Goal: Task Accomplishment & Management: Complete application form

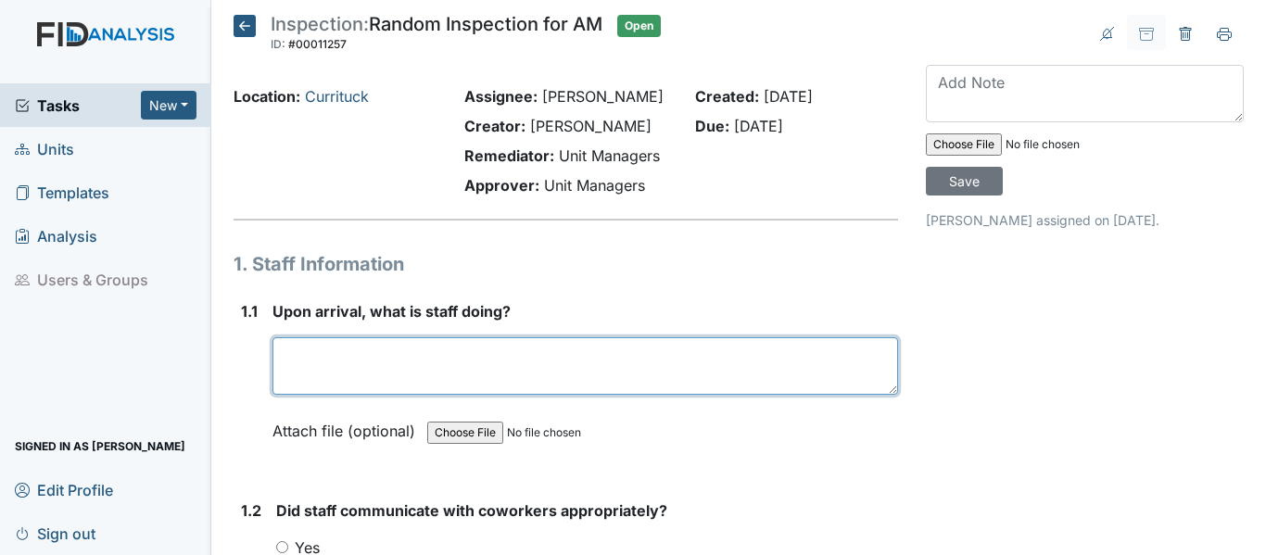
click at [446, 385] on textarea at bounding box center [584, 365] width 625 height 57
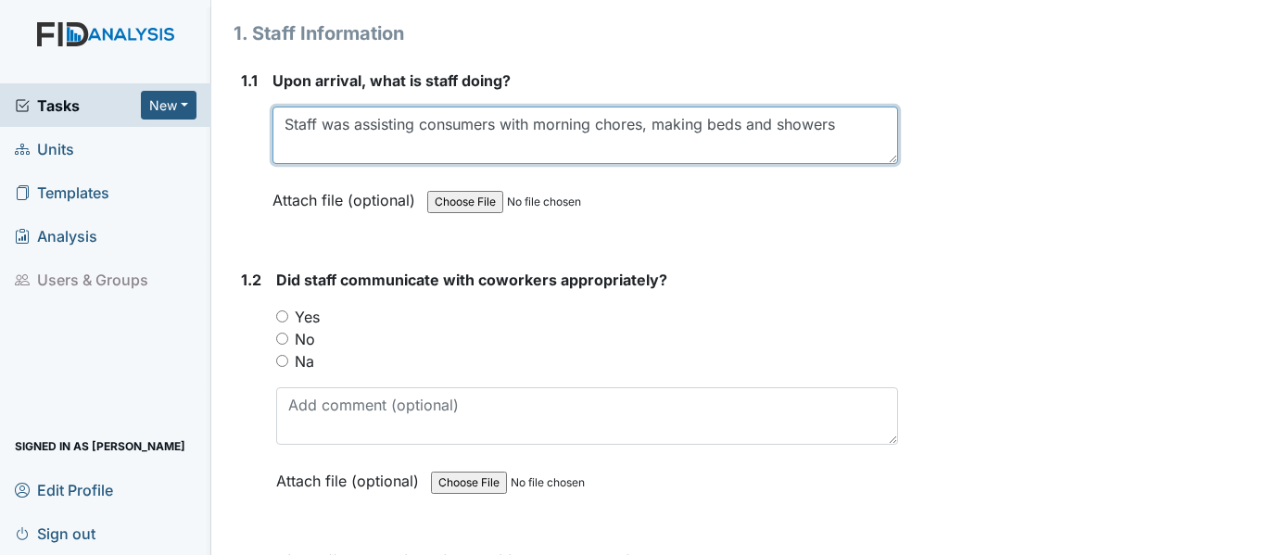
scroll to position [278, 0]
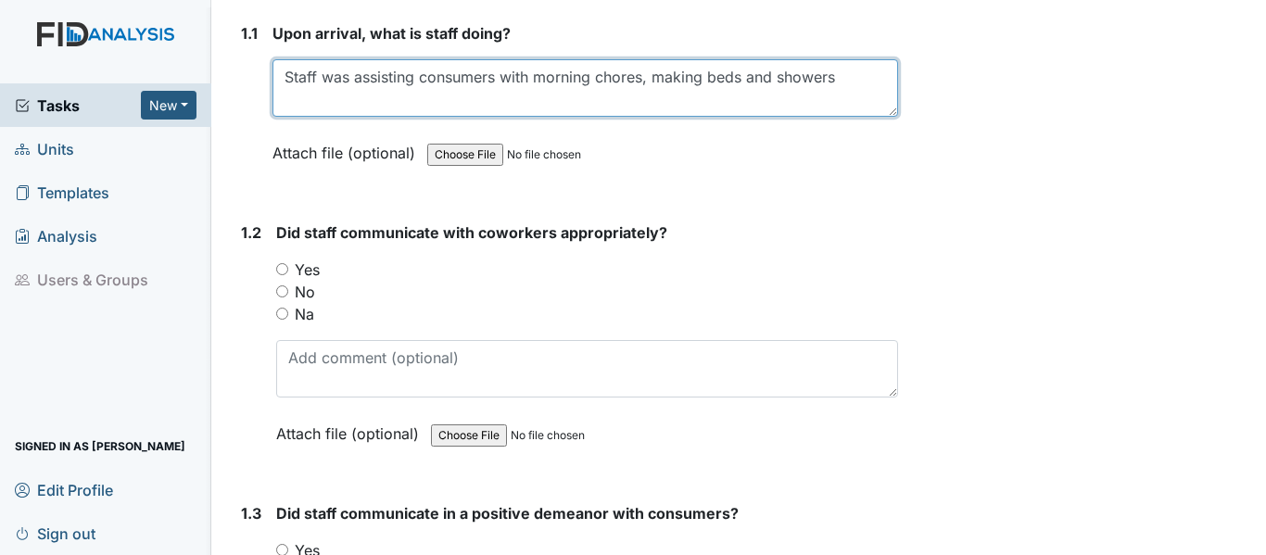
type textarea "Staff was assisting consumers with morning chores, making beds and showers"
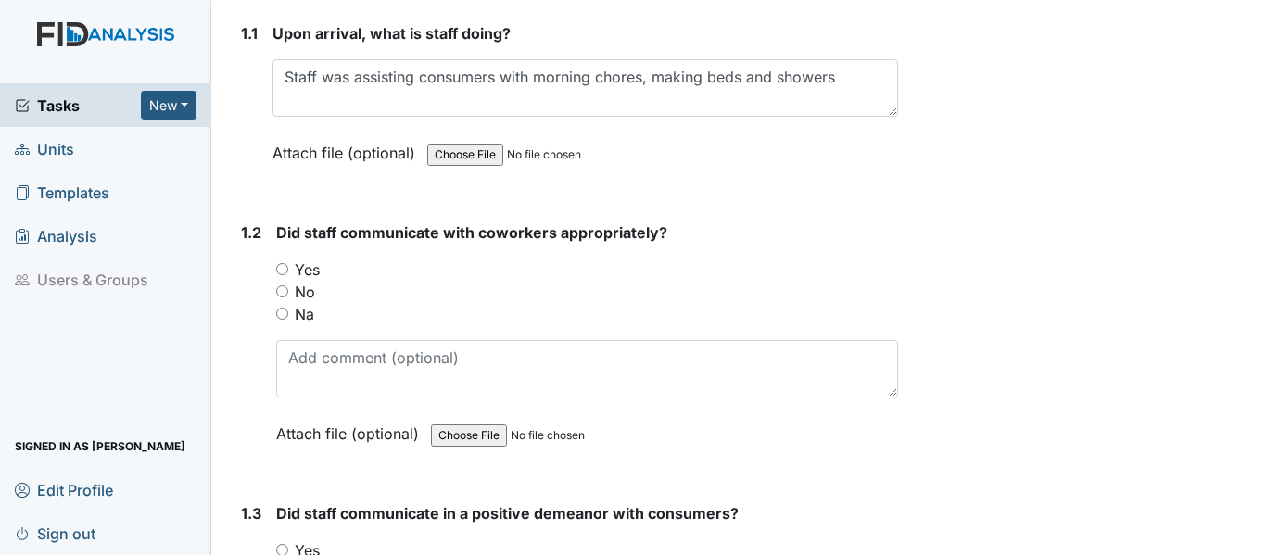
click at [281, 275] on input "Yes" at bounding box center [282, 269] width 12 height 12
radio input "true"
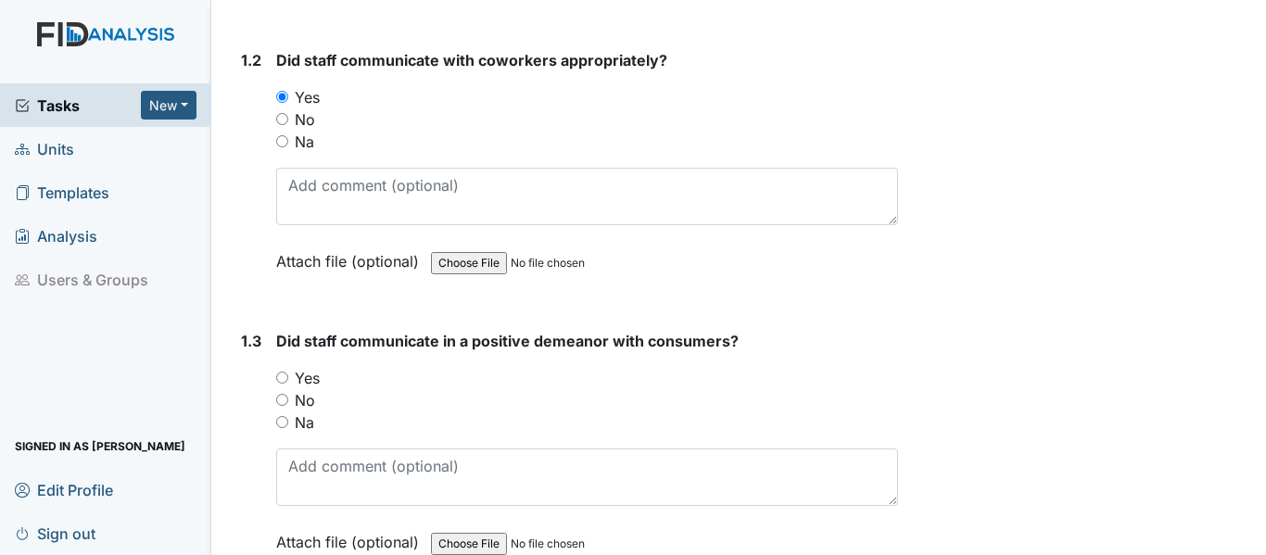
scroll to position [556, 0]
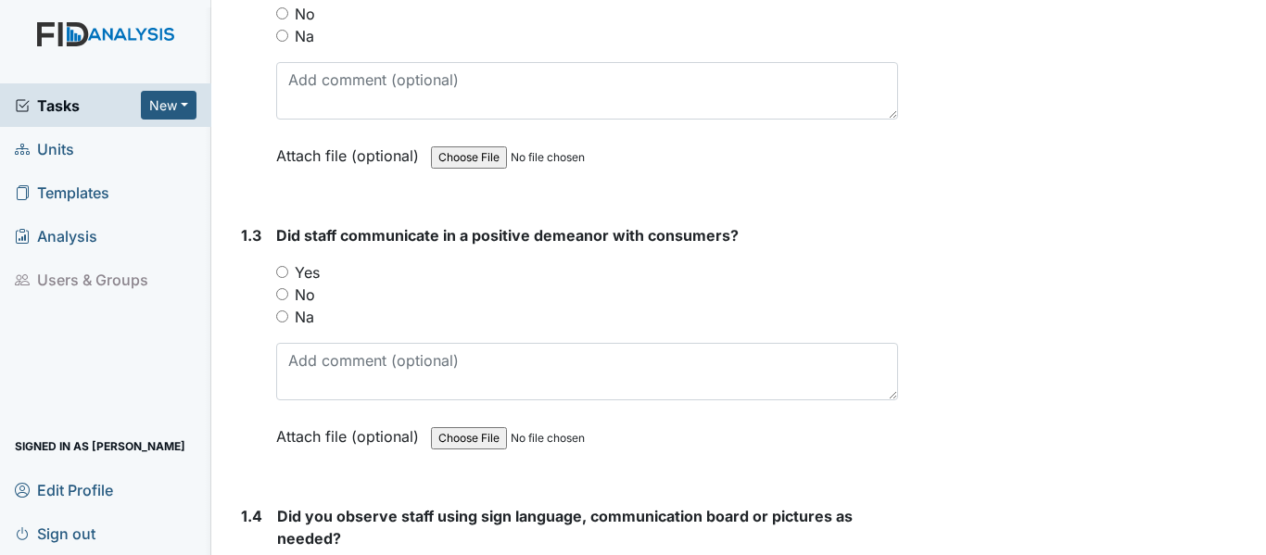
click at [276, 296] on div "1.3 Did staff communicate in a positive demeanor with consumers? You must selec…" at bounding box center [565, 349] width 664 height 251
click at [284, 278] on input "Yes" at bounding box center [282, 272] width 12 height 12
radio input "true"
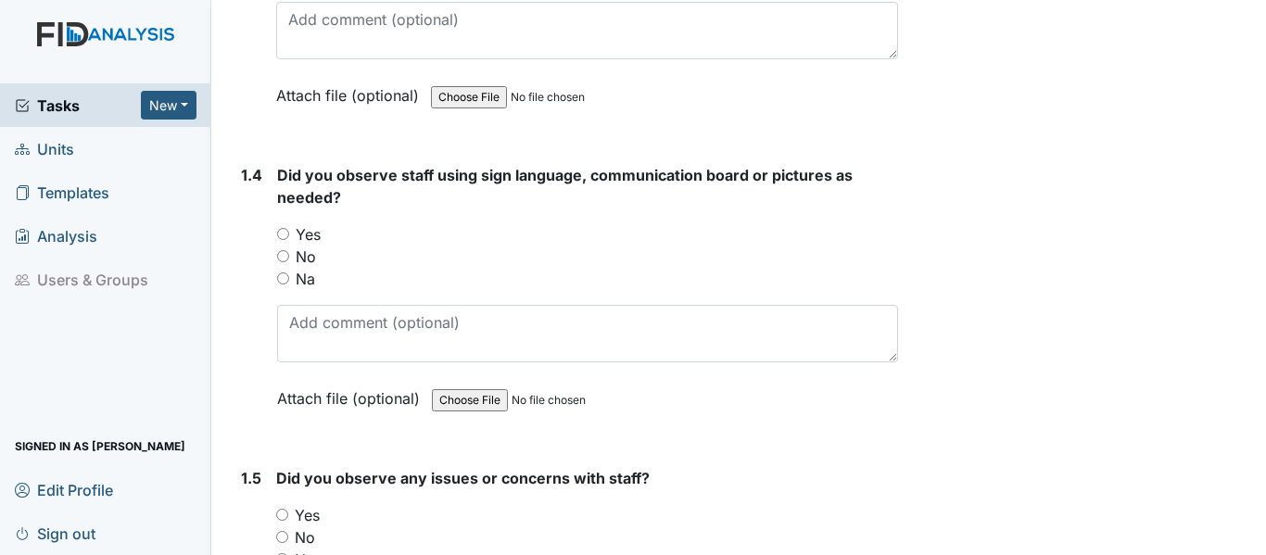
scroll to position [927, 0]
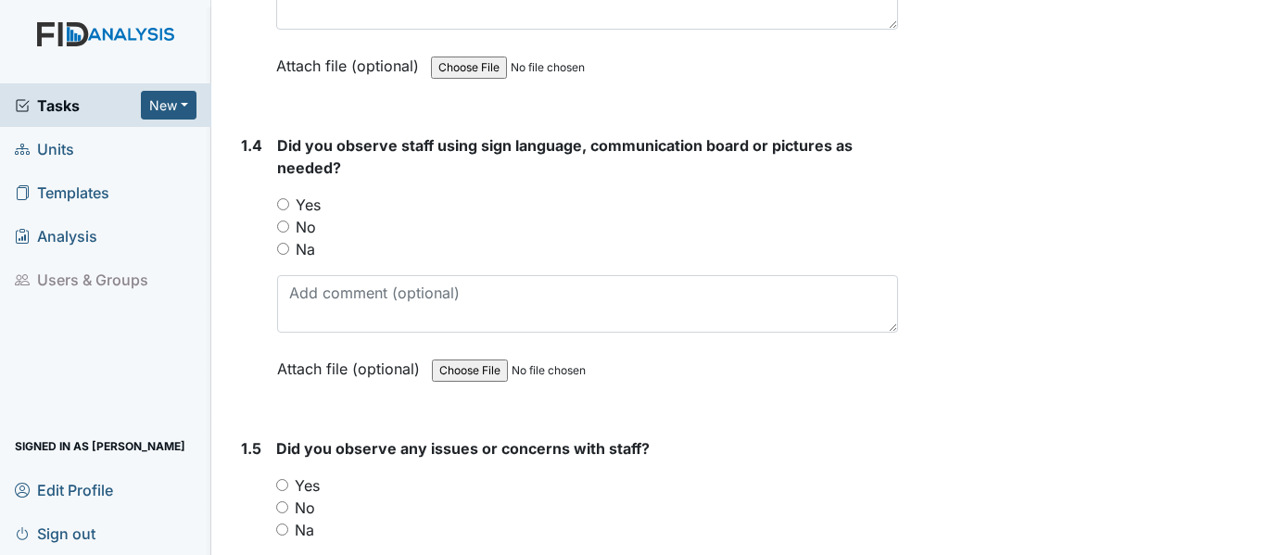
click at [282, 238] on div "No" at bounding box center [587, 227] width 621 height 22
click at [283, 233] on input "No" at bounding box center [283, 227] width 12 height 12
radio input "true"
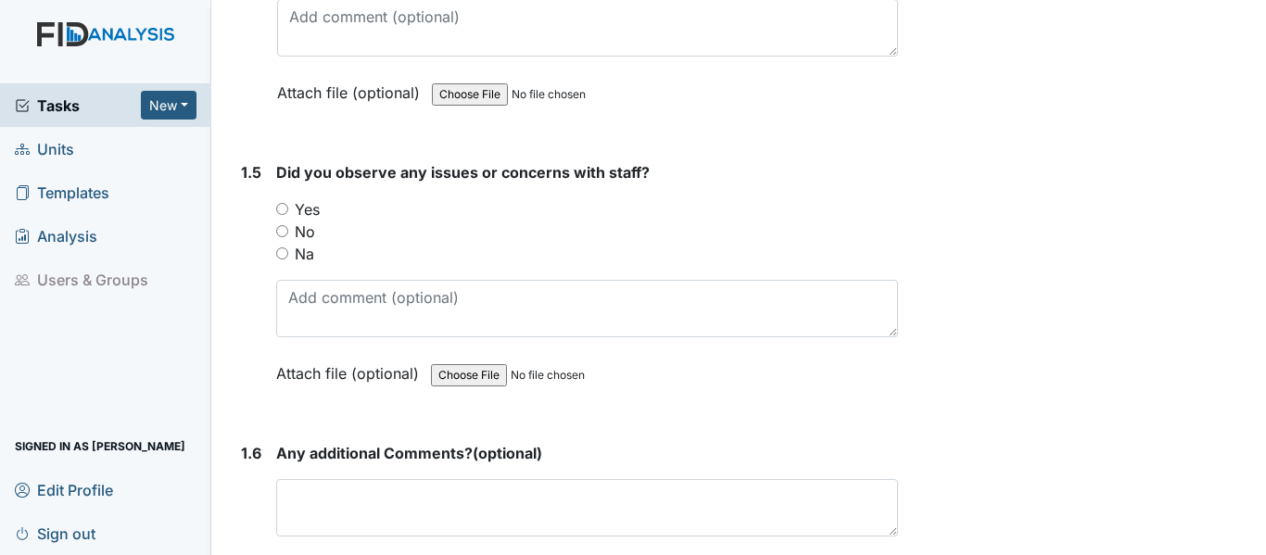
scroll to position [1205, 0]
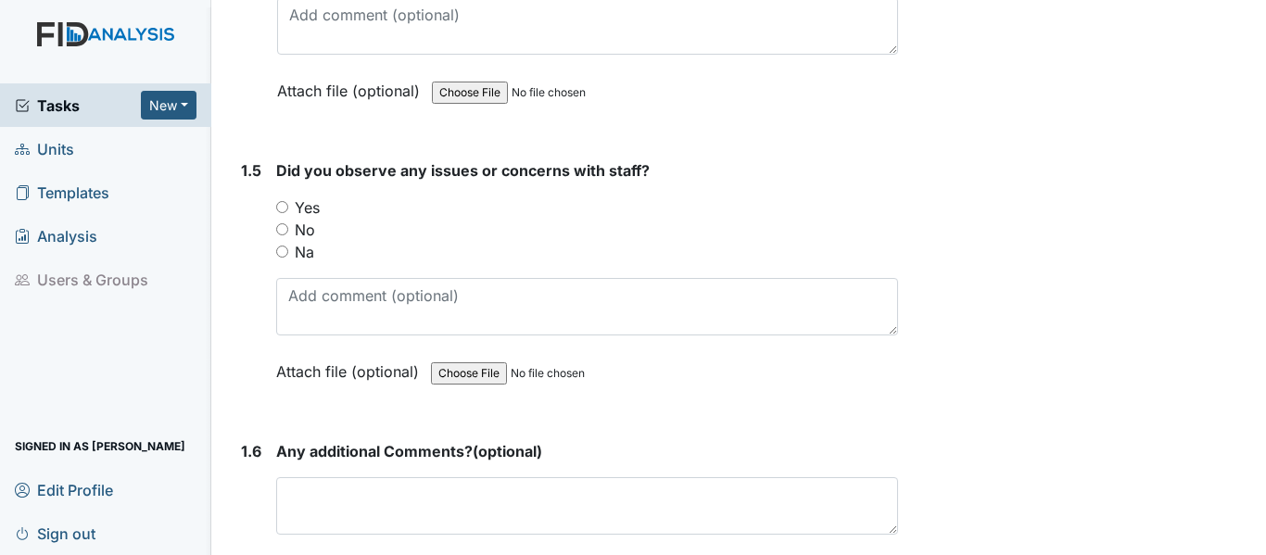
click at [301, 241] on label "No" at bounding box center [305, 230] width 20 height 22
click at [288, 235] on input "No" at bounding box center [282, 229] width 12 height 12
radio input "true"
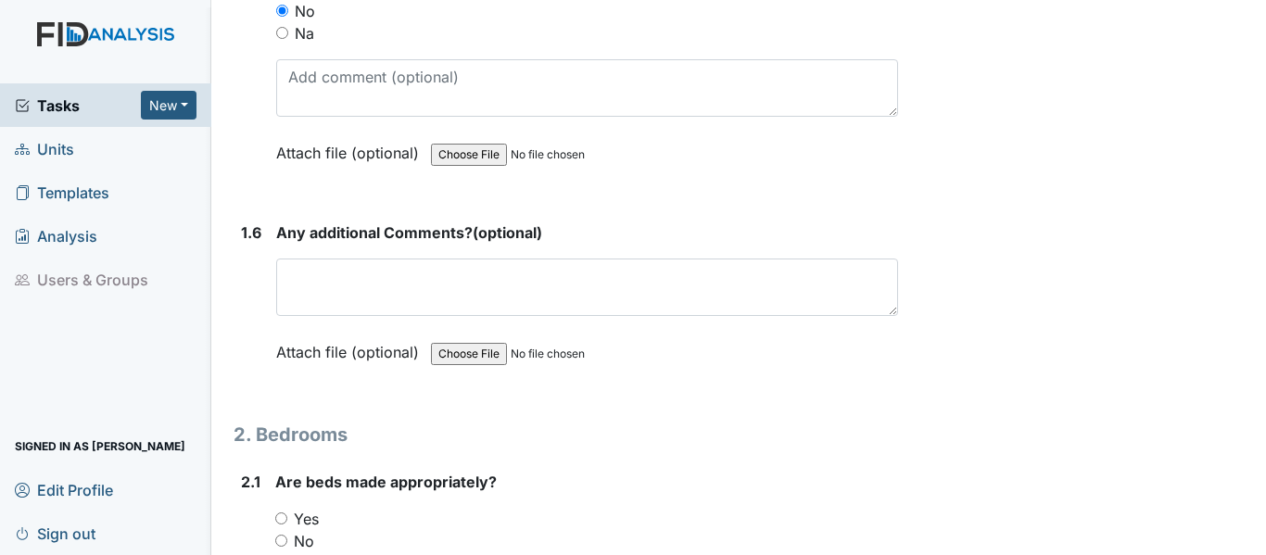
scroll to position [1482, 0]
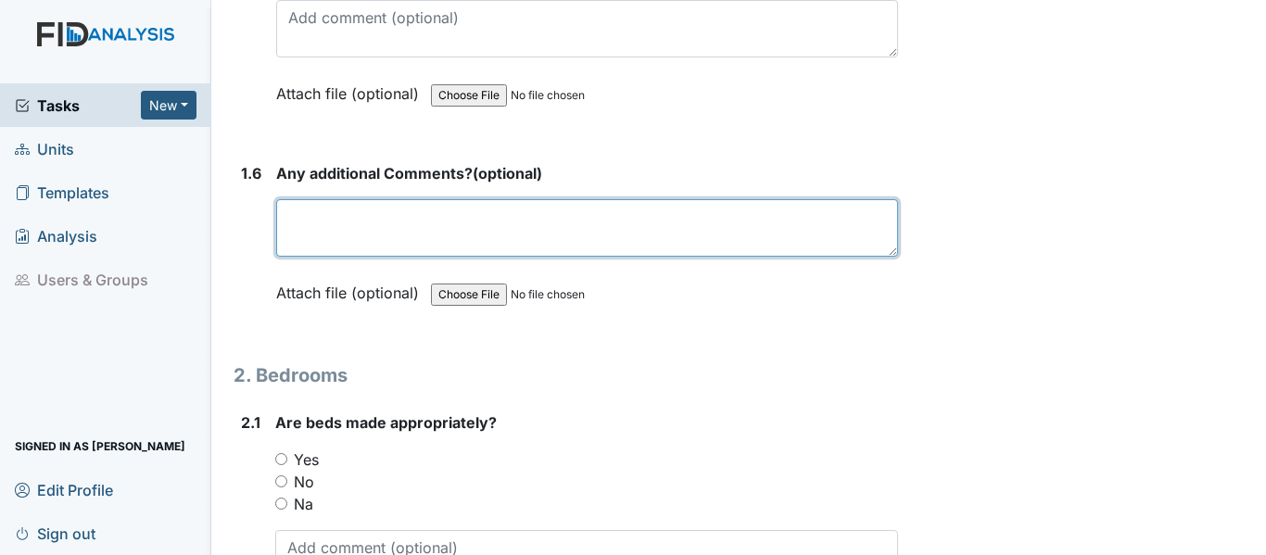
click at [423, 246] on textarea at bounding box center [587, 227] width 622 height 57
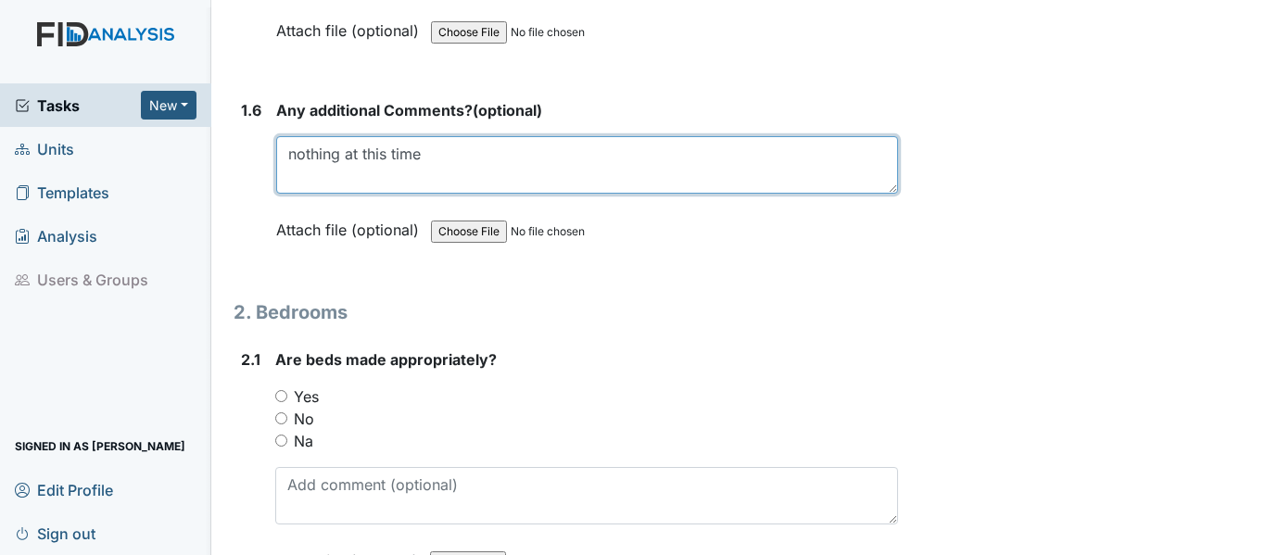
scroll to position [1668, 0]
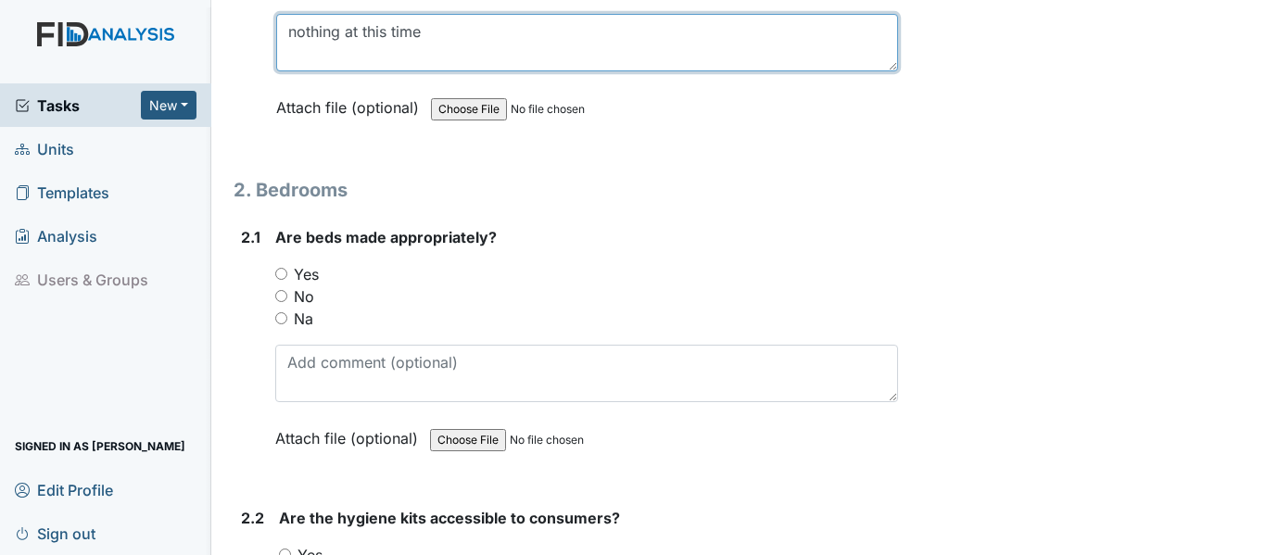
type textarea "nothing at this time"
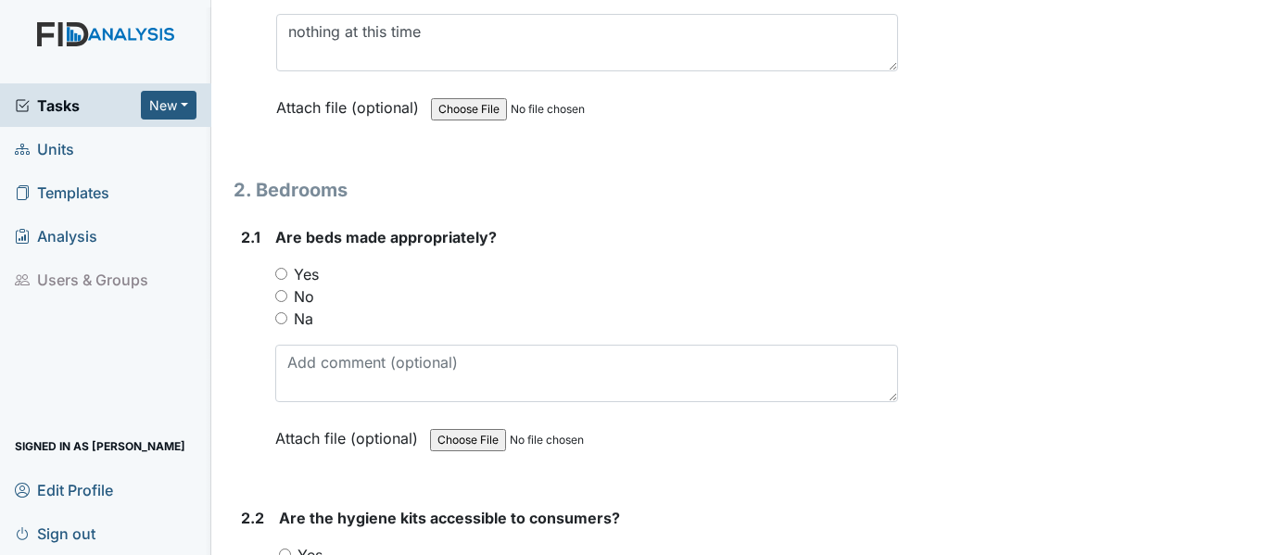
click at [281, 285] on div "Yes" at bounding box center [586, 274] width 623 height 22
click at [280, 280] on input "Yes" at bounding box center [281, 274] width 12 height 12
radio input "true"
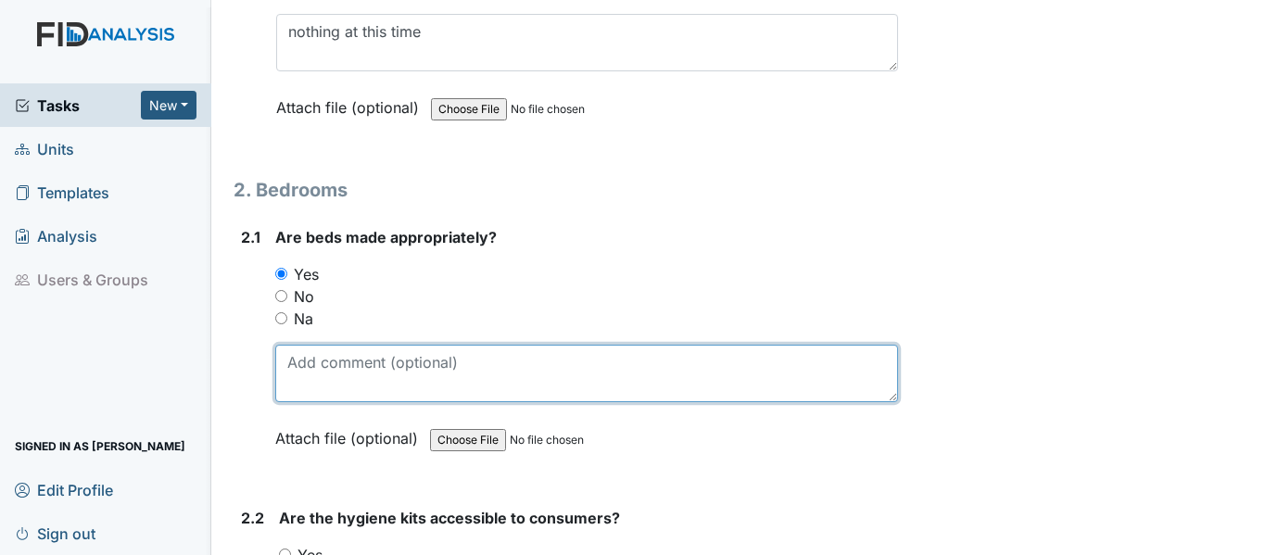
click at [310, 392] on textarea at bounding box center [586, 373] width 623 height 57
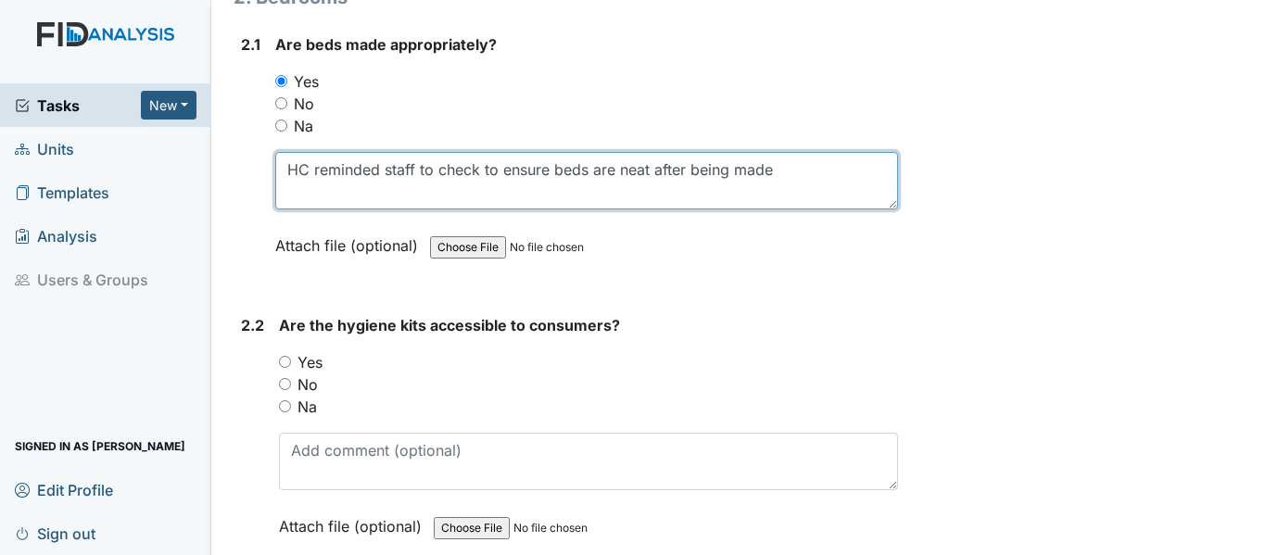
scroll to position [1946, 0]
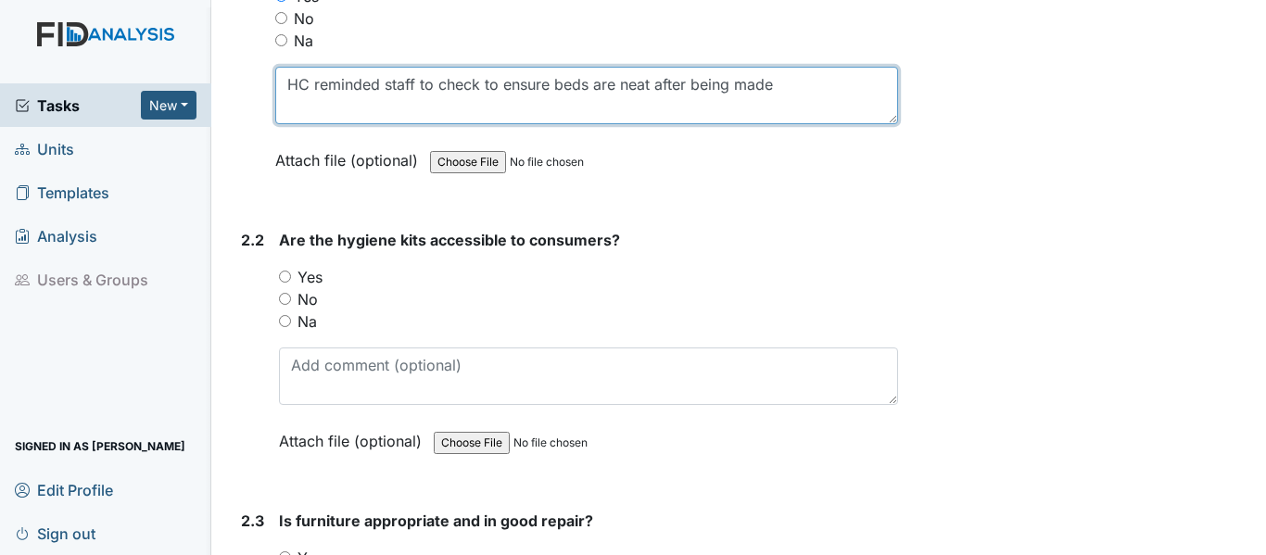
type textarea "HC reminded staff to check to ensure beds are neat after being made"
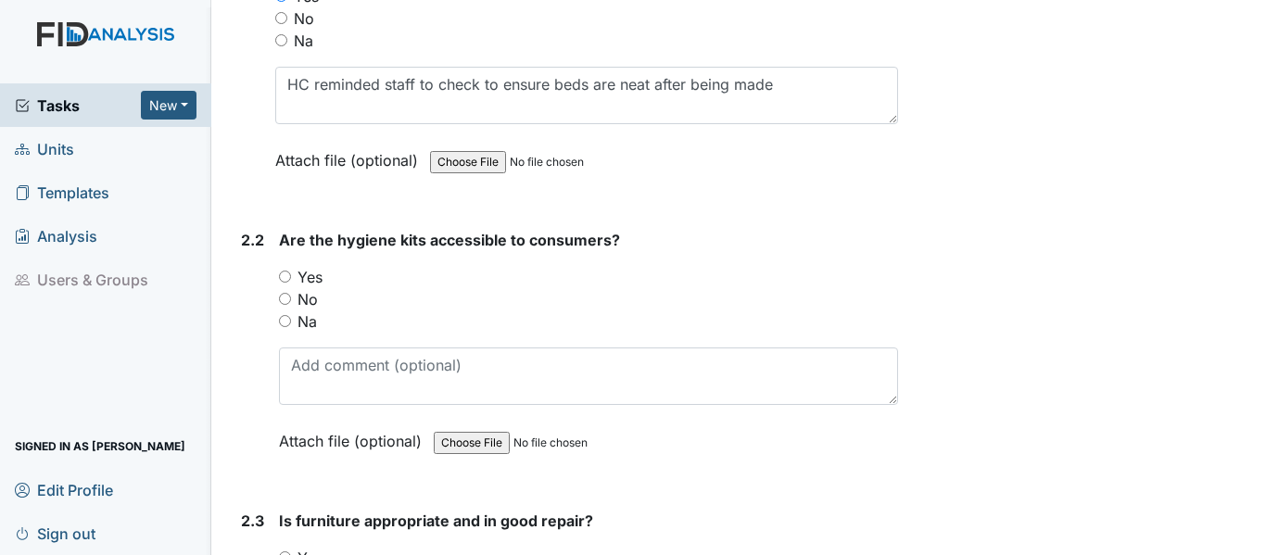
click at [287, 283] on input "Yes" at bounding box center [285, 277] width 12 height 12
radio input "true"
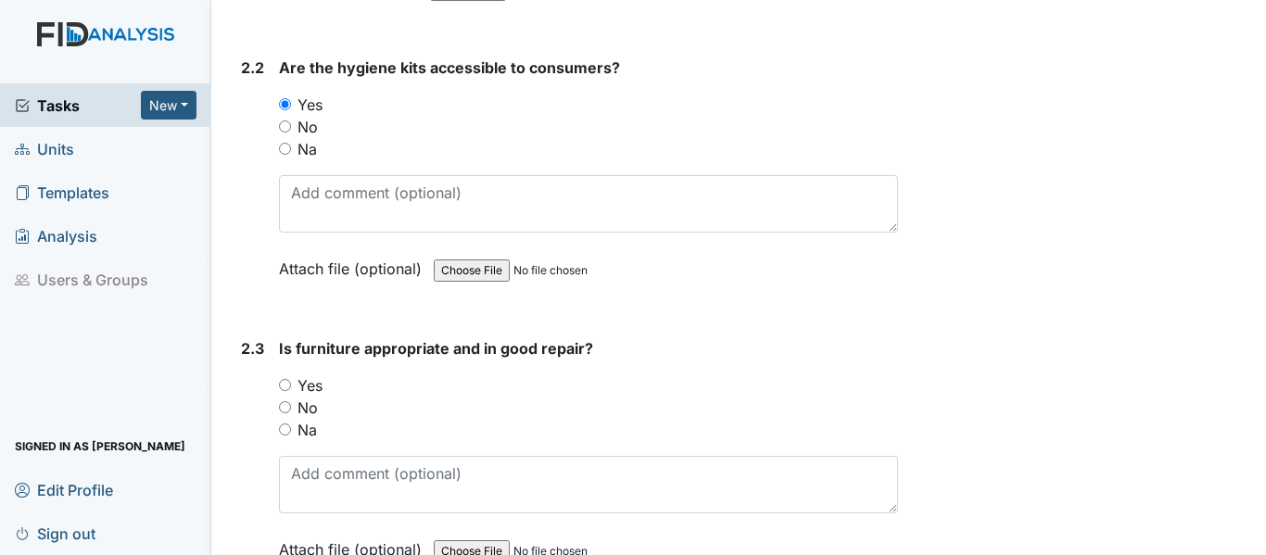
scroll to position [2224, 0]
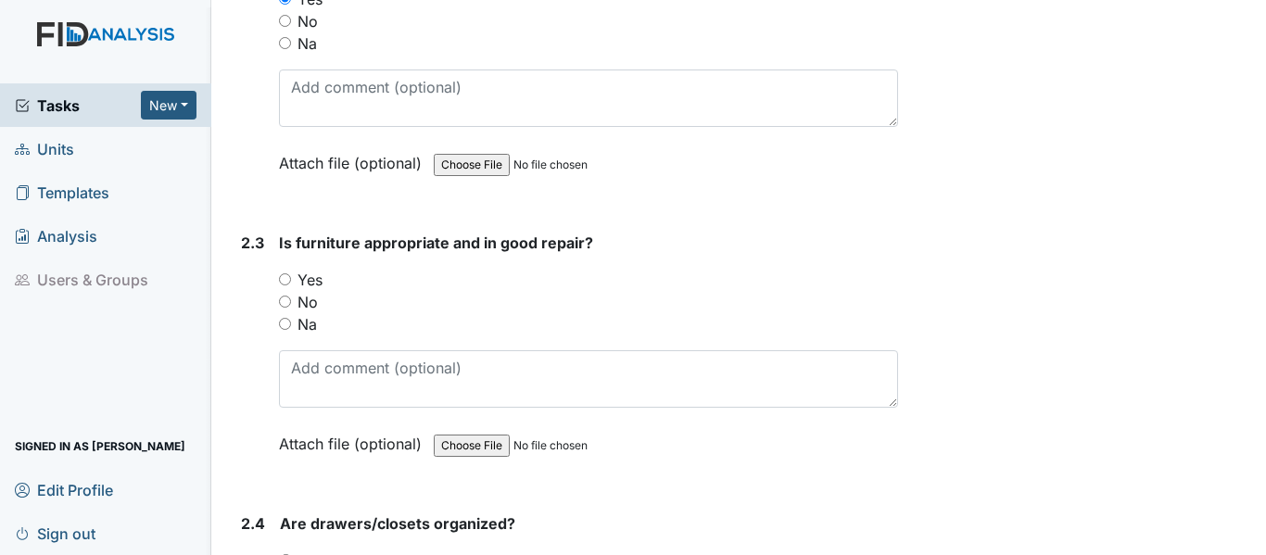
click at [282, 285] on input "Yes" at bounding box center [285, 279] width 12 height 12
radio input "true"
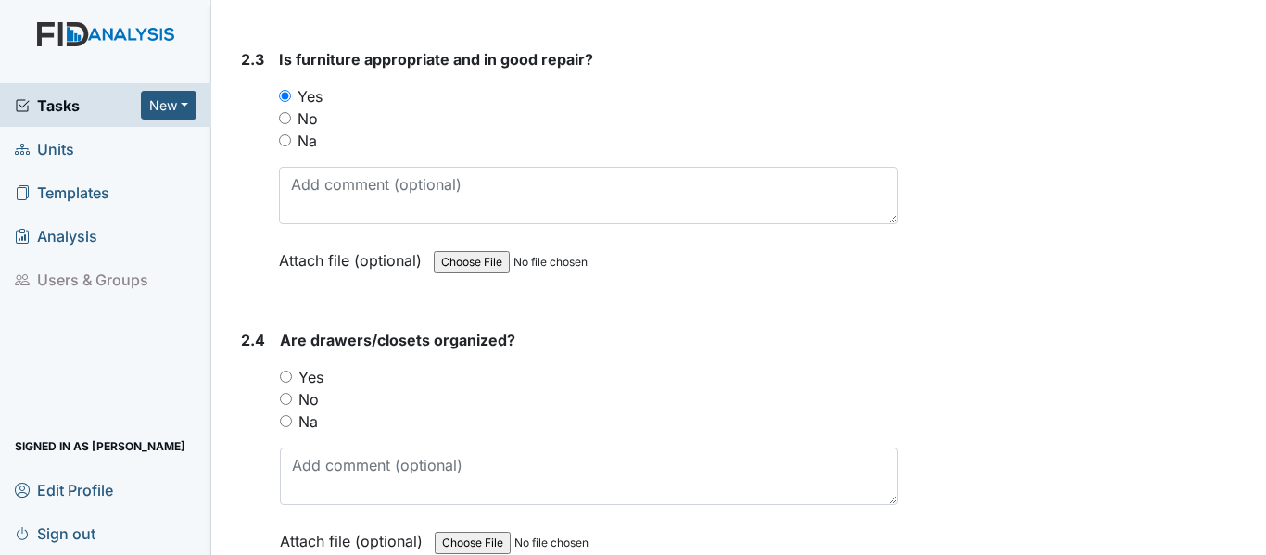
scroll to position [2502, 0]
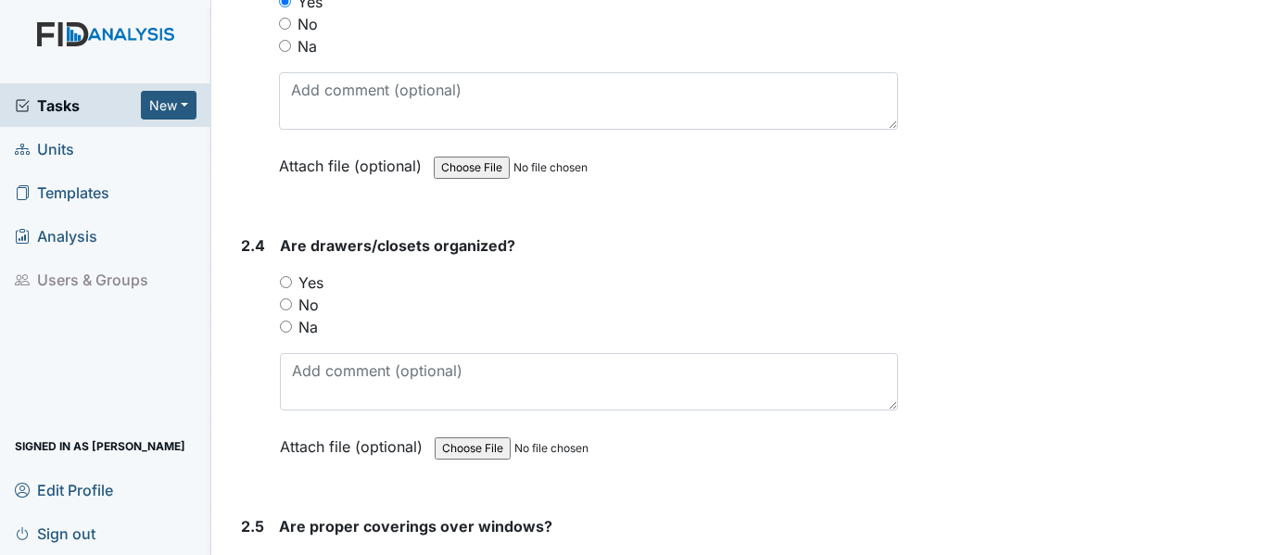
click at [287, 288] on input "Yes" at bounding box center [286, 282] width 12 height 12
radio input "true"
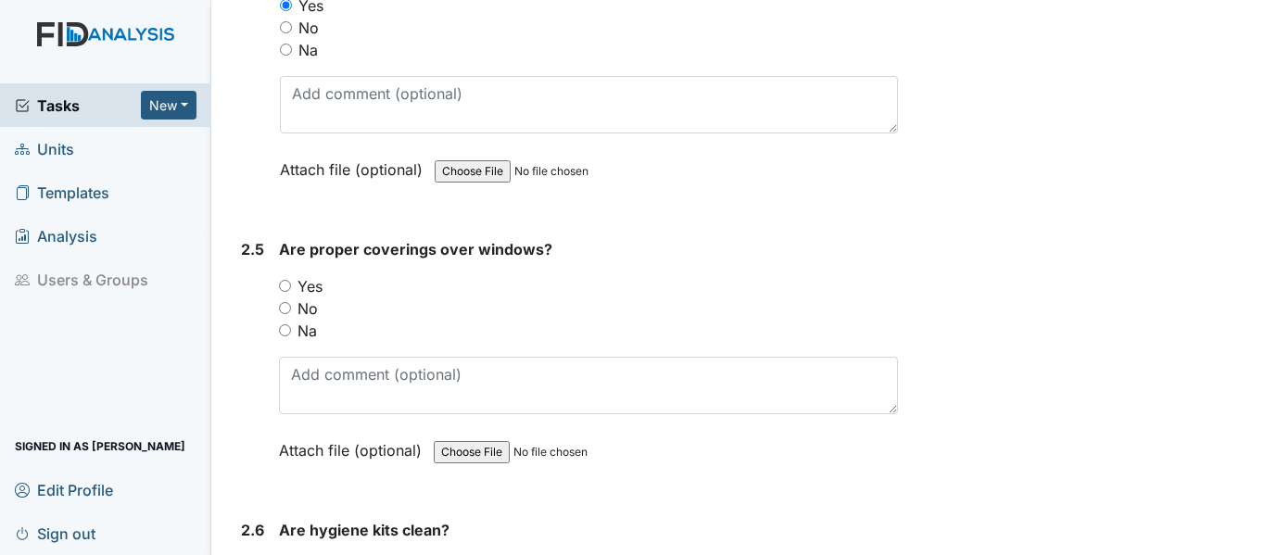
scroll to position [2780, 0]
click at [284, 296] on div "Yes" at bounding box center [588, 285] width 619 height 22
click at [284, 291] on input "Yes" at bounding box center [285, 285] width 12 height 12
radio input "true"
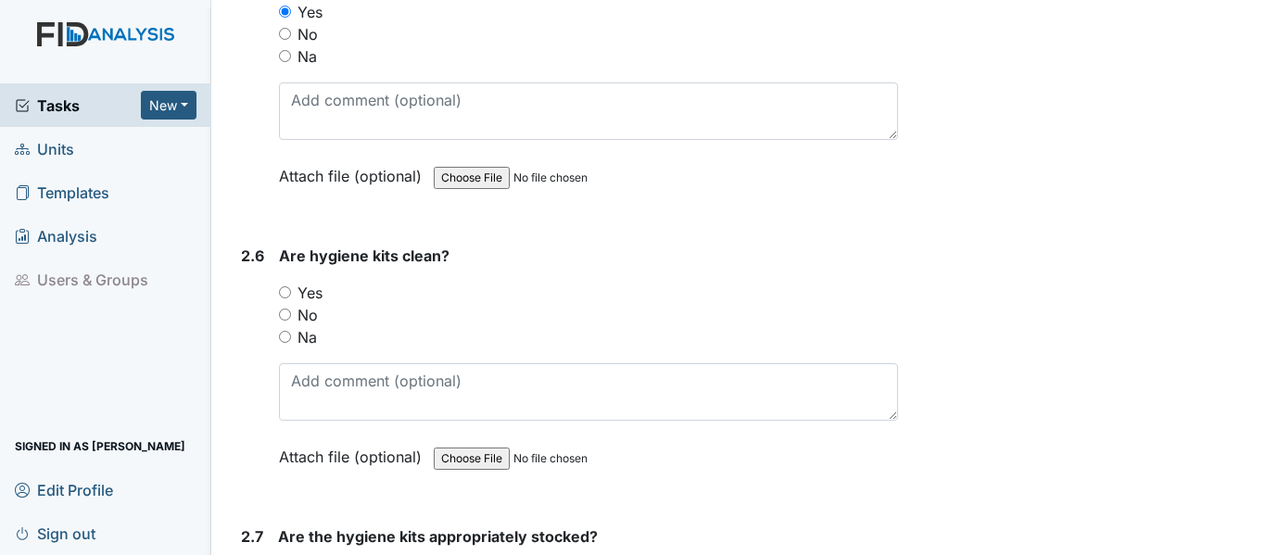
scroll to position [3058, 0]
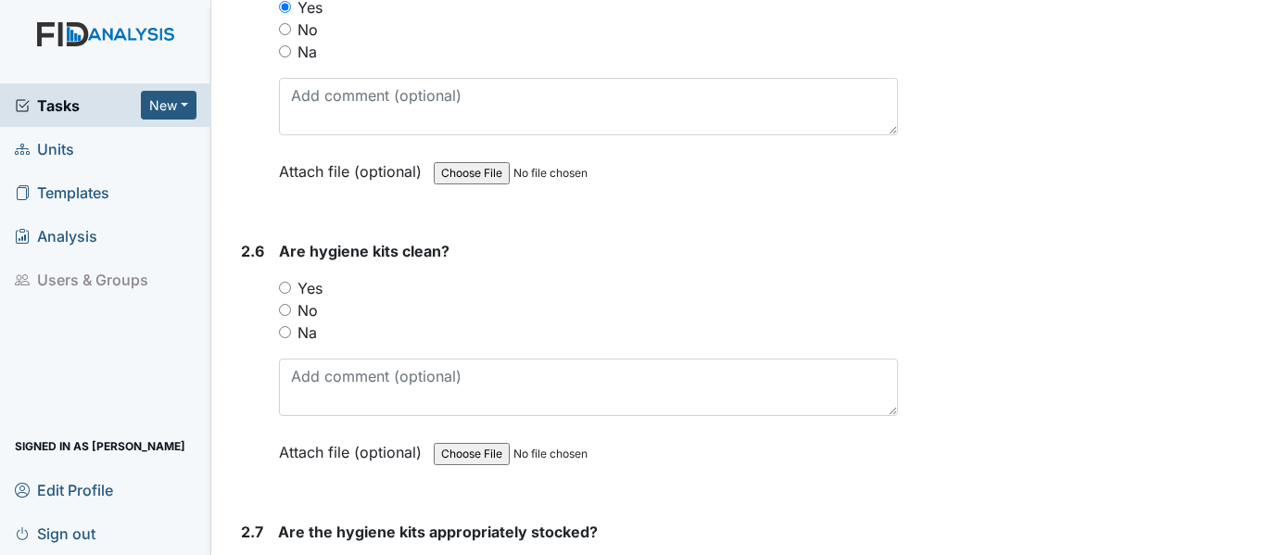
click at [280, 294] on input "Yes" at bounding box center [285, 288] width 12 height 12
radio input "true"
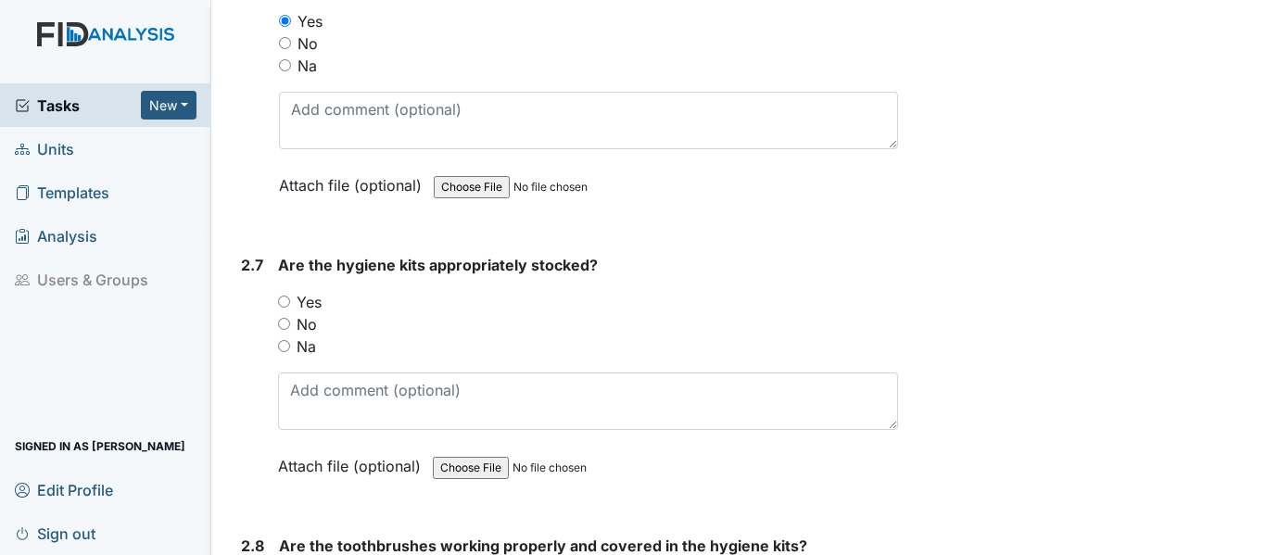
scroll to position [3336, 0]
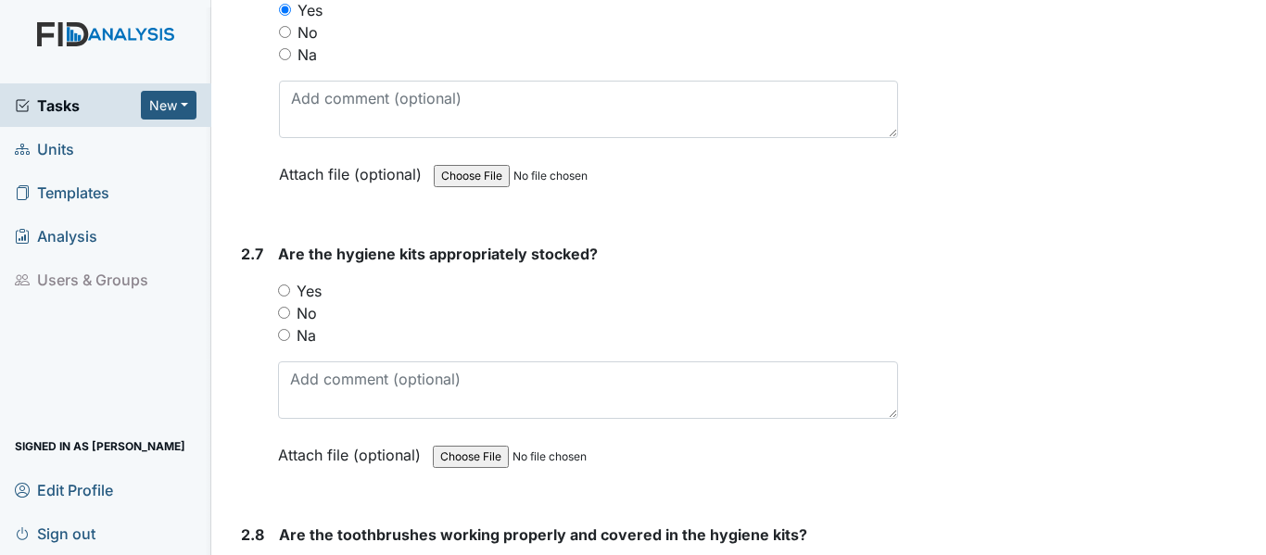
click at [289, 296] on input "Yes" at bounding box center [284, 290] width 12 height 12
radio input "true"
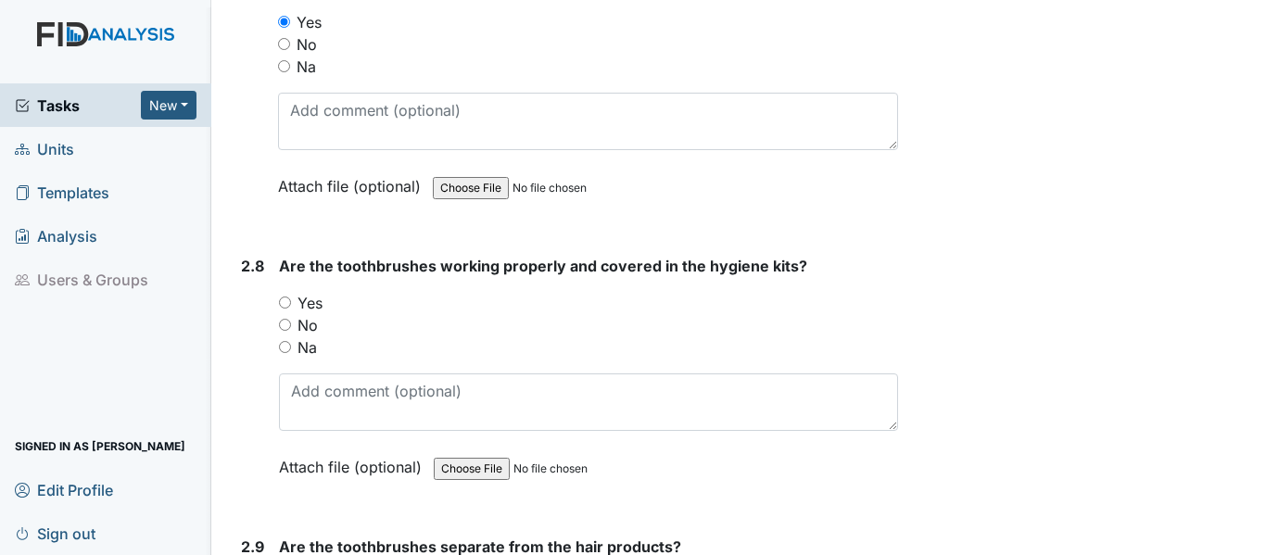
scroll to position [3614, 0]
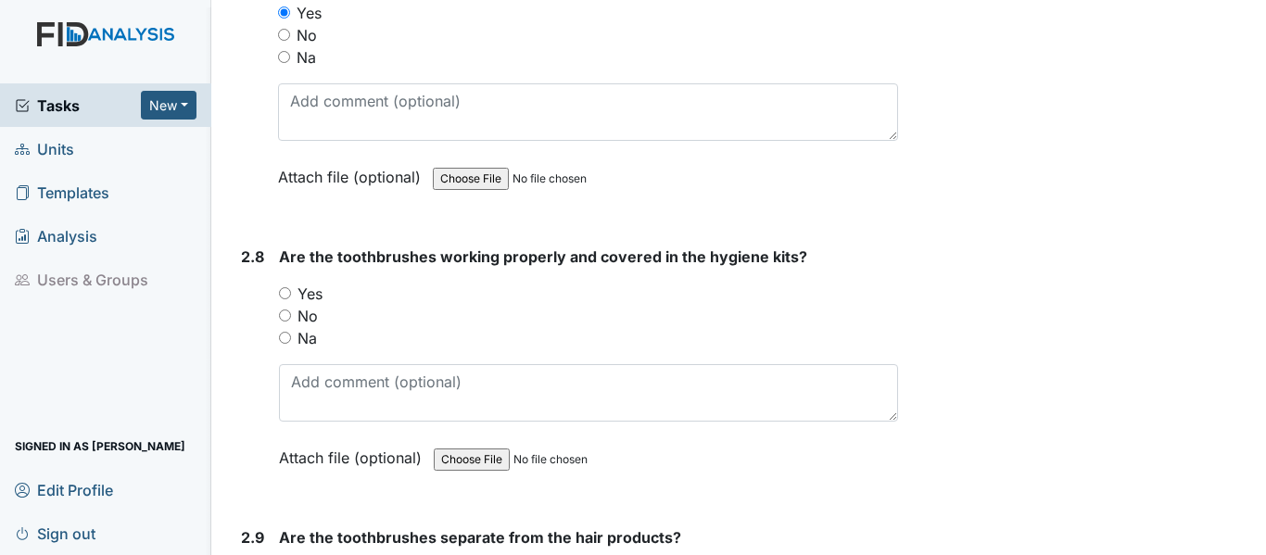
click at [282, 299] on input "Yes" at bounding box center [285, 293] width 12 height 12
radio input "true"
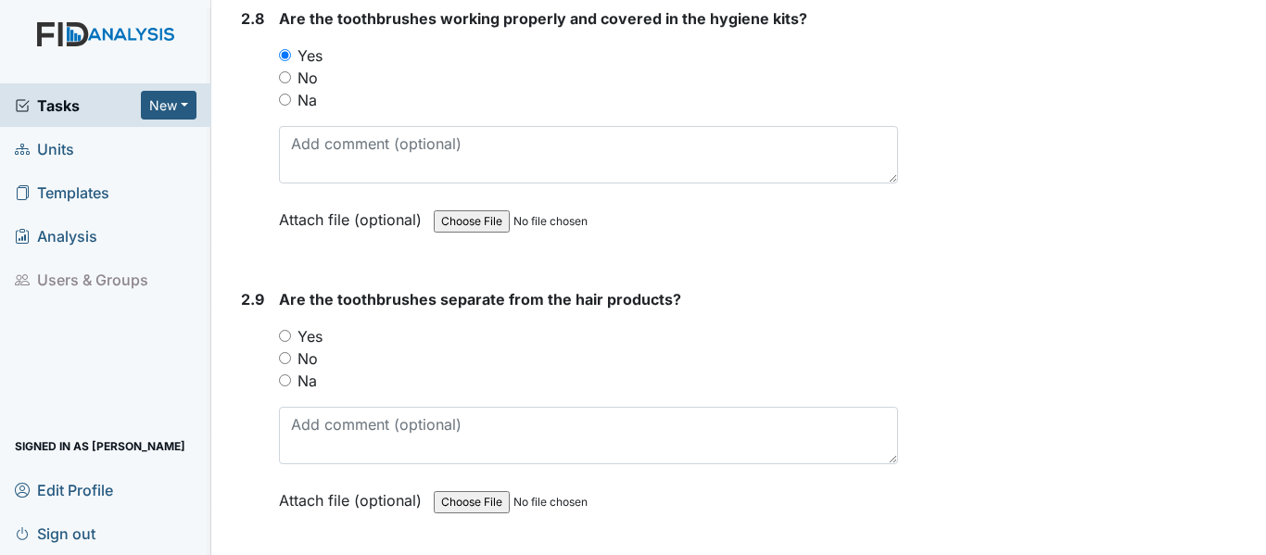
scroll to position [3892, 0]
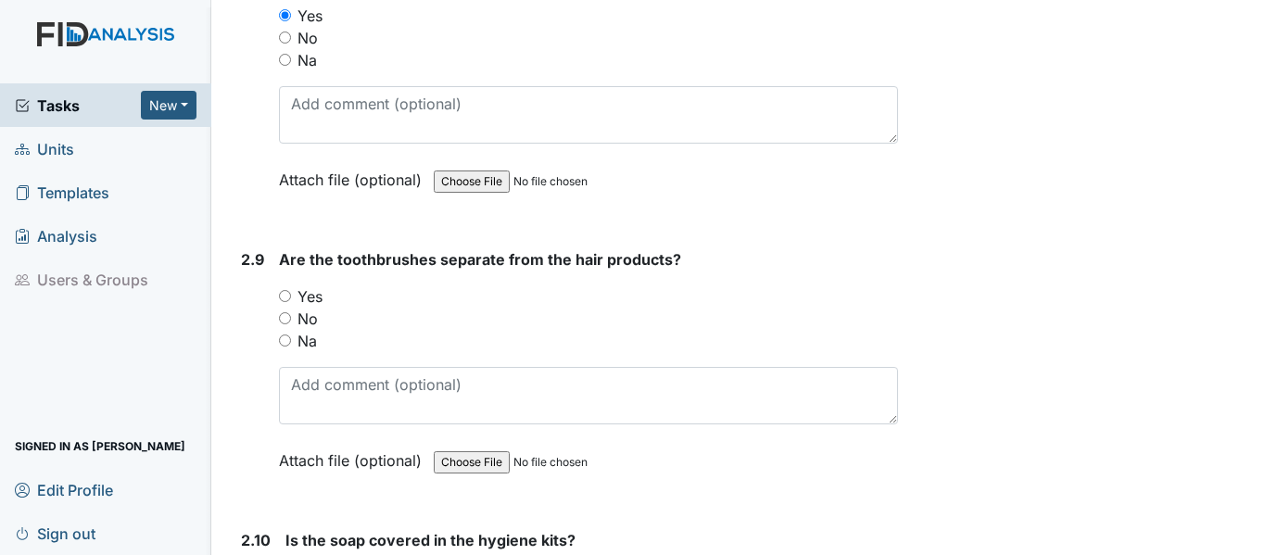
click at [286, 302] on input "Yes" at bounding box center [285, 296] width 12 height 12
radio input "true"
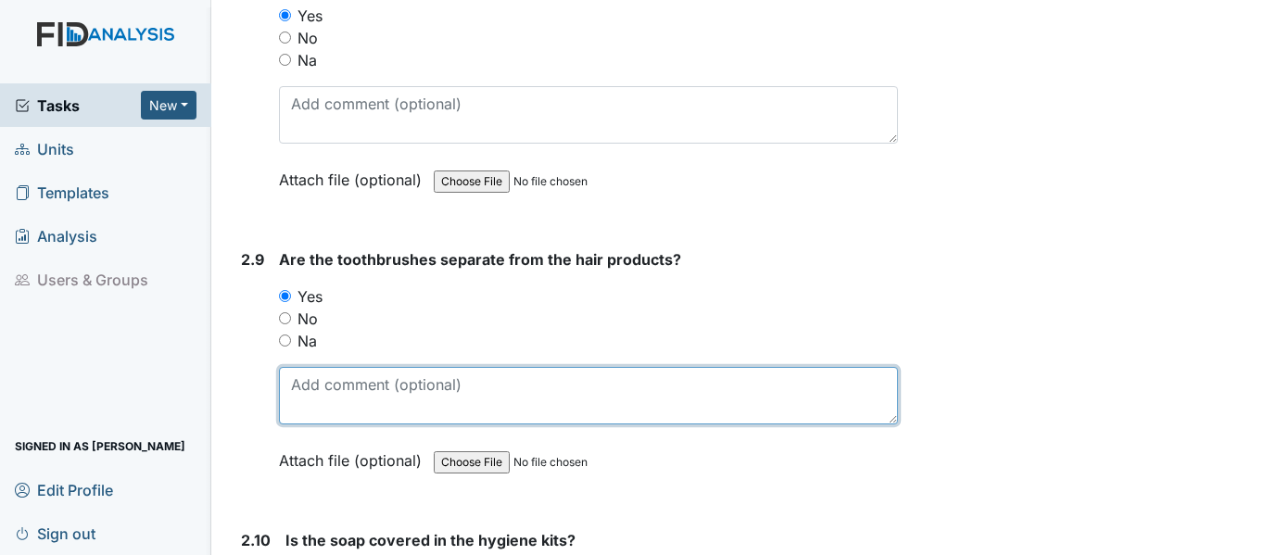
click at [324, 399] on textarea at bounding box center [588, 395] width 619 height 57
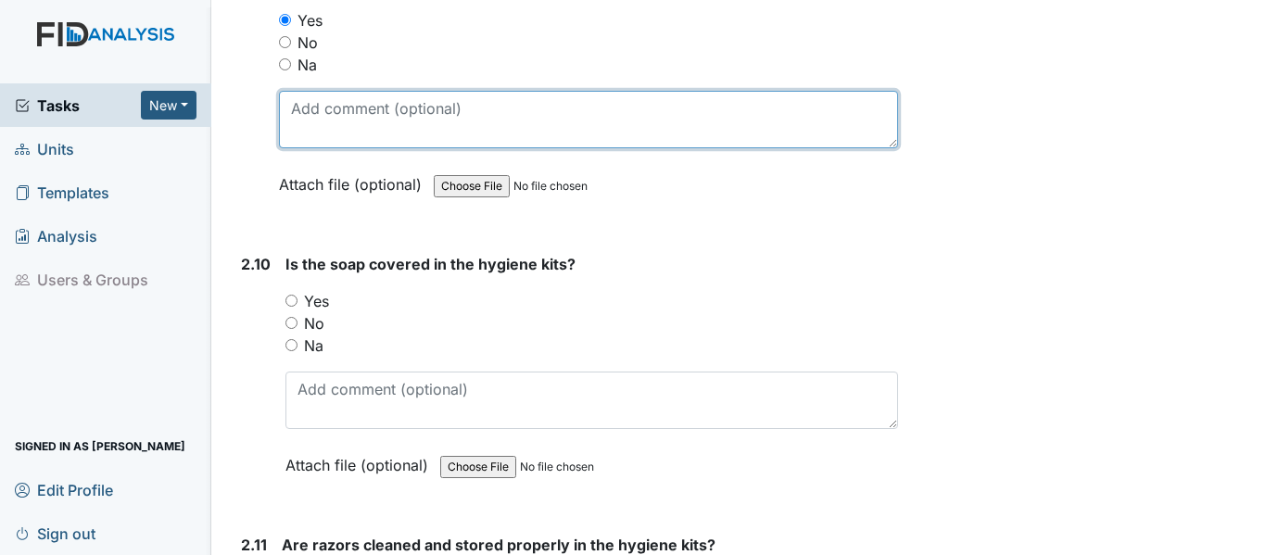
scroll to position [4170, 0]
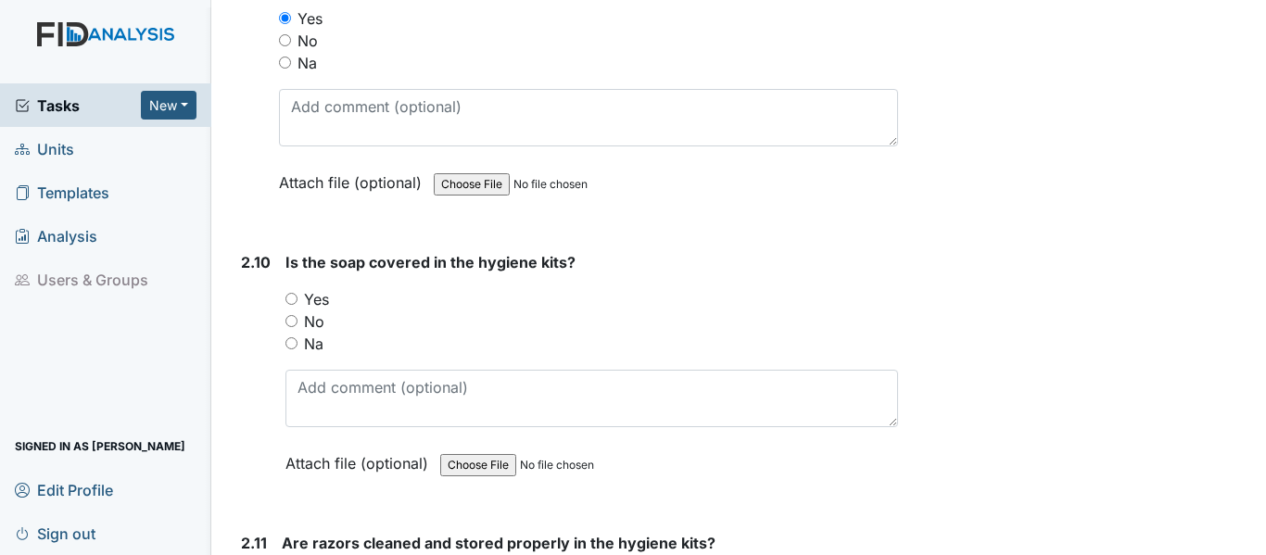
click at [291, 349] on input "Na" at bounding box center [291, 343] width 12 height 12
radio input "true"
click at [290, 305] on input "Yes" at bounding box center [291, 299] width 12 height 12
radio input "true"
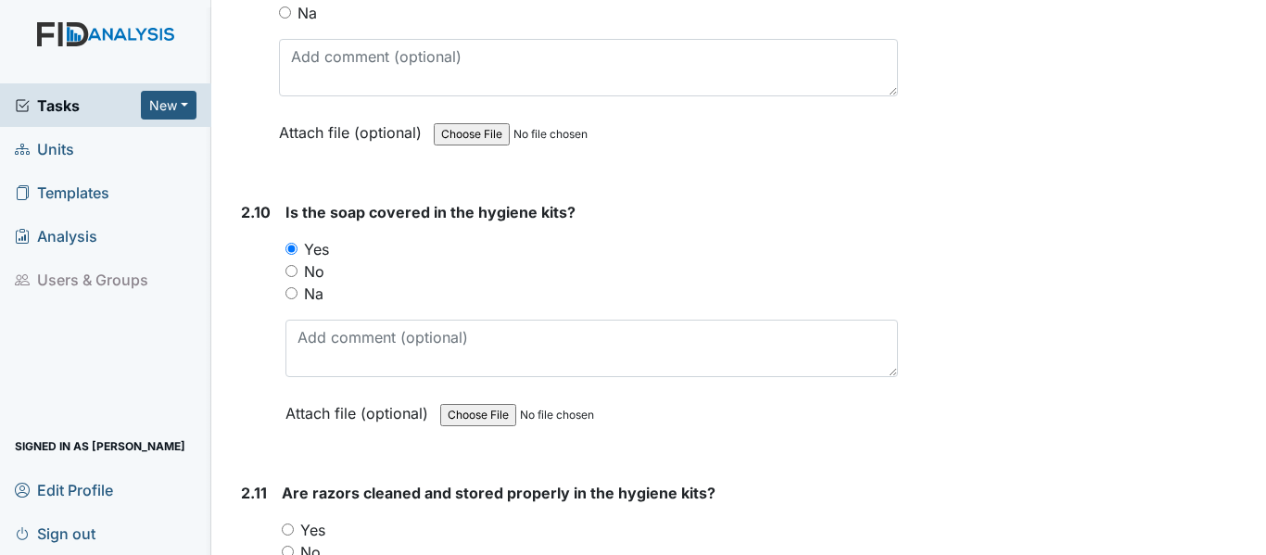
scroll to position [4262, 0]
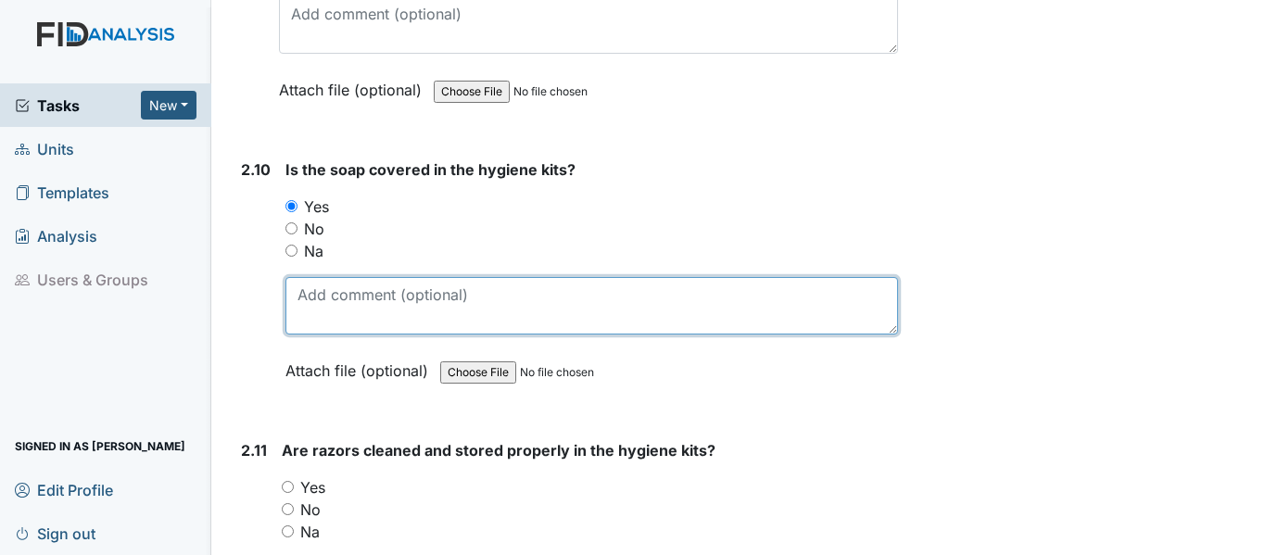
click at [323, 334] on textarea at bounding box center [591, 305] width 612 height 57
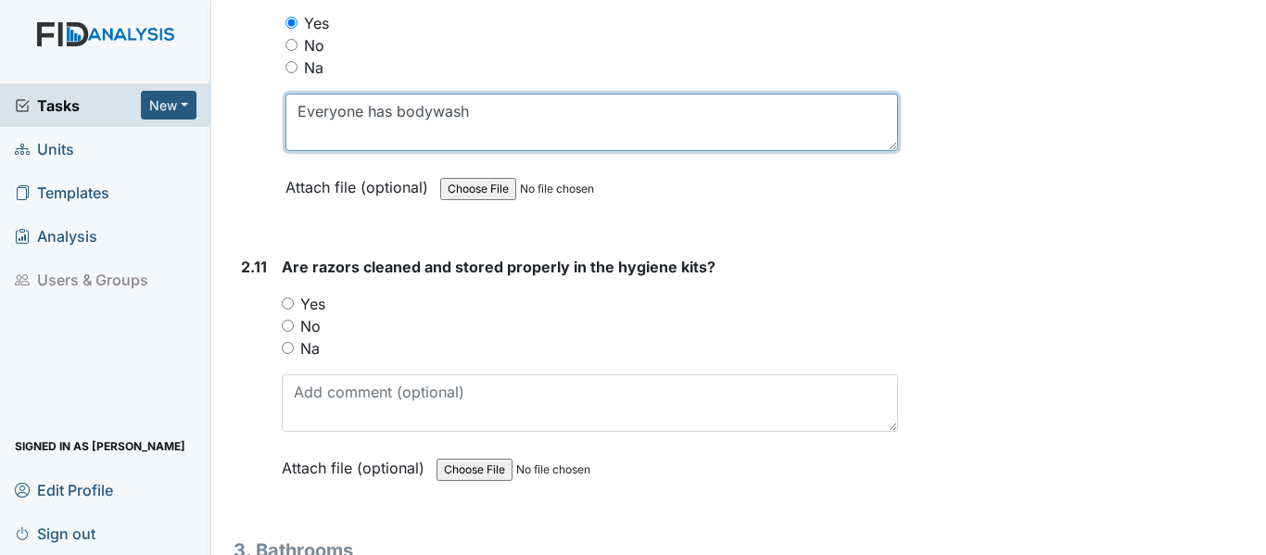
scroll to position [4447, 0]
type textarea "Everyone has bodywash"
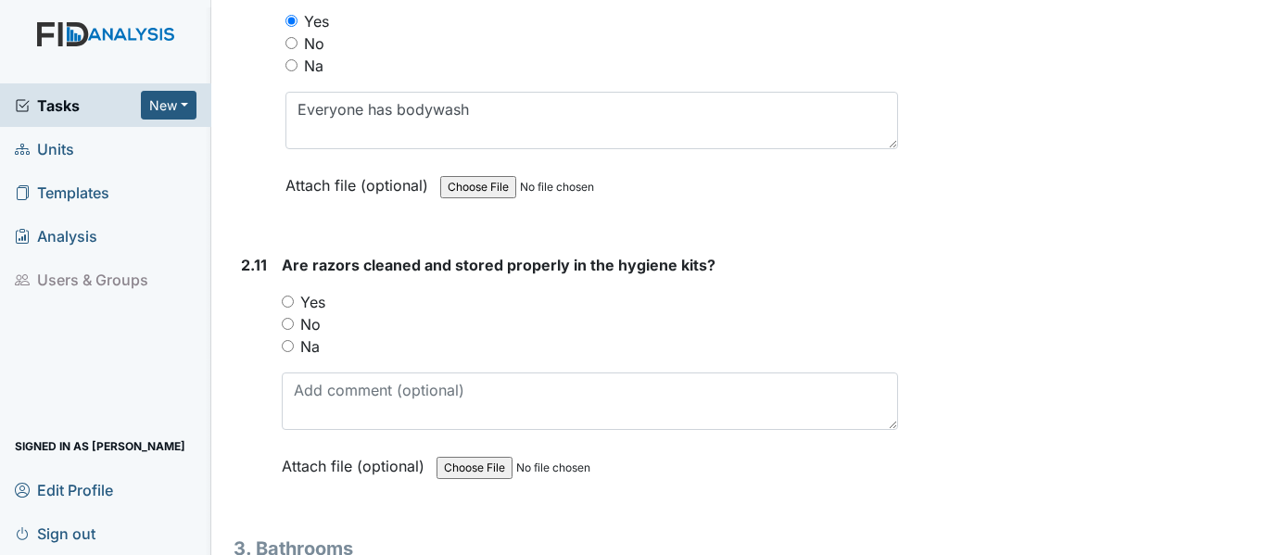
click at [287, 308] on input "Yes" at bounding box center [288, 302] width 12 height 12
radio input "true"
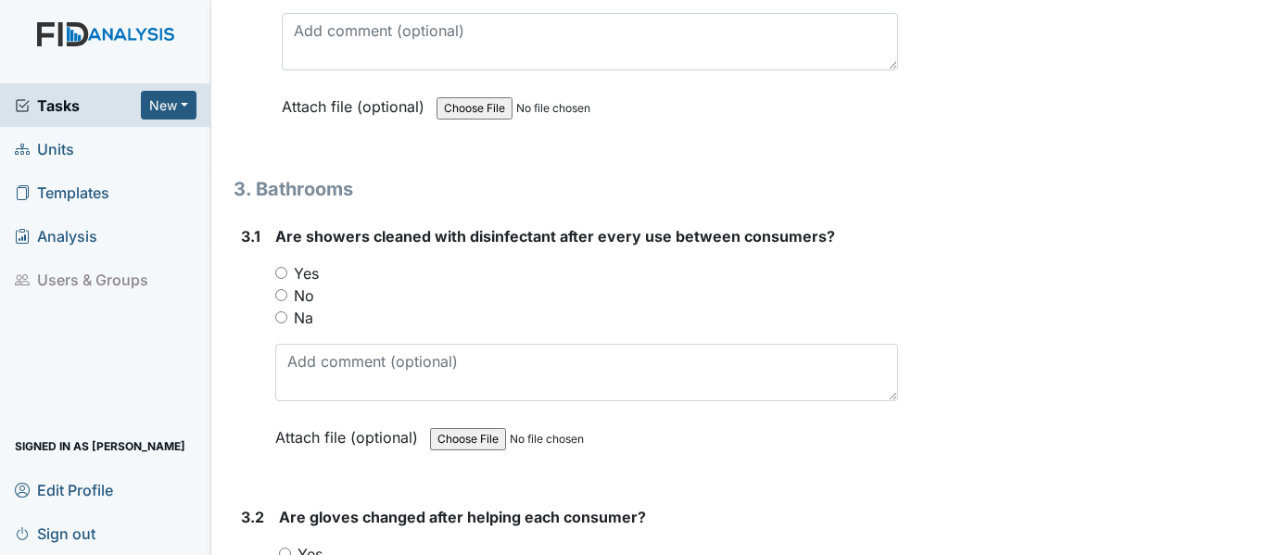
scroll to position [4818, 0]
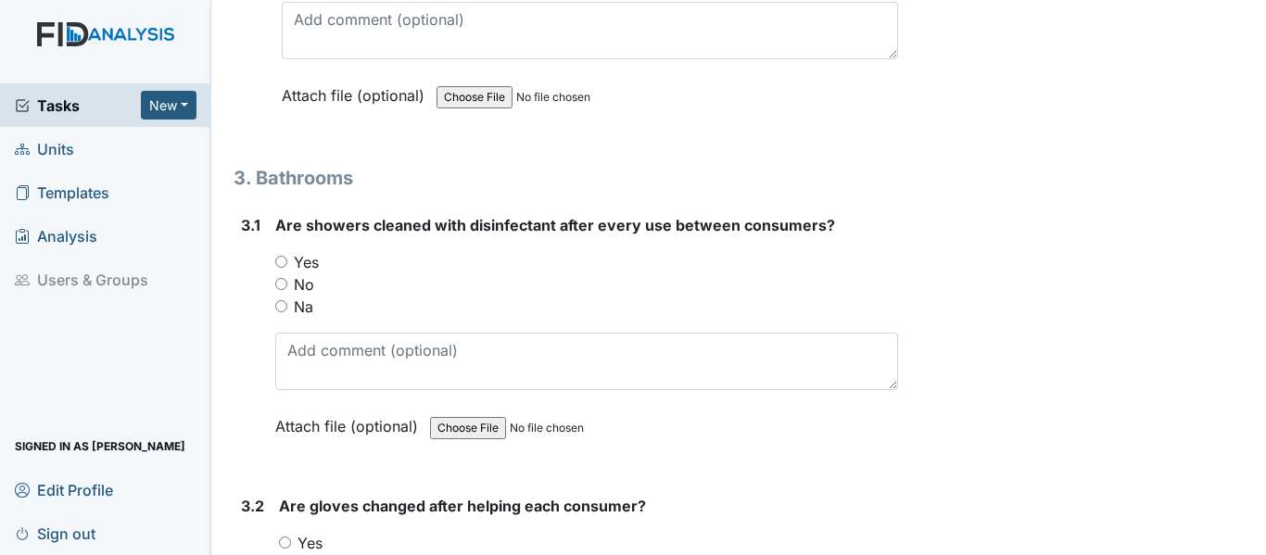
click at [281, 268] on input "Yes" at bounding box center [281, 262] width 12 height 12
radio input "true"
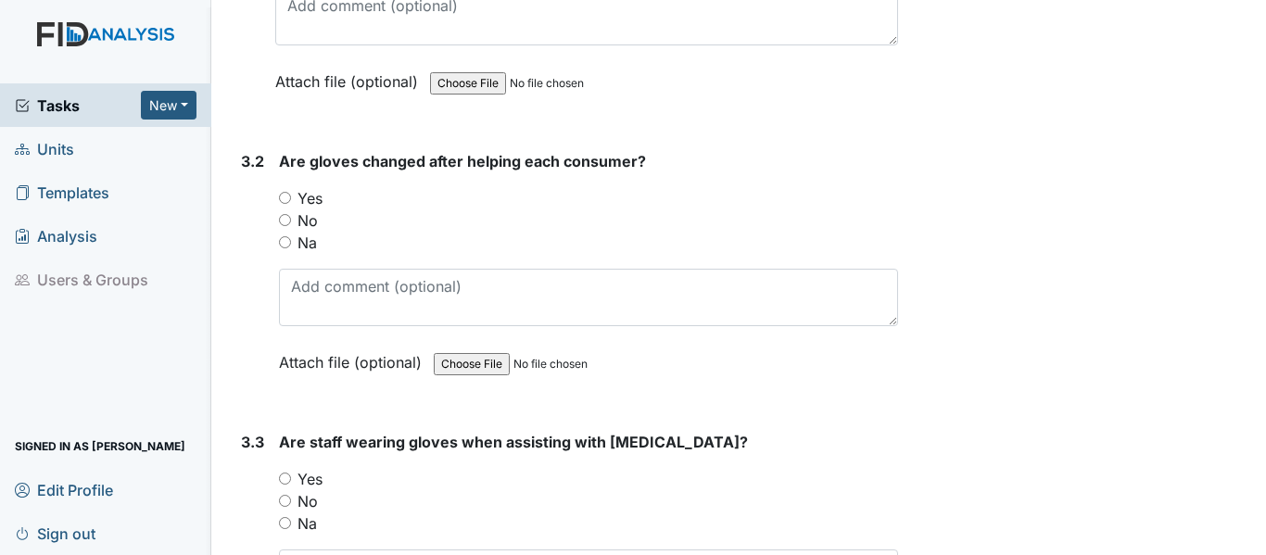
scroll to position [5189, 0]
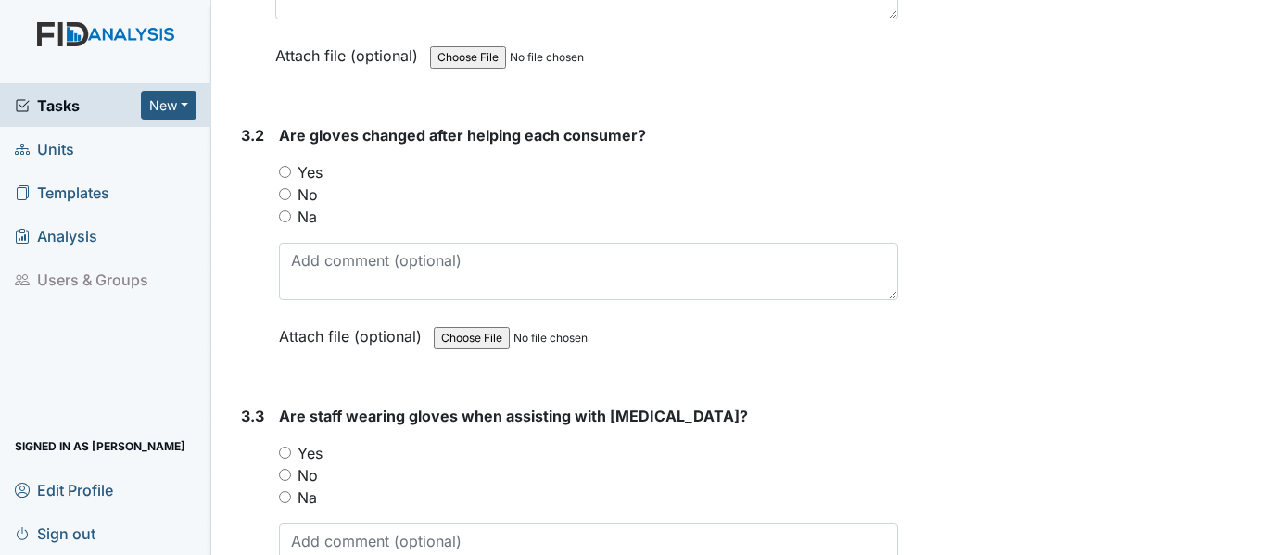
click at [288, 178] on input "Yes" at bounding box center [285, 172] width 12 height 12
radio input "true"
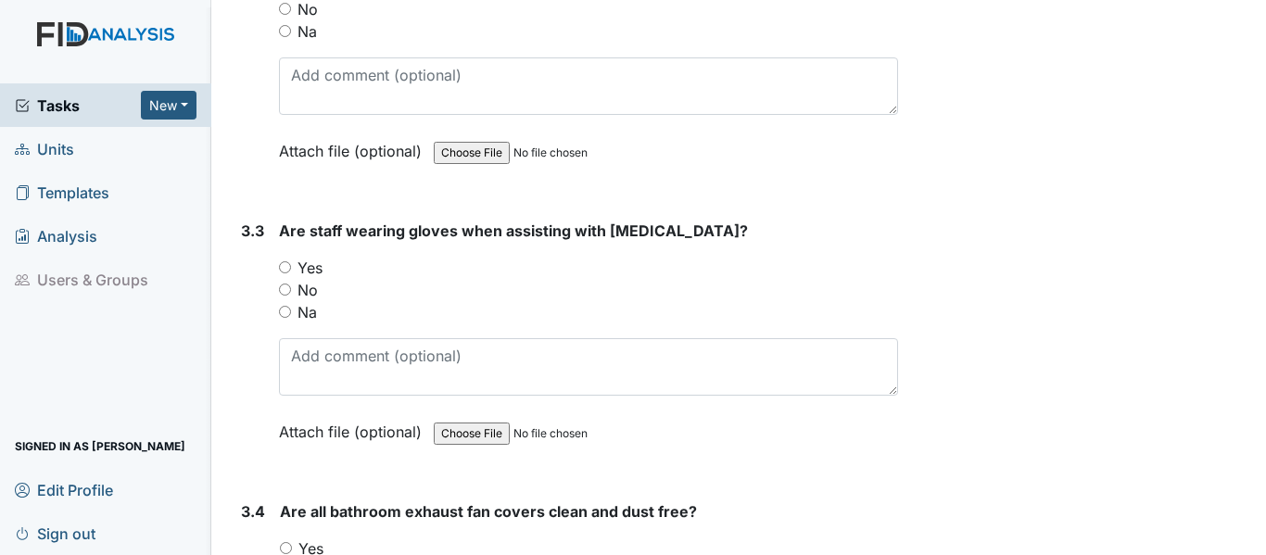
scroll to position [5467, 0]
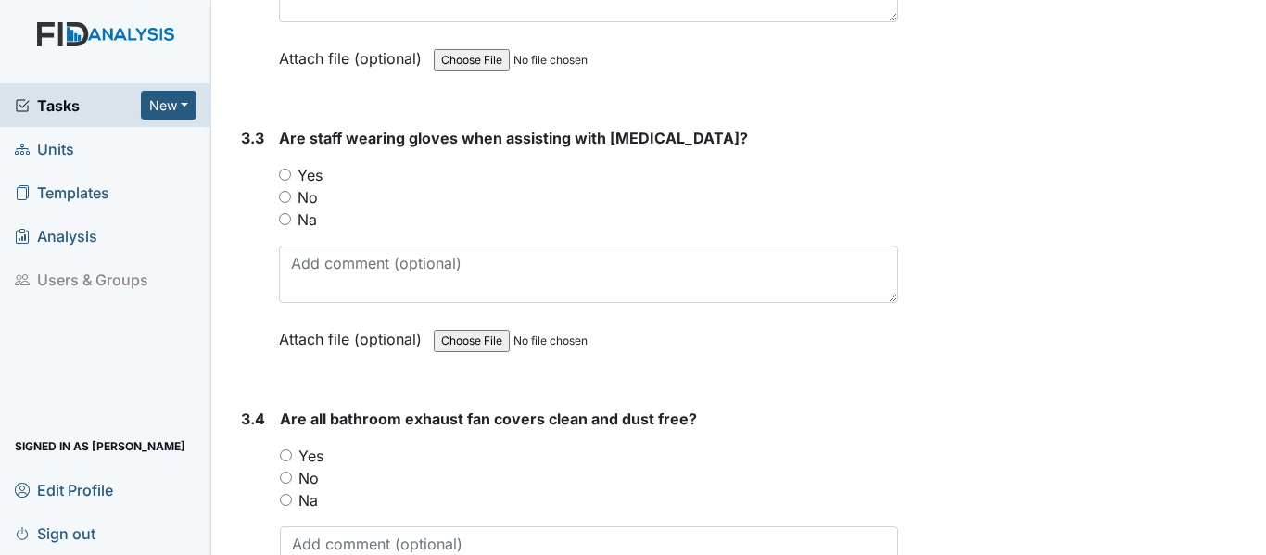
click at [287, 181] on input "Yes" at bounding box center [285, 175] width 12 height 12
radio input "true"
click at [284, 467] on div "Yes" at bounding box center [589, 456] width 618 height 22
click at [286, 461] on input "Yes" at bounding box center [286, 455] width 12 height 12
radio input "true"
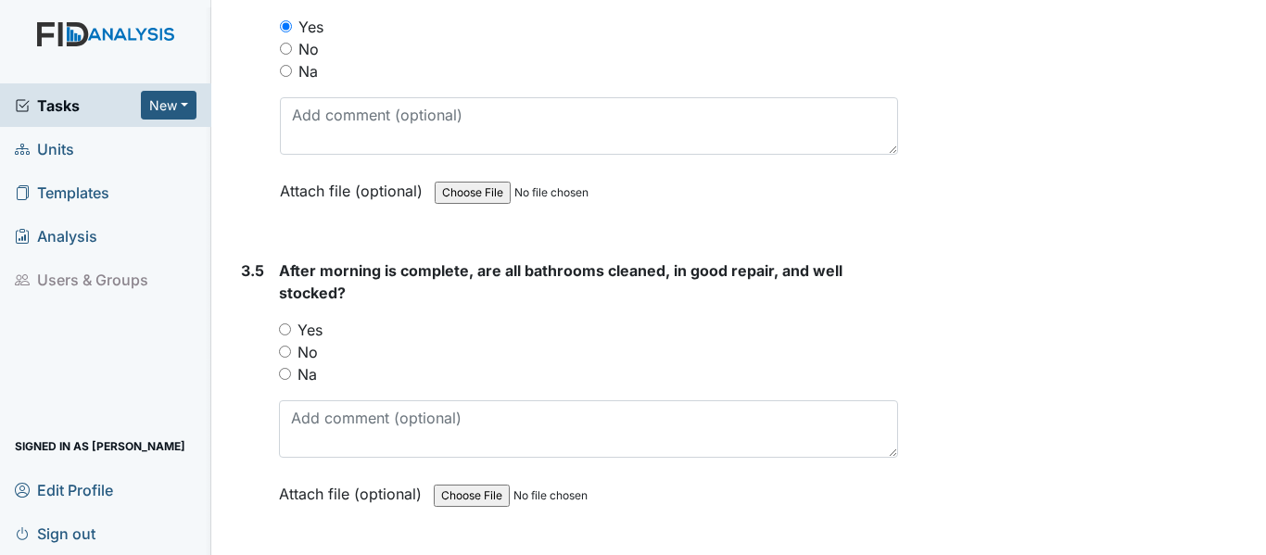
scroll to position [5930, 0]
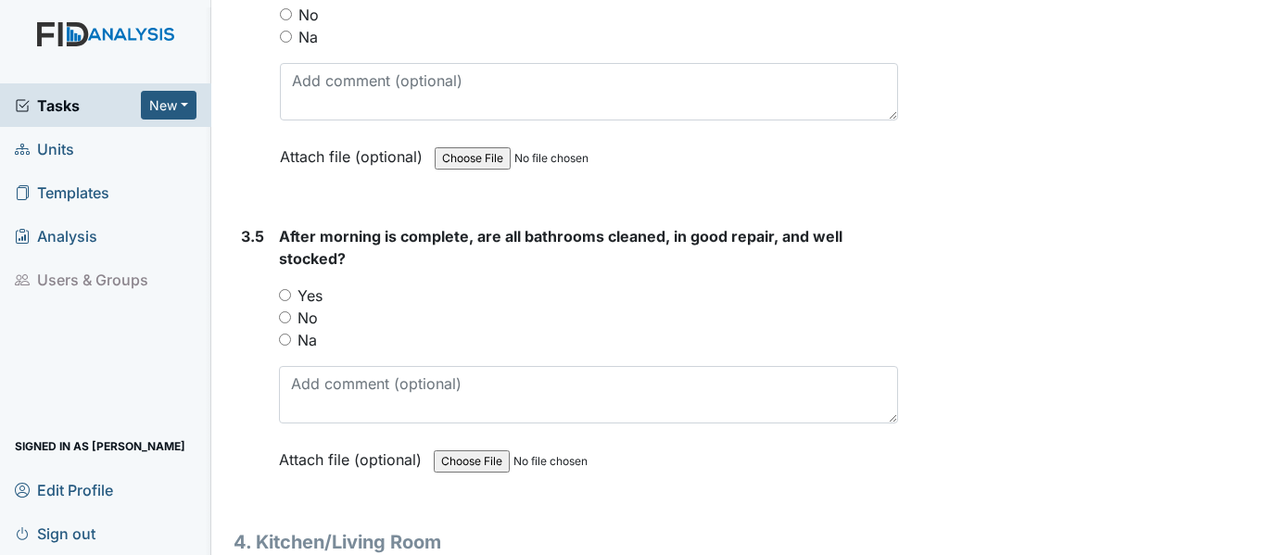
click at [286, 301] on input "Yes" at bounding box center [285, 295] width 12 height 12
radio input "true"
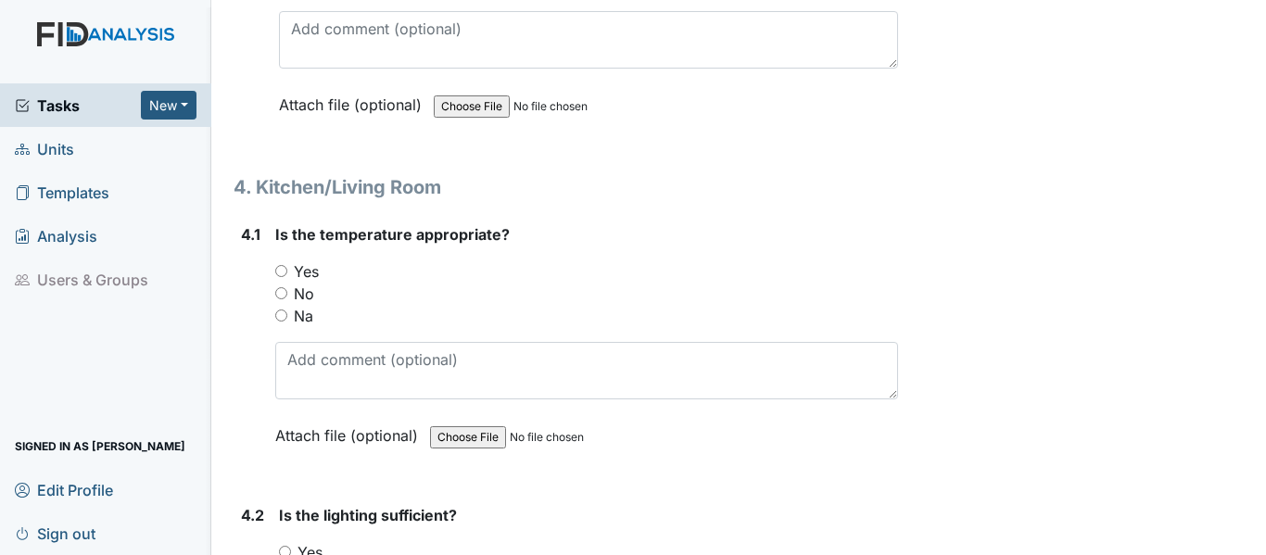
scroll to position [6301, 0]
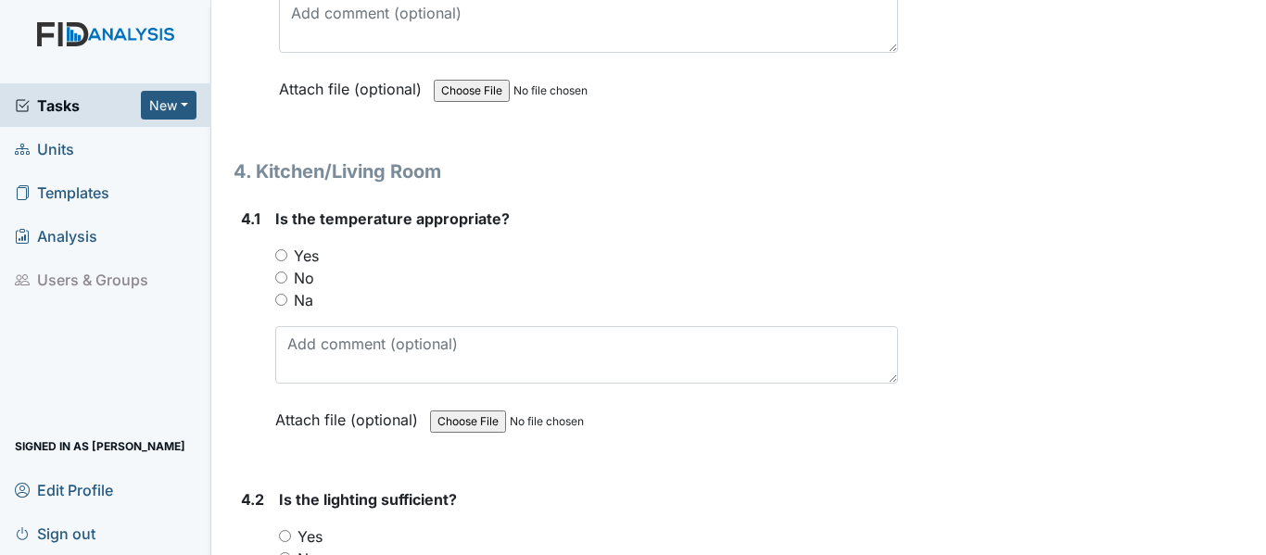
click at [280, 261] on input "Yes" at bounding box center [281, 255] width 12 height 12
radio input "true"
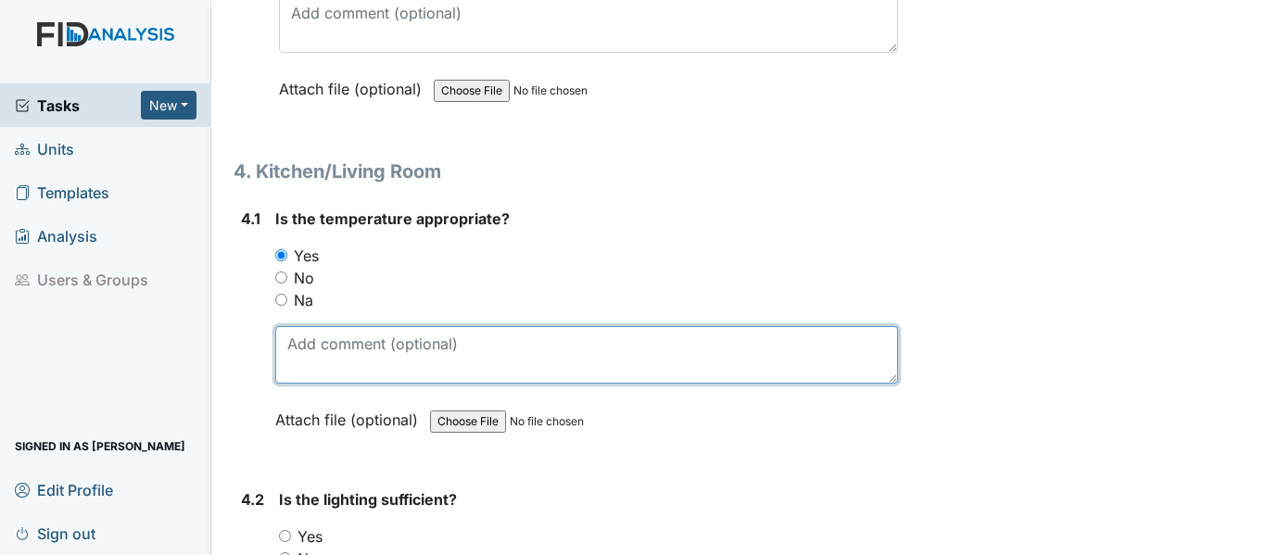
click at [311, 369] on textarea at bounding box center [586, 354] width 623 height 57
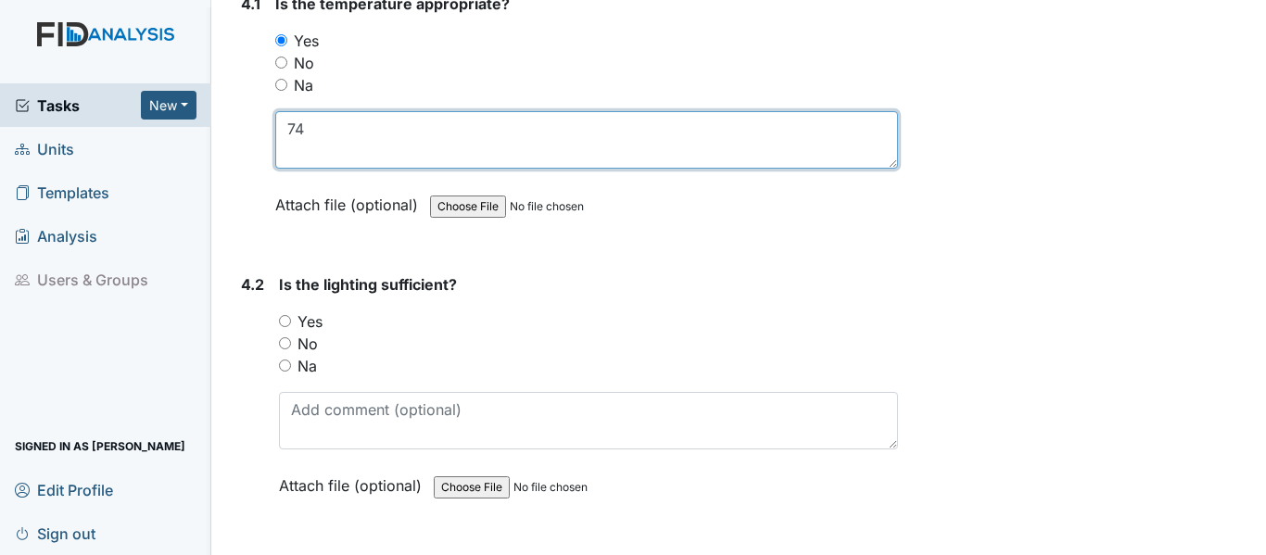
scroll to position [6579, 0]
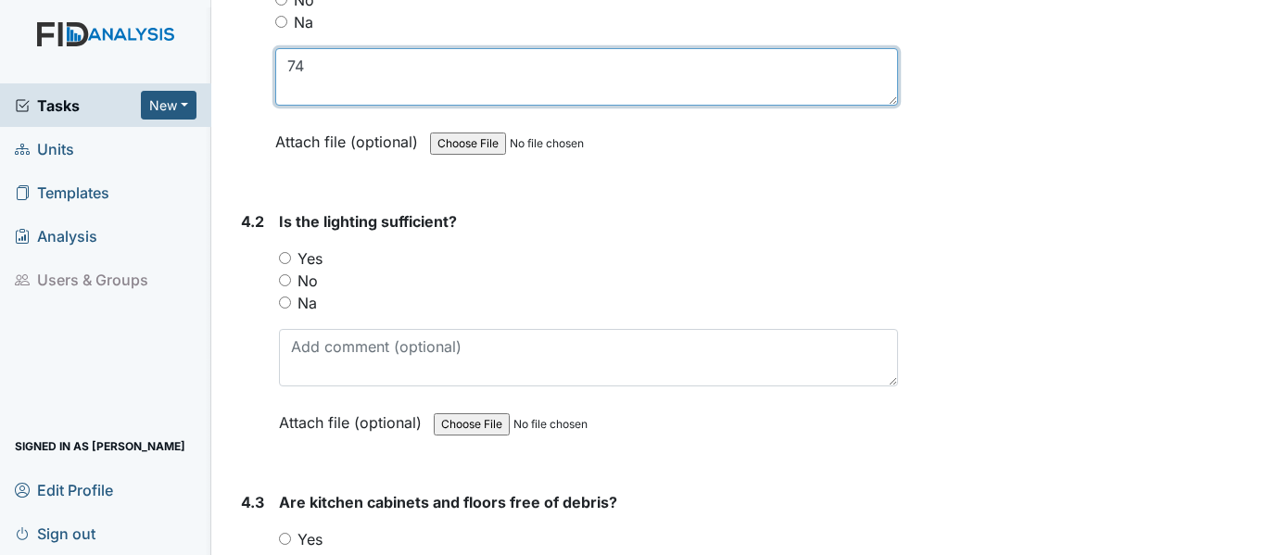
type textarea "74"
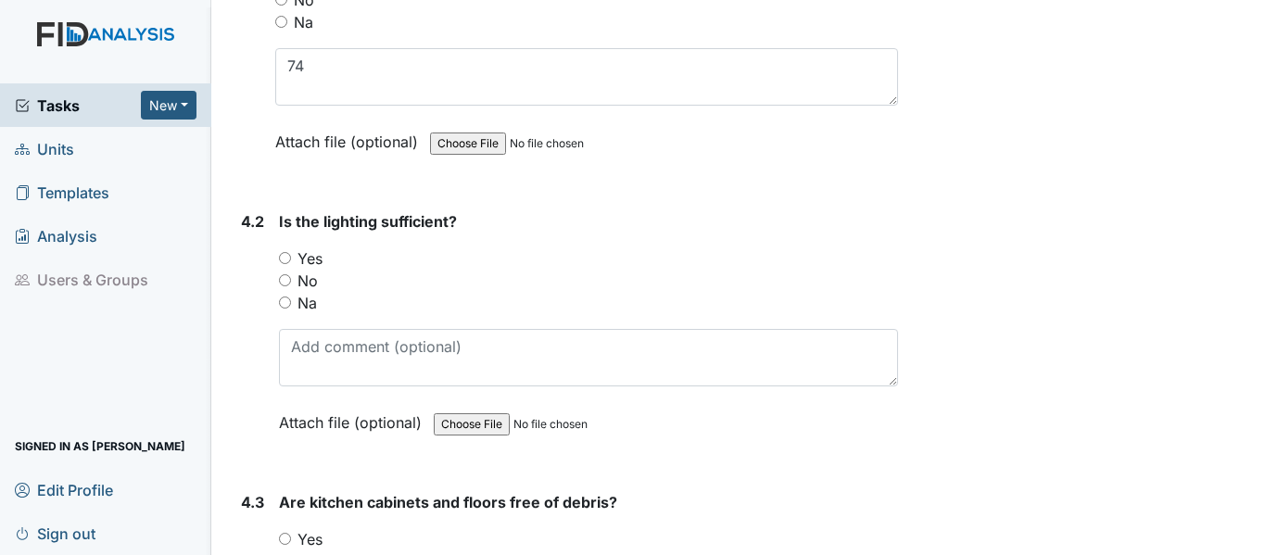
click at [289, 264] on input "Yes" at bounding box center [285, 258] width 12 height 12
radio input "true"
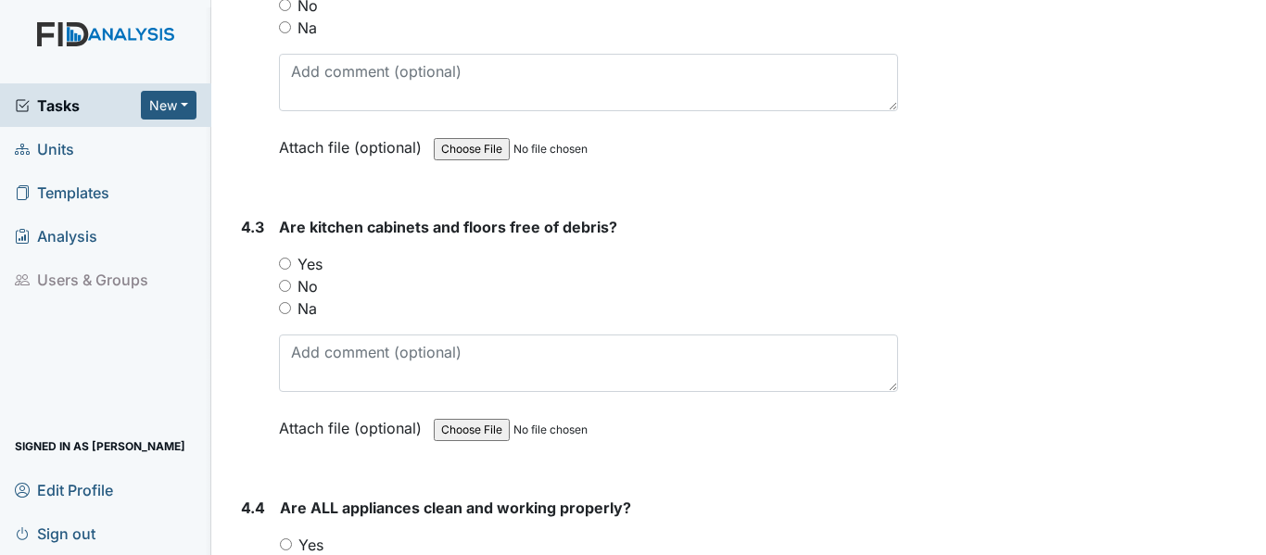
scroll to position [6857, 0]
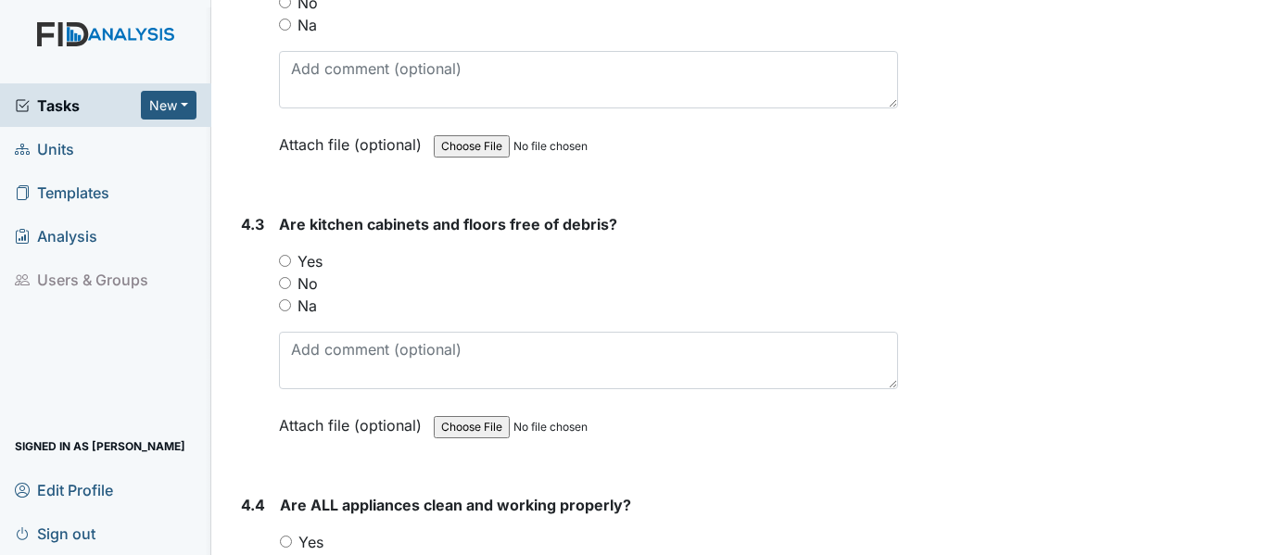
drag, startPoint x: 284, startPoint y: 281, endPoint x: 448, endPoint y: 295, distance: 165.5
click at [285, 267] on input "Yes" at bounding box center [285, 261] width 12 height 12
radio input "true"
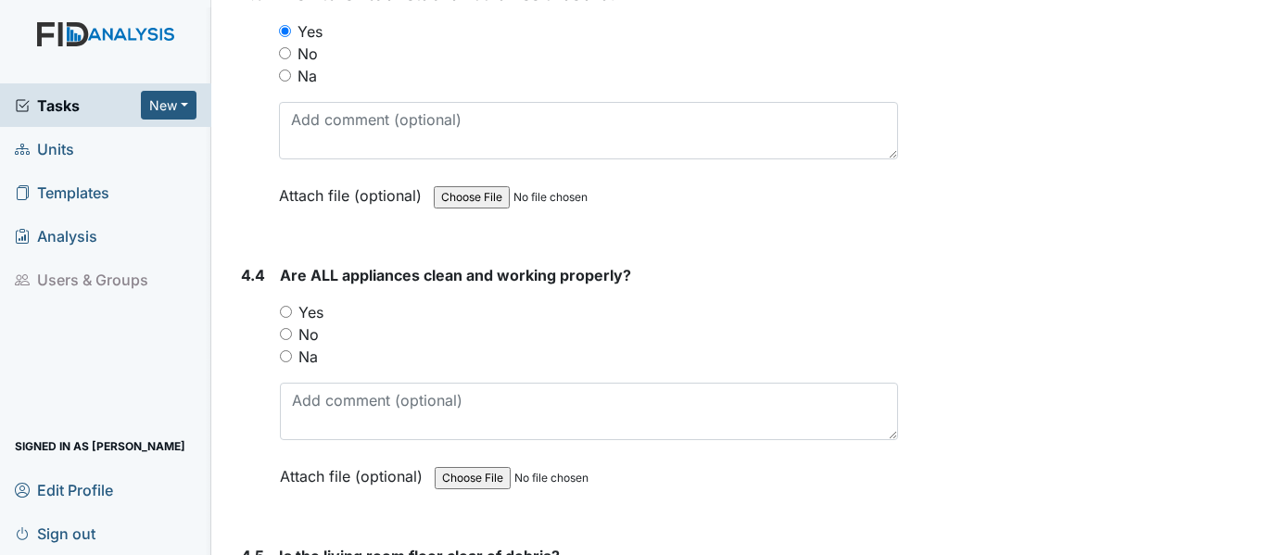
scroll to position [7135, 0]
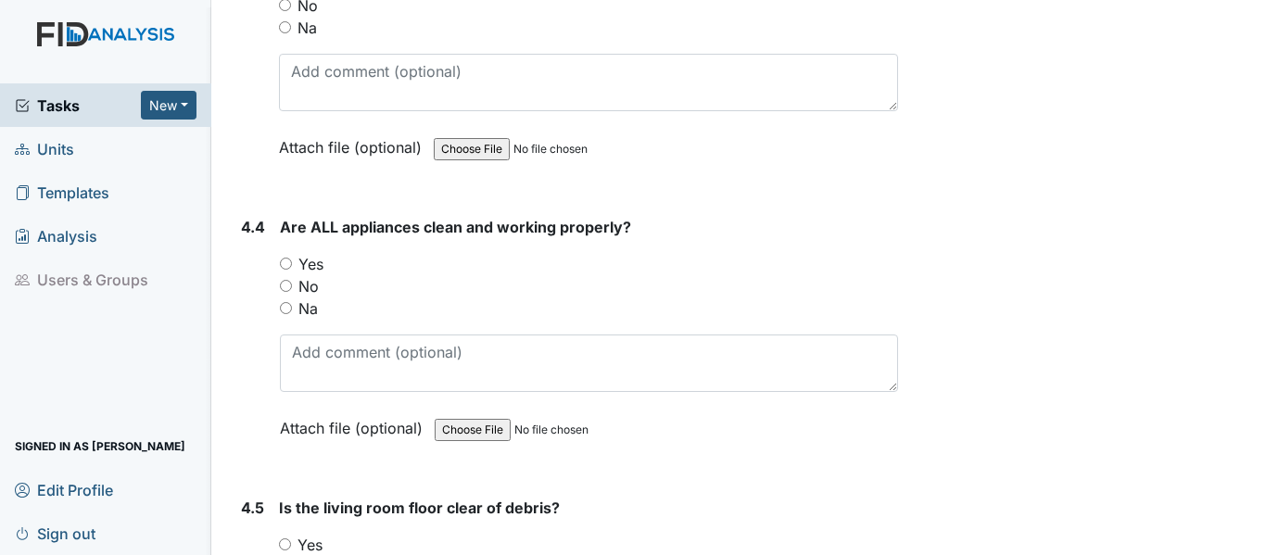
click at [291, 270] on input "Yes" at bounding box center [286, 264] width 12 height 12
radio input "true"
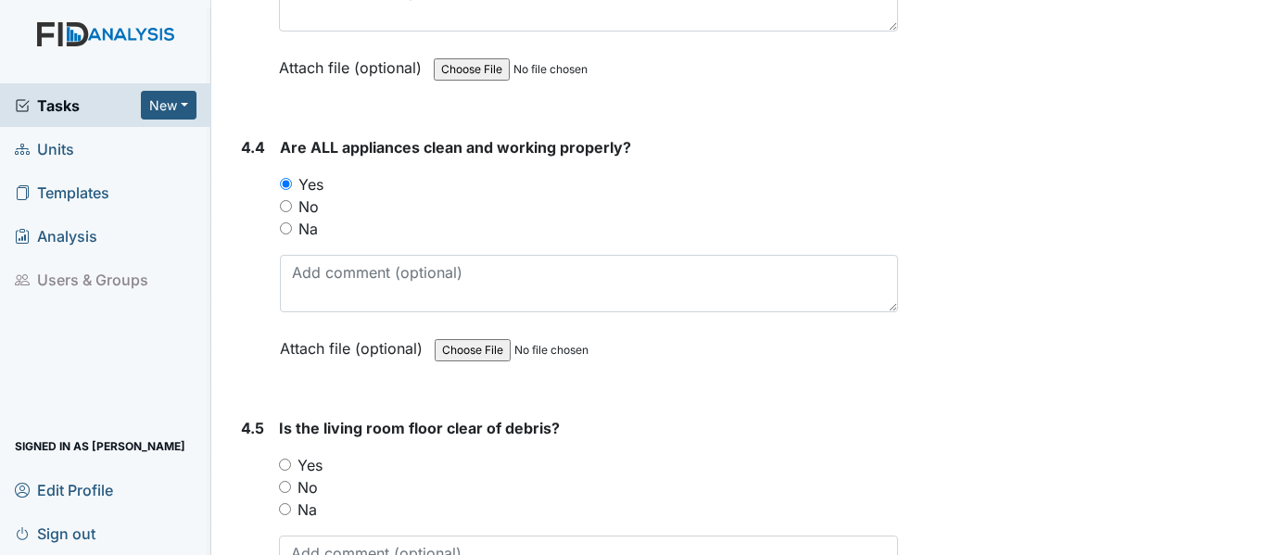
scroll to position [7320, 0]
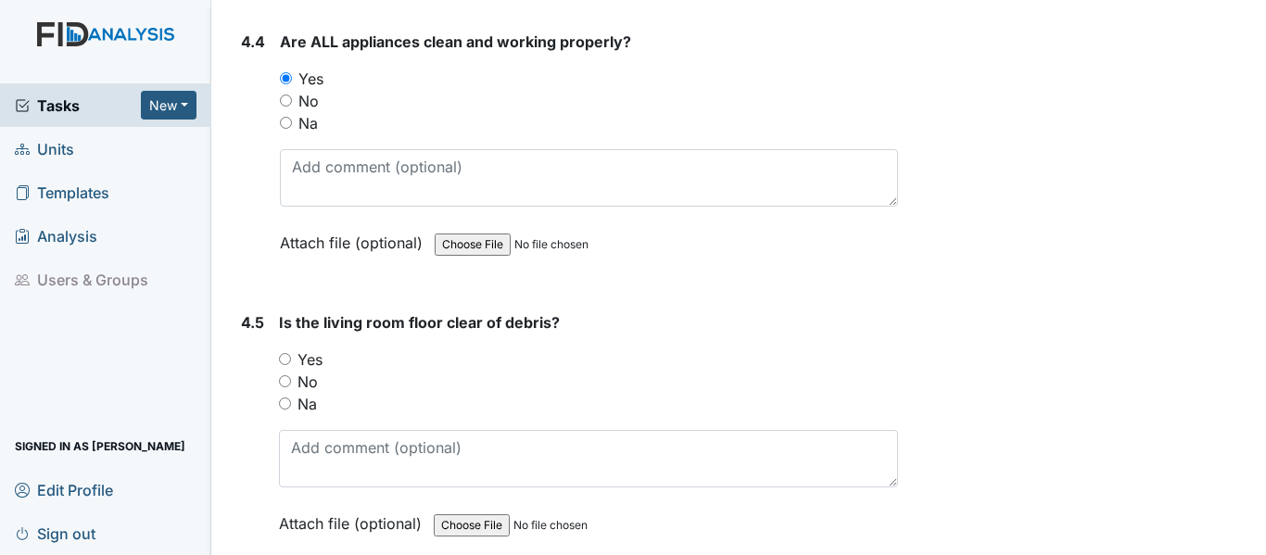
click at [284, 365] on input "Yes" at bounding box center [285, 359] width 12 height 12
radio input "true"
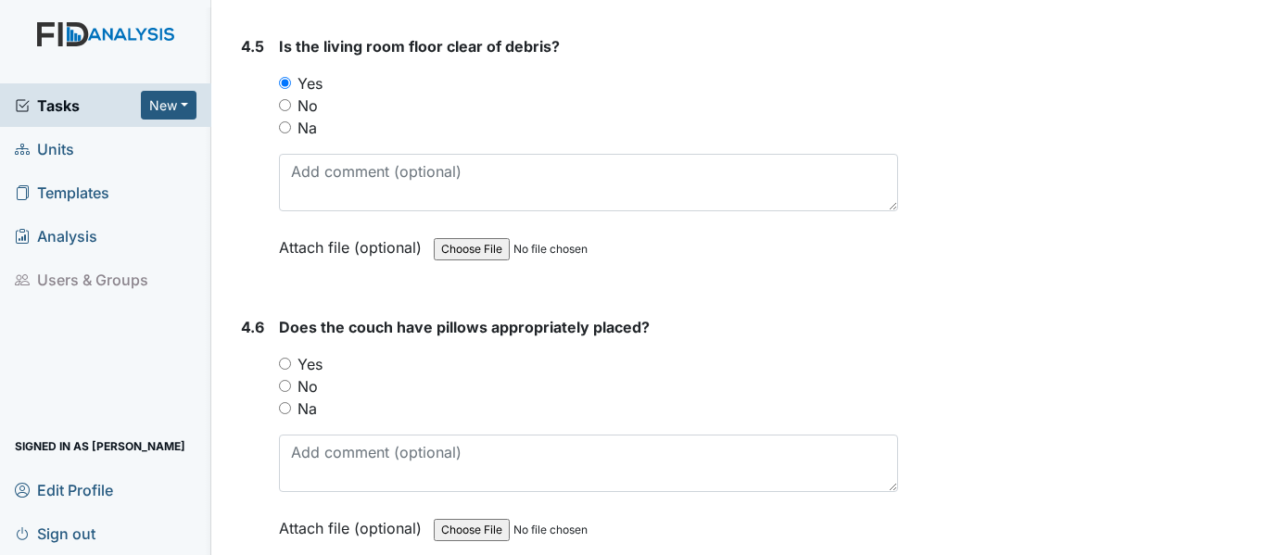
scroll to position [7598, 0]
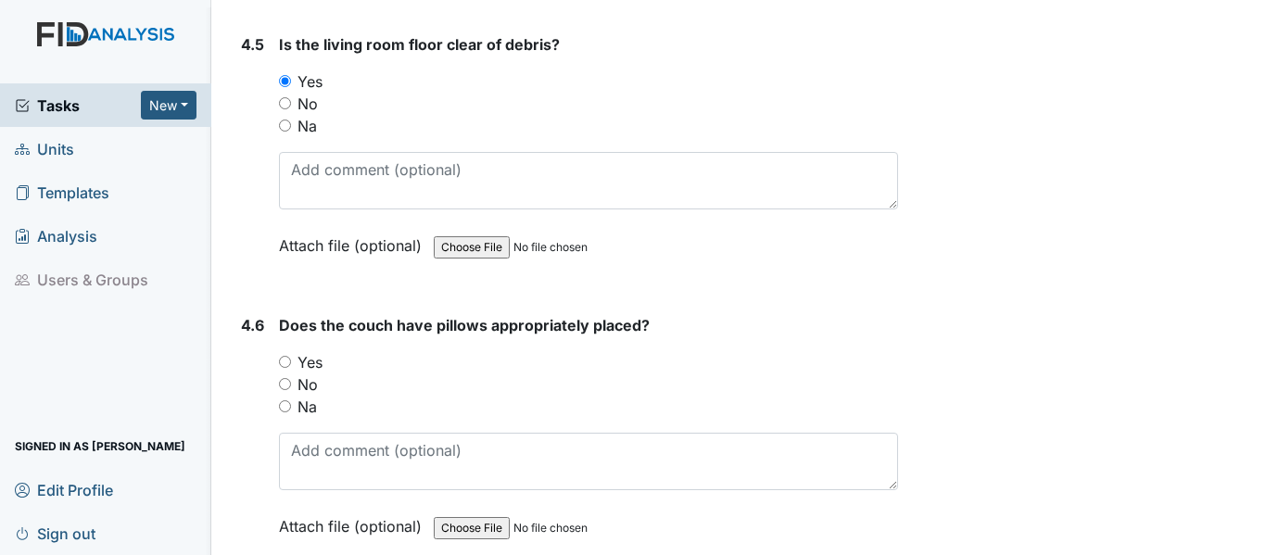
drag, startPoint x: 284, startPoint y: 379, endPoint x: 345, endPoint y: 373, distance: 61.4
click at [288, 368] on input "Yes" at bounding box center [285, 362] width 12 height 12
radio input "true"
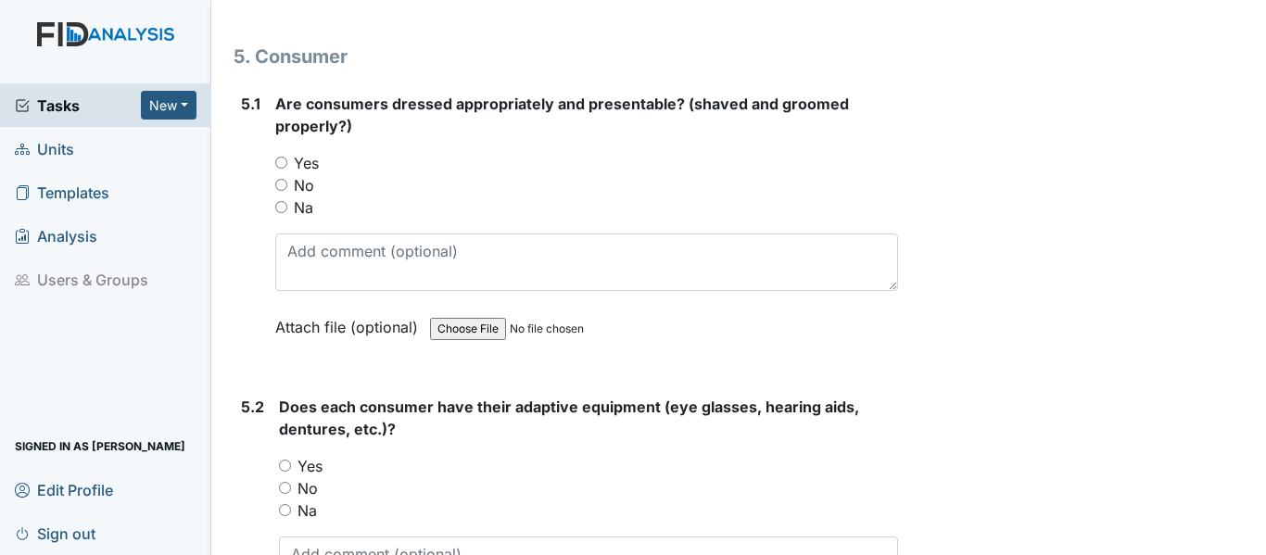
scroll to position [8154, 0]
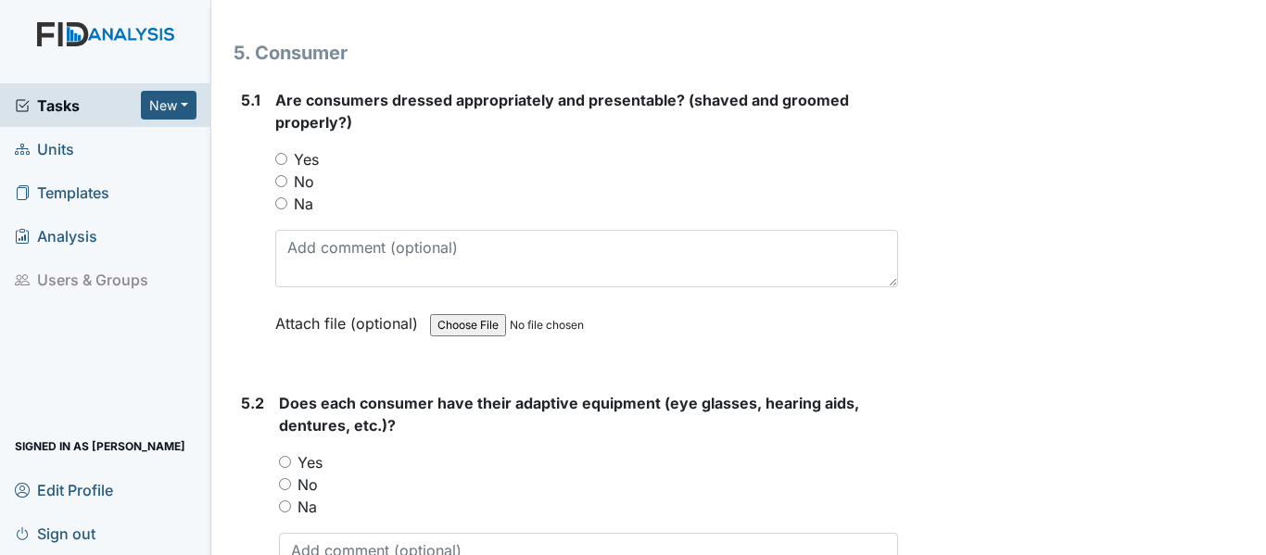
click at [283, 187] on input "No" at bounding box center [281, 181] width 12 height 12
radio input "true"
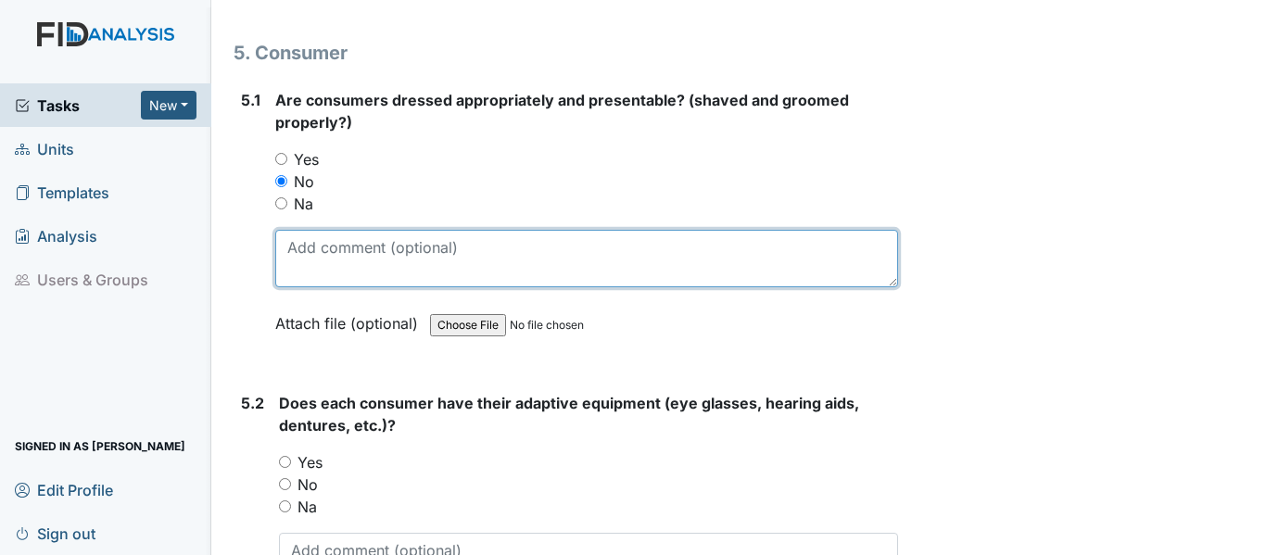
click at [341, 287] on textarea at bounding box center [586, 258] width 623 height 57
type textarea "J"
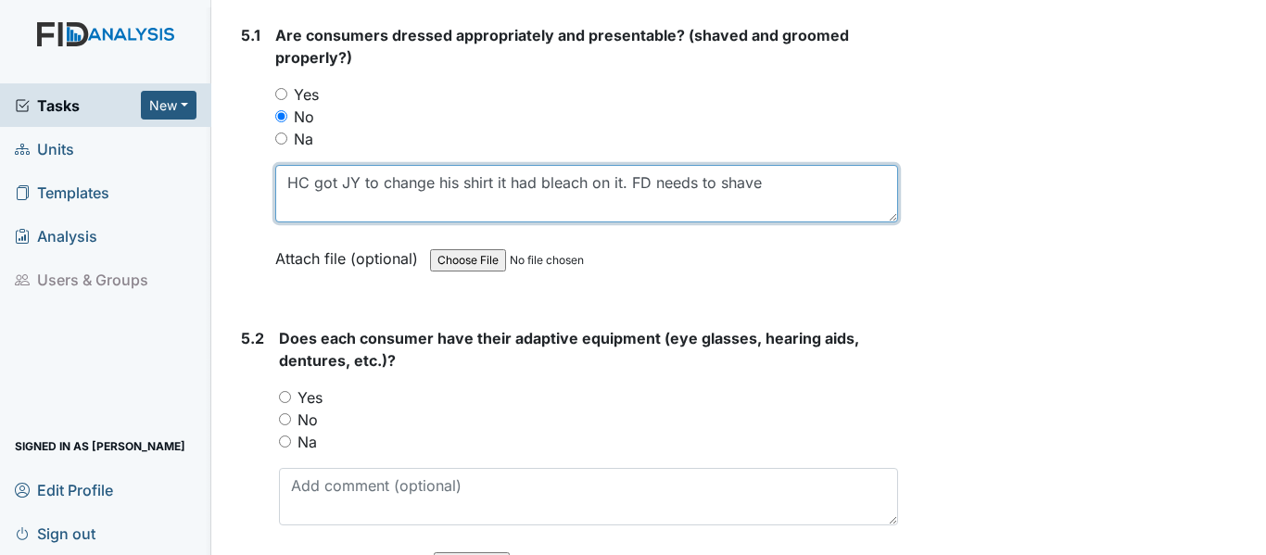
scroll to position [8246, 0]
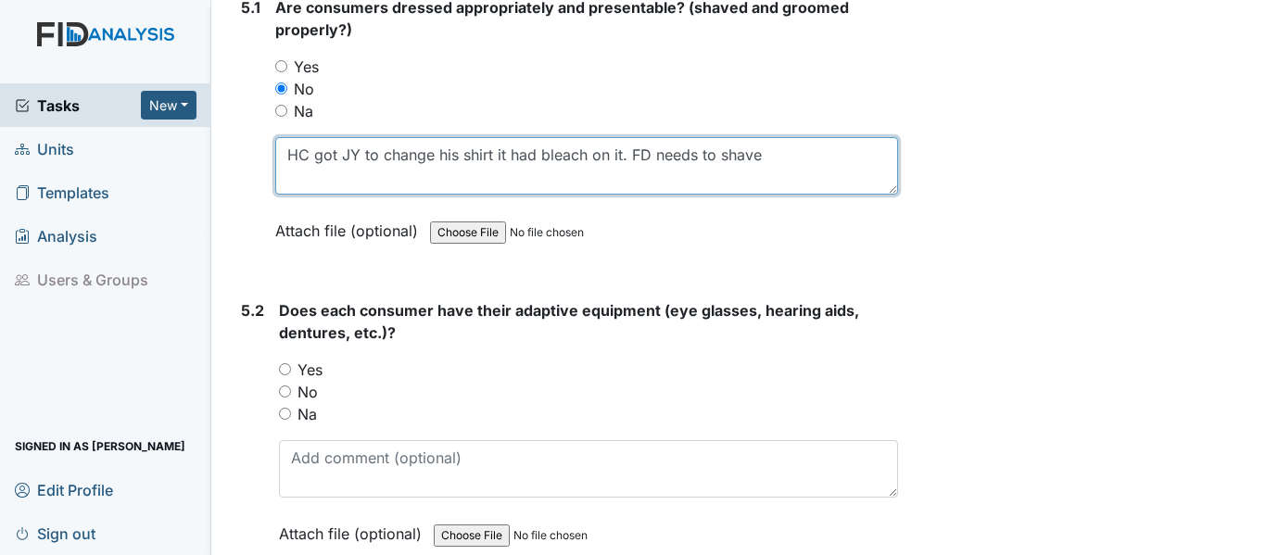
type textarea "HC got JY to change his shirt it had bleach on it. FD needs to shave"
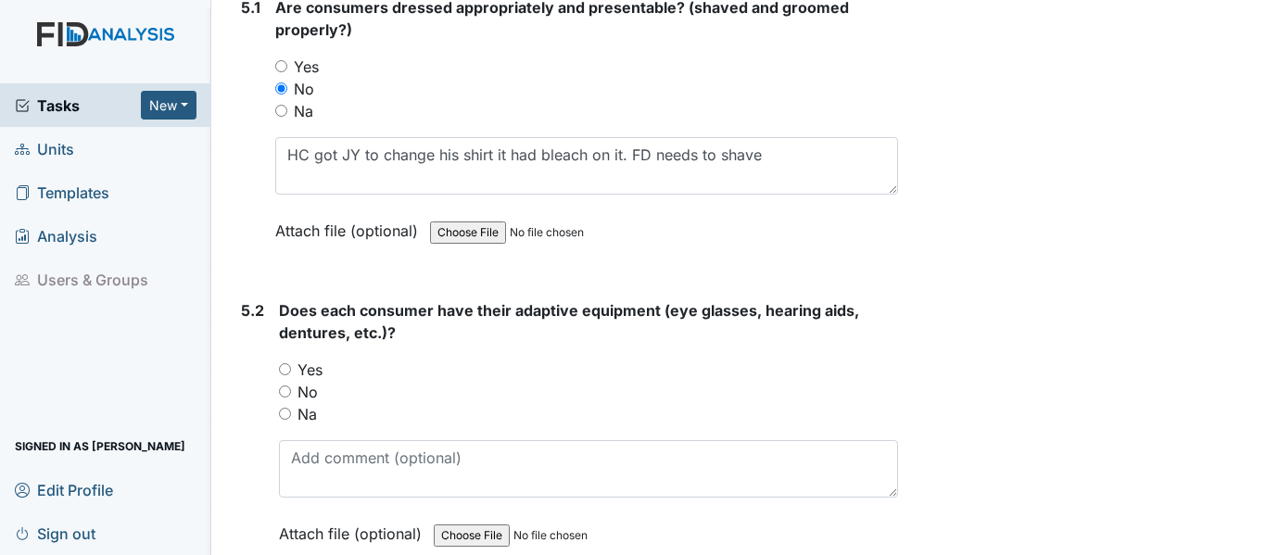
click at [285, 375] on input "Yes" at bounding box center [285, 369] width 12 height 12
radio input "true"
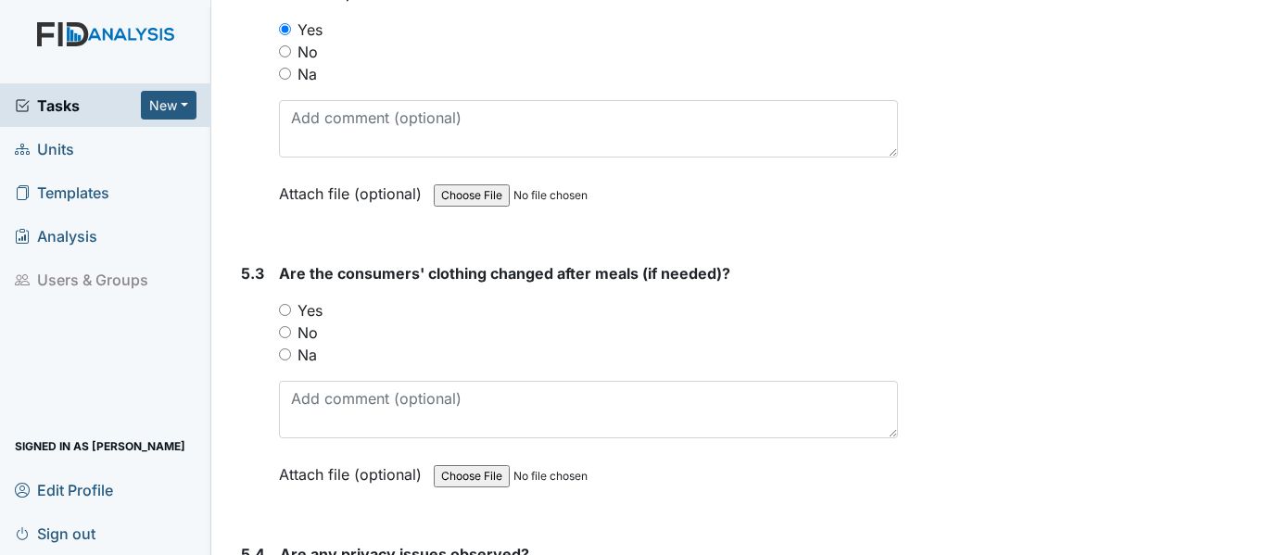
scroll to position [8617, 0]
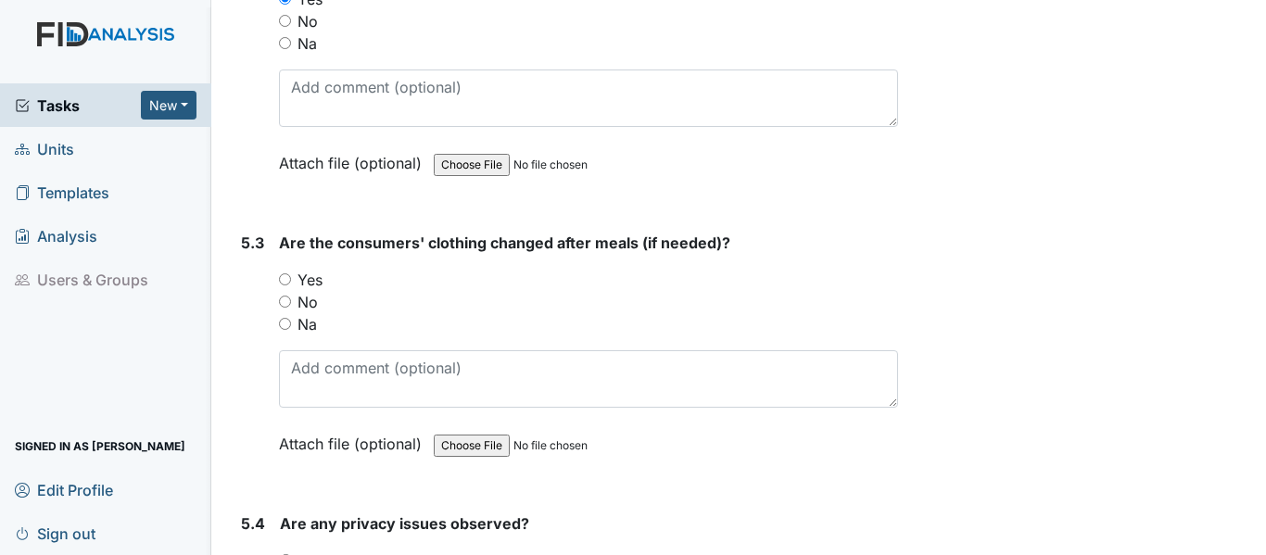
click at [289, 330] on input "Na" at bounding box center [285, 324] width 12 height 12
radio input "true"
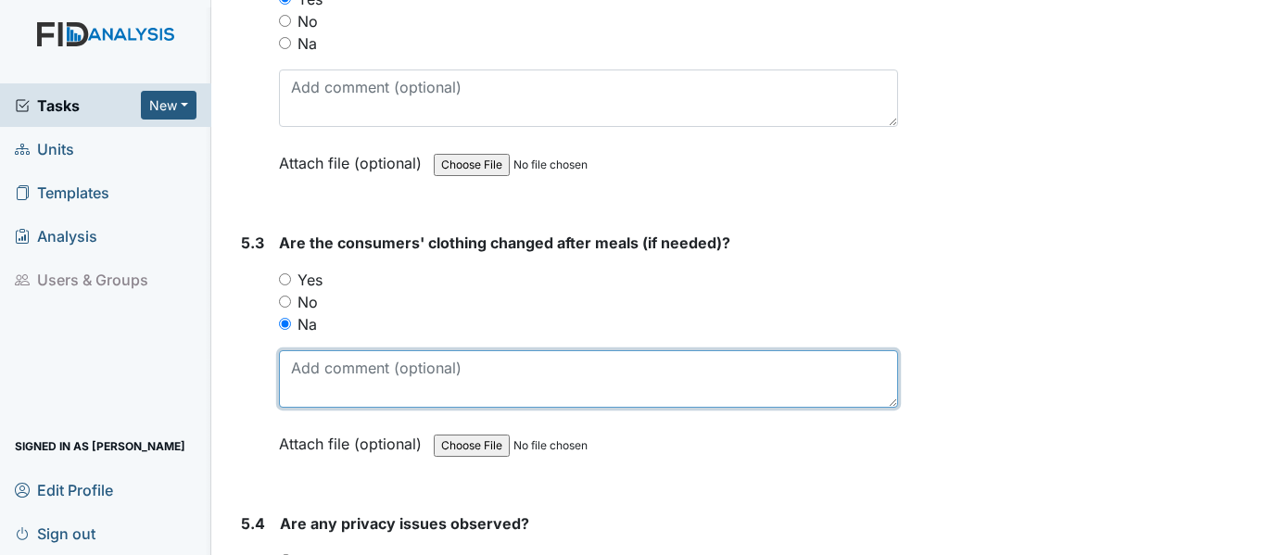
click at [308, 378] on textarea at bounding box center [588, 378] width 619 height 57
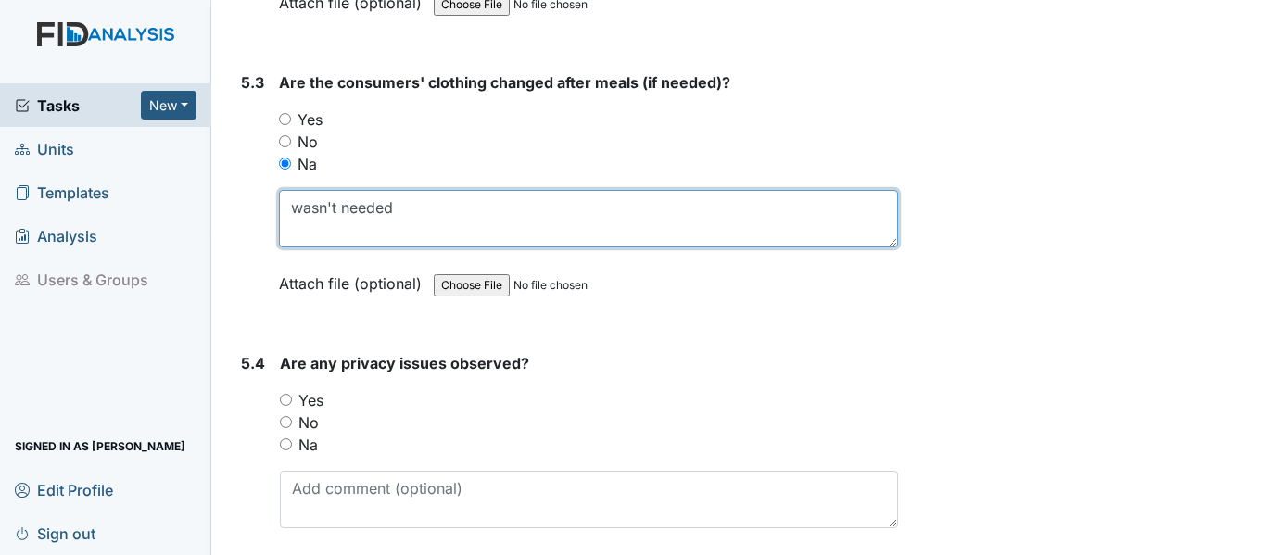
scroll to position [8802, 0]
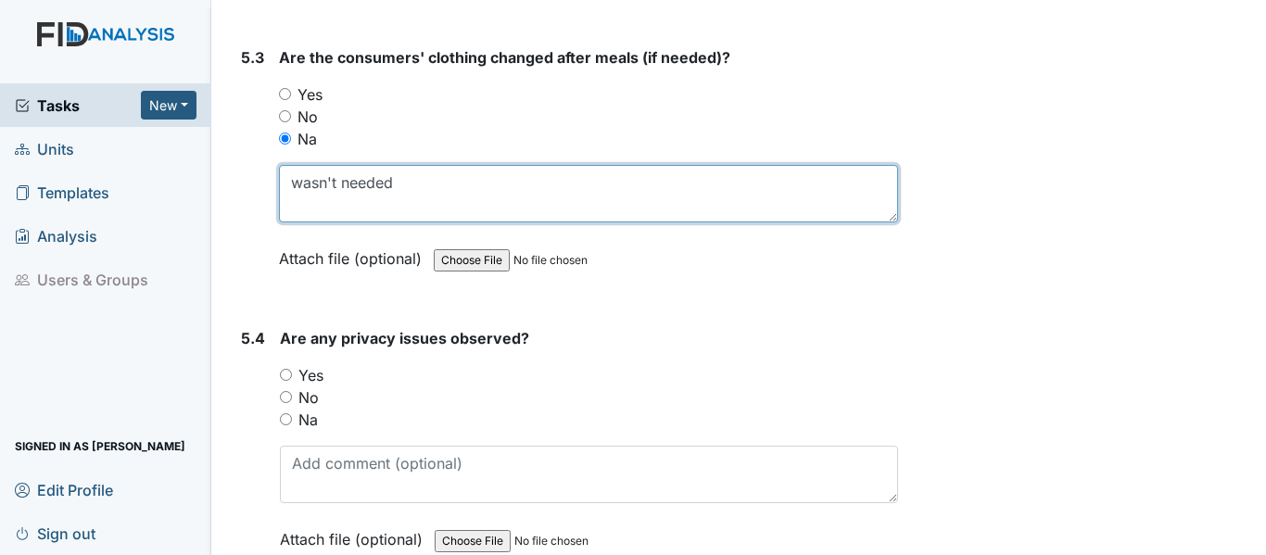
type textarea "wasn't needed"
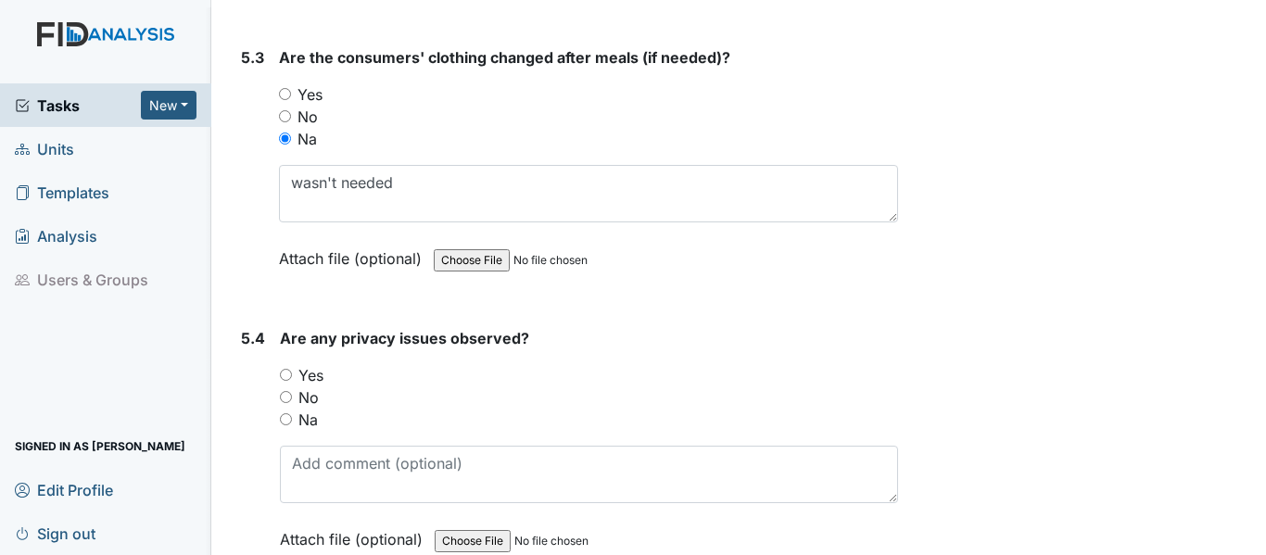
click at [284, 403] on input "No" at bounding box center [286, 397] width 12 height 12
radio input "true"
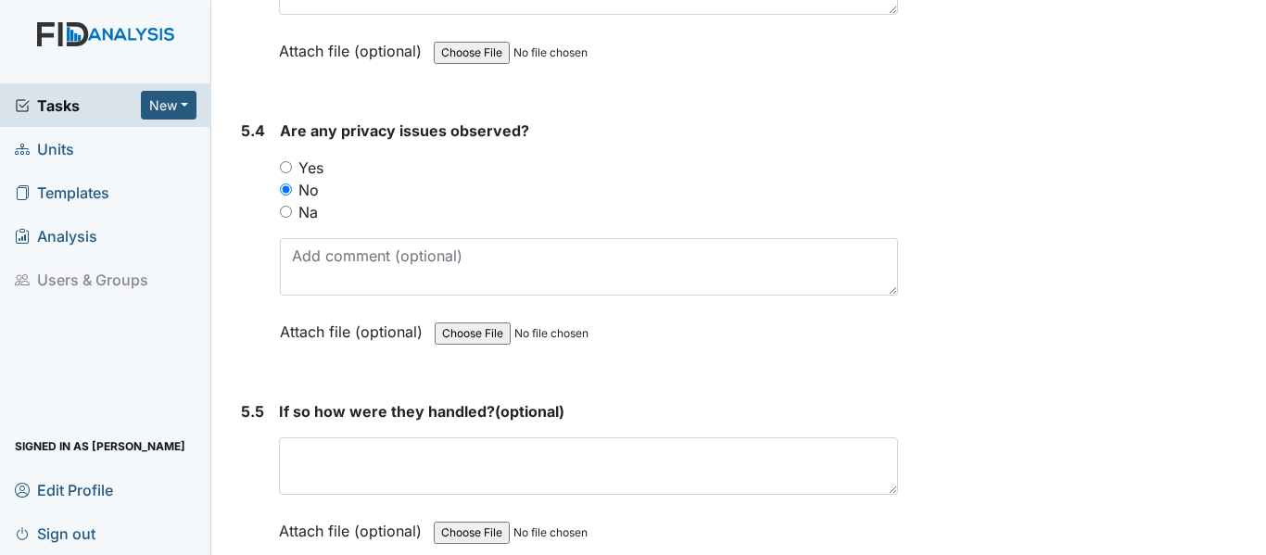
scroll to position [9080, 0]
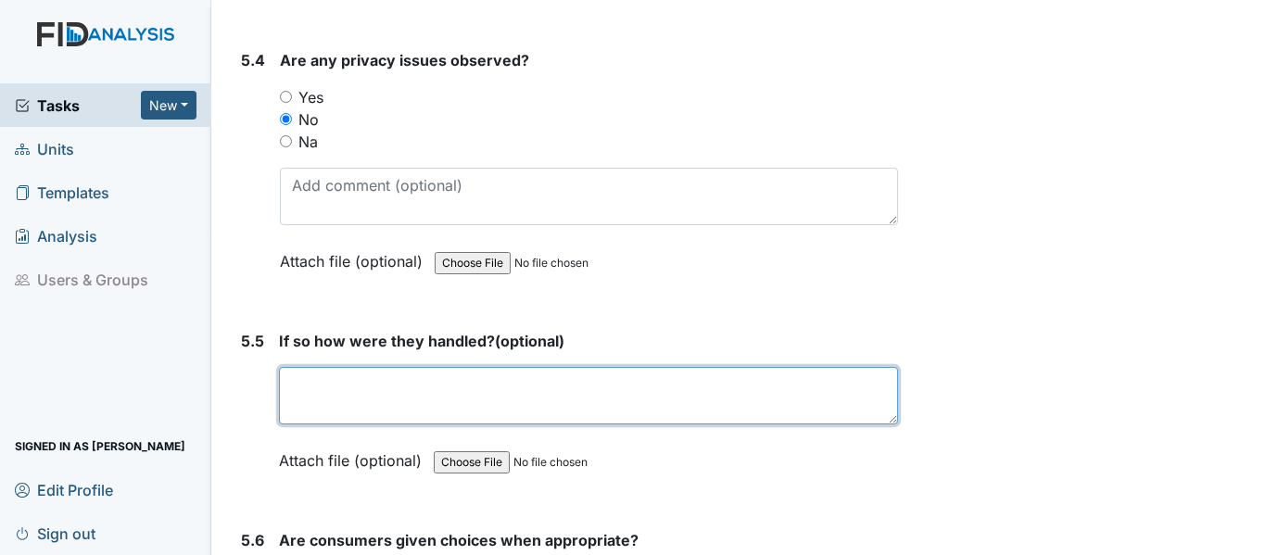
click at [390, 422] on textarea at bounding box center [588, 395] width 619 height 57
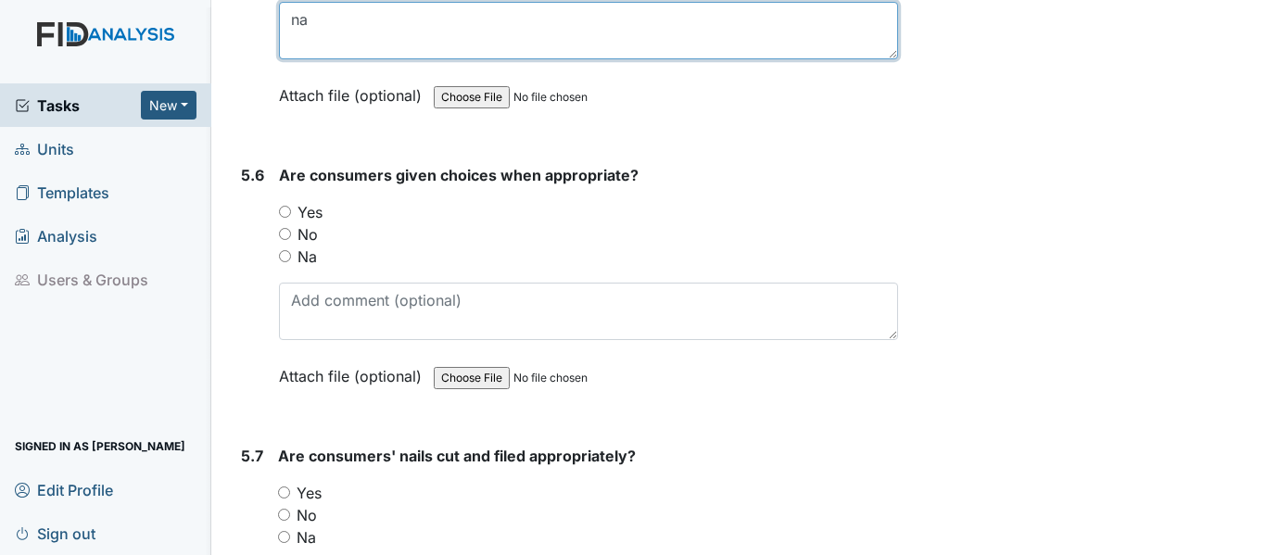
scroll to position [9451, 0]
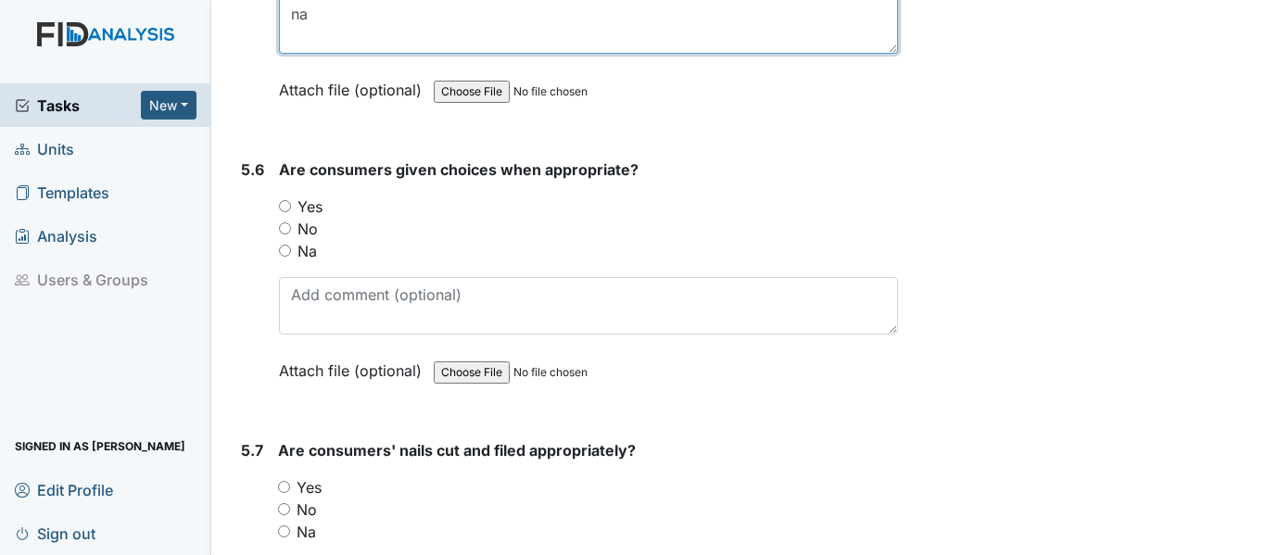
type textarea "na"
click at [284, 212] on input "Yes" at bounding box center [285, 206] width 12 height 12
radio input "true"
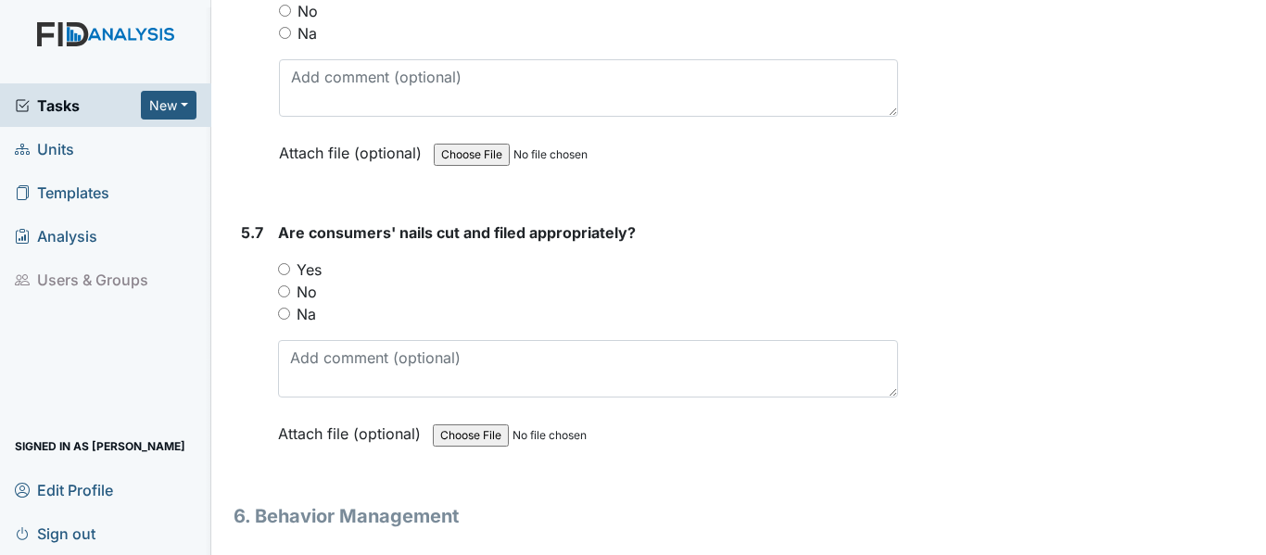
scroll to position [9729, 0]
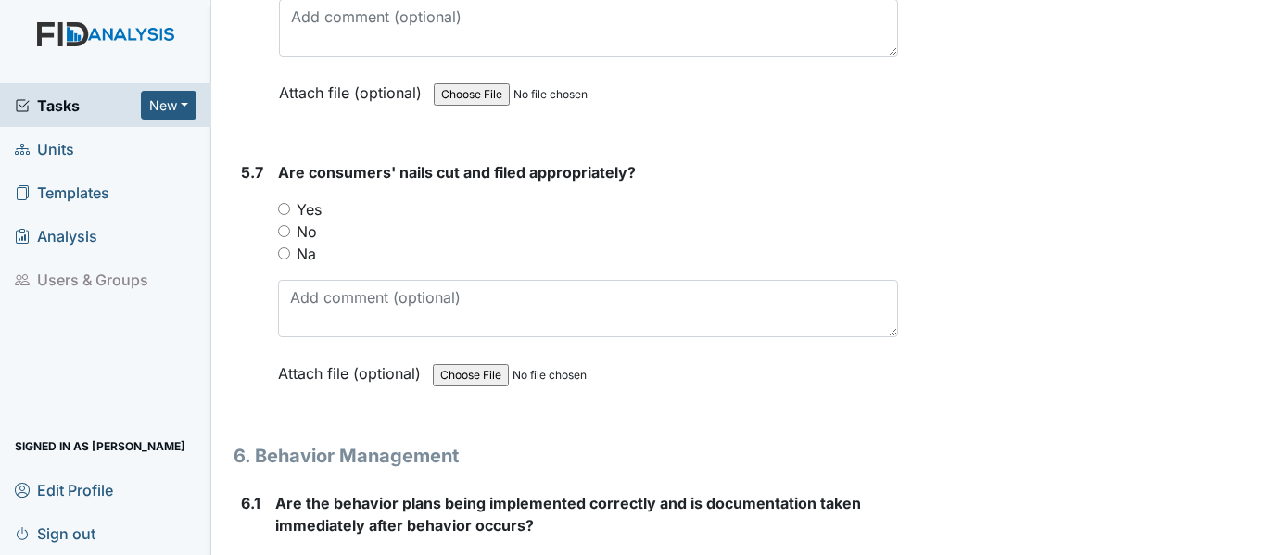
click at [282, 215] on input "Yes" at bounding box center [284, 209] width 12 height 12
radio input "true"
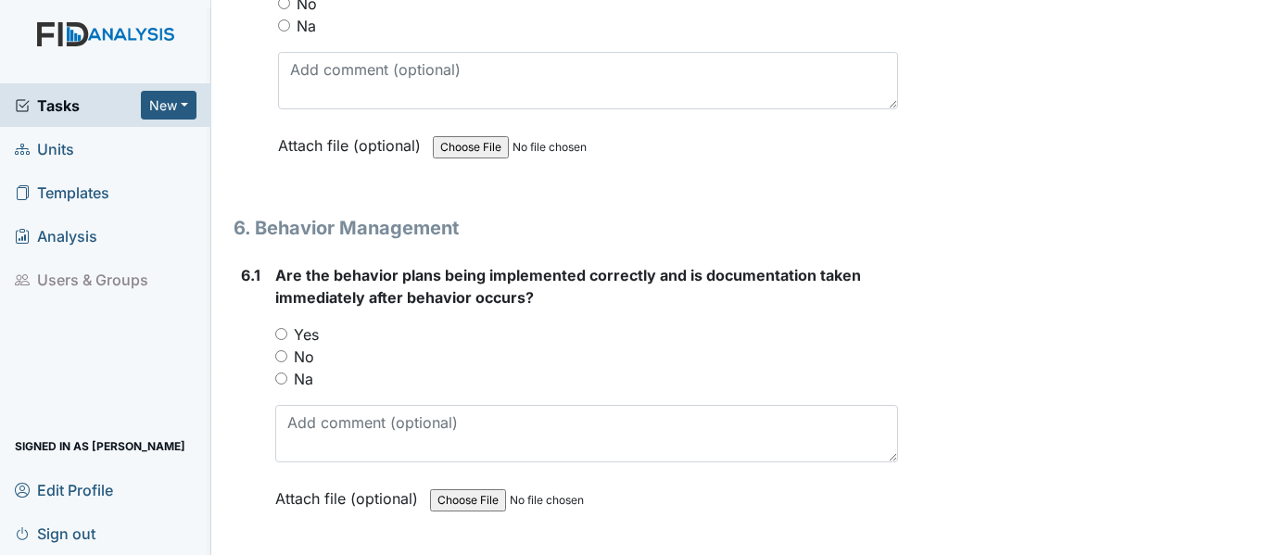
scroll to position [10007, 0]
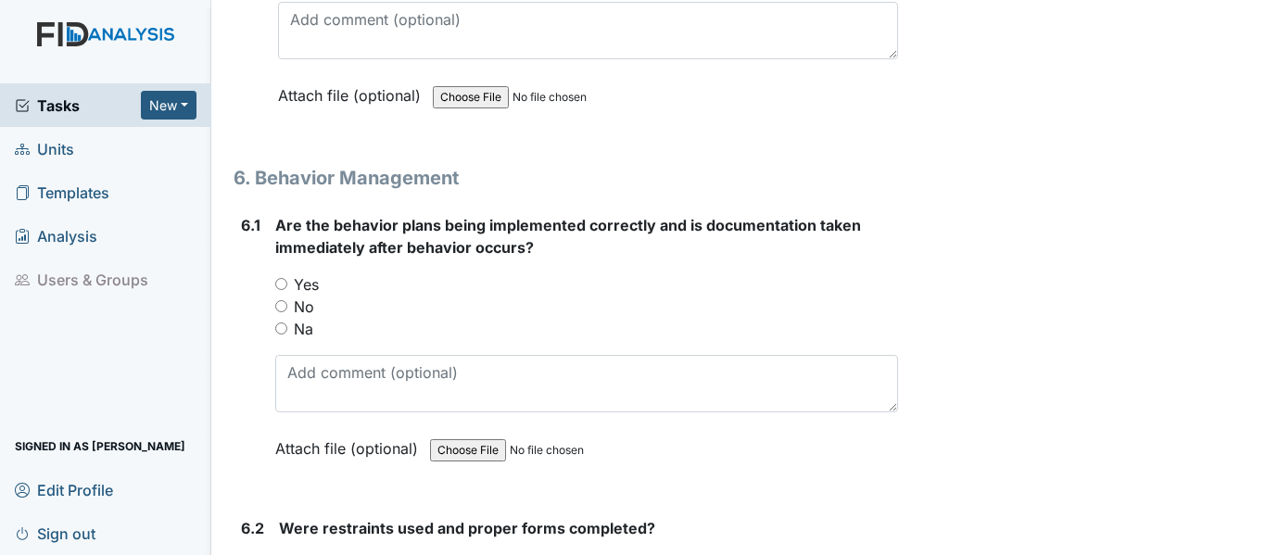
click at [283, 334] on input "Na" at bounding box center [281, 328] width 12 height 12
radio input "true"
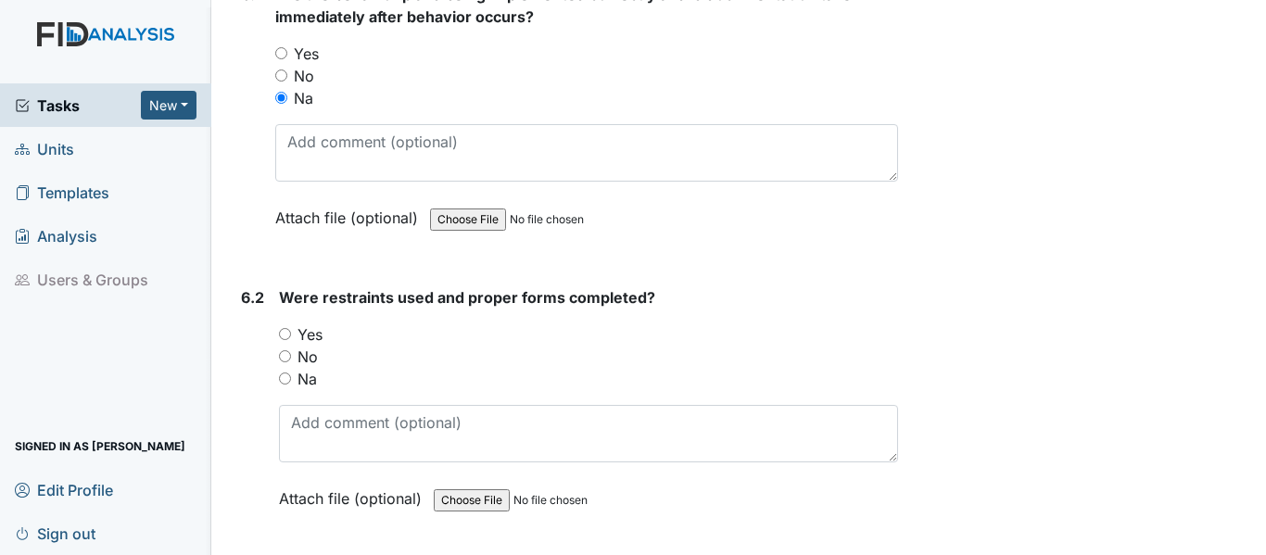
scroll to position [10285, 0]
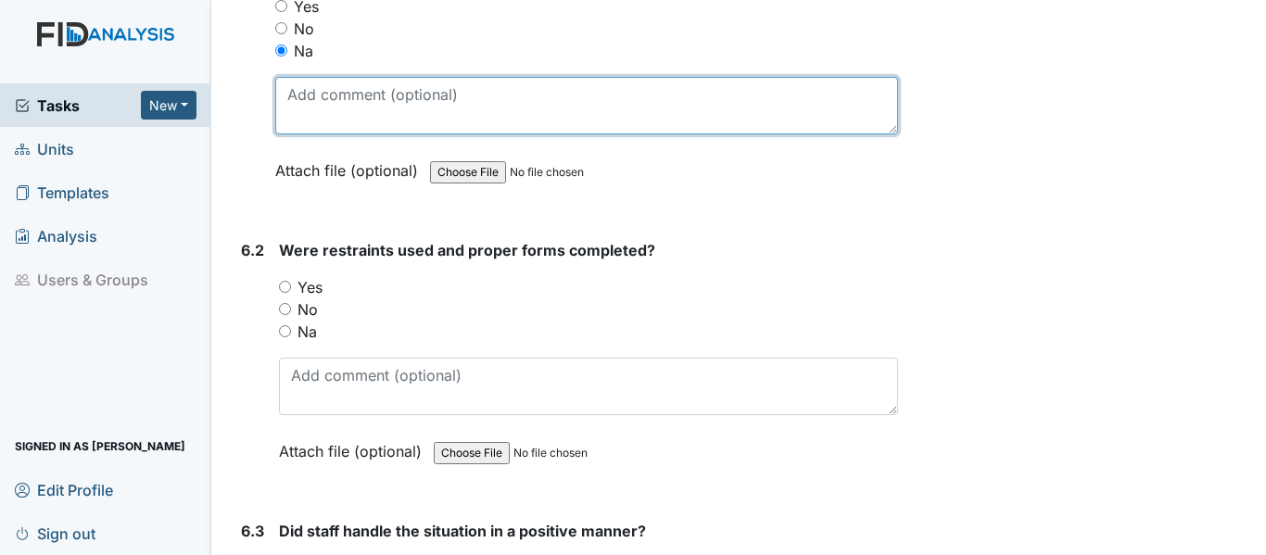
click at [340, 124] on textarea at bounding box center [586, 105] width 623 height 57
type textarea "no behaviors"
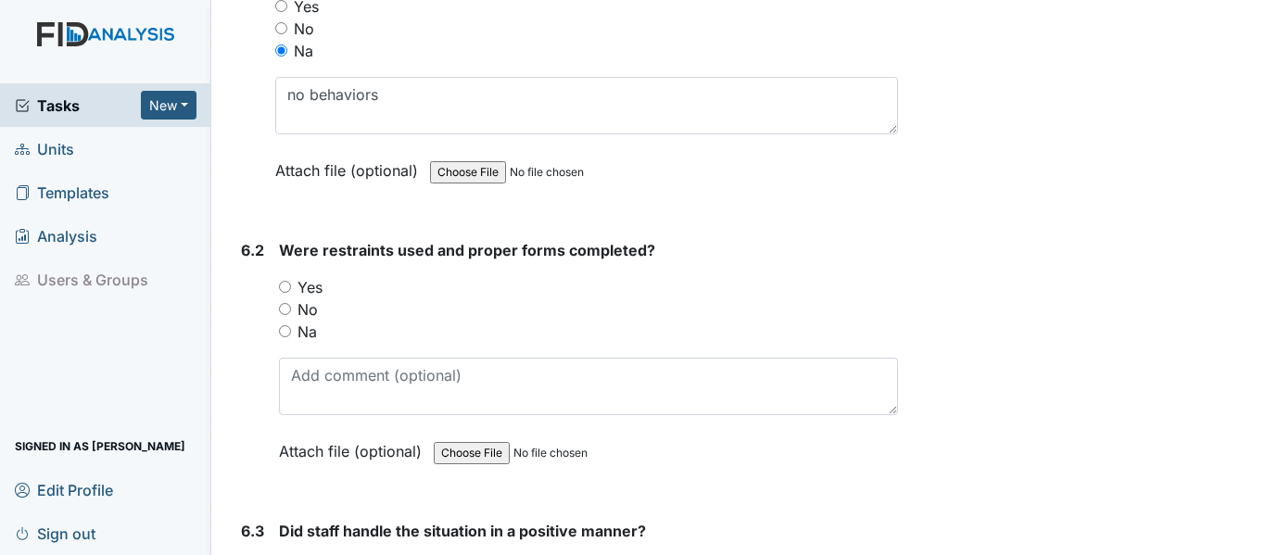
click at [287, 337] on input "Na" at bounding box center [285, 331] width 12 height 12
radio input "true"
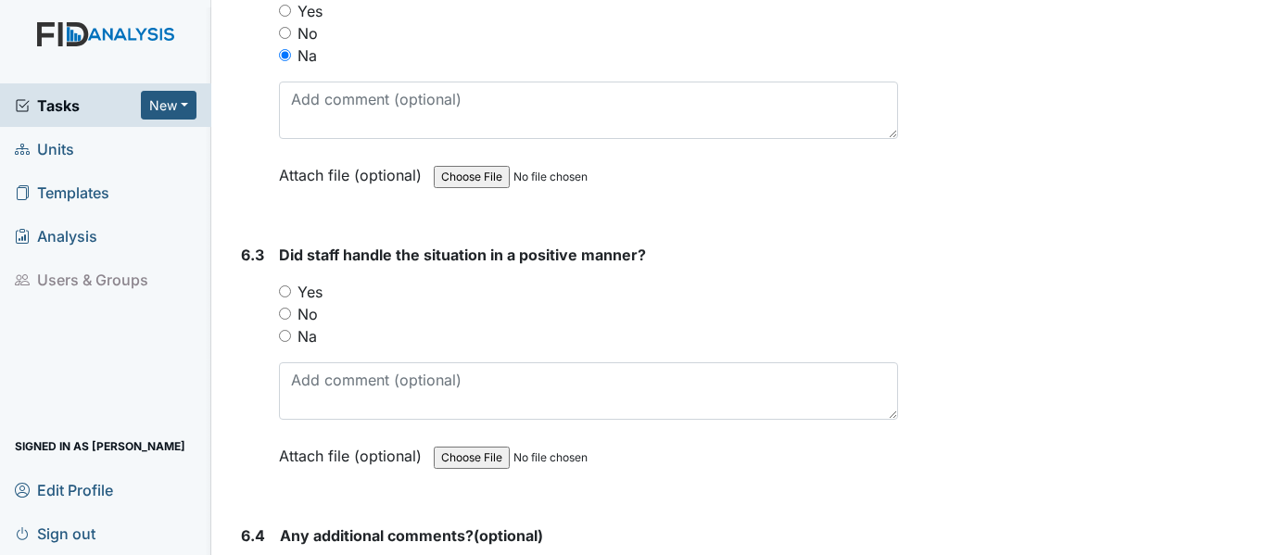
scroll to position [10563, 0]
click at [288, 340] on input "Na" at bounding box center [285, 334] width 12 height 12
radio input "true"
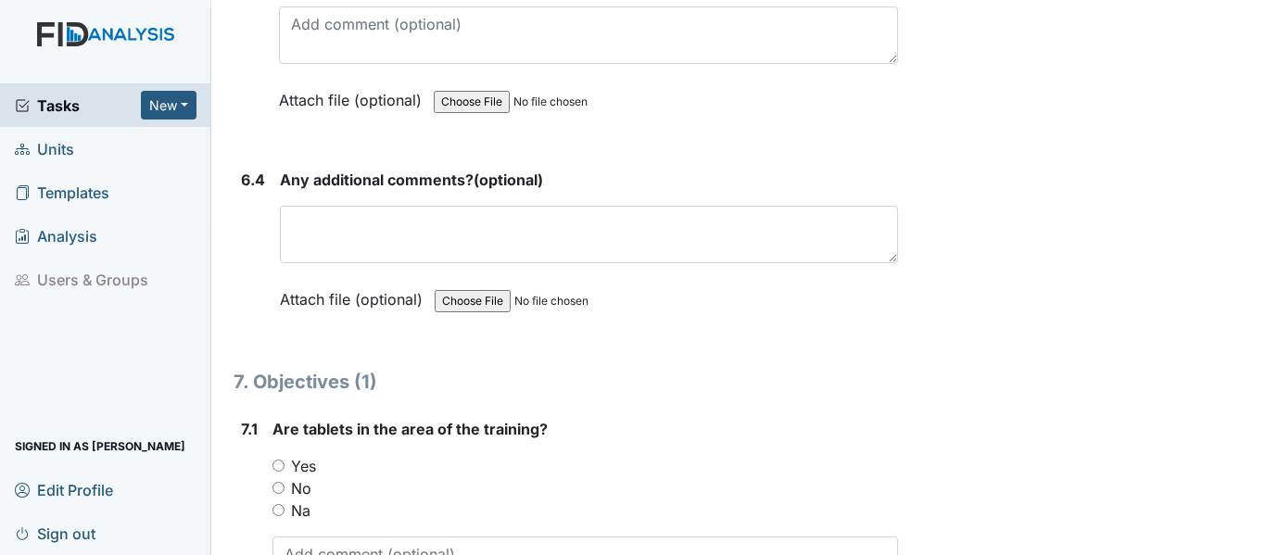
scroll to position [10933, 0]
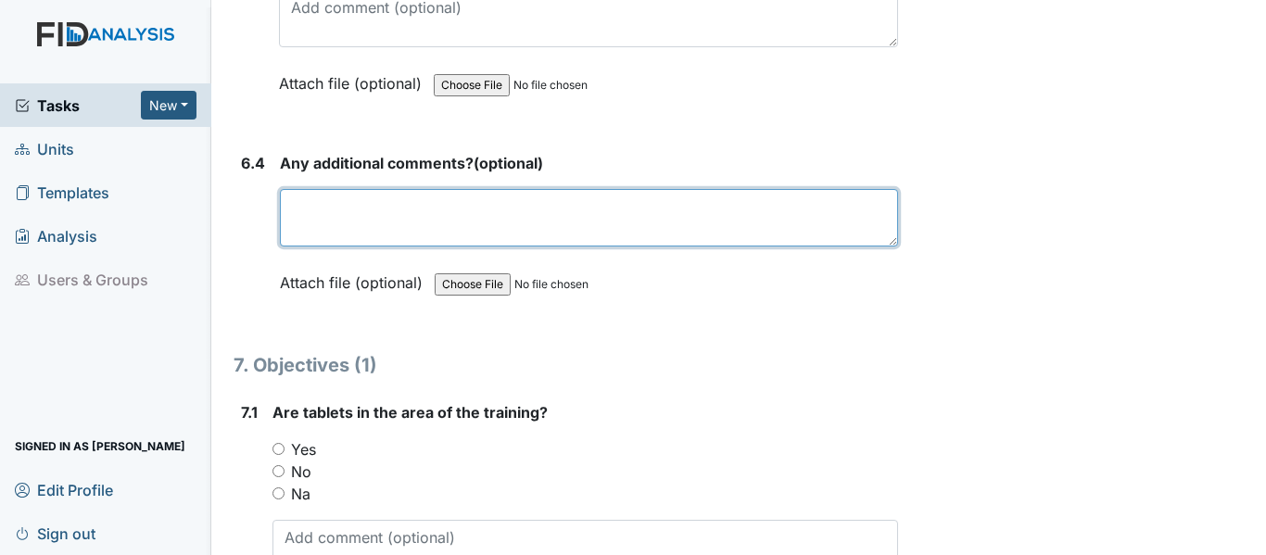
click at [333, 236] on textarea at bounding box center [589, 217] width 618 height 57
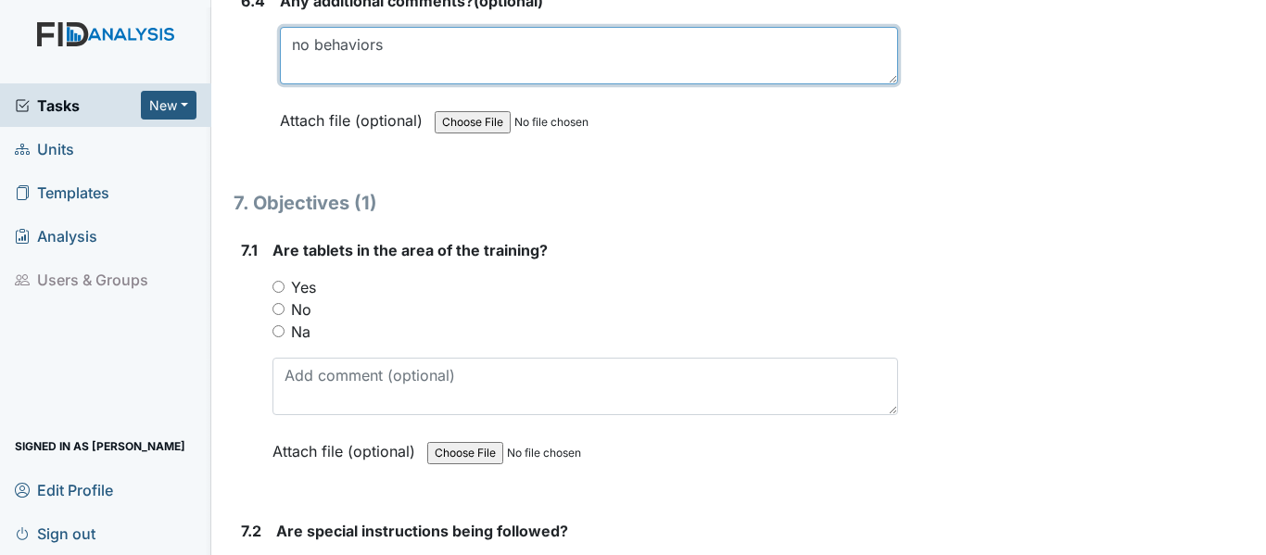
scroll to position [11119, 0]
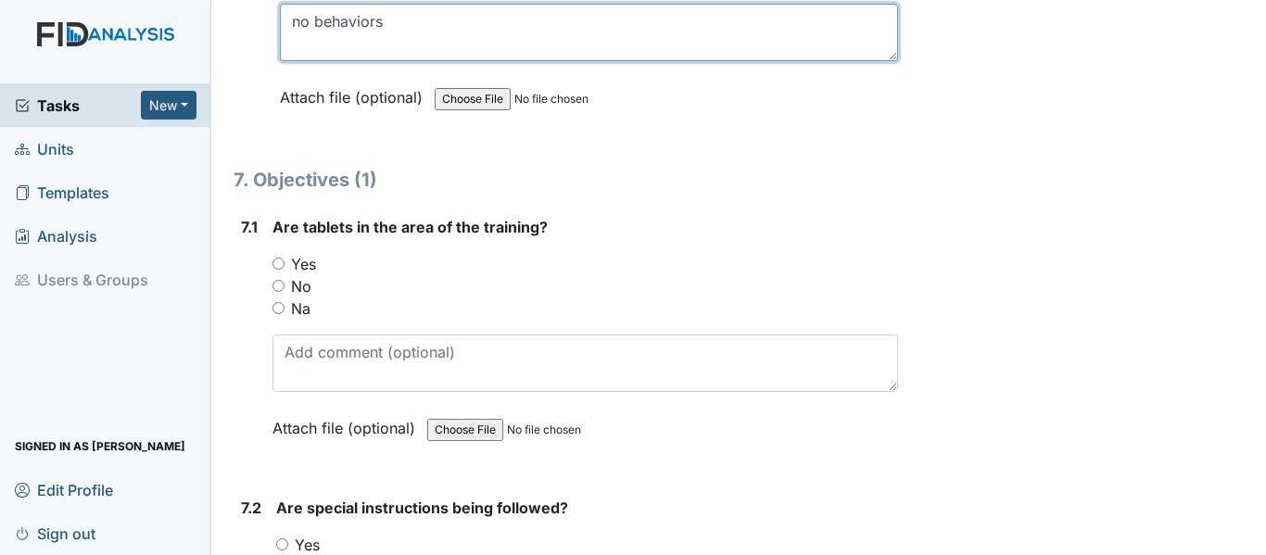
type textarea "no behaviors"
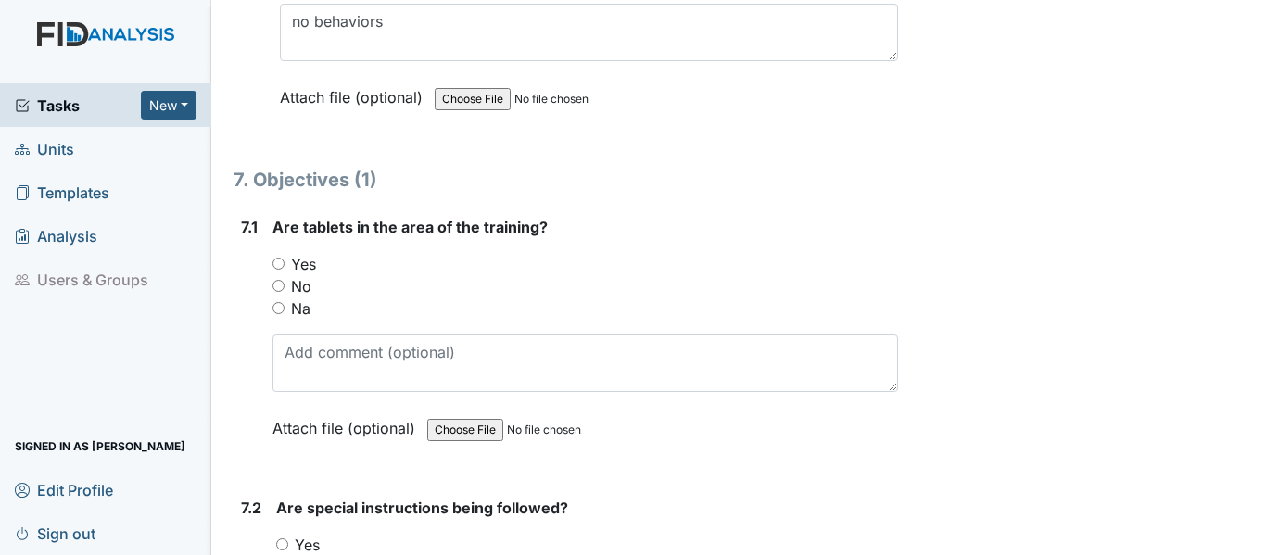
click at [281, 270] on input "Yes" at bounding box center [278, 264] width 12 height 12
radio input "true"
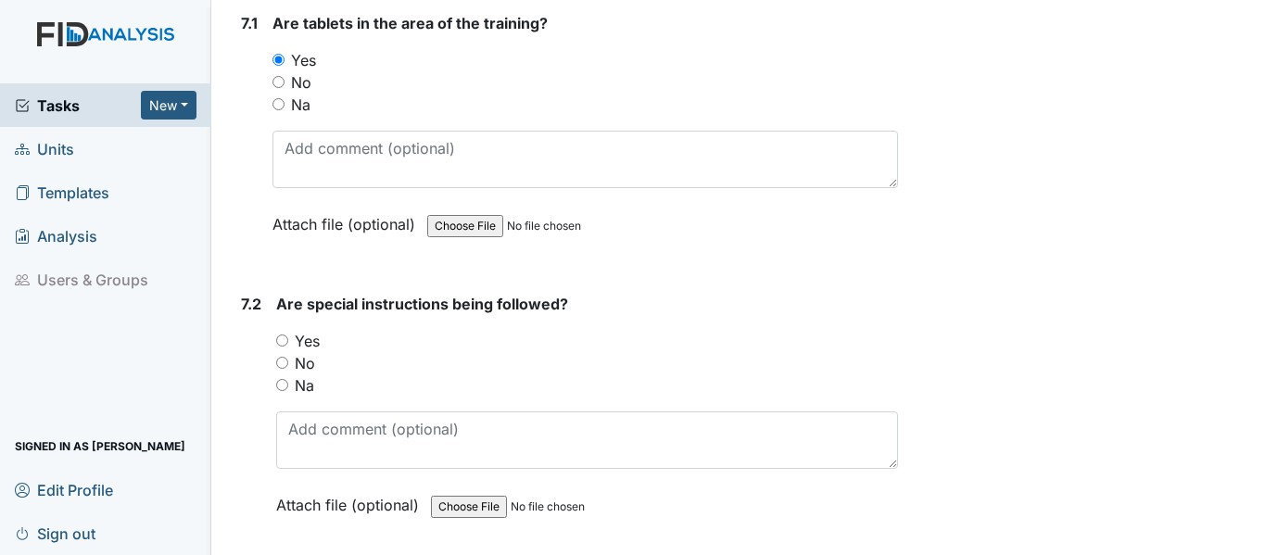
scroll to position [11397, 0]
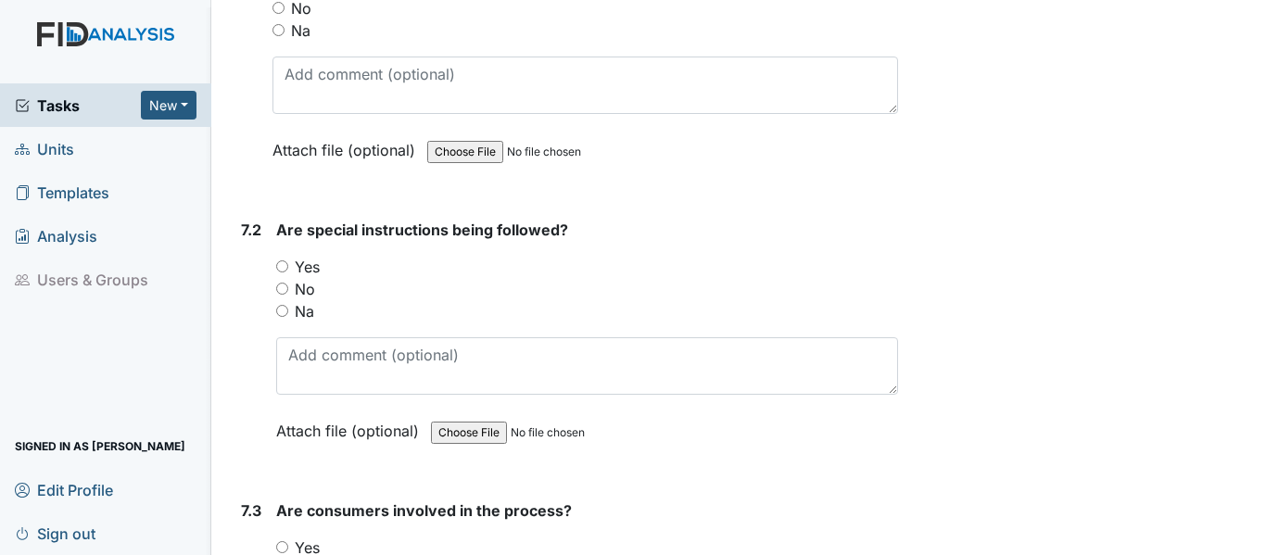
click at [282, 322] on div "Na" at bounding box center [587, 311] width 622 height 22
click at [282, 317] on input "Na" at bounding box center [282, 311] width 12 height 12
radio input "true"
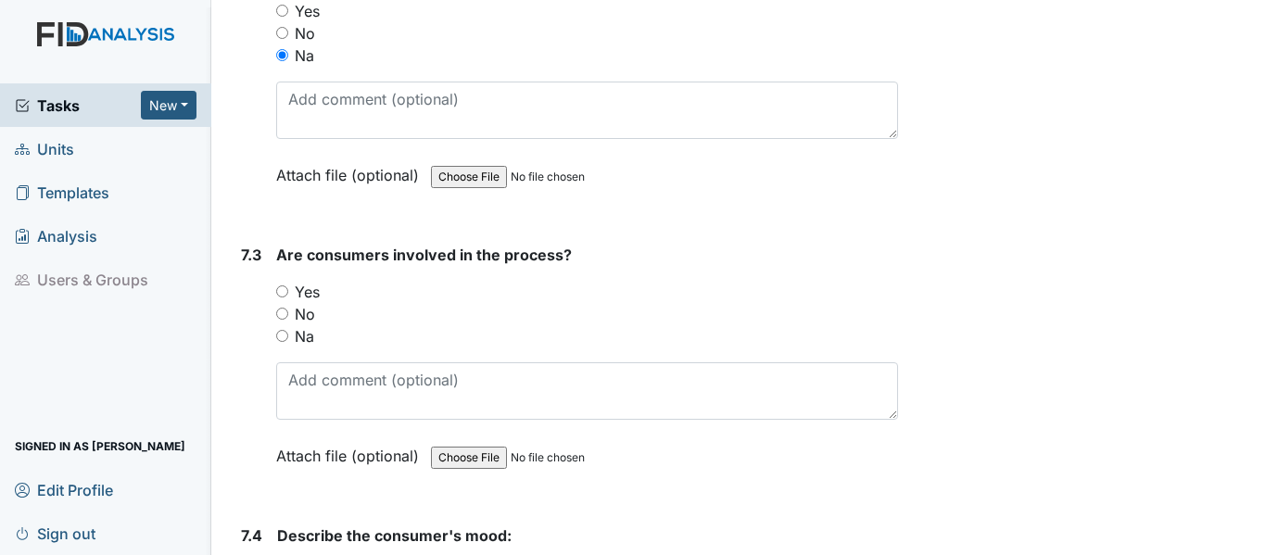
scroll to position [11675, 0]
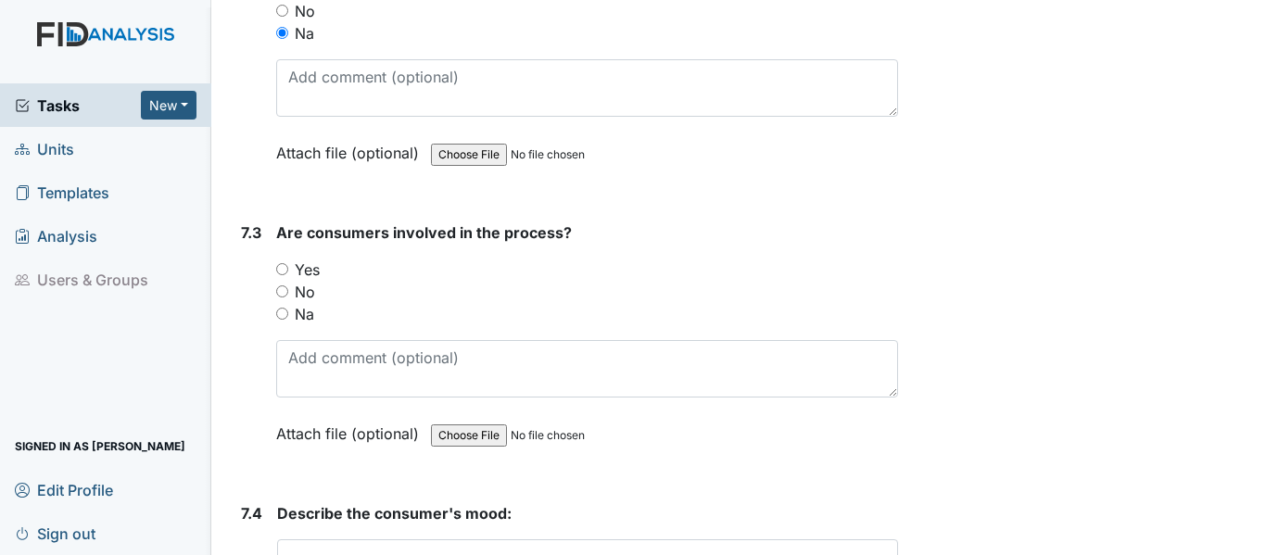
click at [284, 281] on div "Yes" at bounding box center [587, 270] width 622 height 22
click at [288, 275] on input "Yes" at bounding box center [282, 269] width 12 height 12
radio input "true"
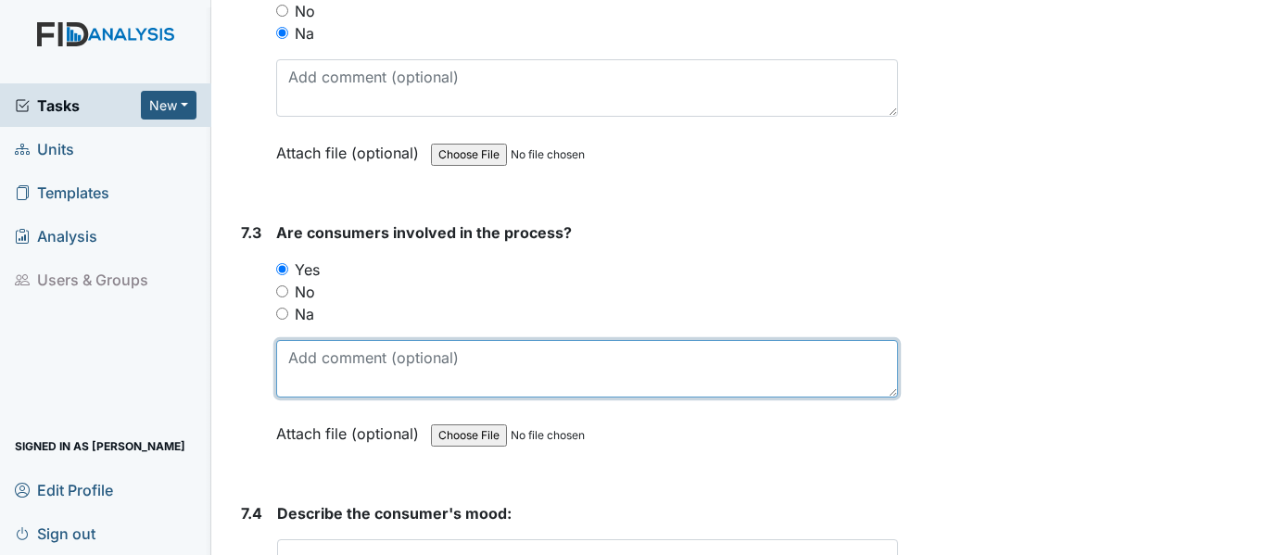
click at [330, 385] on textarea at bounding box center [587, 368] width 622 height 57
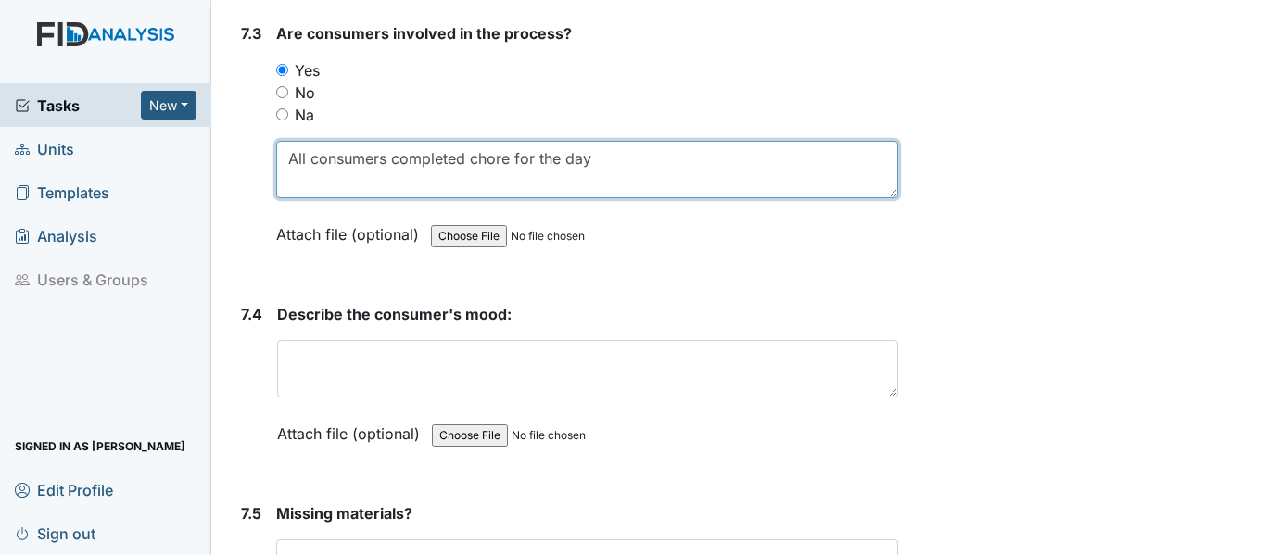
scroll to position [11953, 0]
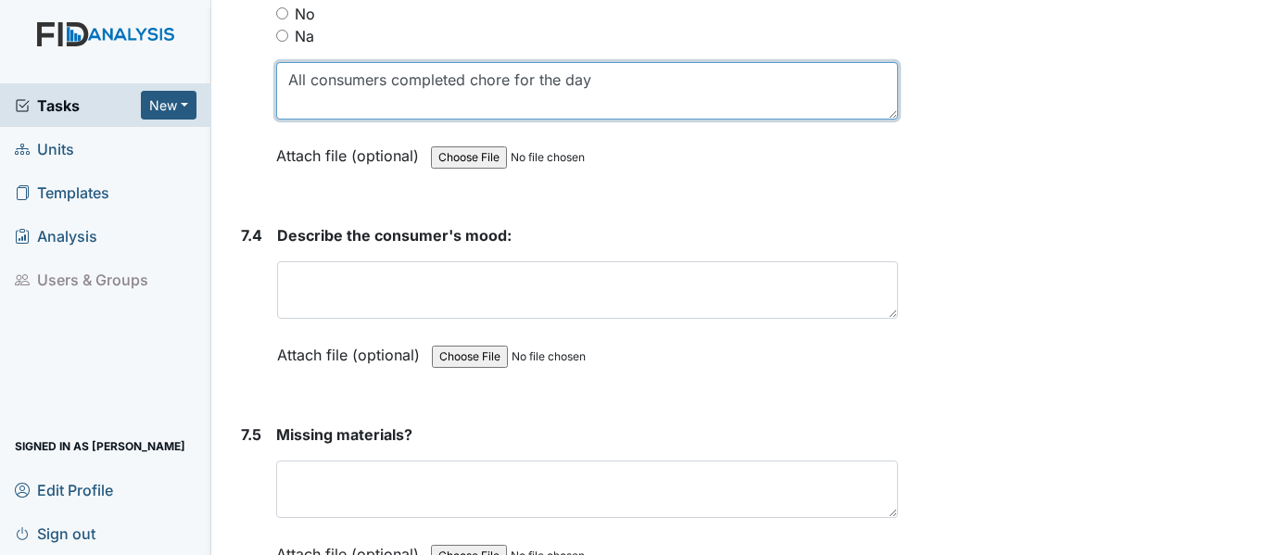
type textarea "All consumers completed chore for the day"
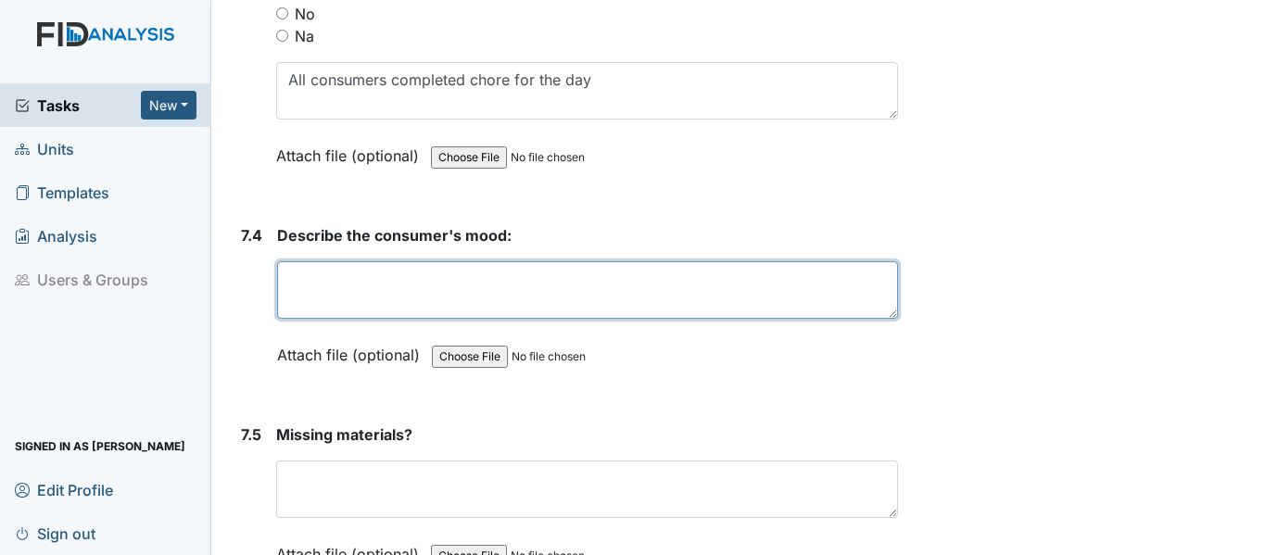
click at [331, 312] on textarea at bounding box center [587, 289] width 621 height 57
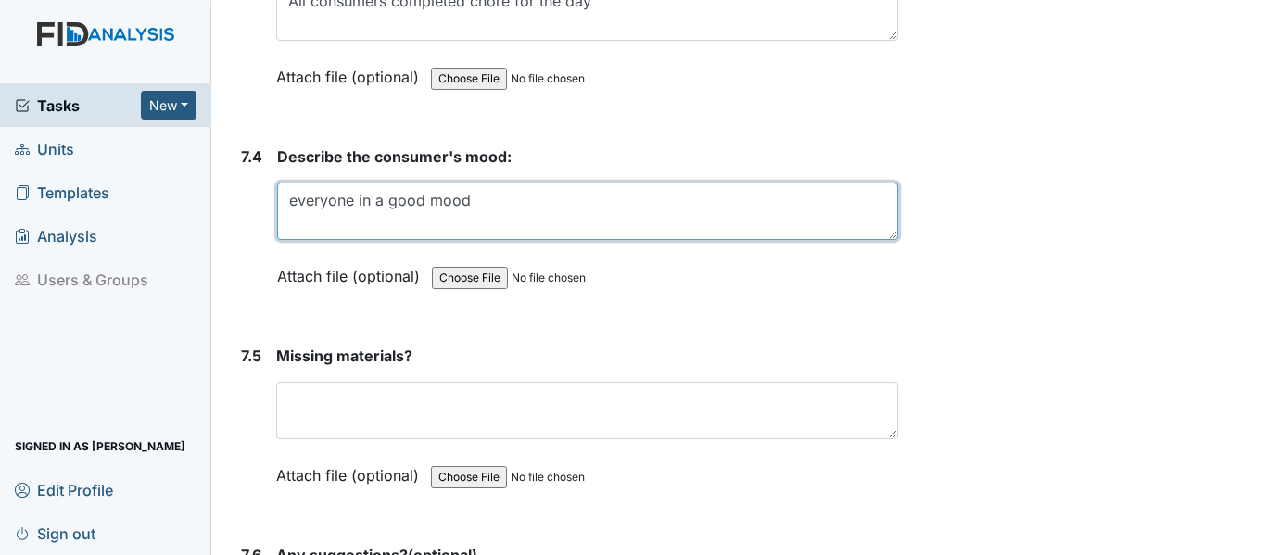
scroll to position [12138, 0]
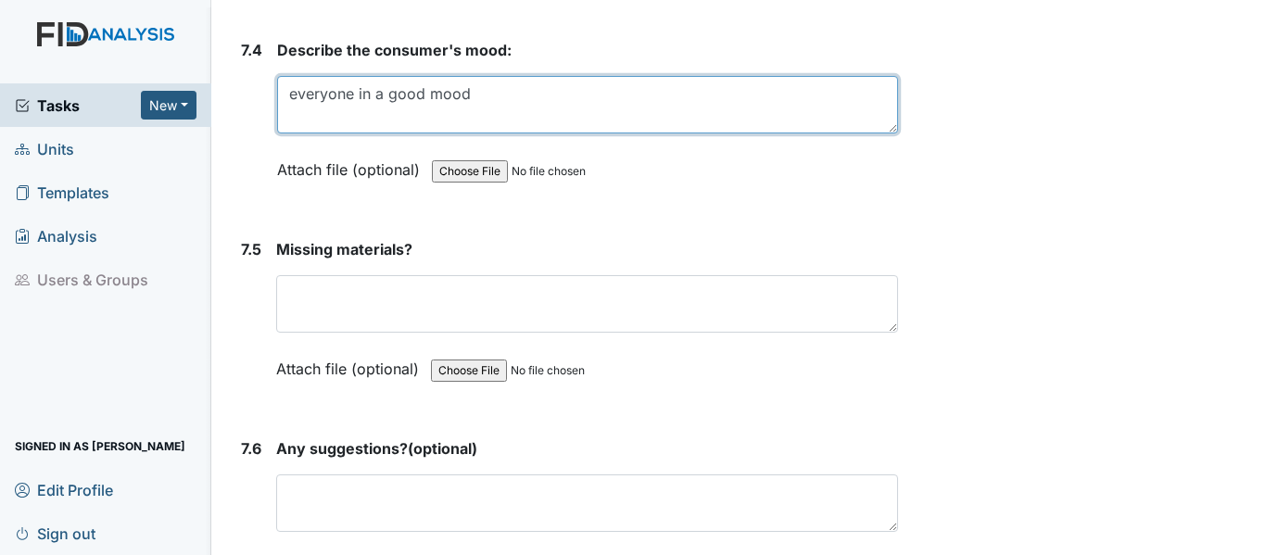
type textarea "everyone in a good mood"
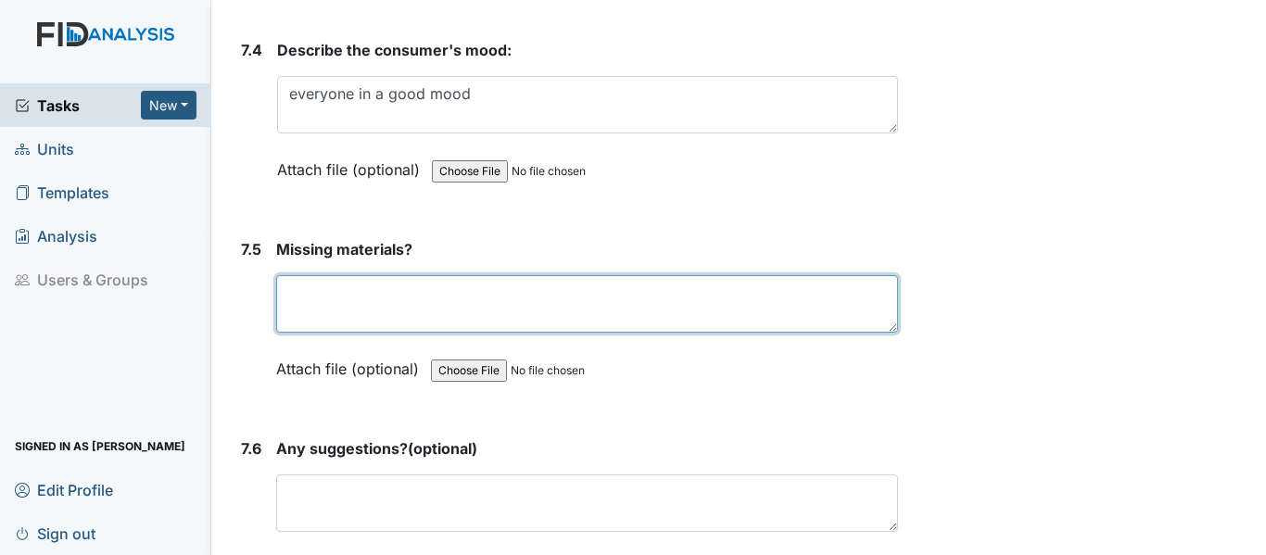
click at [415, 322] on textarea at bounding box center [587, 303] width 622 height 57
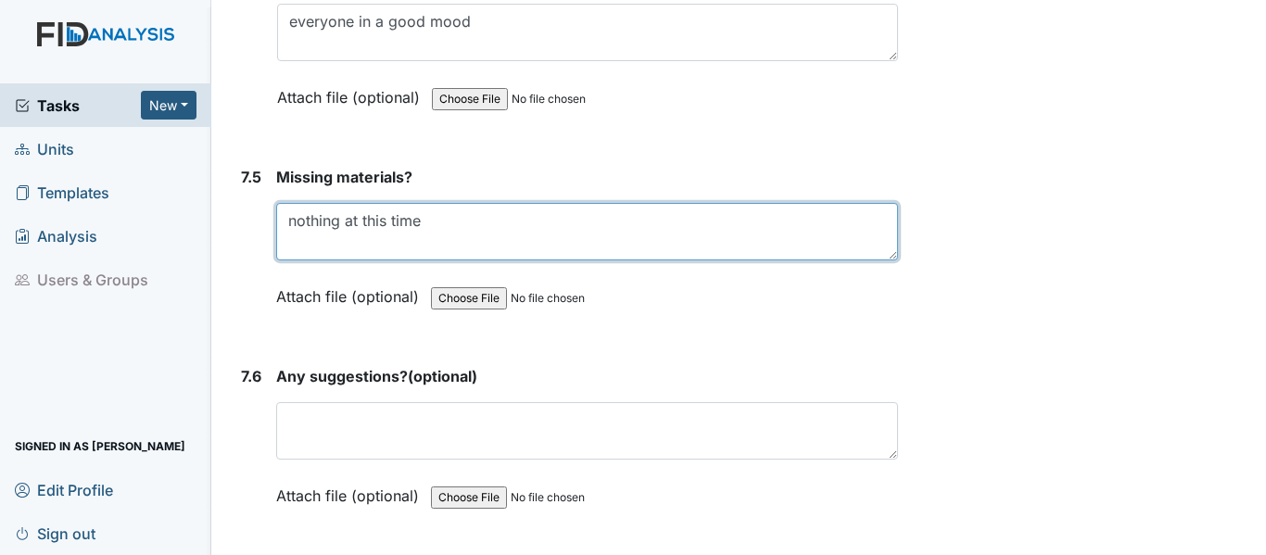
scroll to position [12416, 0]
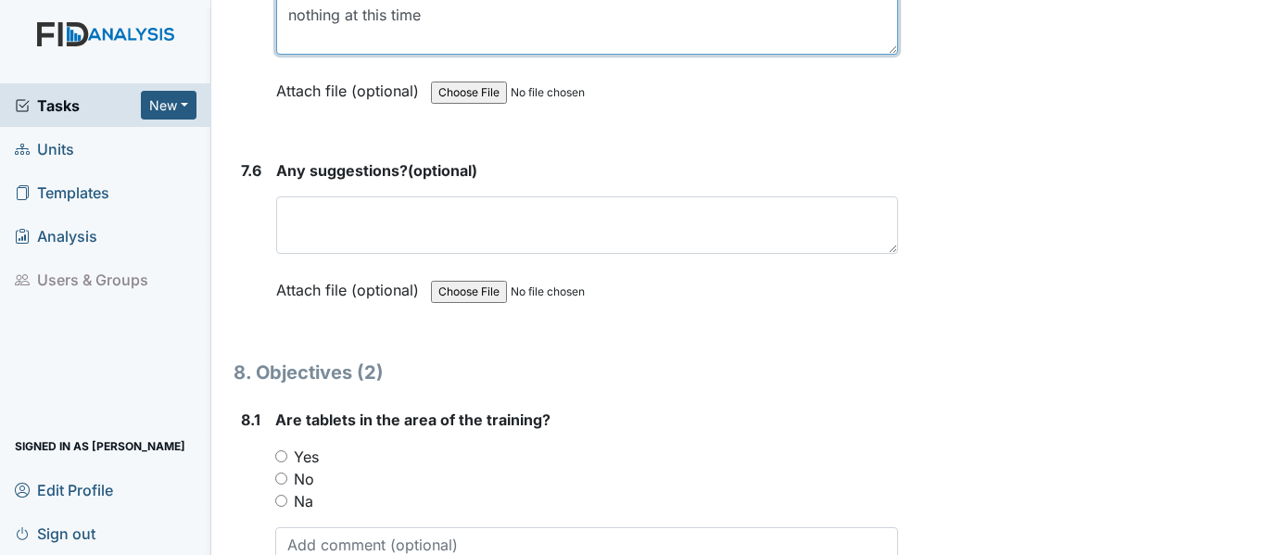
type textarea "nothing at this time"
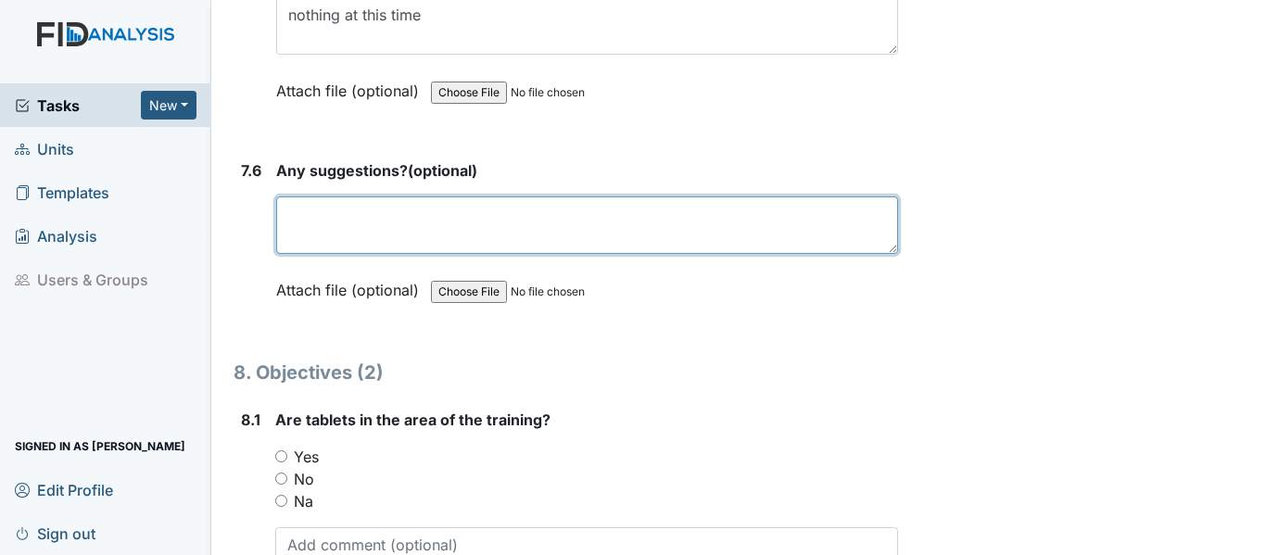
click at [380, 235] on textarea at bounding box center [587, 224] width 622 height 57
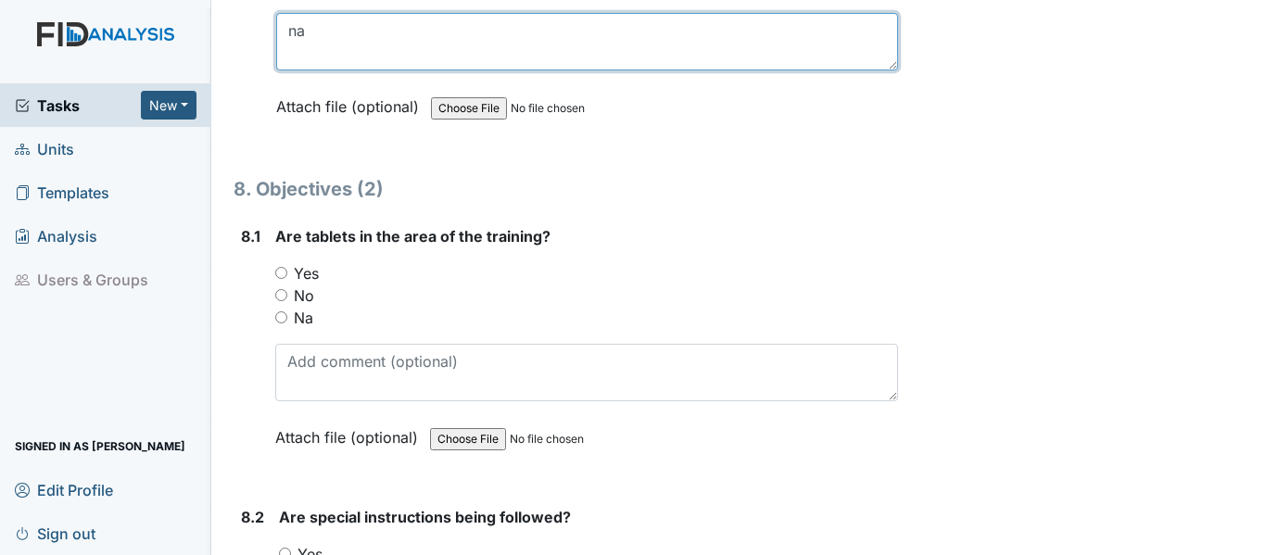
scroll to position [12601, 0]
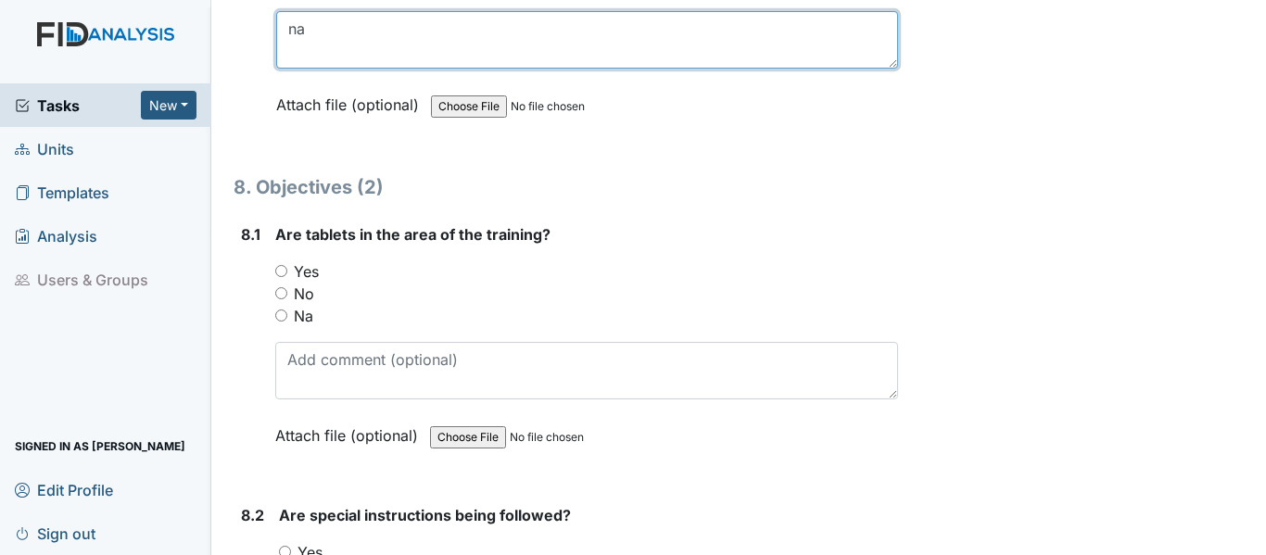
type textarea "na"
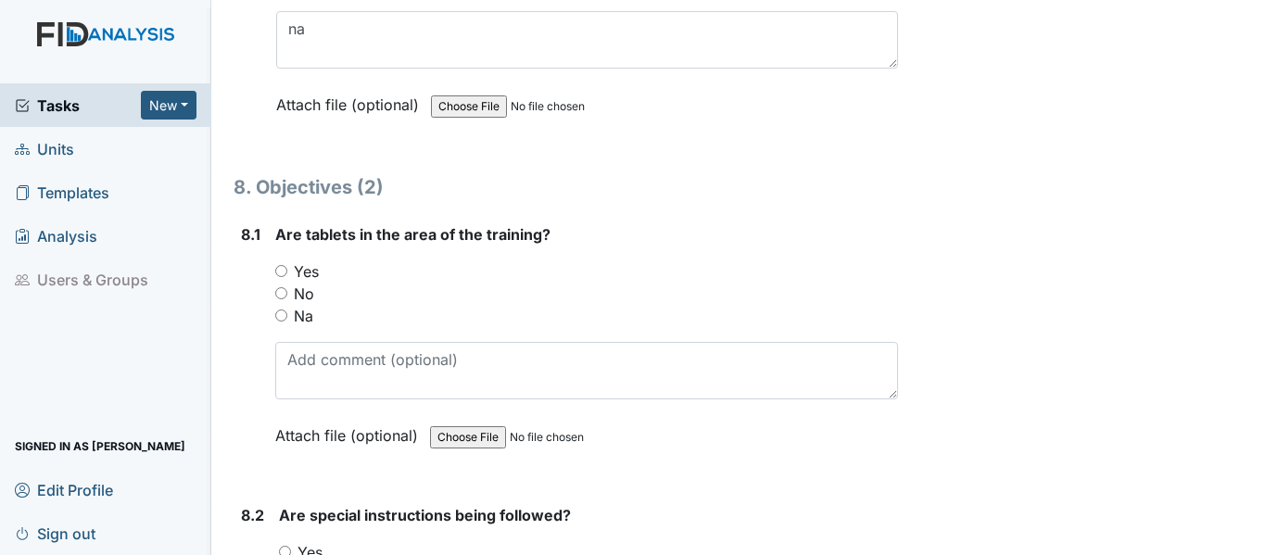
click at [284, 277] on input "Yes" at bounding box center [281, 271] width 12 height 12
radio input "true"
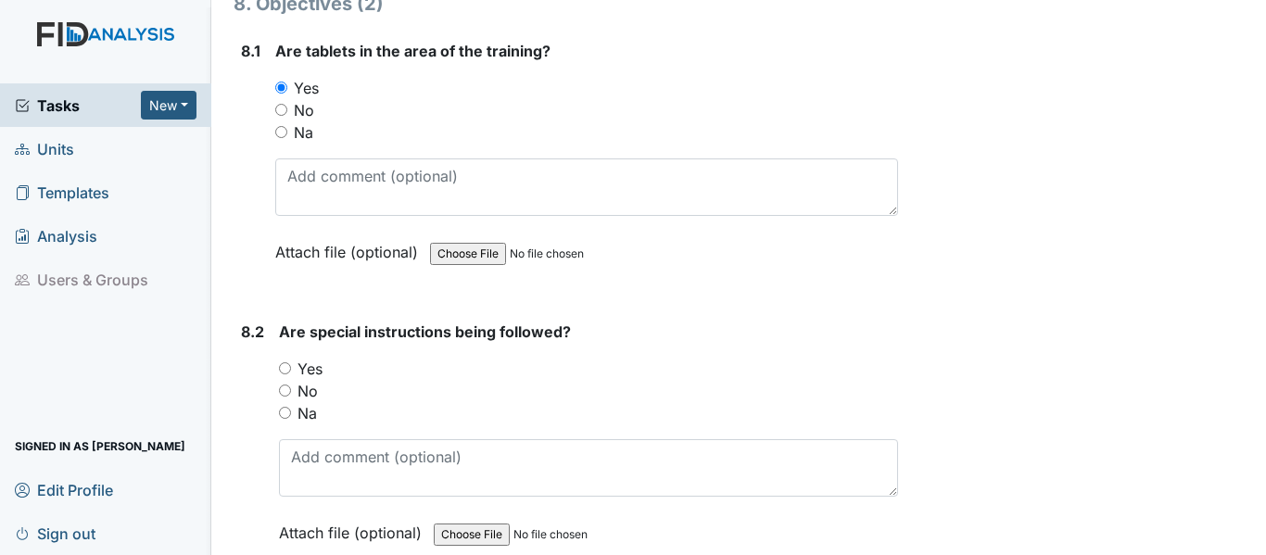
scroll to position [12787, 0]
click at [286, 372] on input "Yes" at bounding box center [285, 366] width 12 height 12
radio input "true"
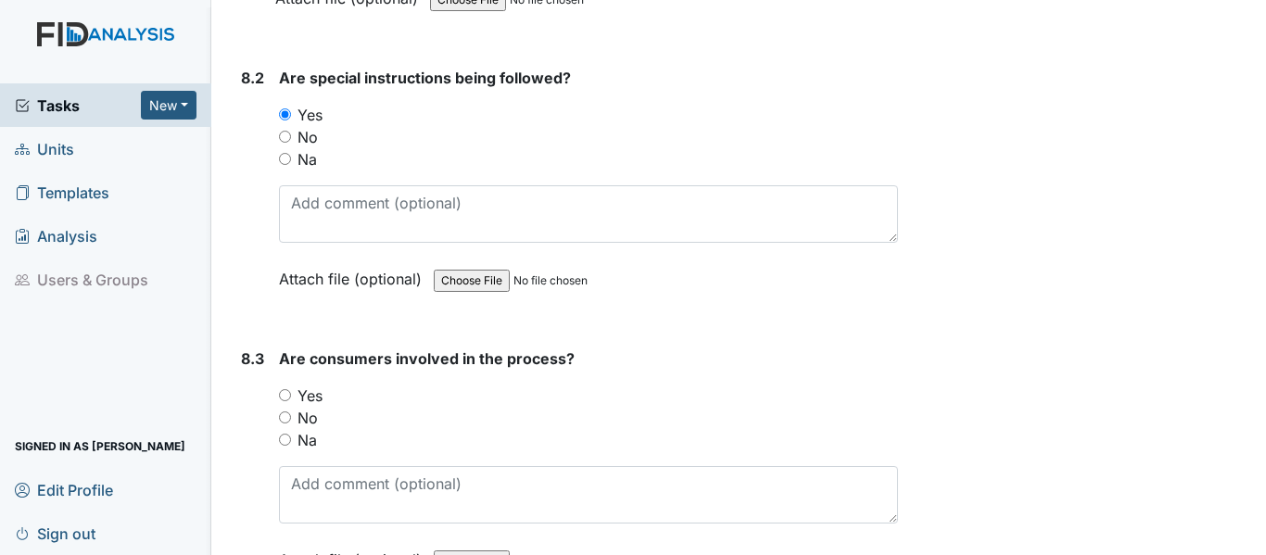
scroll to position [13157, 0]
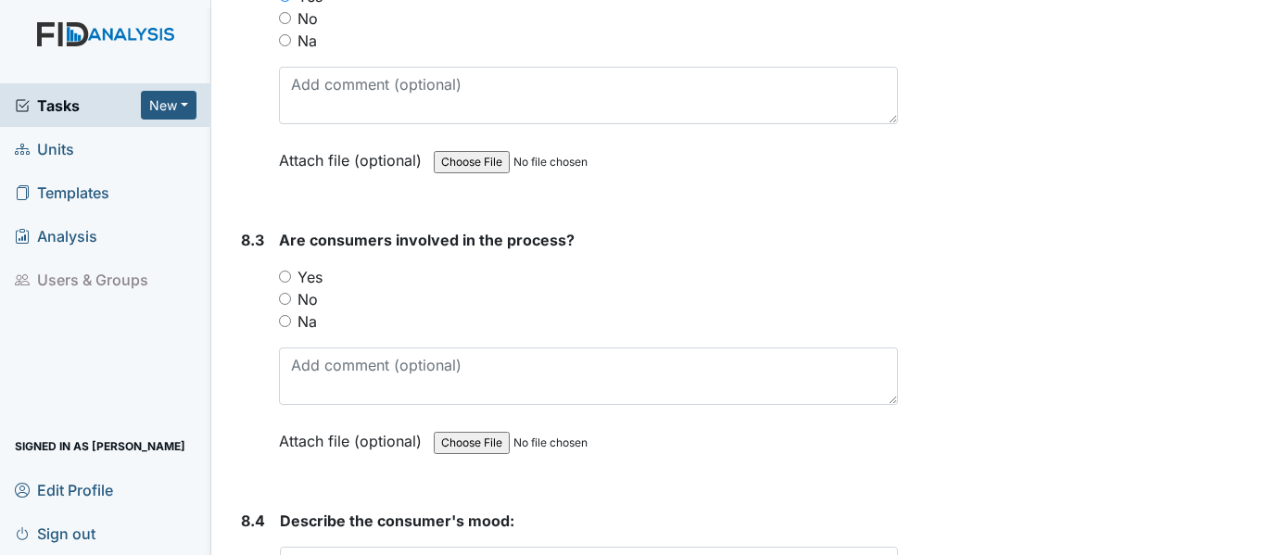
click at [287, 283] on input "Yes" at bounding box center [285, 277] width 12 height 12
radio input "true"
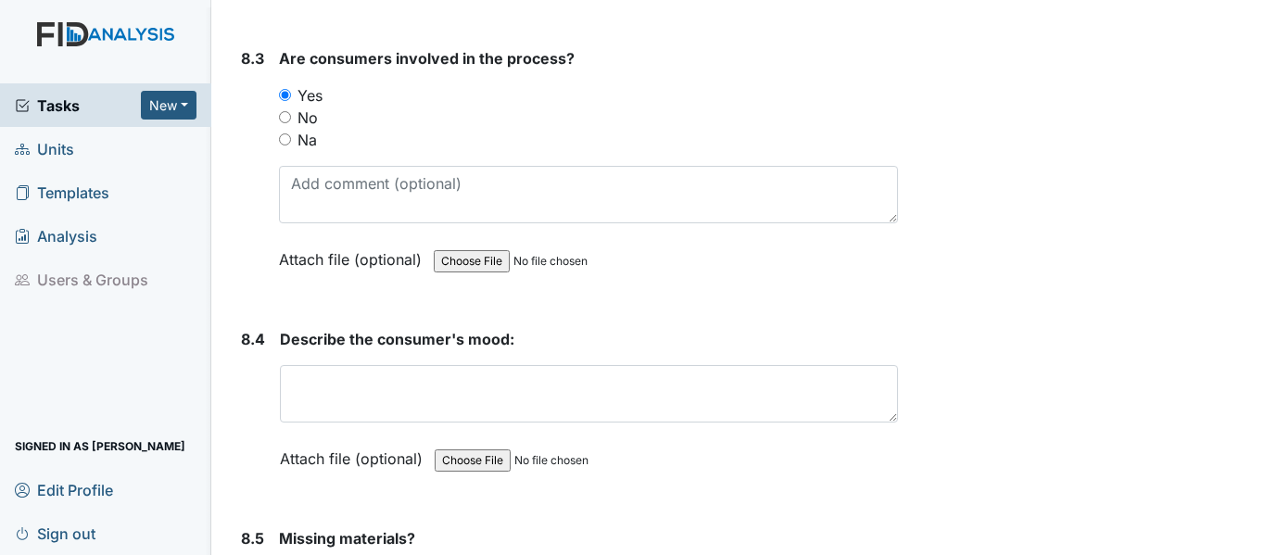
scroll to position [13342, 0]
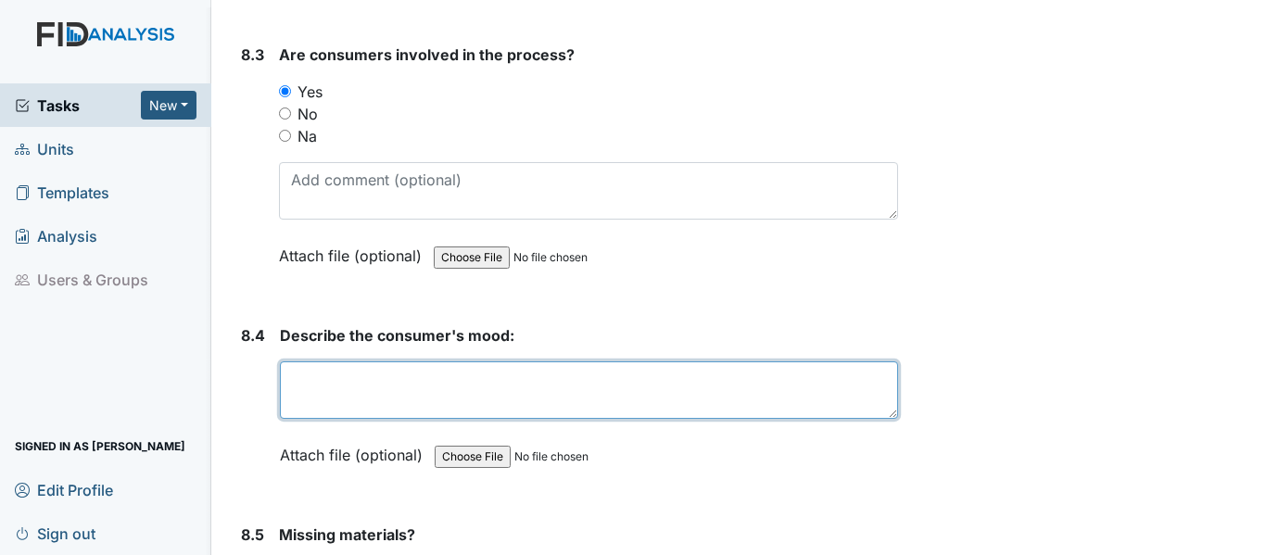
click at [347, 415] on textarea at bounding box center [589, 389] width 618 height 57
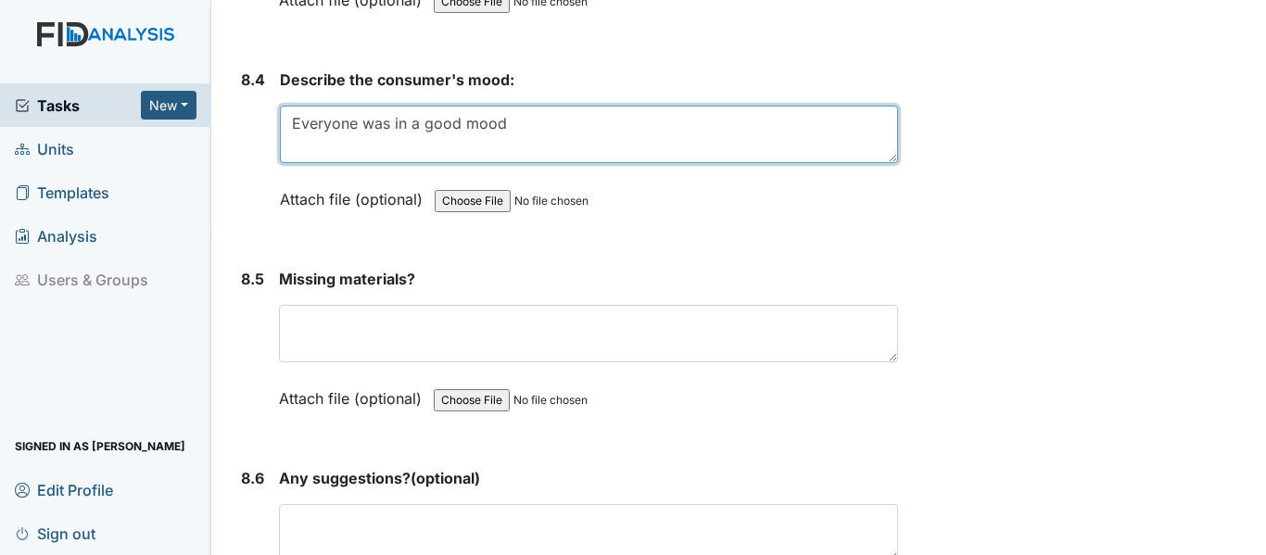
scroll to position [13620, 0]
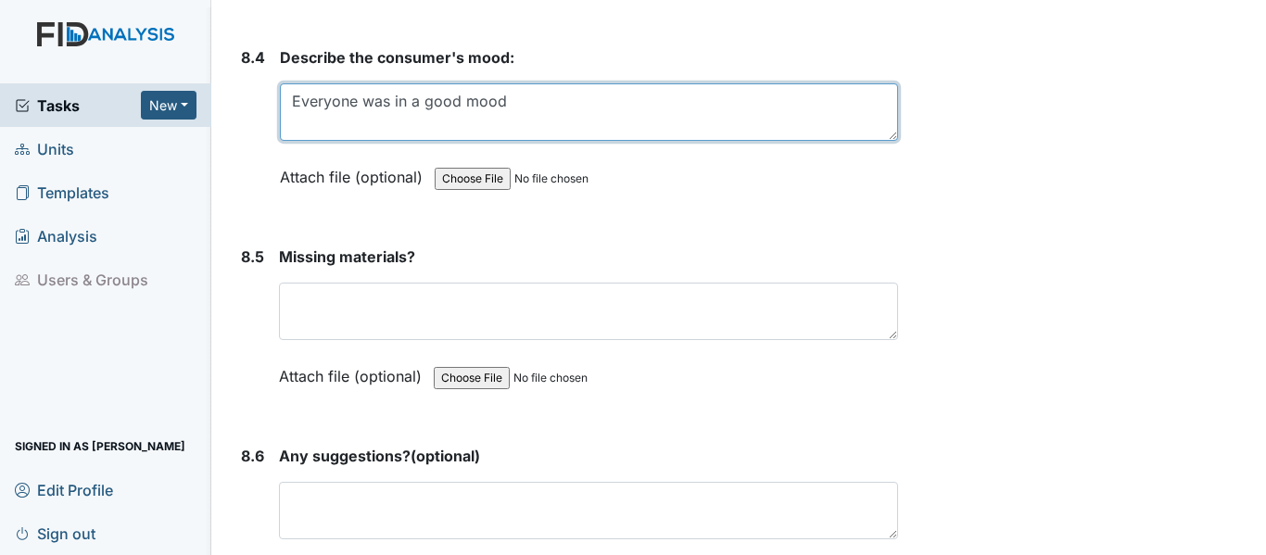
type textarea "Everyone was in a good mood"
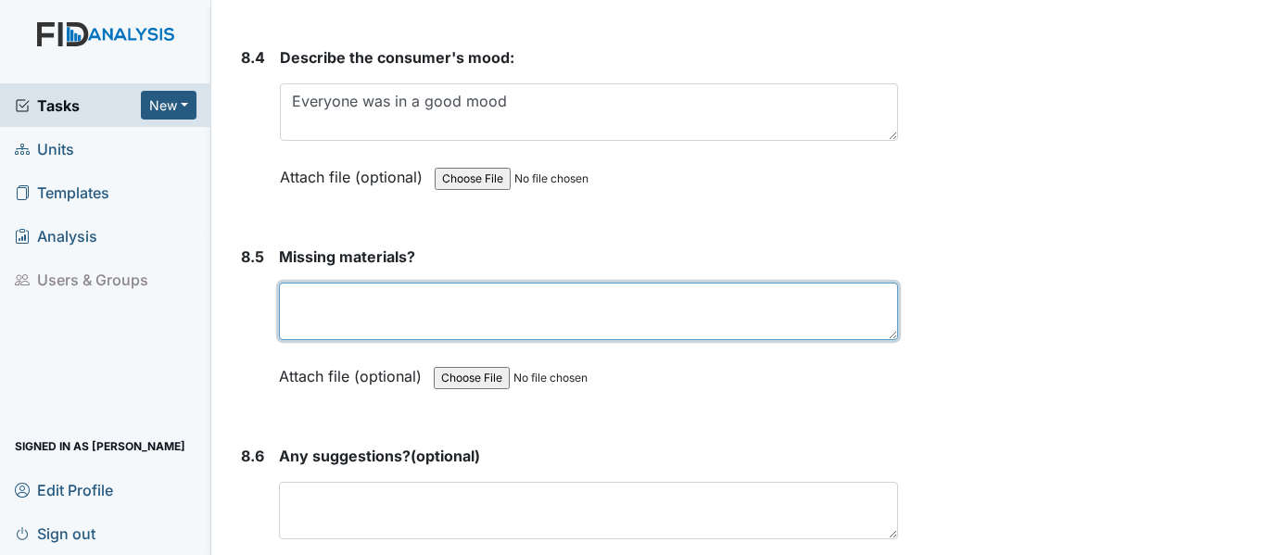
click at [346, 334] on textarea at bounding box center [588, 311] width 619 height 57
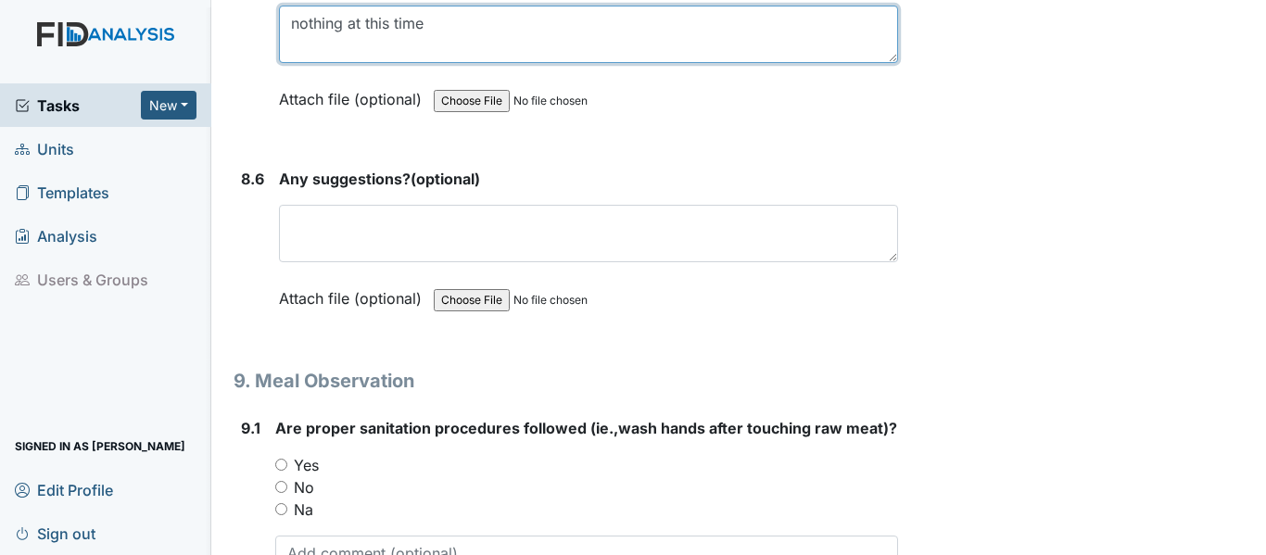
scroll to position [13898, 0]
type textarea "nothing at this time"
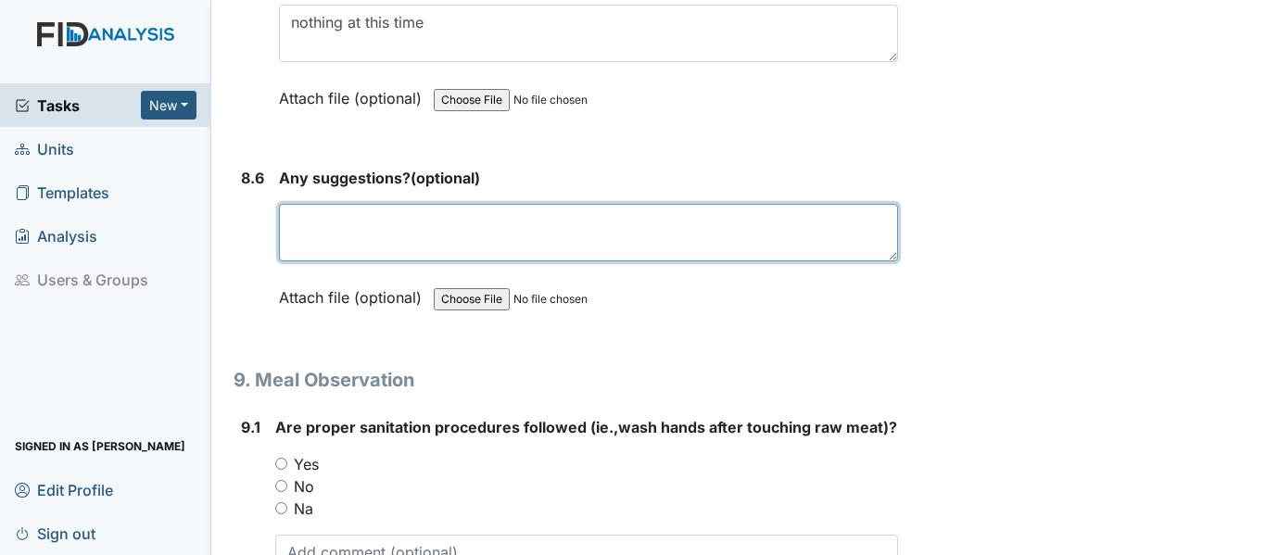
click at [298, 258] on textarea at bounding box center [588, 232] width 619 height 57
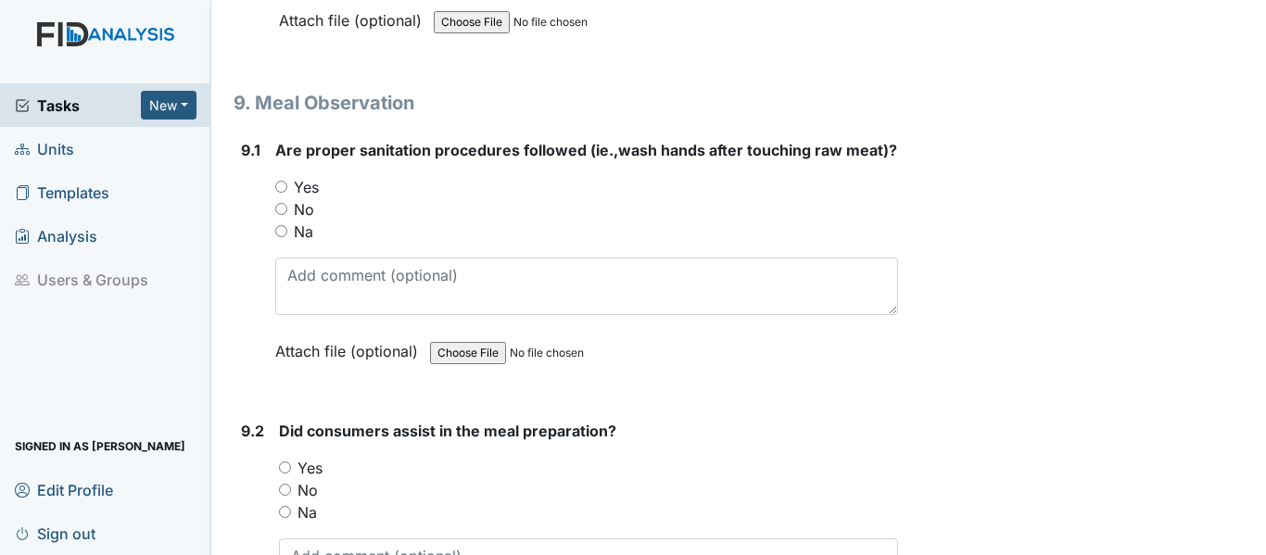
scroll to position [14176, 0]
type textarea "nothing at this time"
click at [282, 192] on input "Yes" at bounding box center [281, 186] width 12 height 12
radio input "true"
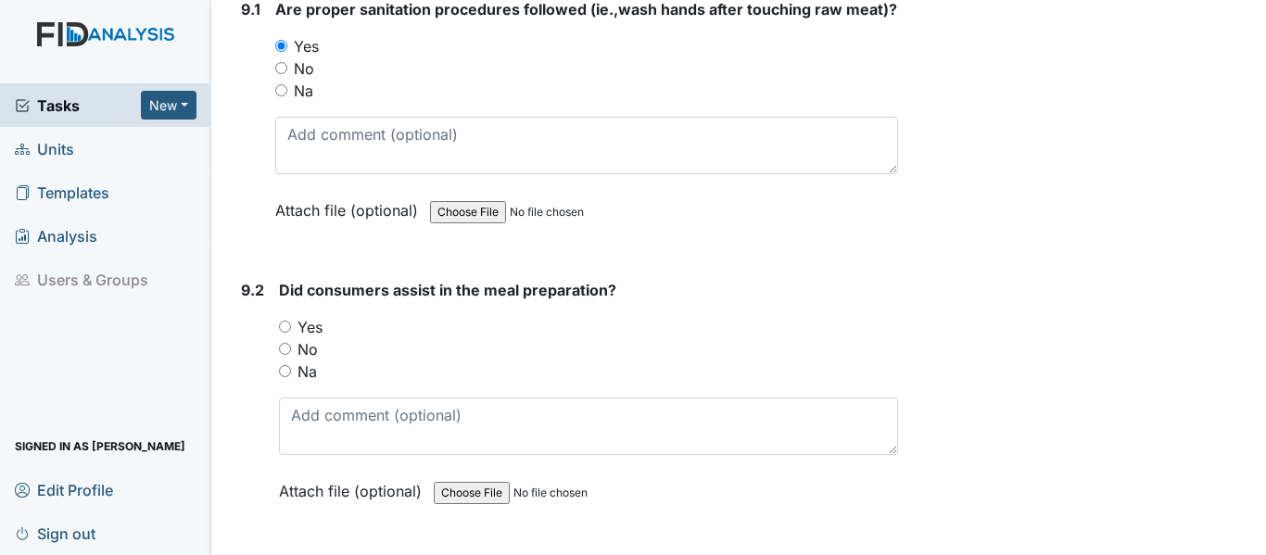
scroll to position [14362, 0]
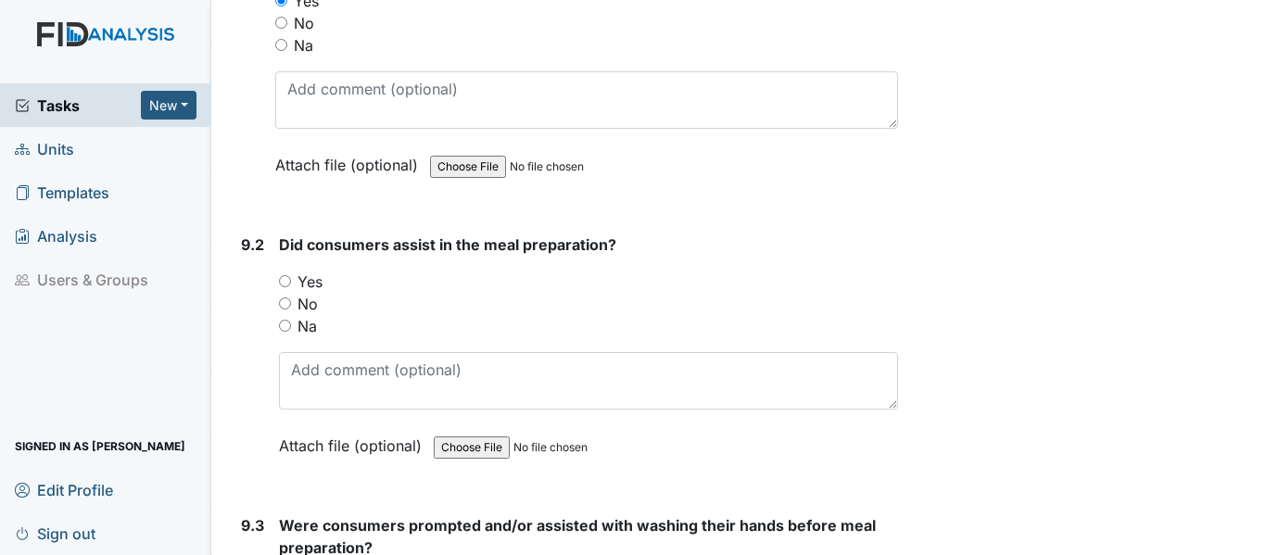
click at [287, 287] on input "Yes" at bounding box center [285, 281] width 12 height 12
radio input "true"
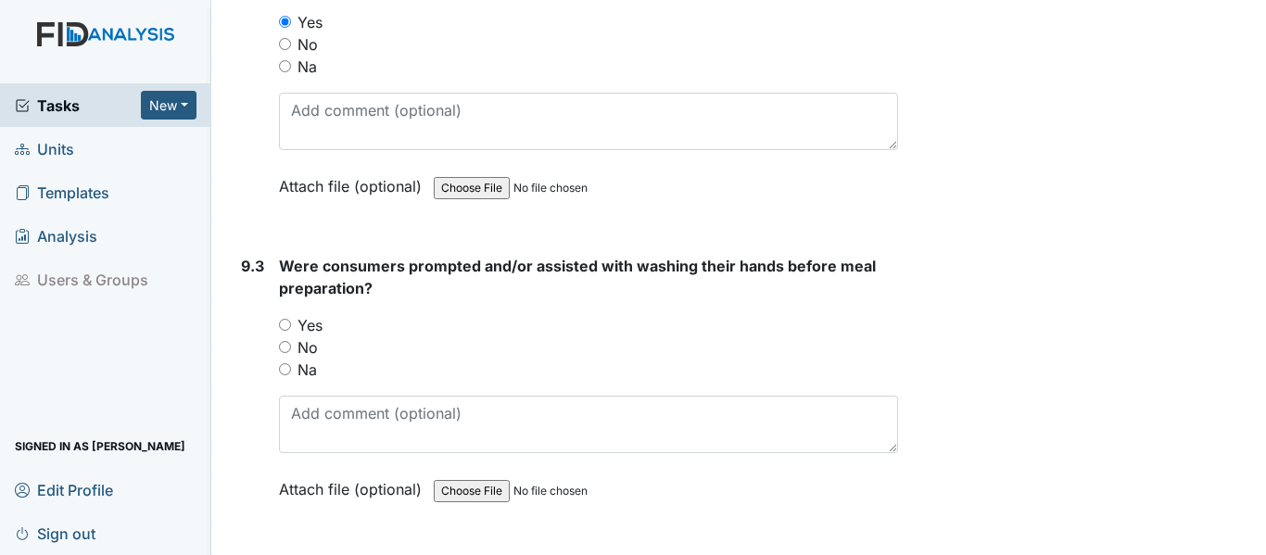
scroll to position [14640, 0]
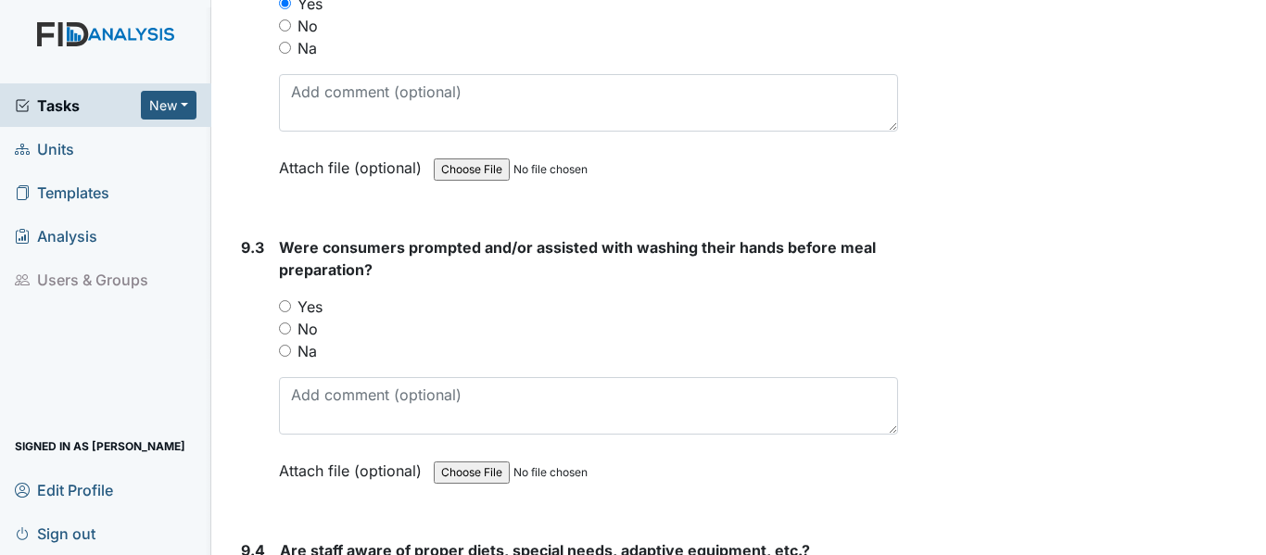
click at [289, 312] on input "Yes" at bounding box center [285, 306] width 12 height 12
radio input "true"
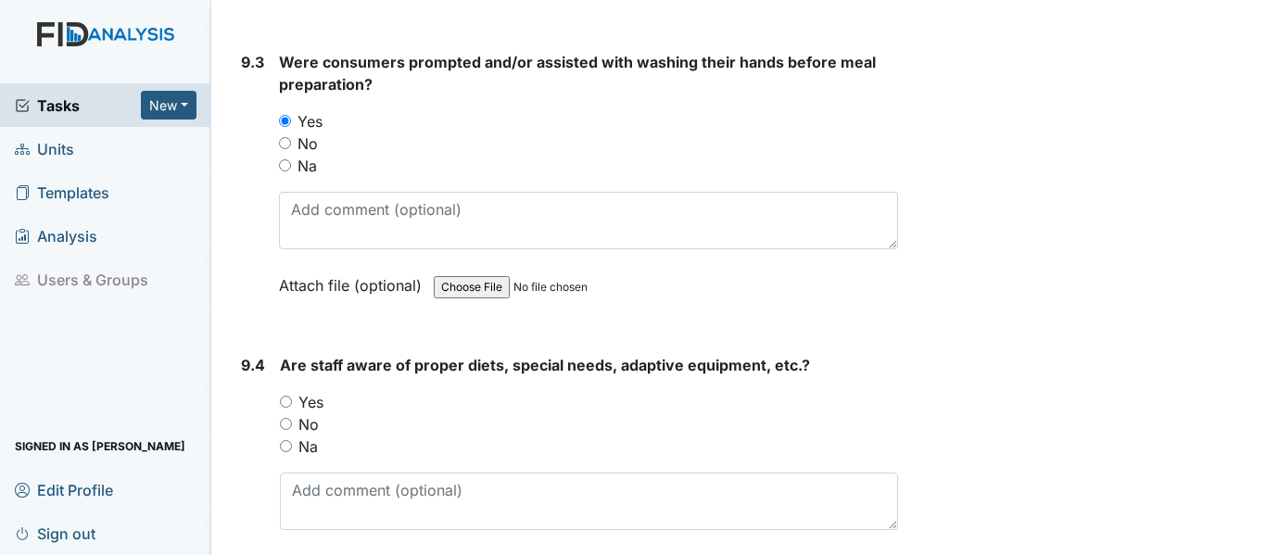
scroll to position [14918, 0]
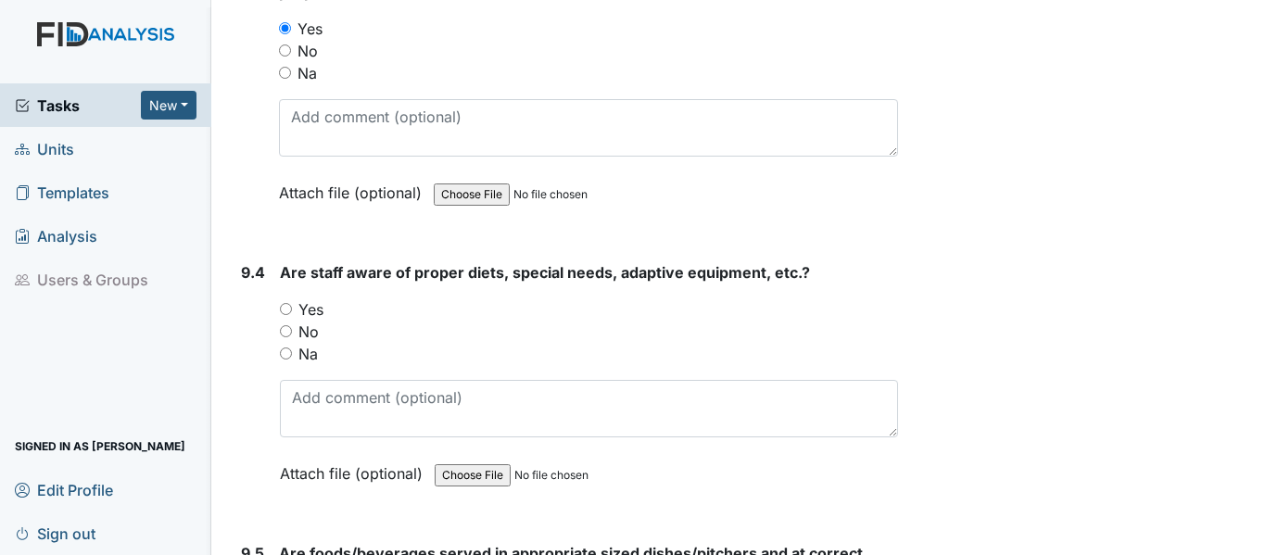
click at [286, 360] on input "Na" at bounding box center [286, 353] width 12 height 12
radio input "true"
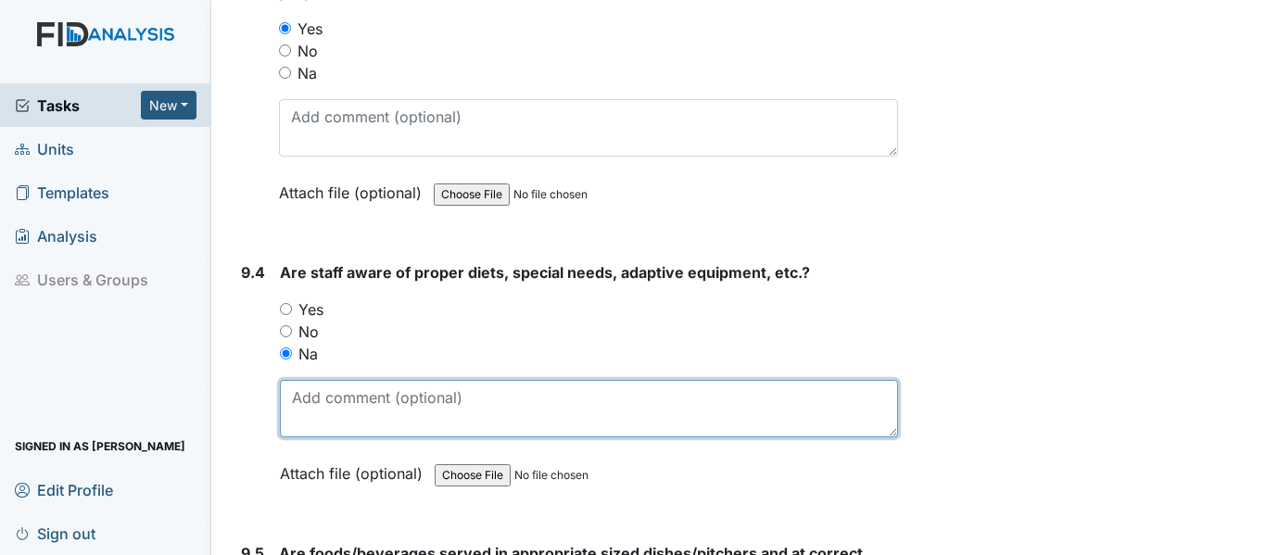
drag, startPoint x: 295, startPoint y: 430, endPoint x: 300, endPoint y: 445, distance: 15.8
click at [297, 435] on textarea at bounding box center [589, 408] width 618 height 57
click at [334, 437] on textarea "no specual diets" at bounding box center [589, 408] width 618 height 57
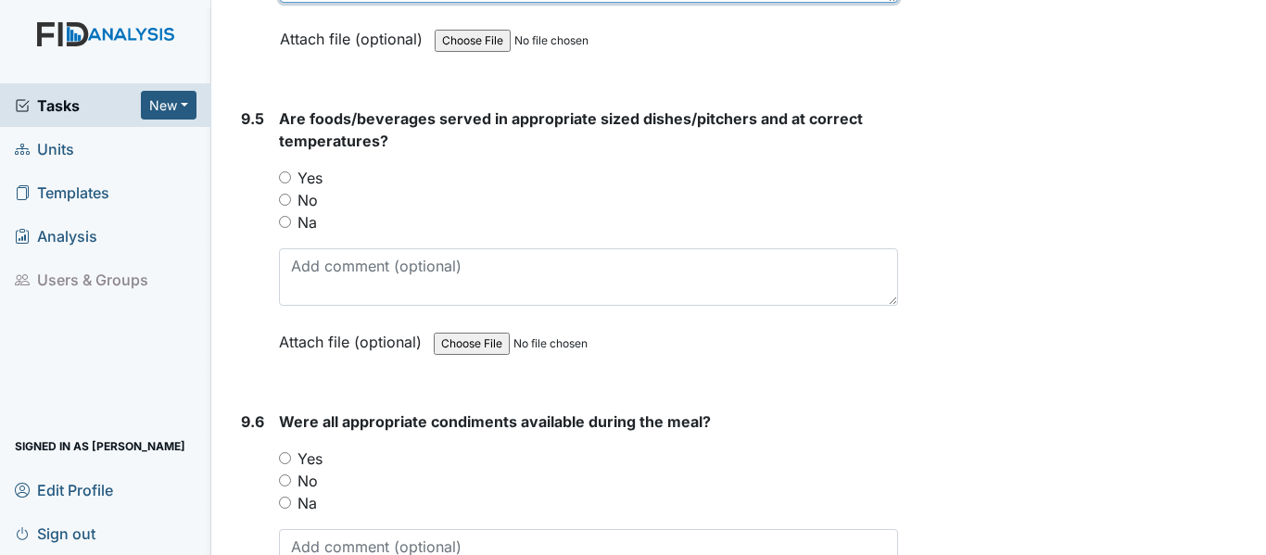
scroll to position [15381, 0]
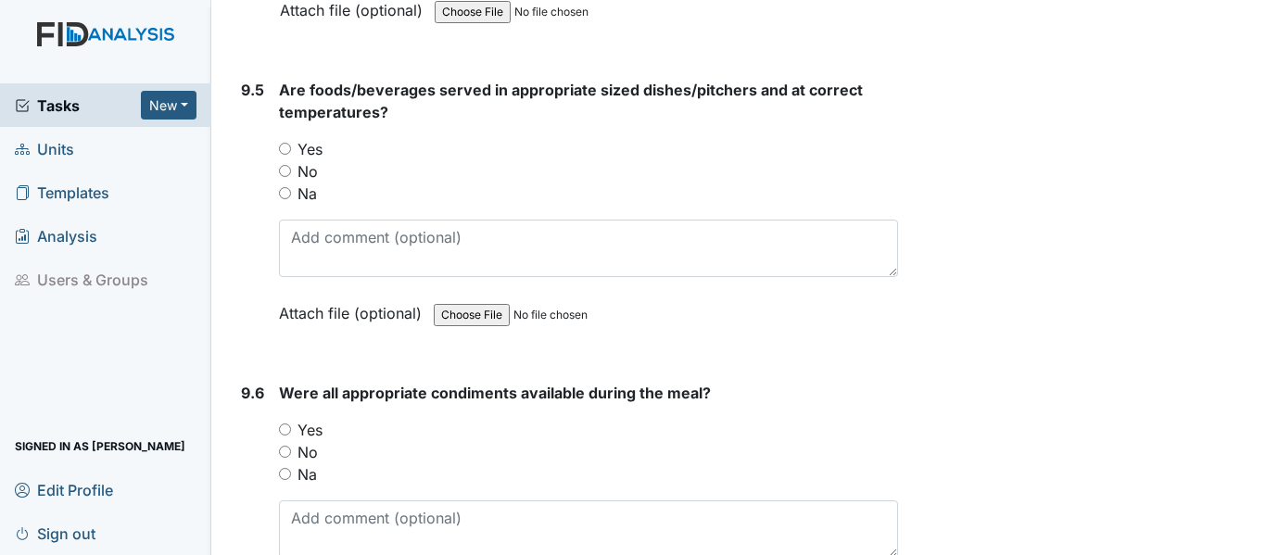
type textarea "no special diets"
click at [283, 155] on input "Yes" at bounding box center [285, 149] width 12 height 12
radio input "true"
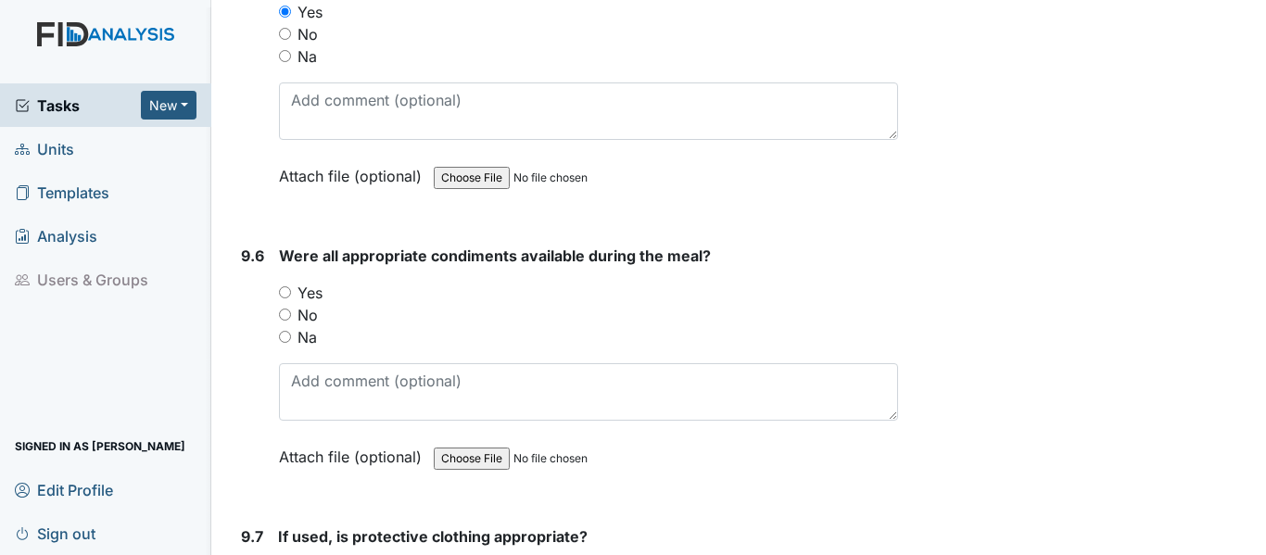
scroll to position [15566, 0]
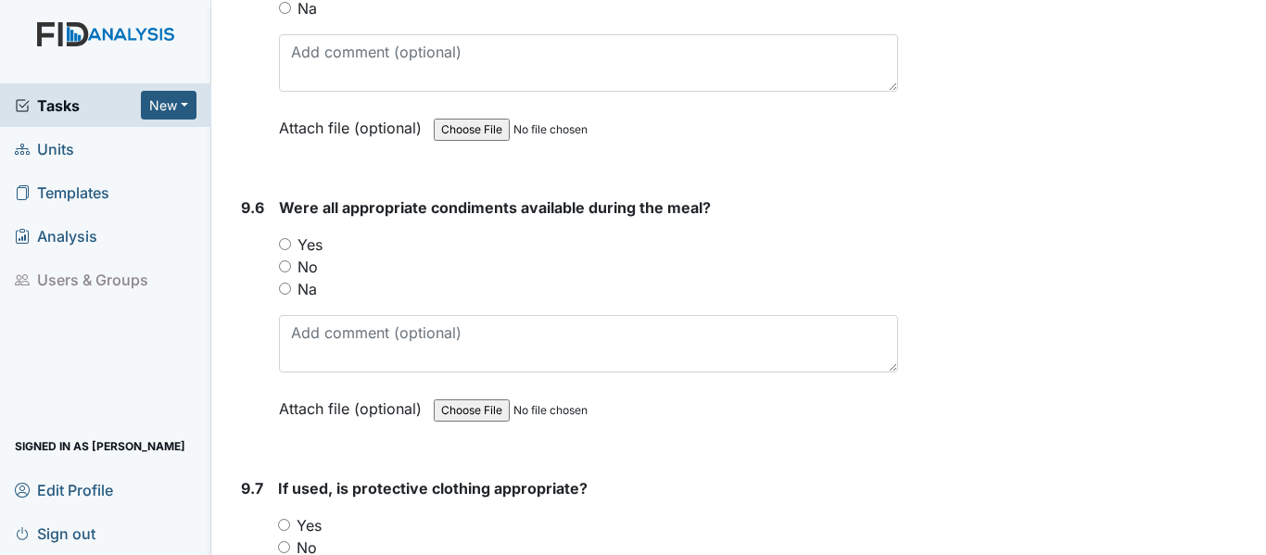
click at [285, 250] on input "Yes" at bounding box center [285, 244] width 12 height 12
radio input "true"
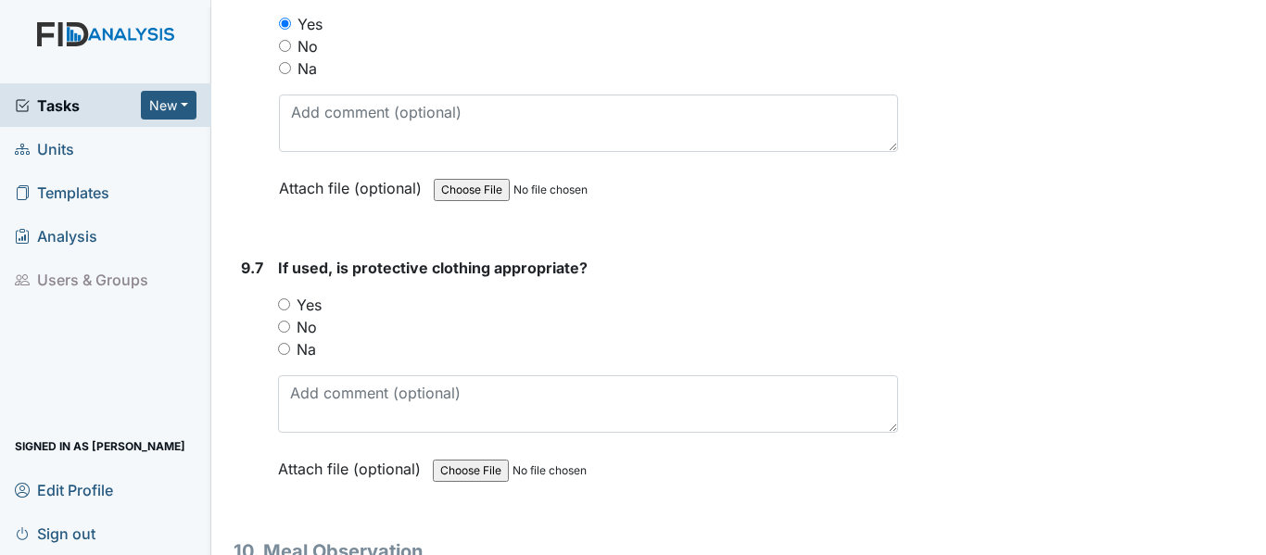
scroll to position [15844, 0]
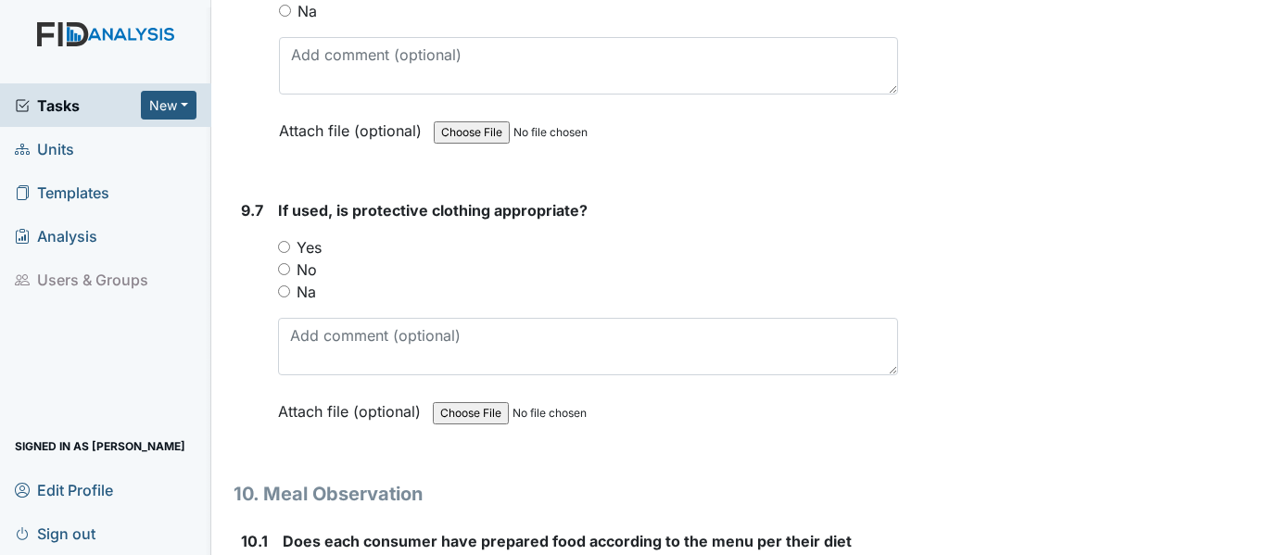
click at [284, 297] on input "Na" at bounding box center [284, 291] width 12 height 12
radio input "true"
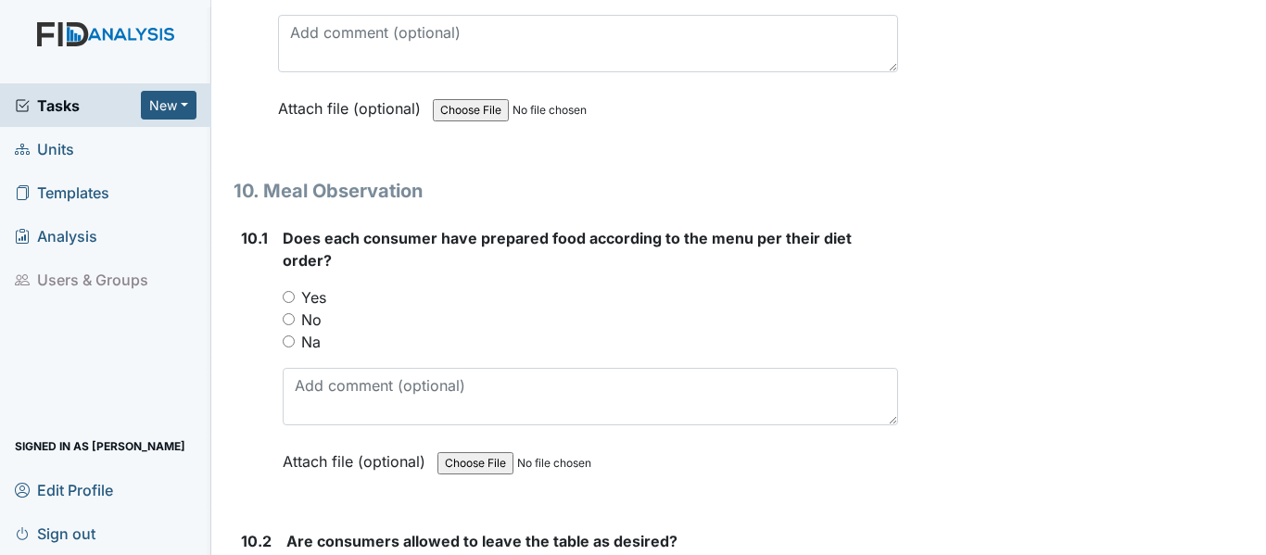
scroll to position [16215, 0]
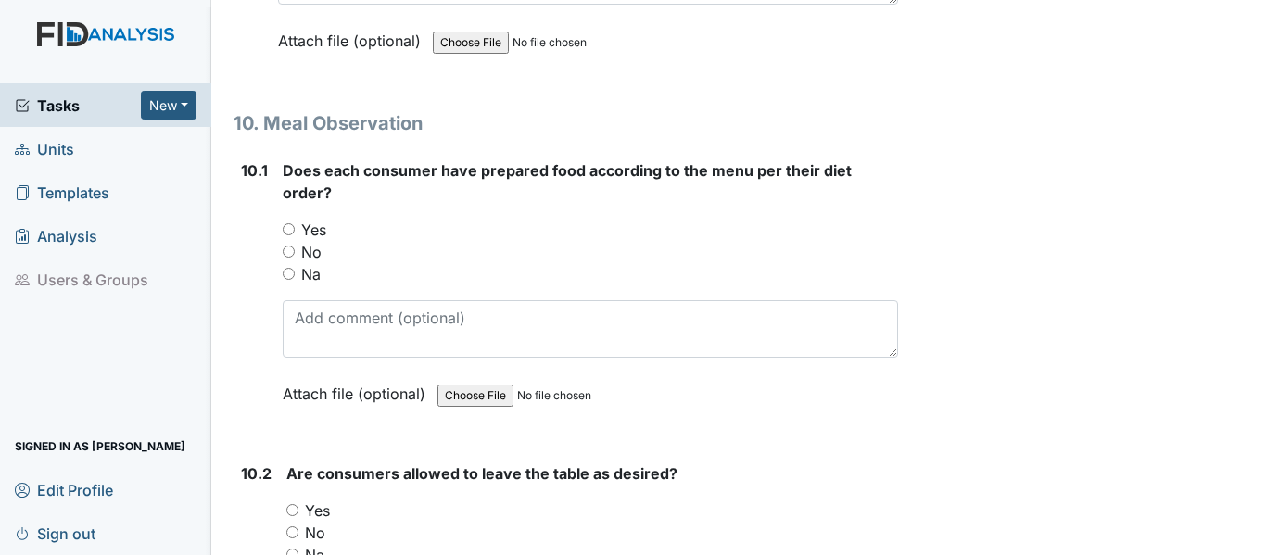
click at [284, 285] on div "Na" at bounding box center [590, 274] width 615 height 22
click at [287, 280] on input "Na" at bounding box center [289, 274] width 12 height 12
radio input "true"
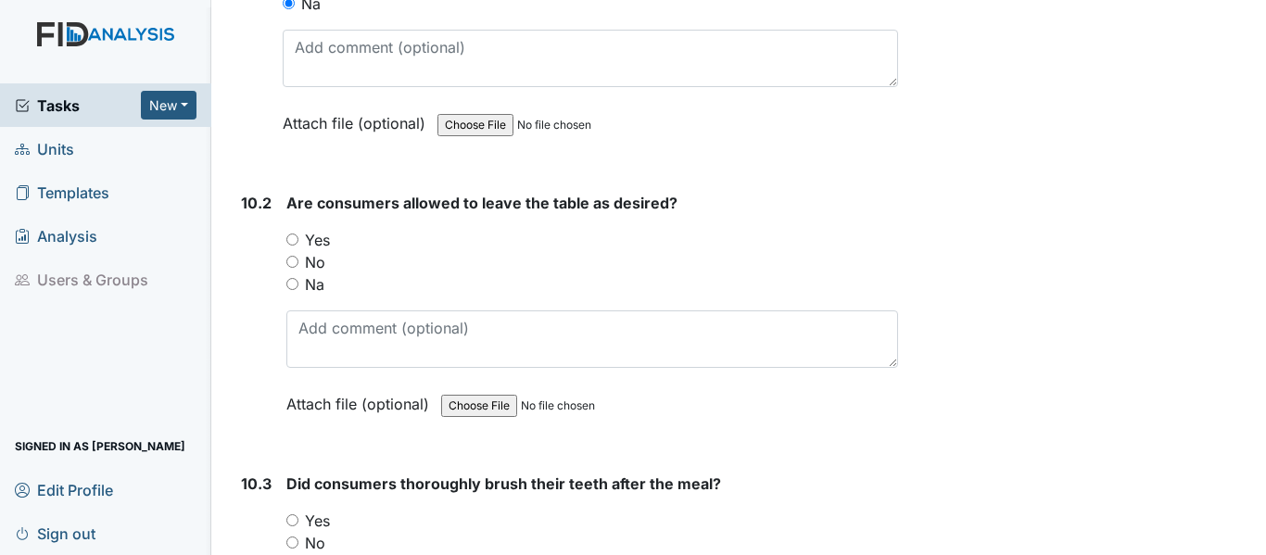
scroll to position [16493, 0]
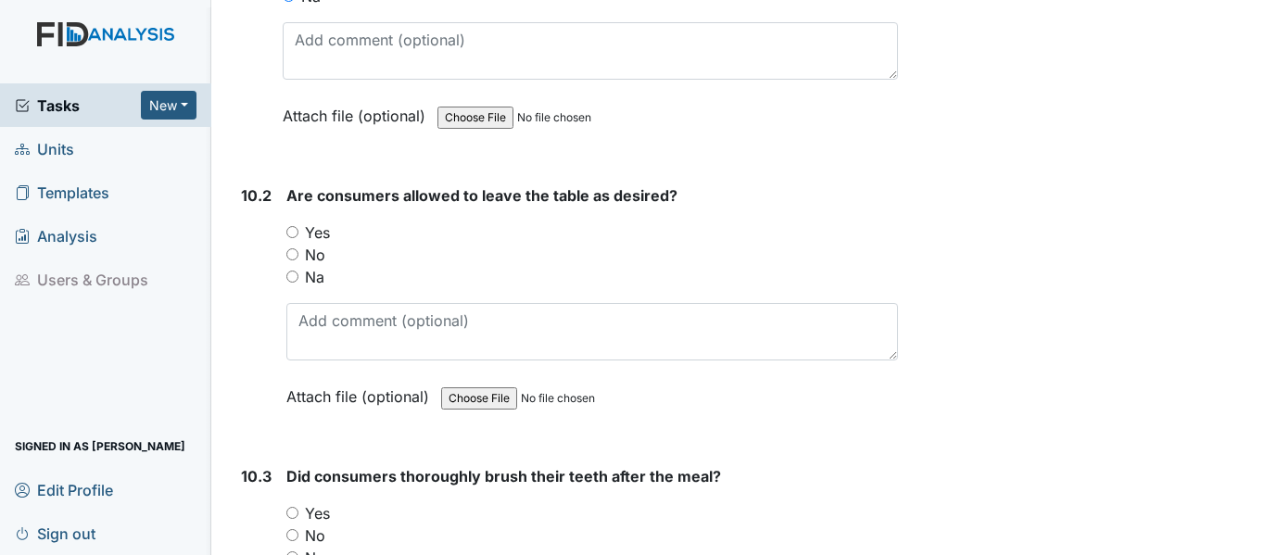
click at [292, 238] on input "Yes" at bounding box center [292, 232] width 12 height 12
radio input "true"
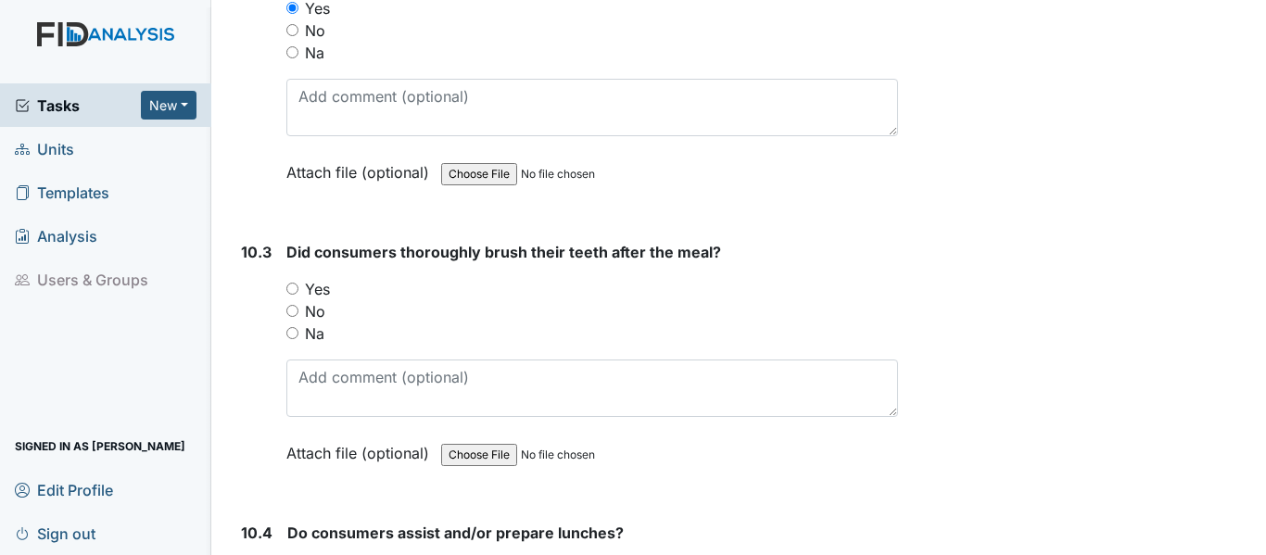
scroll to position [16771, 0]
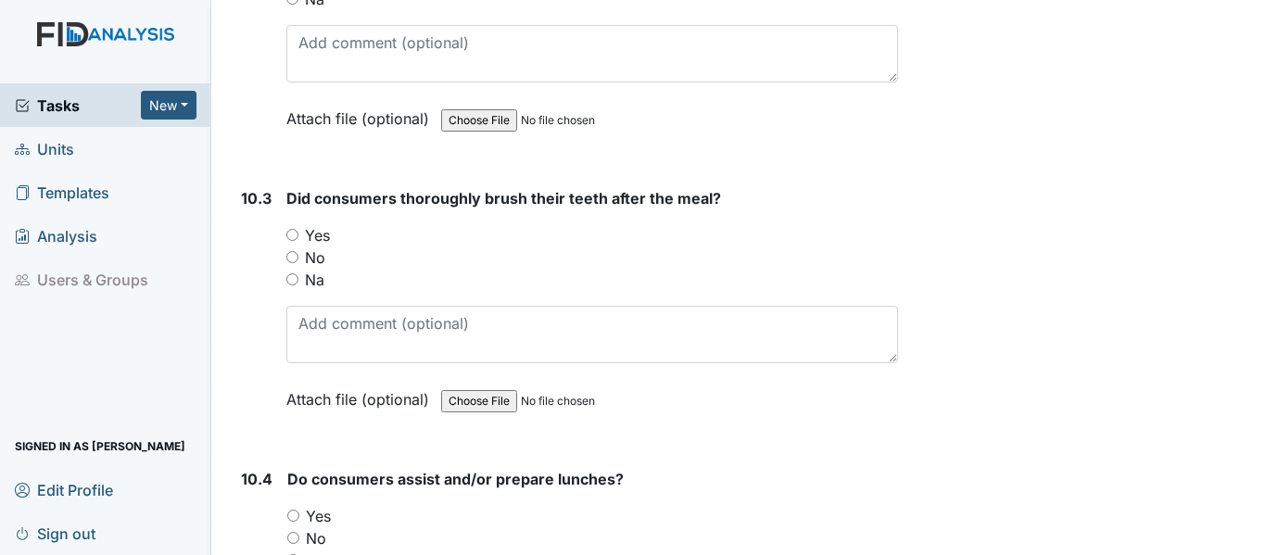
click at [296, 241] on input "Yes" at bounding box center [292, 235] width 12 height 12
radio input "true"
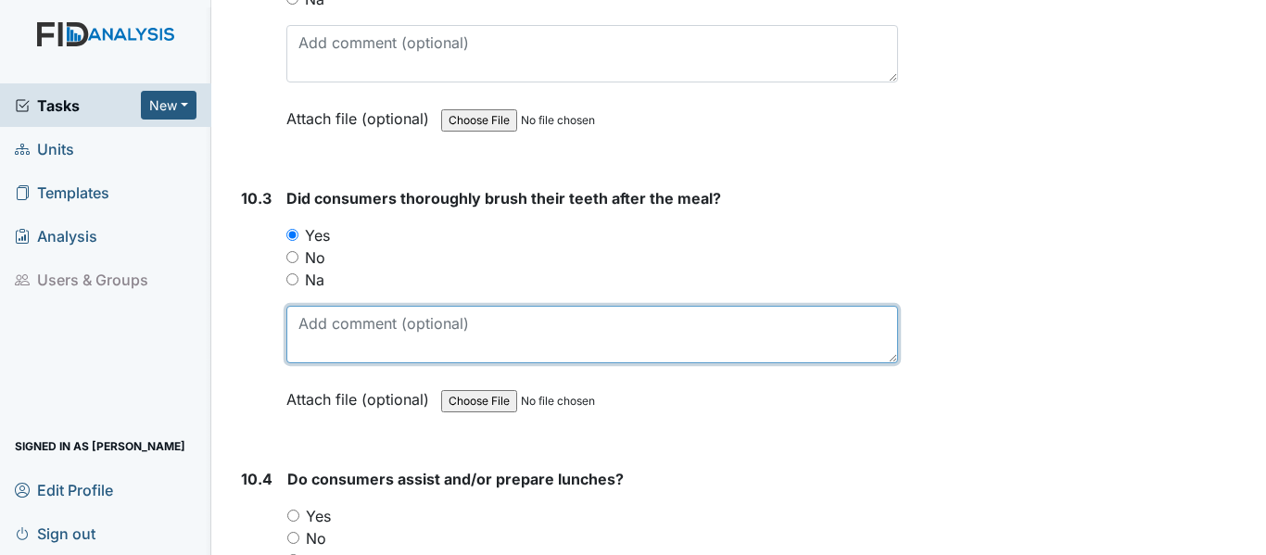
click at [355, 357] on textarea at bounding box center [592, 334] width 612 height 57
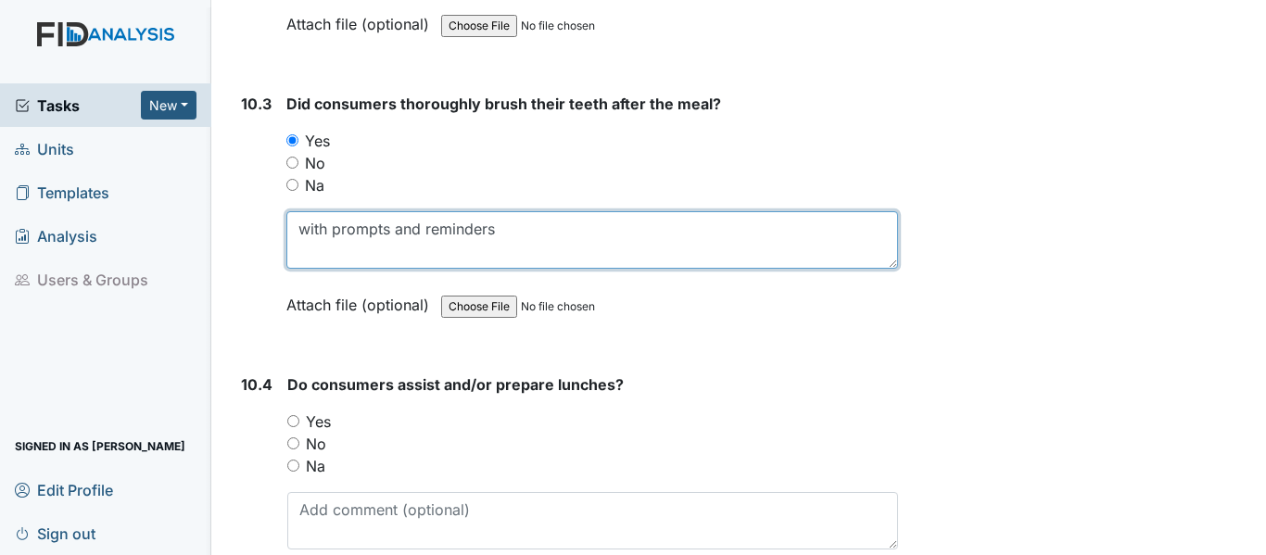
scroll to position [16956, 0]
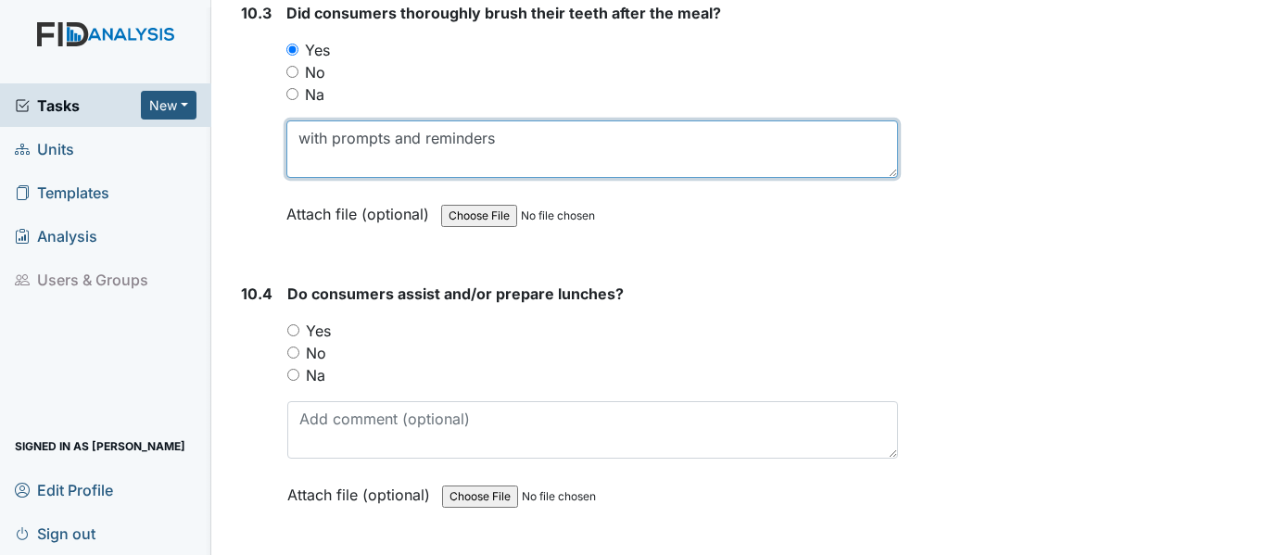
type textarea "with prompts and reminders"
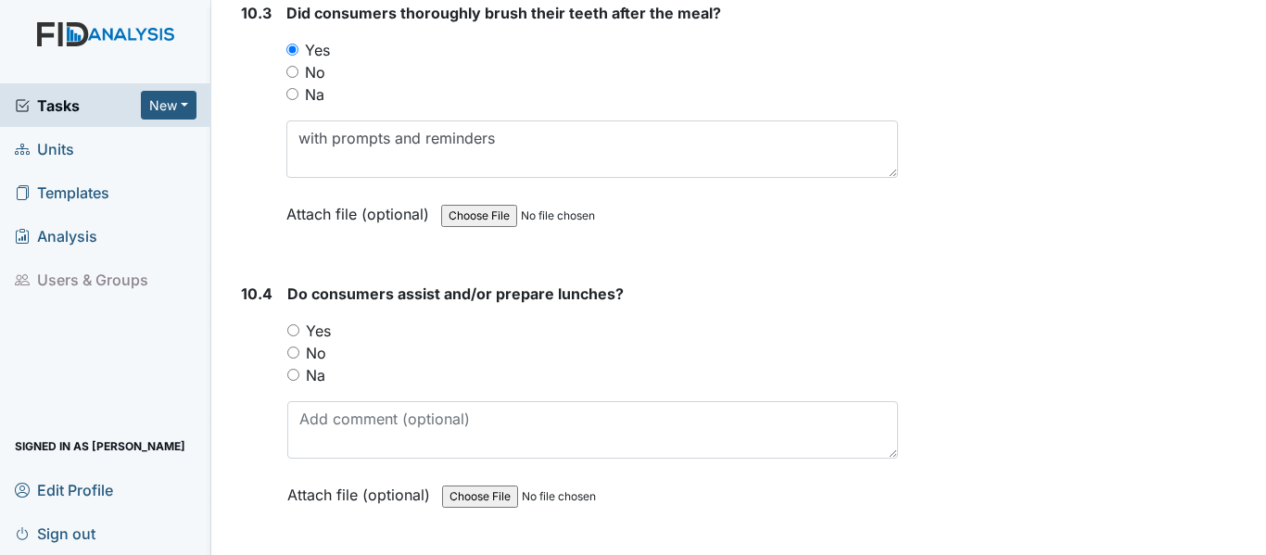
click at [287, 336] on input "Yes" at bounding box center [293, 330] width 12 height 12
radio input "true"
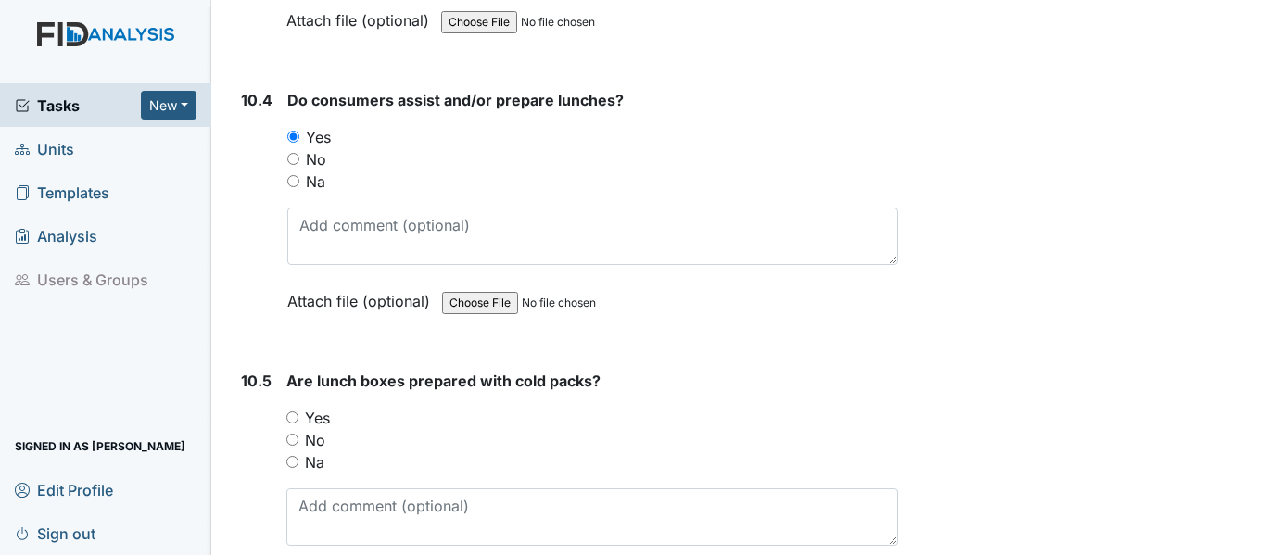
scroll to position [17234, 0]
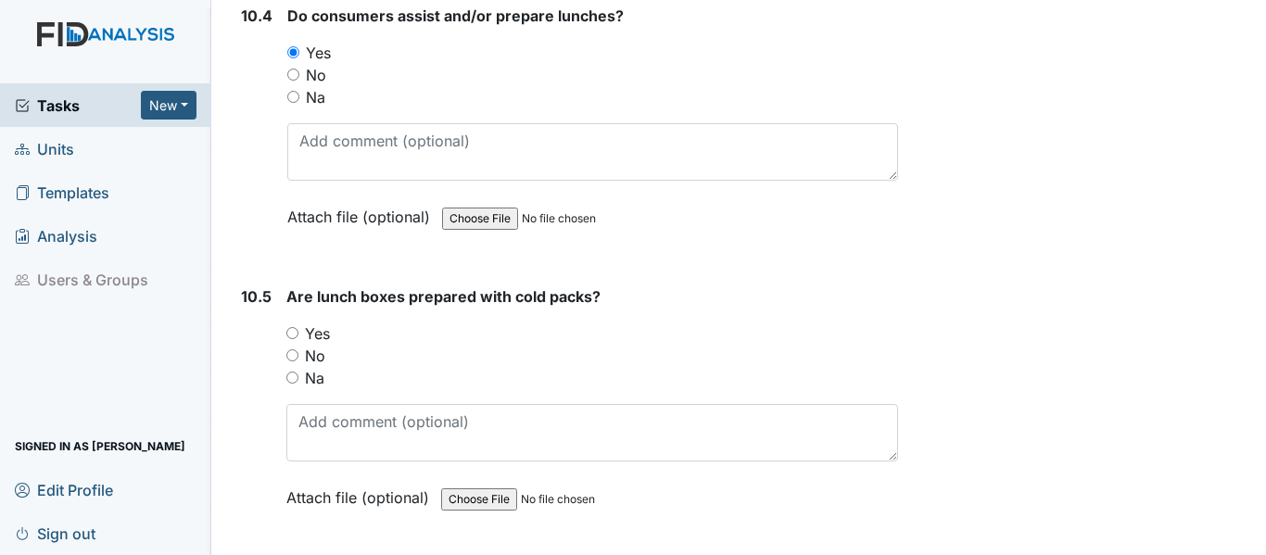
click at [286, 339] on input "Yes" at bounding box center [292, 333] width 12 height 12
radio input "true"
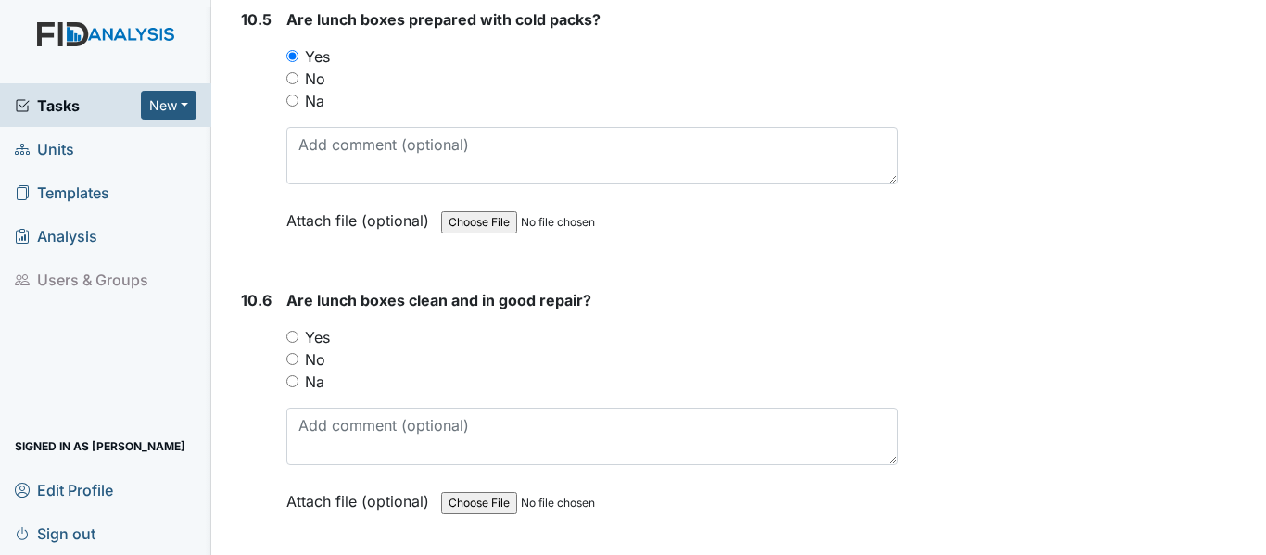
scroll to position [17512, 0]
click at [278, 377] on div "10.6 Are lunch boxes clean and in good repair? You must select one of the below…" at bounding box center [565, 413] width 664 height 251
click at [291, 342] on input "Yes" at bounding box center [292, 336] width 12 height 12
radio input "true"
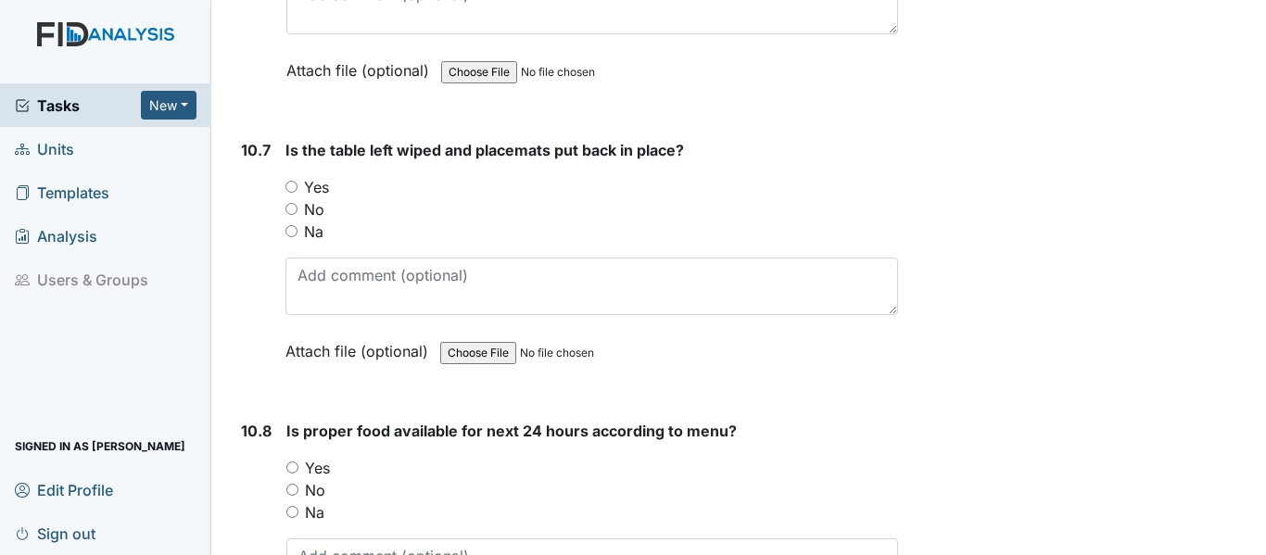
scroll to position [17975, 0]
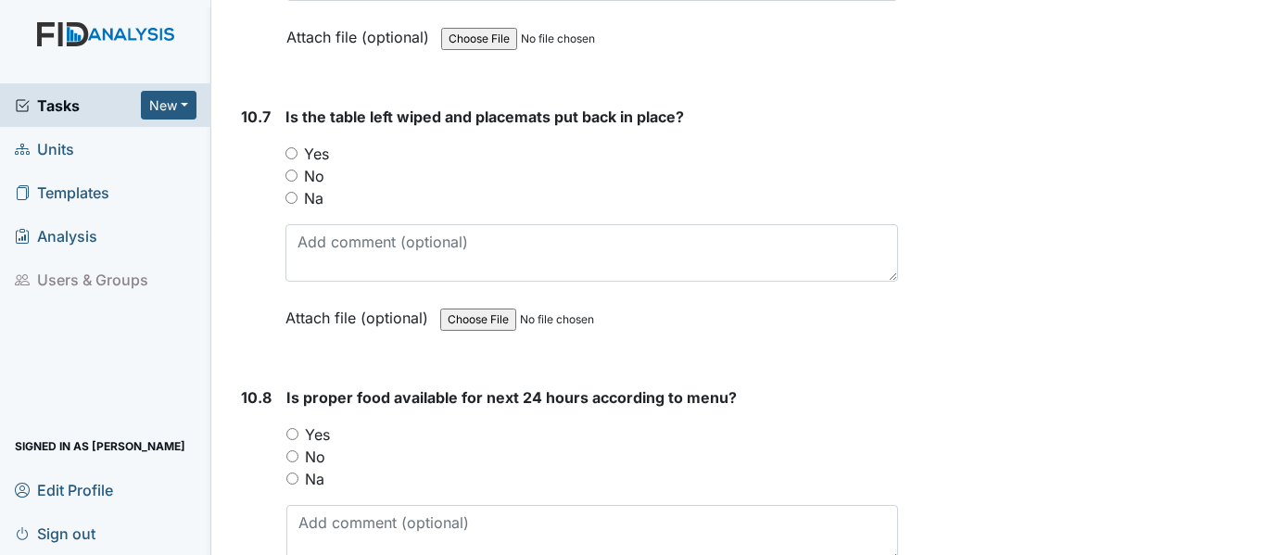
click at [293, 159] on input "Yes" at bounding box center [291, 153] width 12 height 12
radio input "true"
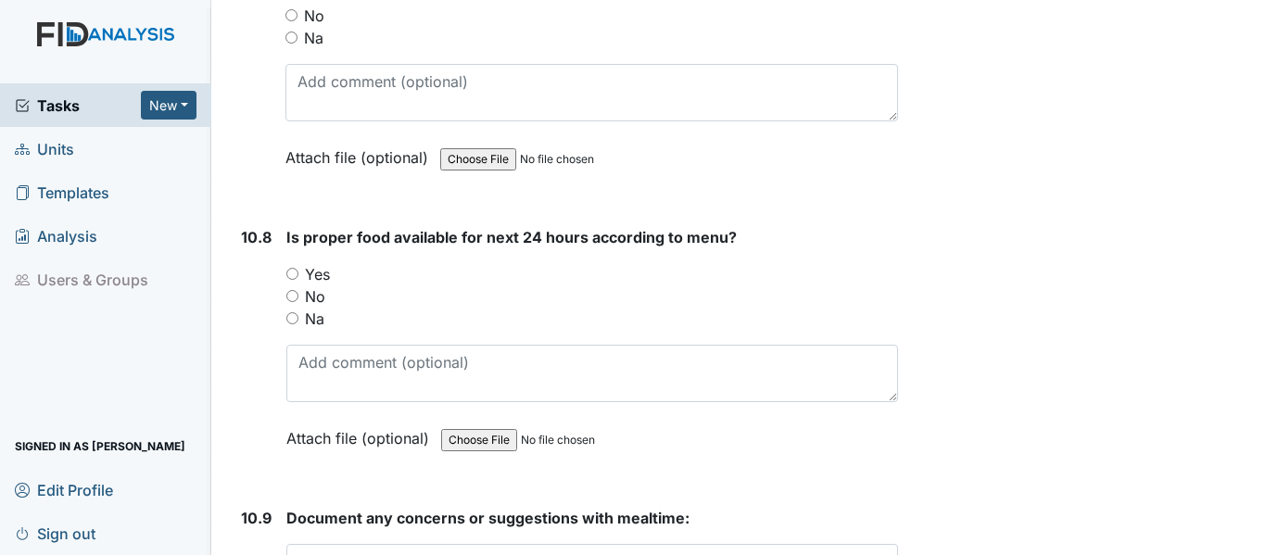
scroll to position [18161, 0]
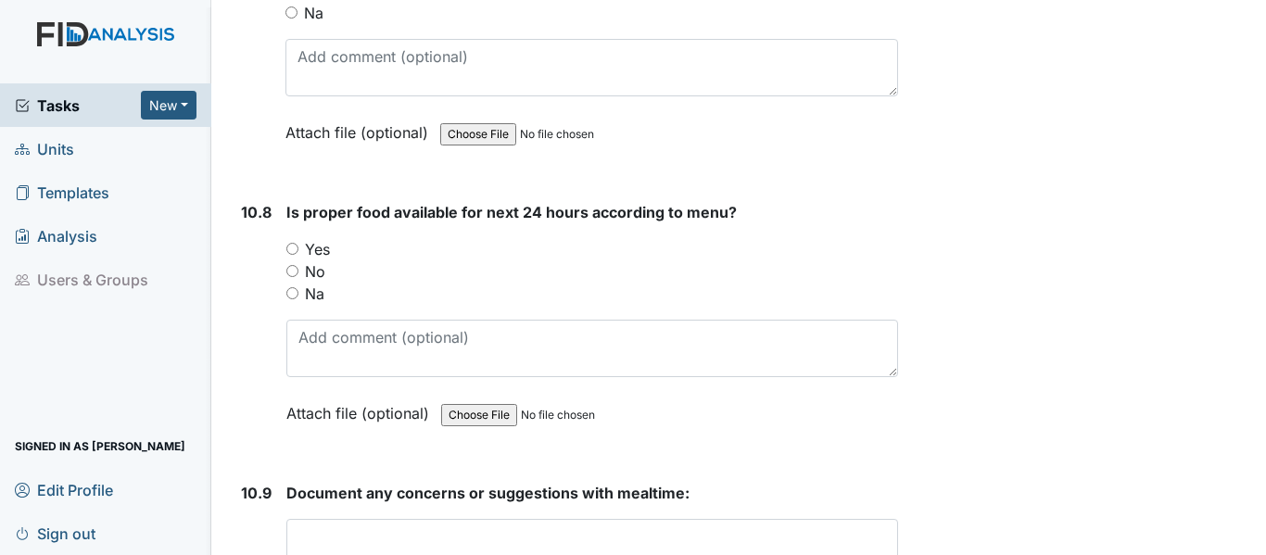
click at [294, 255] on input "Yes" at bounding box center [292, 249] width 12 height 12
radio input "true"
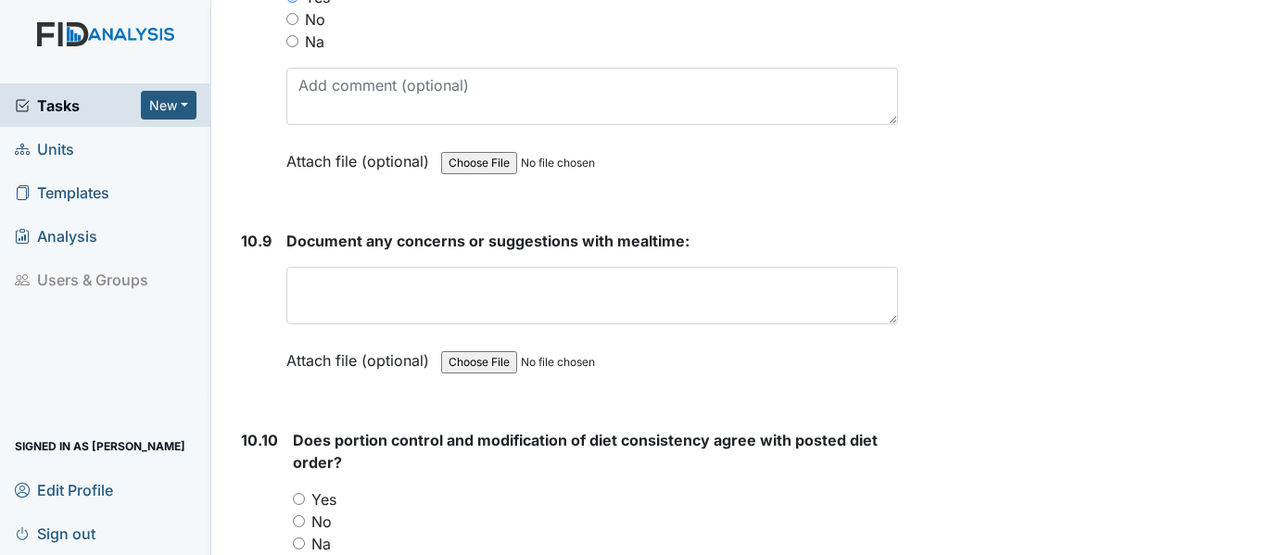
scroll to position [18439, 0]
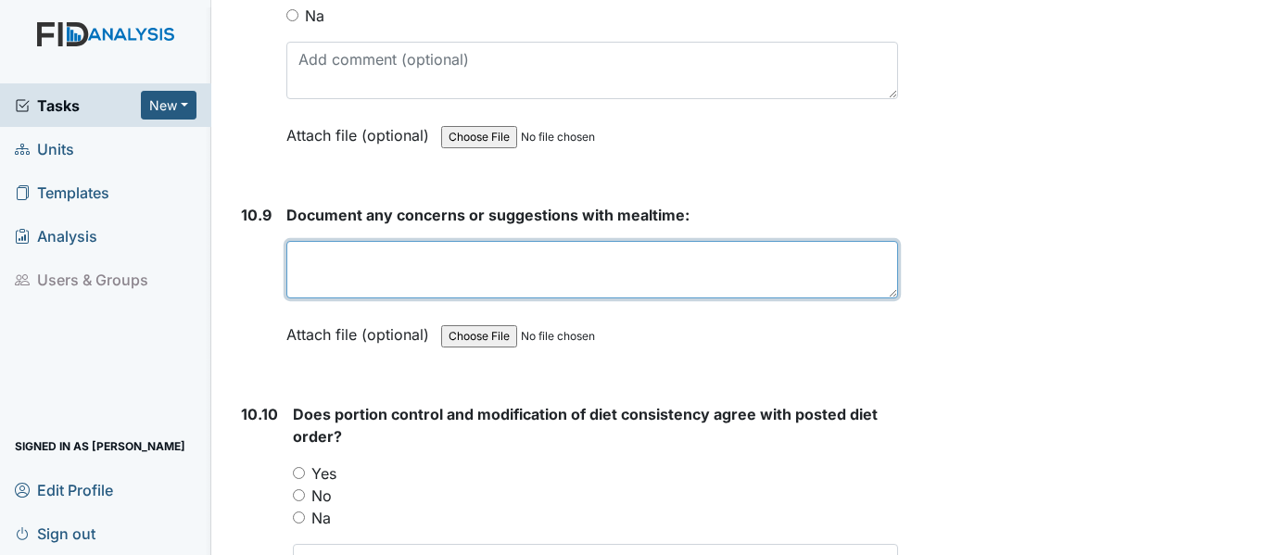
click at [343, 298] on textarea at bounding box center [592, 269] width 612 height 57
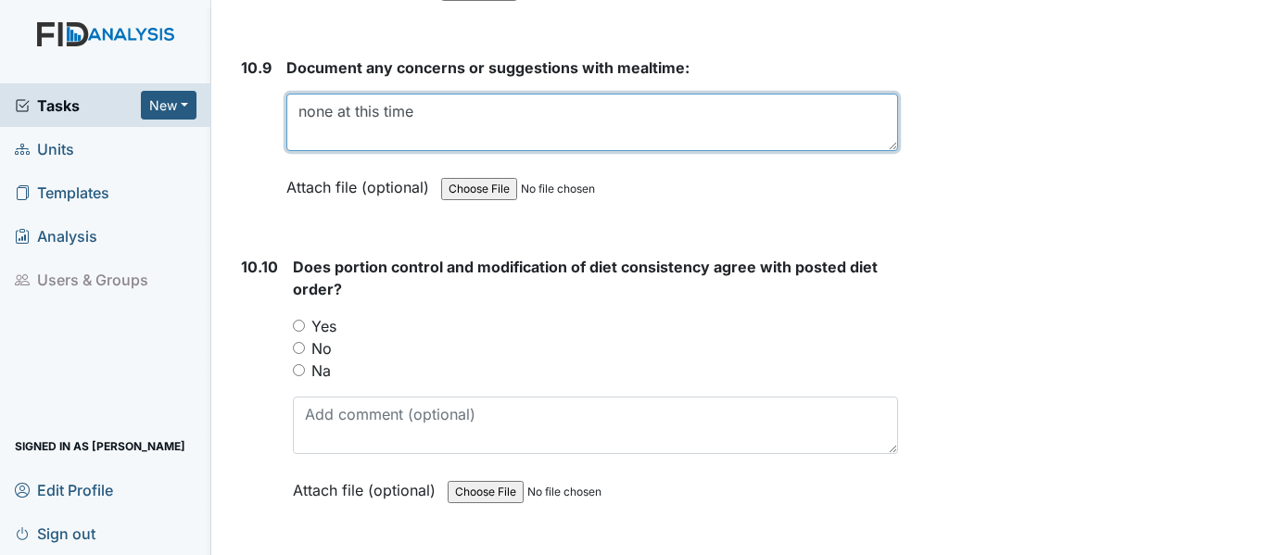
scroll to position [18624, 0]
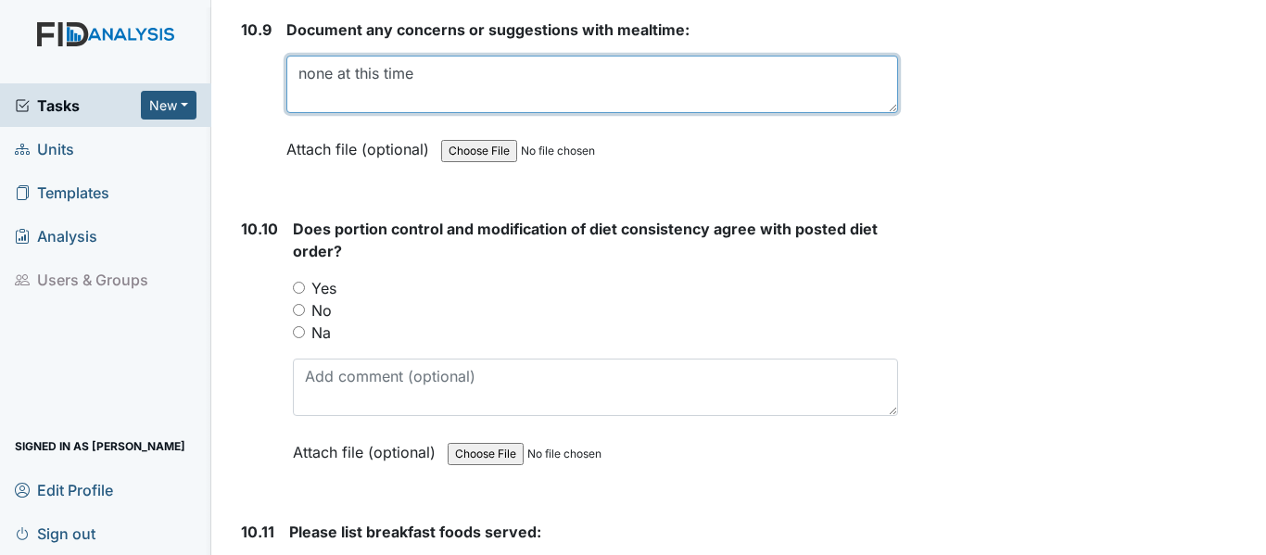
type textarea "none at this time"
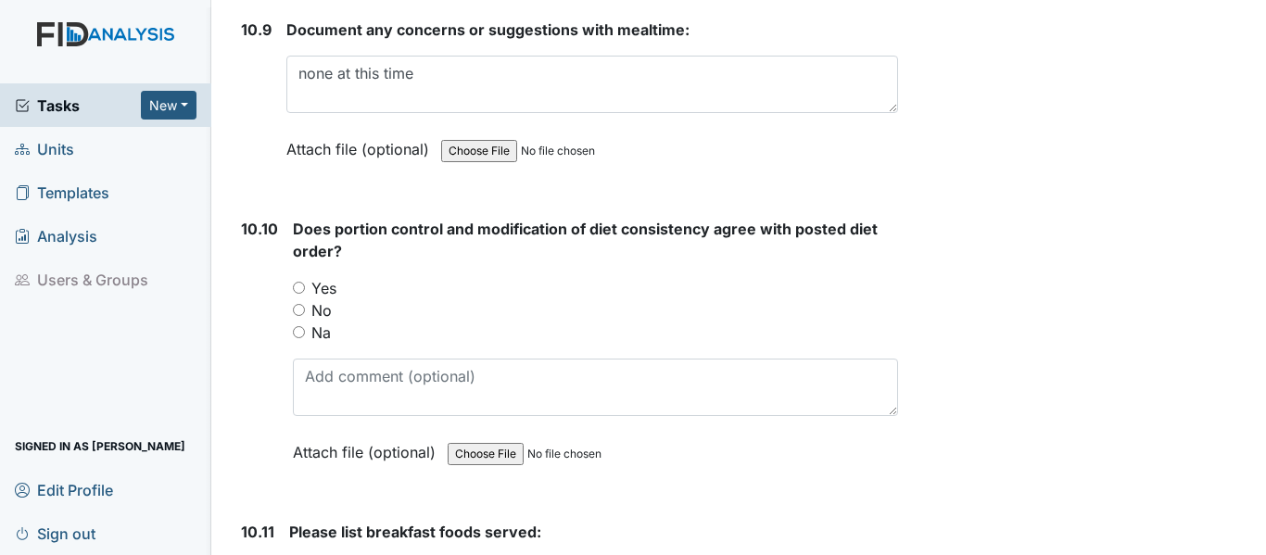
click at [299, 338] on input "Na" at bounding box center [299, 332] width 12 height 12
radio input "true"
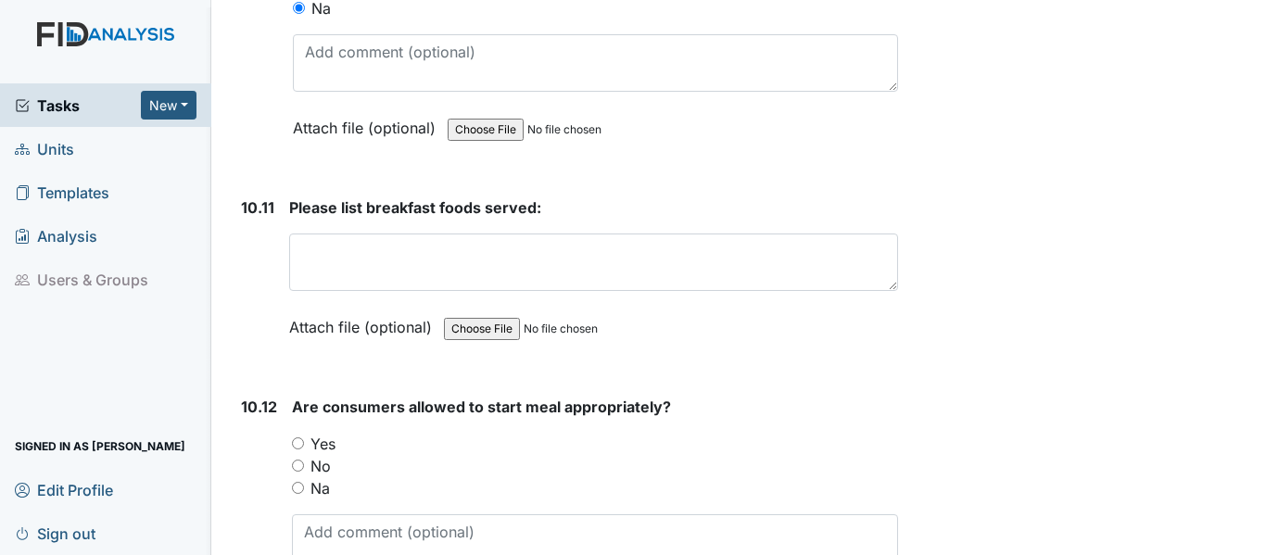
scroll to position [18994, 0]
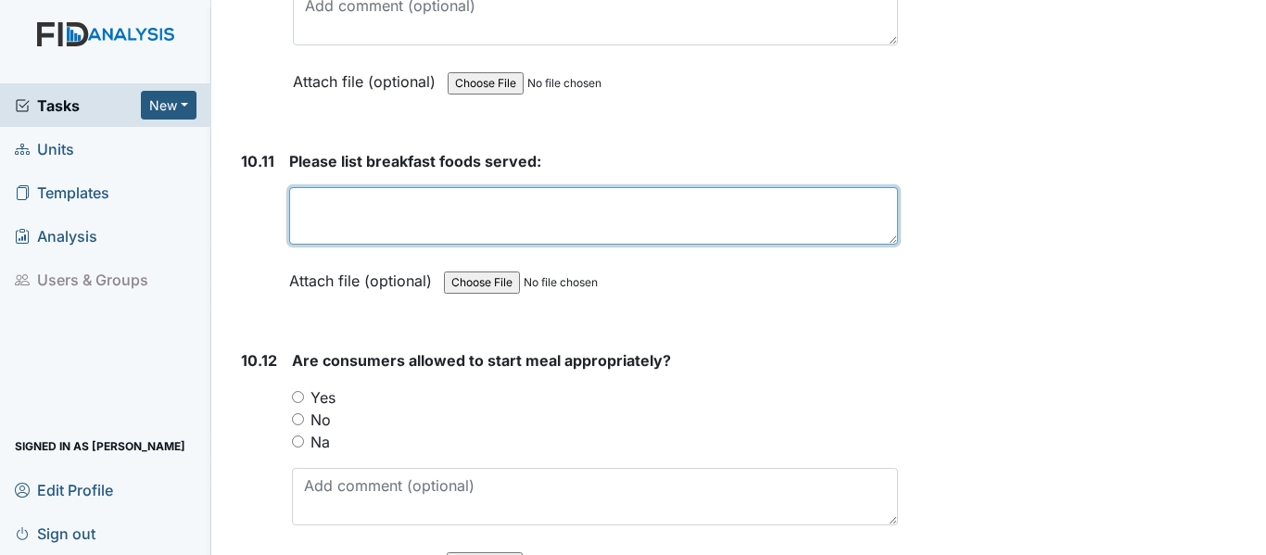
click at [443, 245] on textarea at bounding box center [593, 215] width 609 height 57
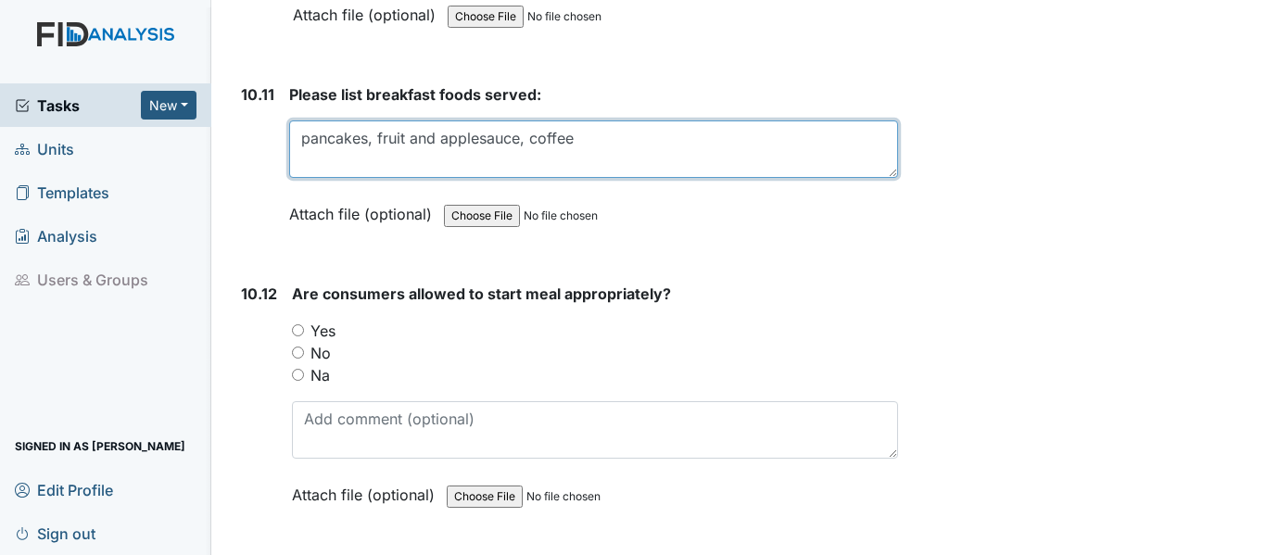
scroll to position [19180, 0]
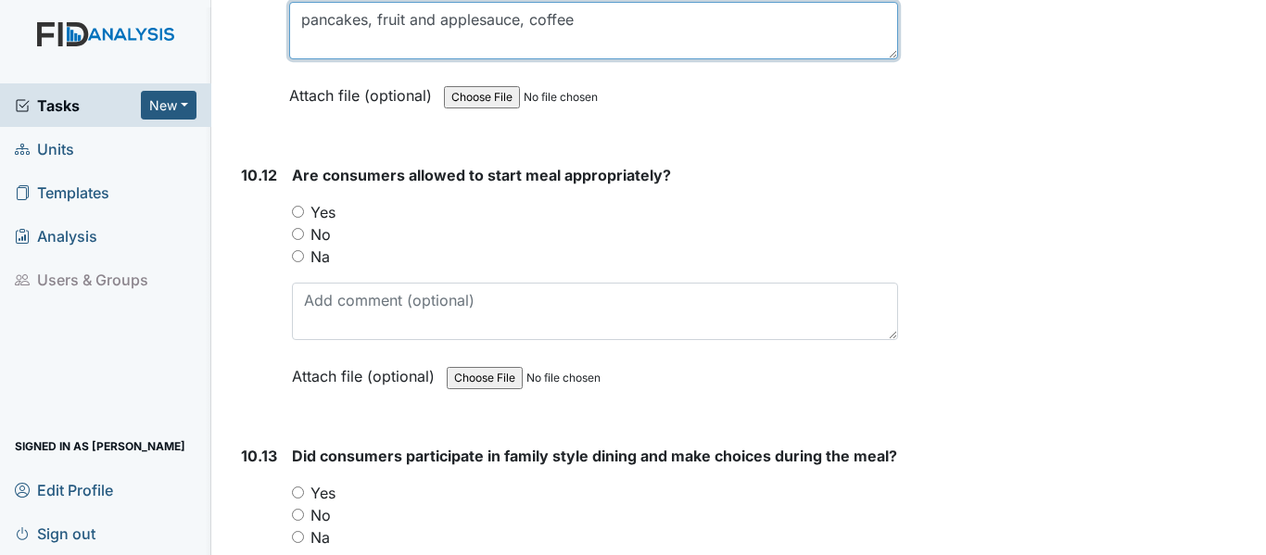
type textarea "pancakes, fruit and applesauce, coffee"
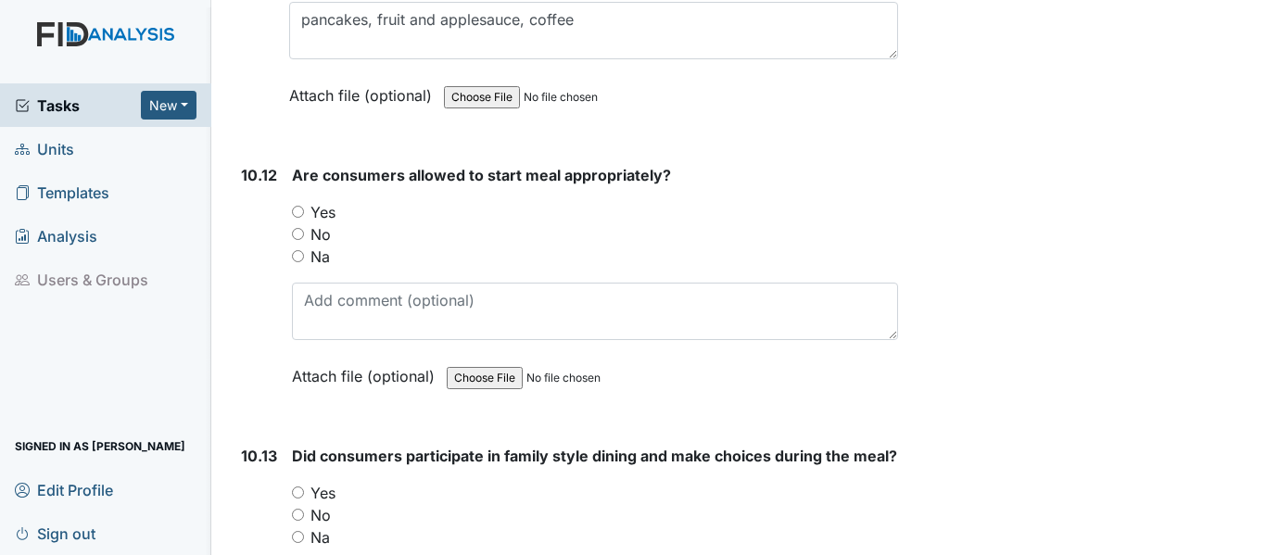
click at [295, 218] on input "Yes" at bounding box center [298, 212] width 12 height 12
radio input "true"
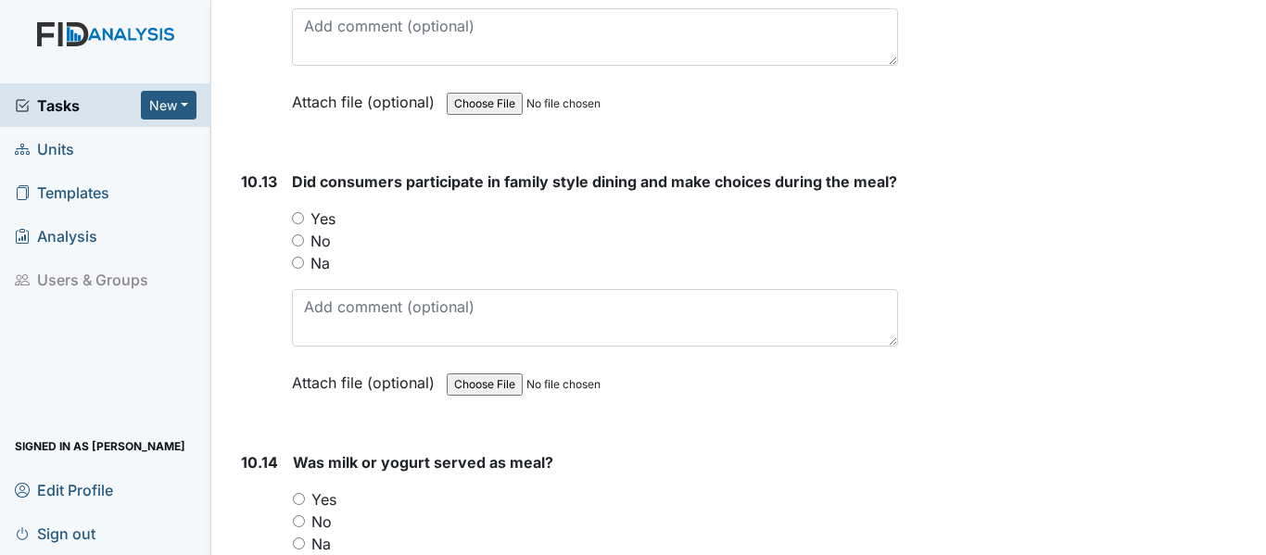
scroll to position [19458, 0]
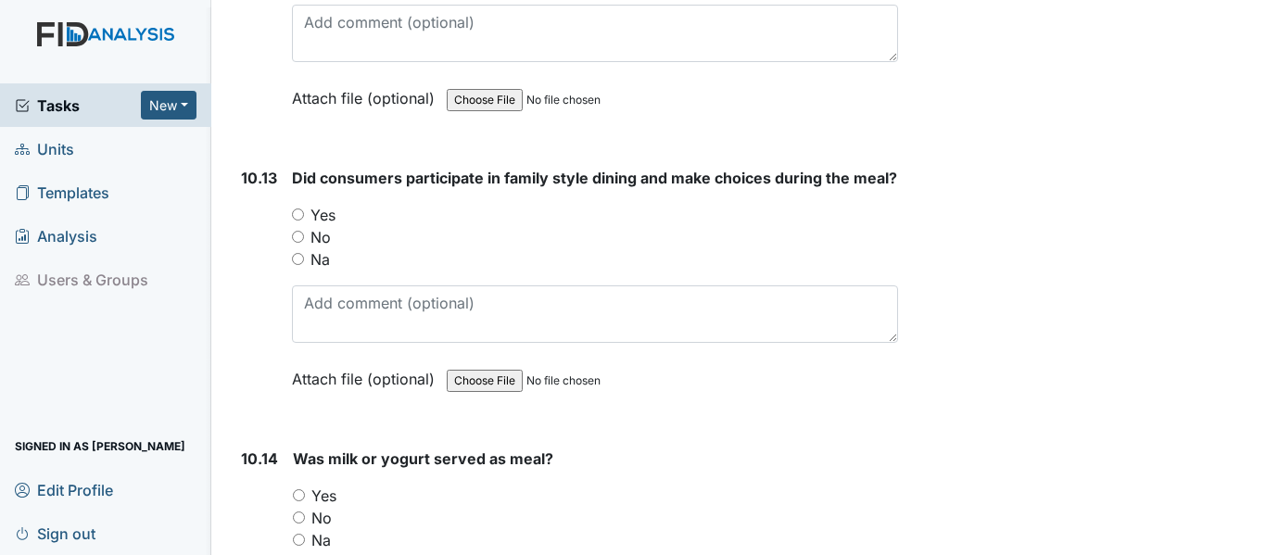
click at [296, 221] on input "Yes" at bounding box center [298, 214] width 12 height 12
radio input "true"
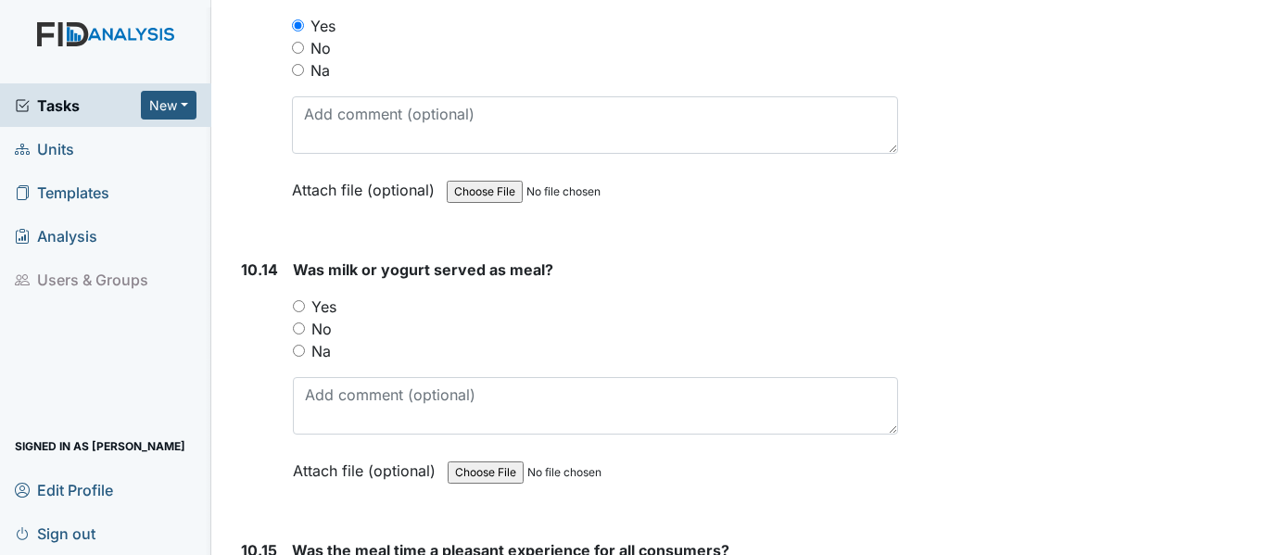
scroll to position [19736, 0]
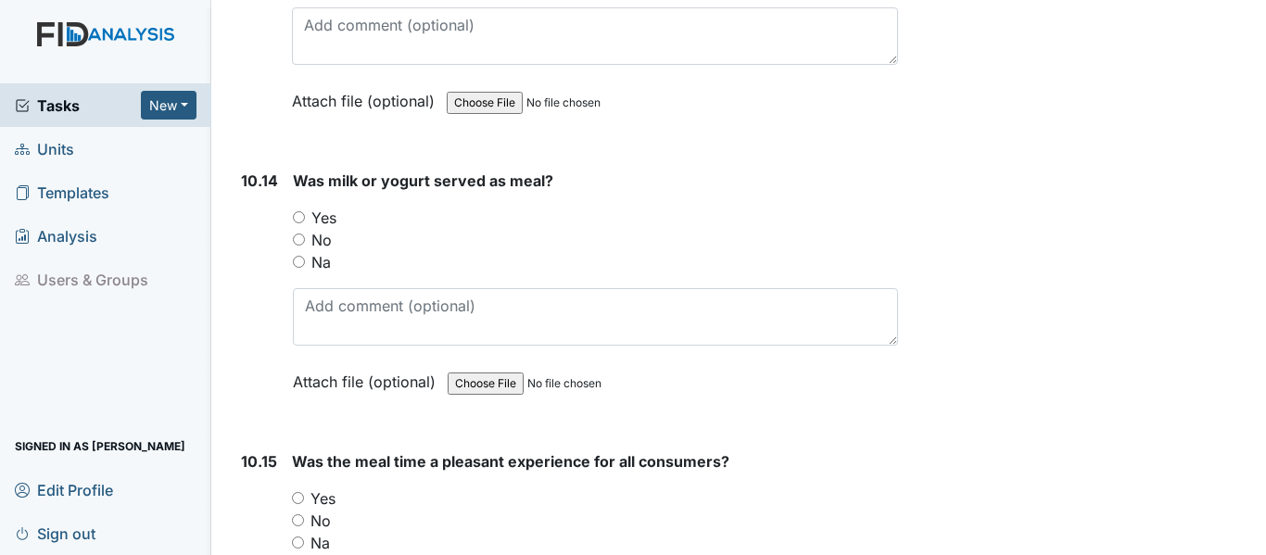
click at [318, 251] on label "No" at bounding box center [321, 240] width 20 height 22
click at [305, 246] on input "No" at bounding box center [299, 239] width 12 height 12
radio input "true"
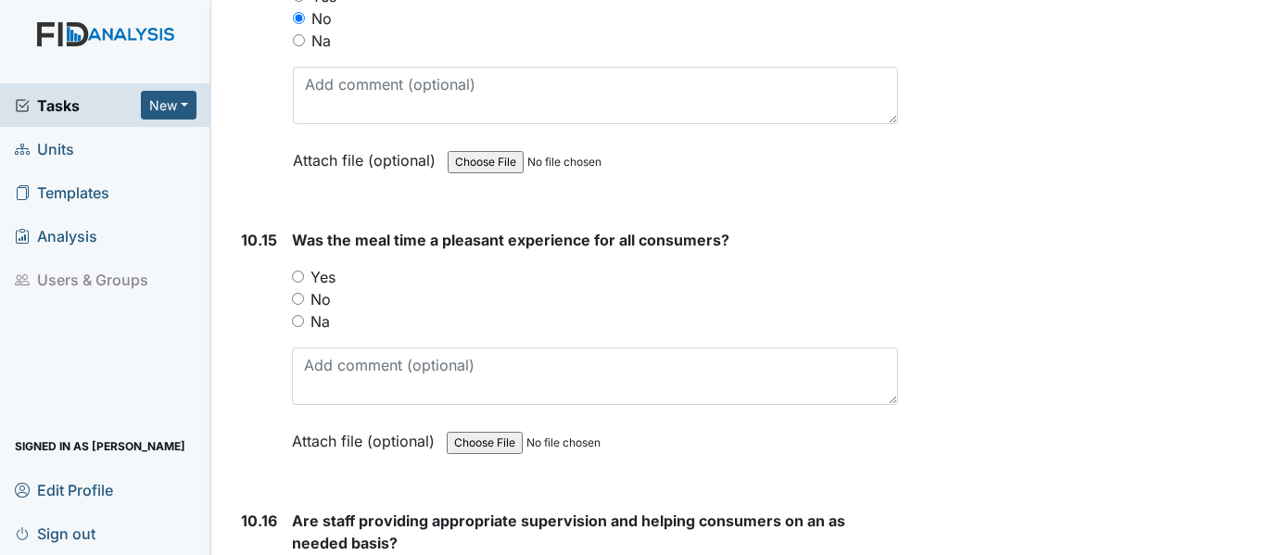
scroll to position [20014, 0]
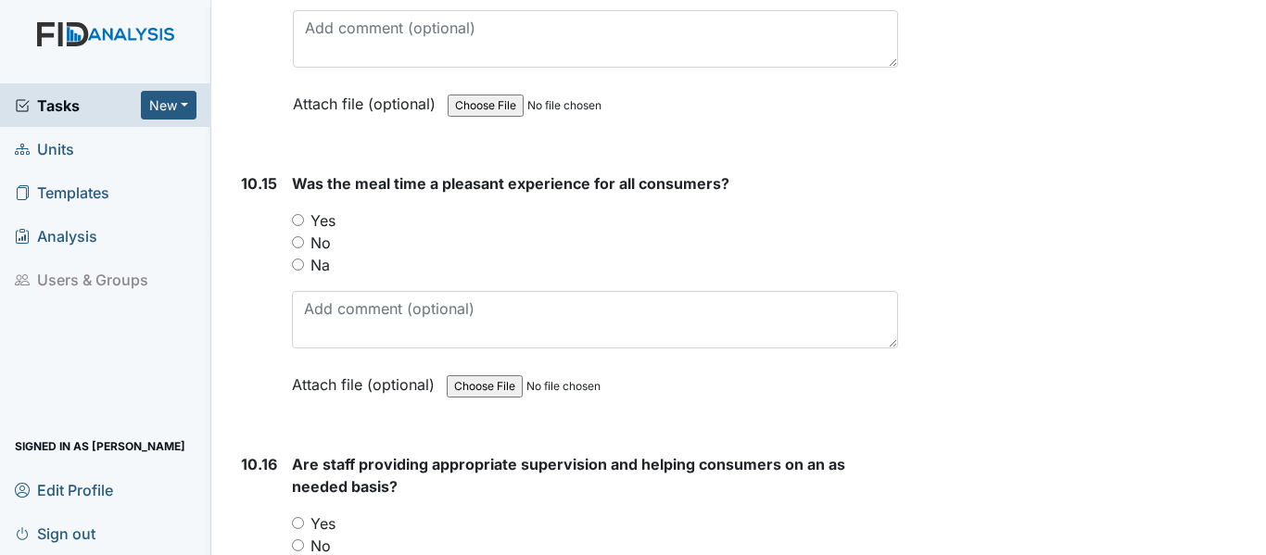
click at [322, 232] on label "Yes" at bounding box center [322, 220] width 25 height 22
click at [304, 226] on input "Yes" at bounding box center [298, 220] width 12 height 12
radio input "true"
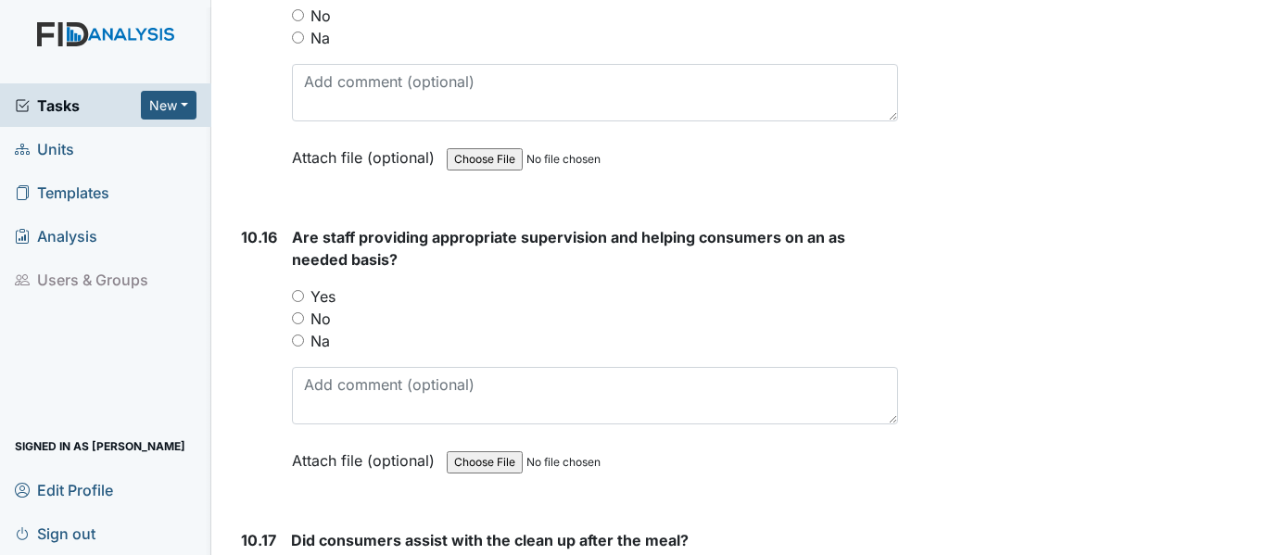
scroll to position [20292, 0]
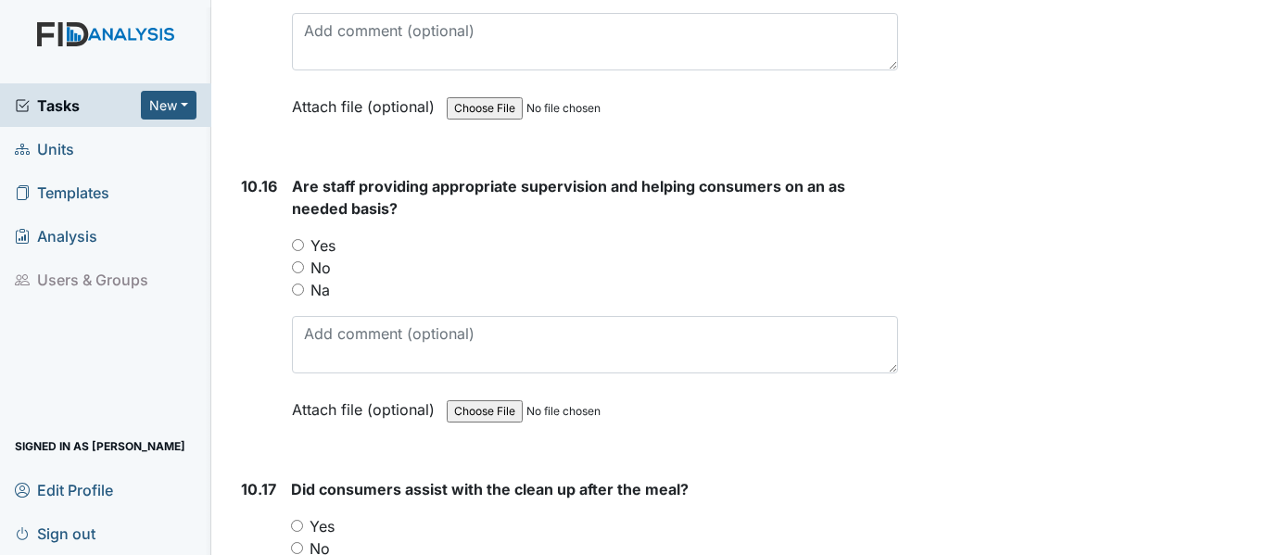
click at [325, 257] on label "Yes" at bounding box center [322, 245] width 25 height 22
click at [304, 251] on input "Yes" at bounding box center [298, 245] width 12 height 12
radio input "true"
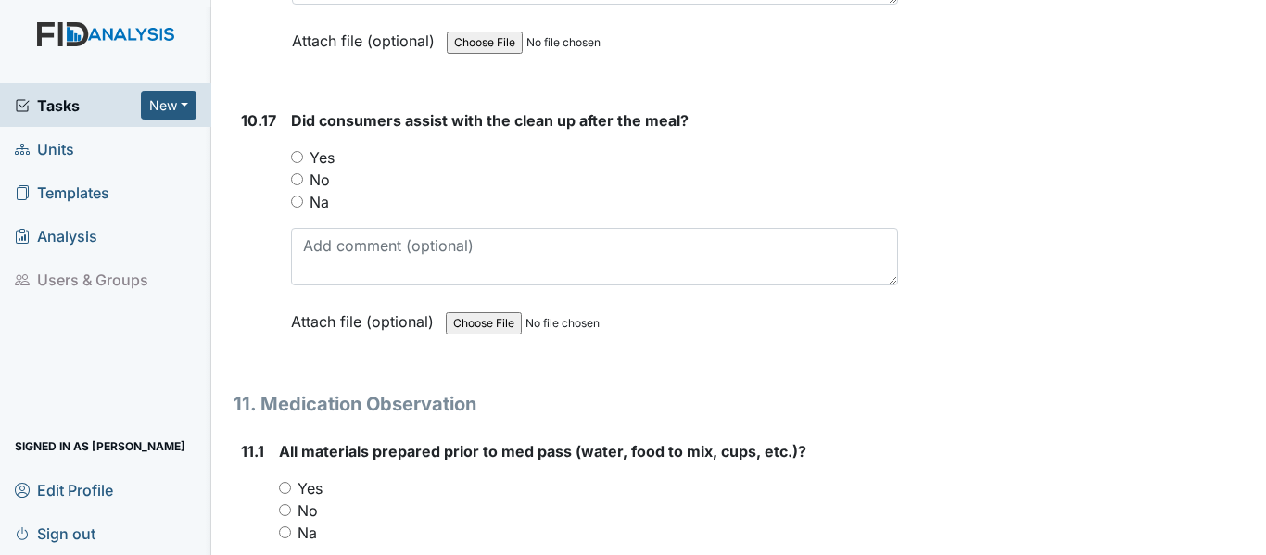
scroll to position [20662, 0]
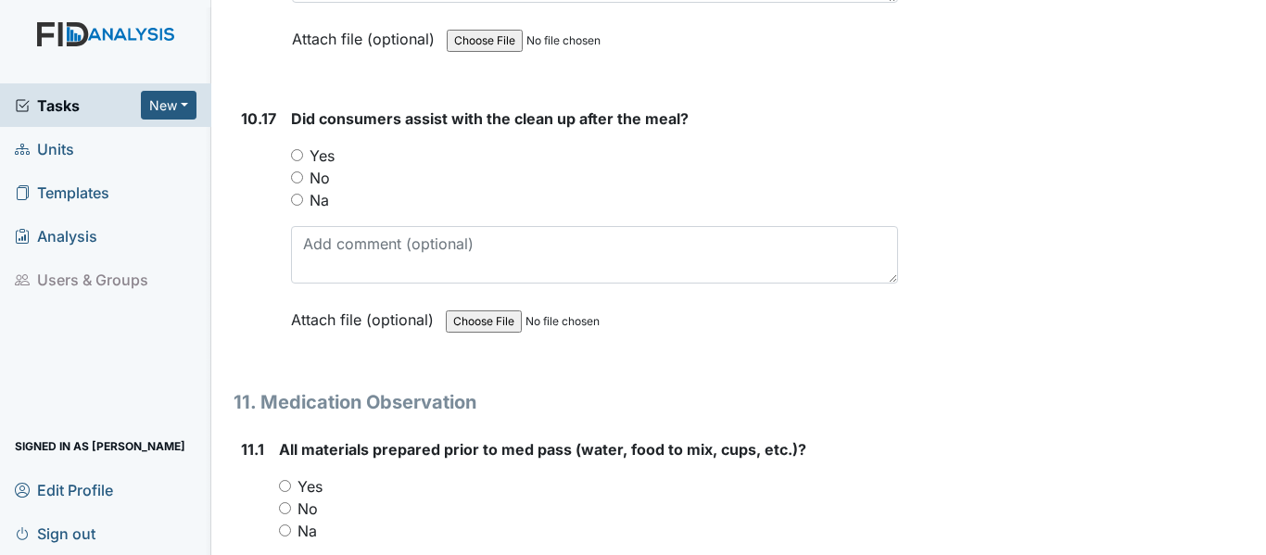
click at [322, 167] on label "Yes" at bounding box center [321, 156] width 25 height 22
click at [303, 161] on input "Yes" at bounding box center [297, 155] width 12 height 12
radio input "true"
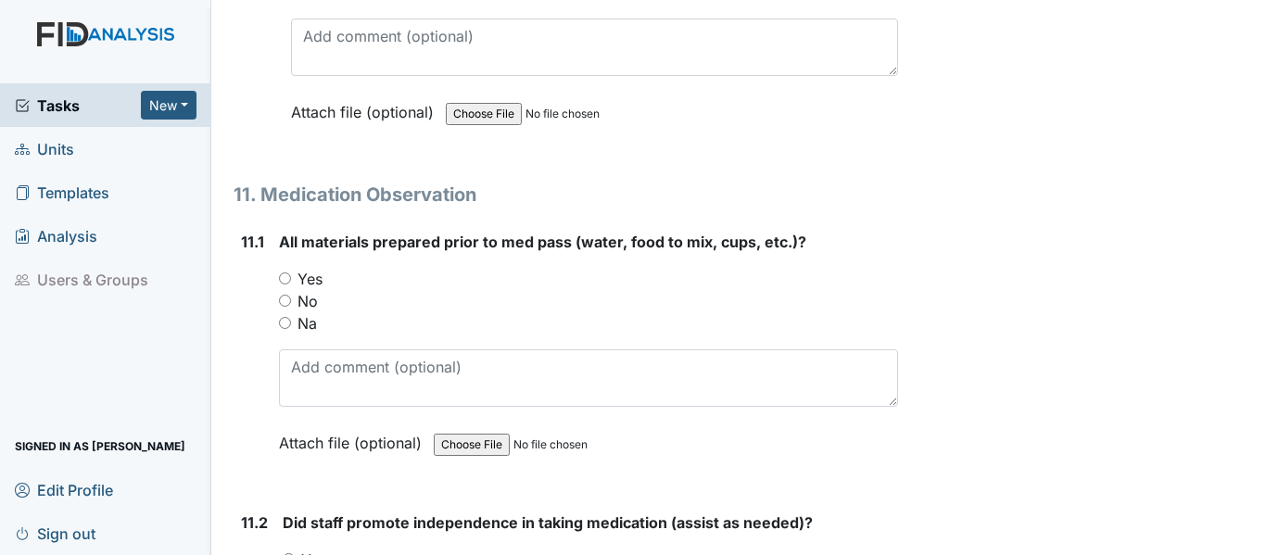
scroll to position [20940, 0]
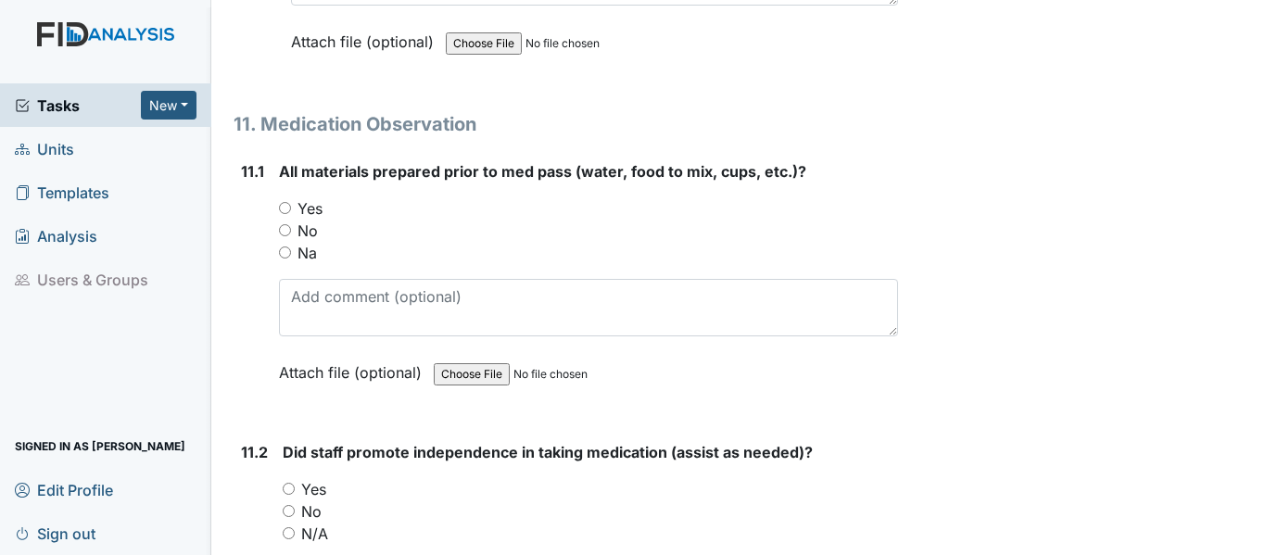
click at [307, 220] on label "Yes" at bounding box center [309, 208] width 25 height 22
click at [291, 214] on input "Yes" at bounding box center [285, 208] width 12 height 12
radio input "true"
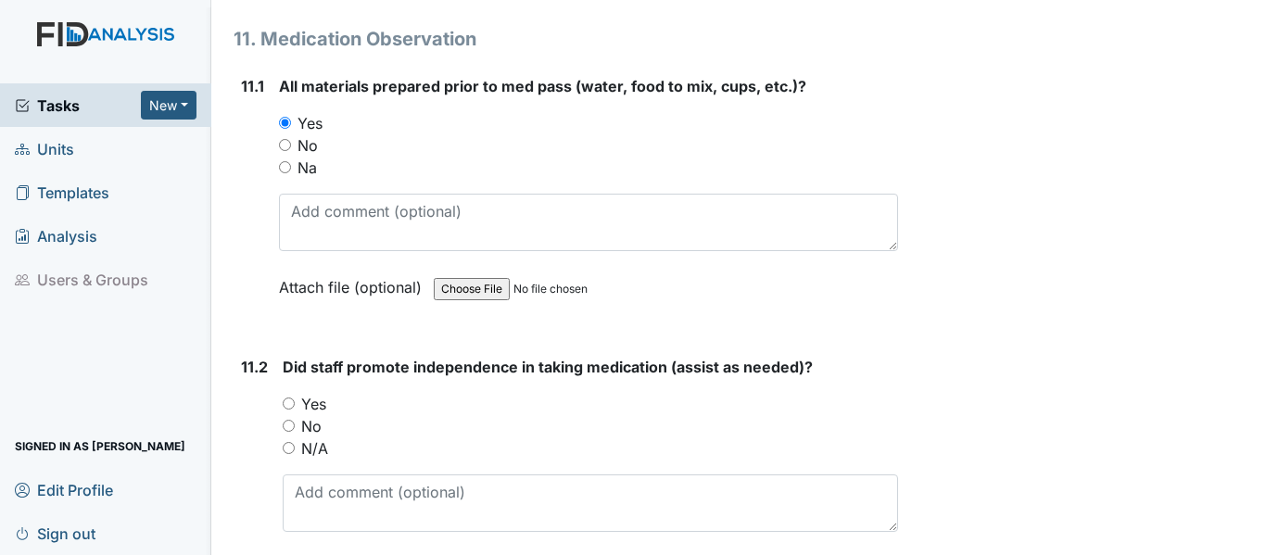
scroll to position [21218, 0]
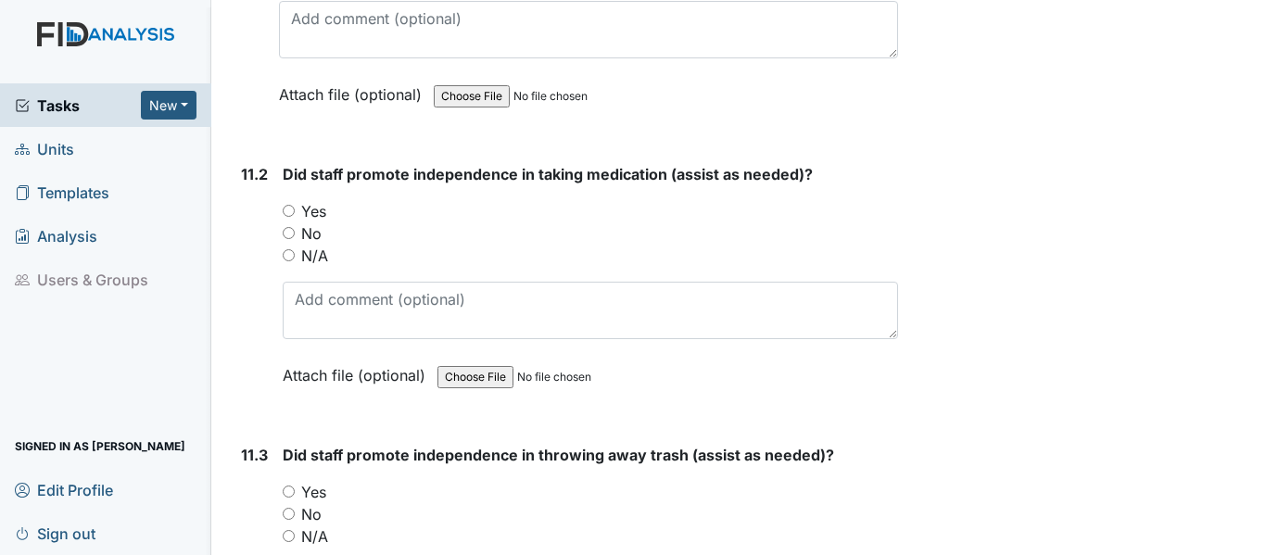
click at [317, 222] on label "Yes" at bounding box center [313, 211] width 25 height 22
click at [295, 217] on input "Yes" at bounding box center [289, 211] width 12 height 12
radio input "true"
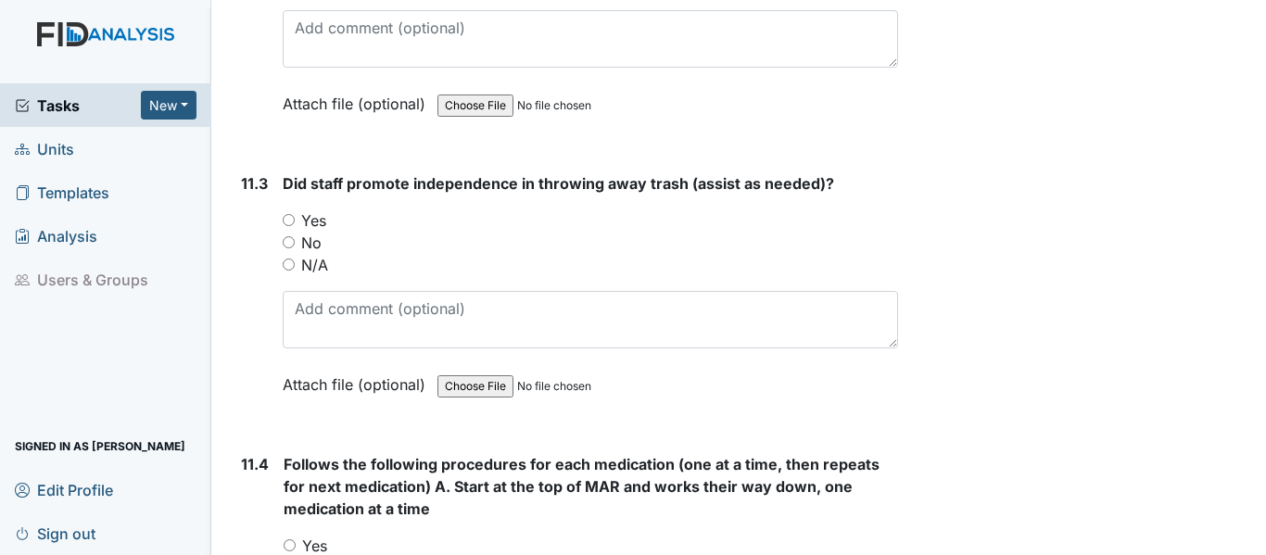
scroll to position [21496, 0]
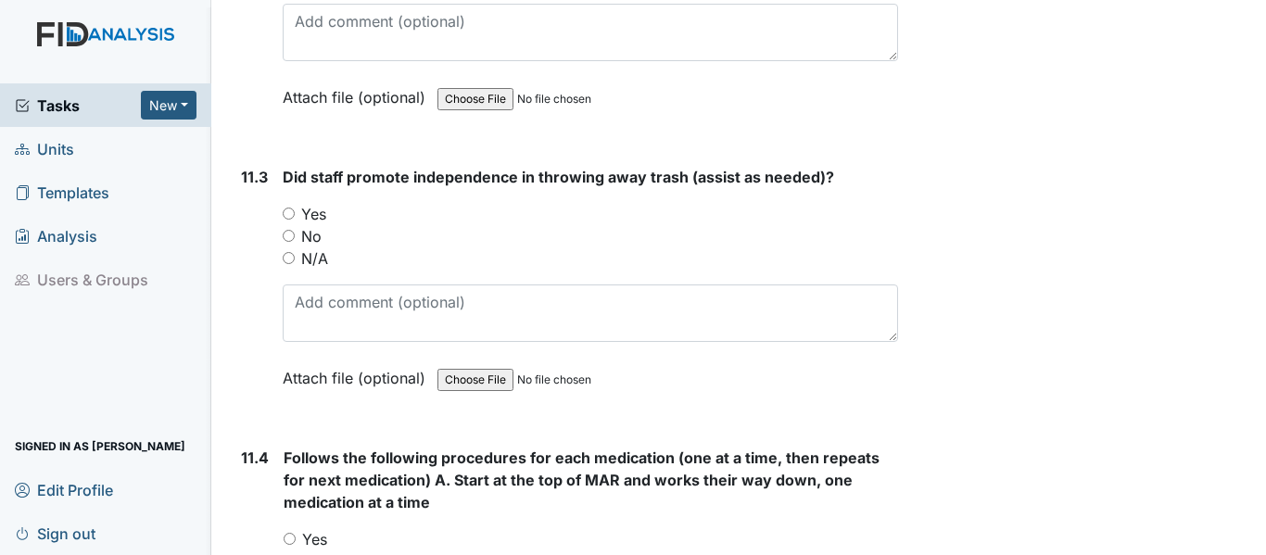
click at [323, 225] on label "Yes" at bounding box center [313, 214] width 25 height 22
click at [295, 220] on input "Yes" at bounding box center [289, 214] width 12 height 12
radio input "true"
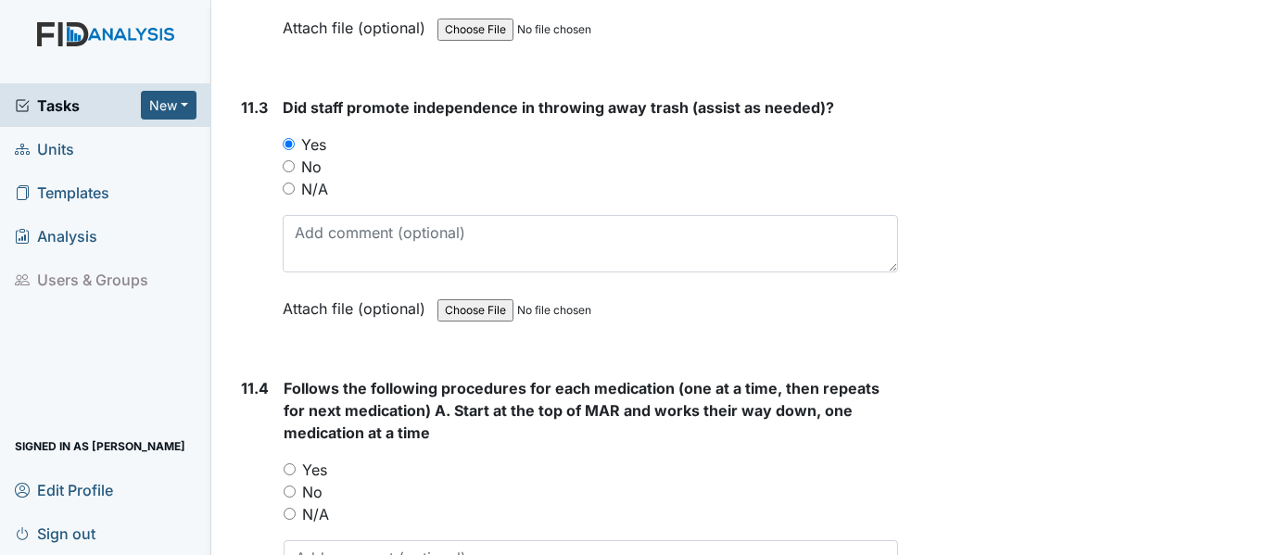
scroll to position [21682, 0]
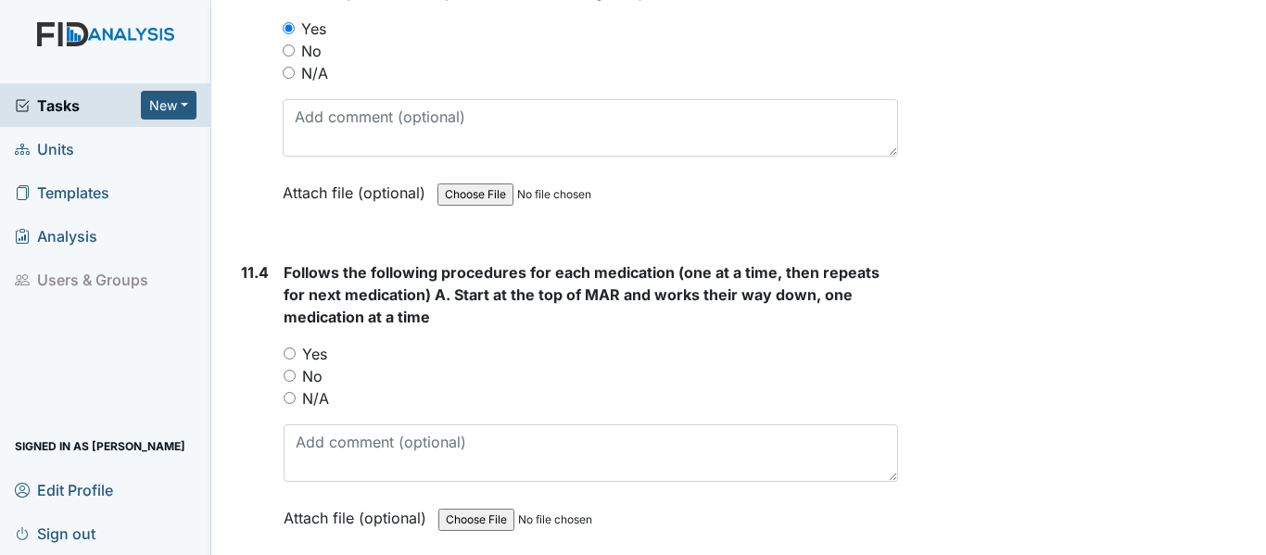
click at [322, 365] on label "Yes" at bounding box center [314, 354] width 25 height 22
click at [296, 360] on input "Yes" at bounding box center [290, 353] width 12 height 12
radio input "true"
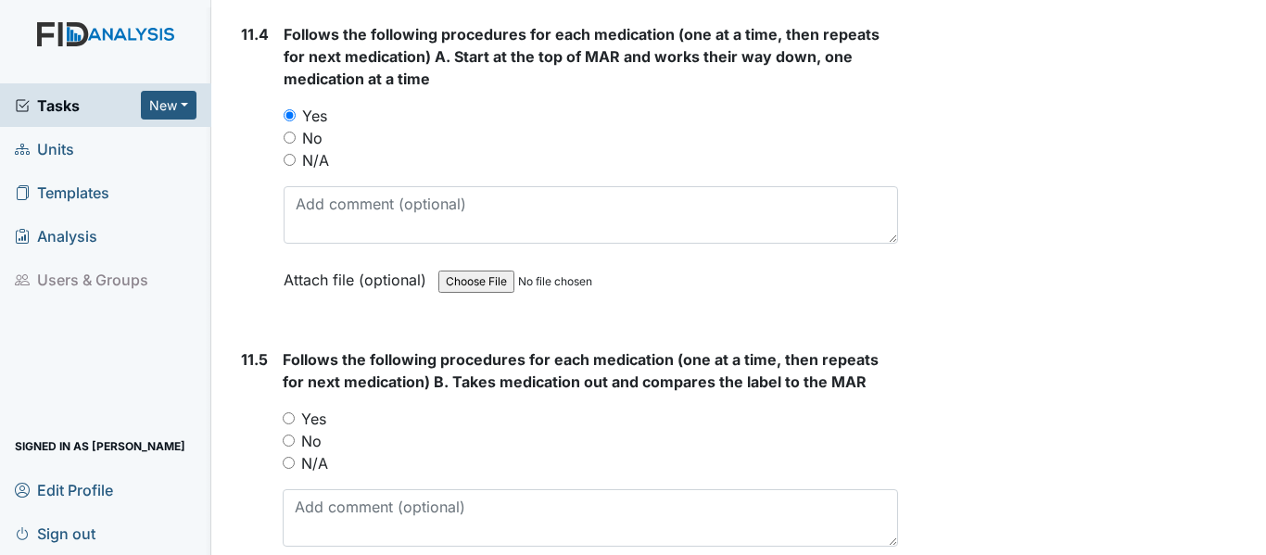
scroll to position [21959, 0]
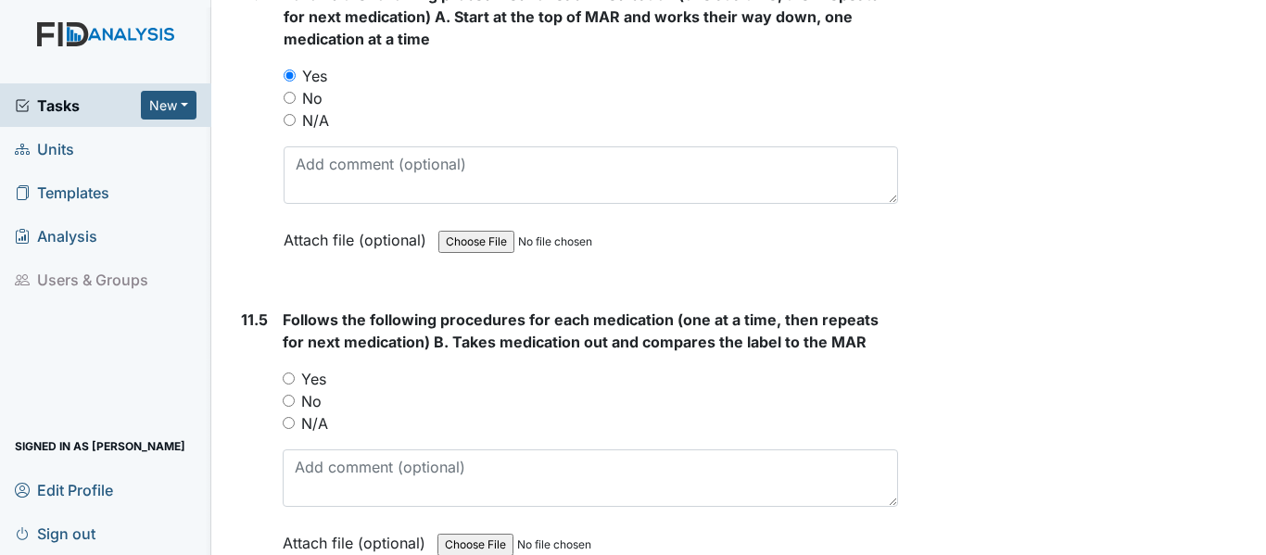
click at [315, 390] on label "Yes" at bounding box center [313, 379] width 25 height 22
click at [295, 385] on input "Yes" at bounding box center [289, 378] width 12 height 12
radio input "true"
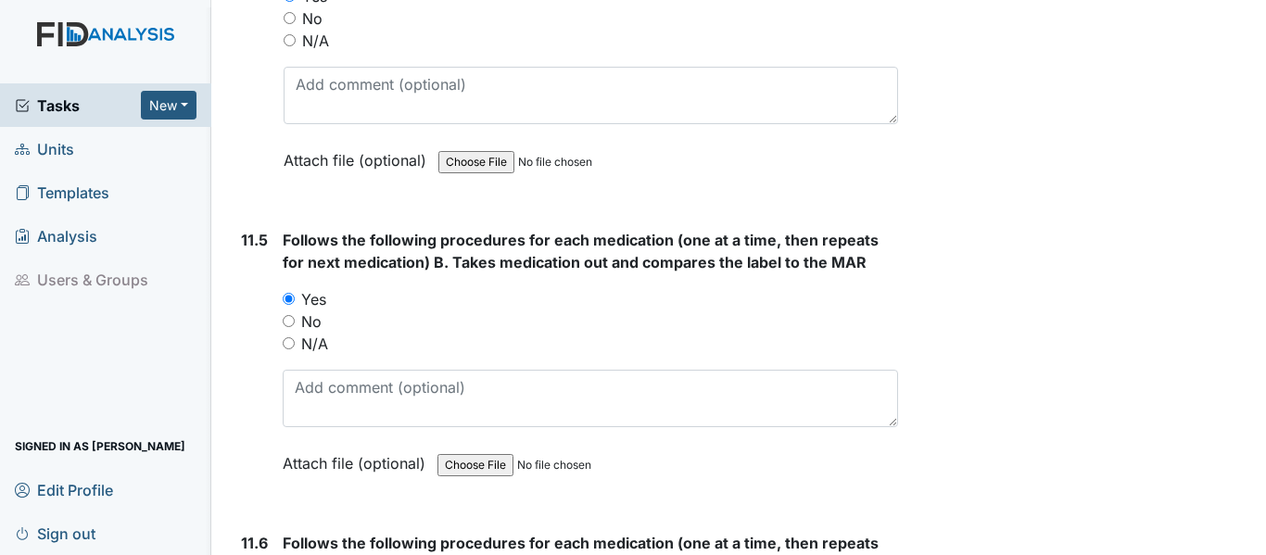
scroll to position [22237, 0]
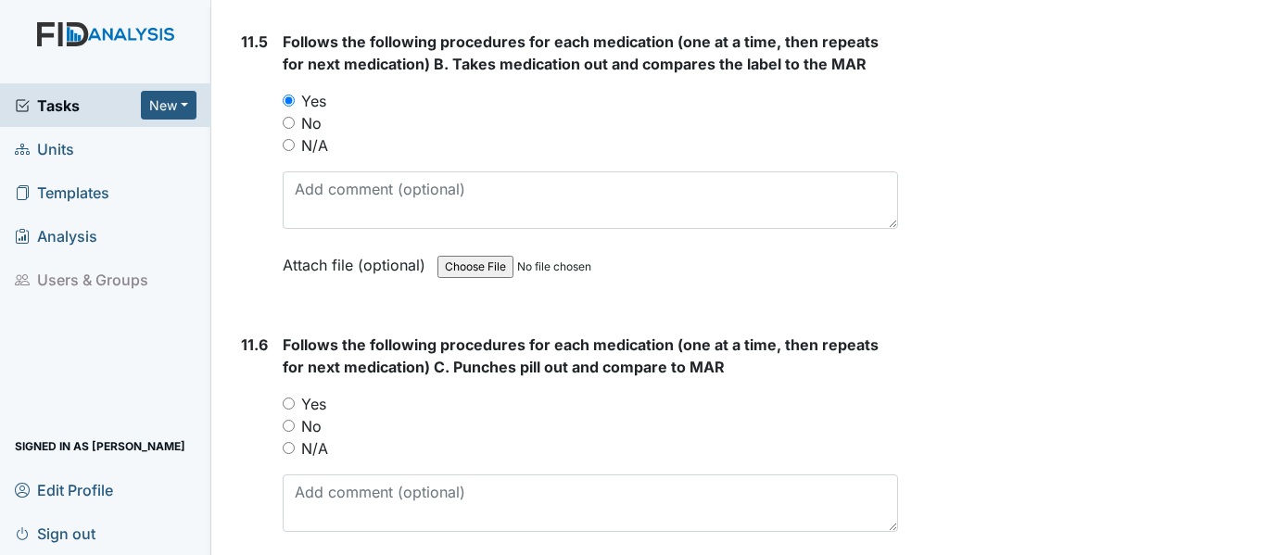
click at [309, 415] on label "Yes" at bounding box center [313, 404] width 25 height 22
click at [295, 410] on input "Yes" at bounding box center [289, 403] width 12 height 12
radio input "true"
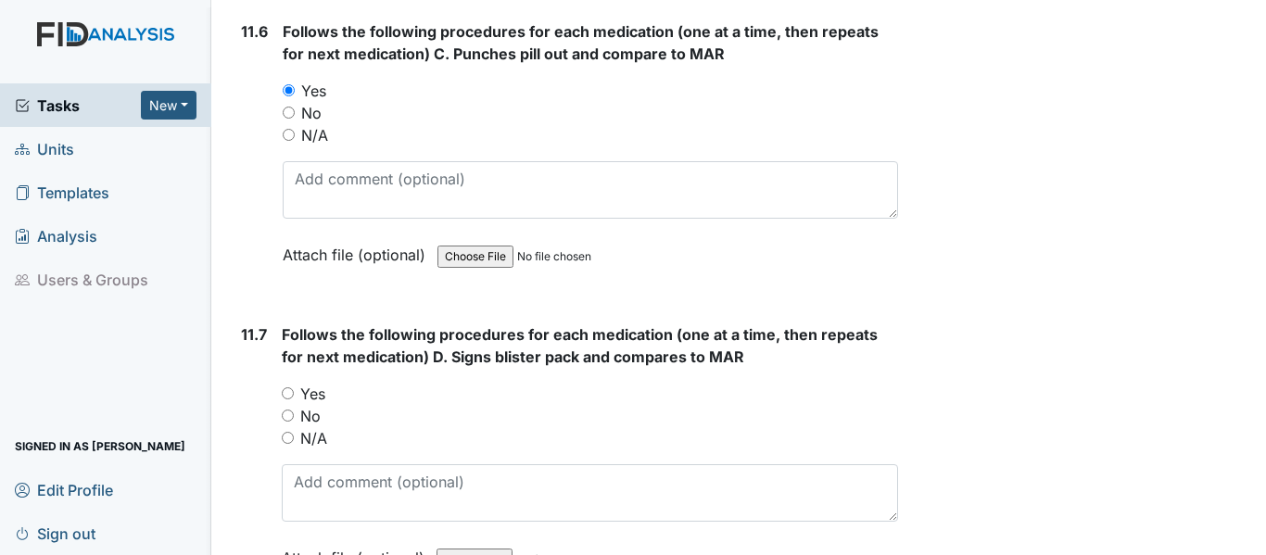
scroll to position [22608, 0]
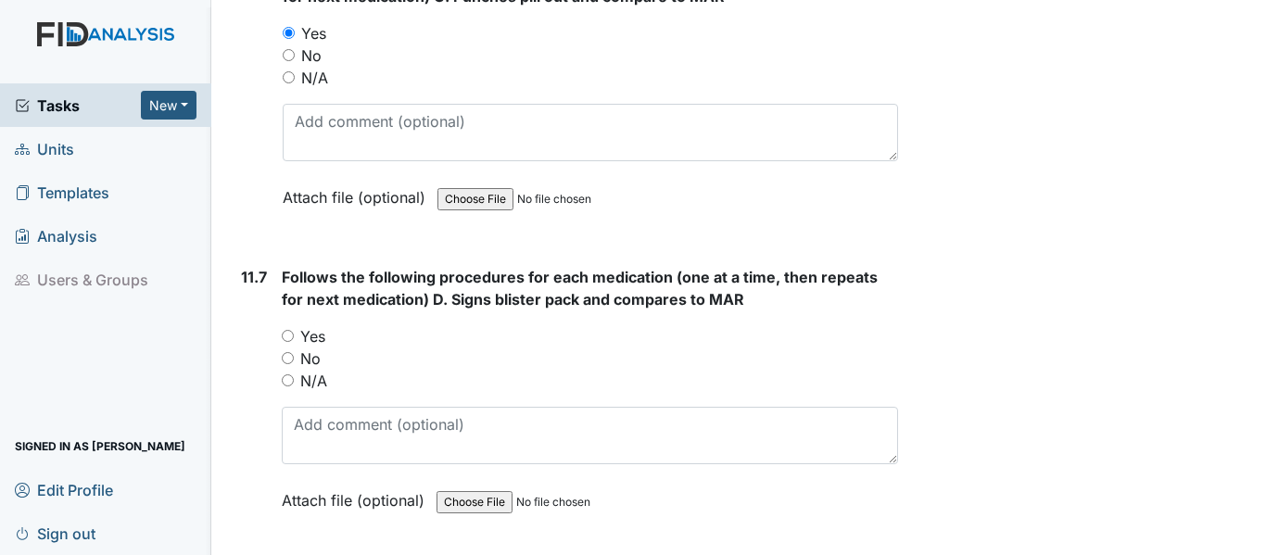
click at [305, 347] on label "Yes" at bounding box center [312, 336] width 25 height 22
click at [294, 342] on input "Yes" at bounding box center [288, 336] width 12 height 12
radio input "true"
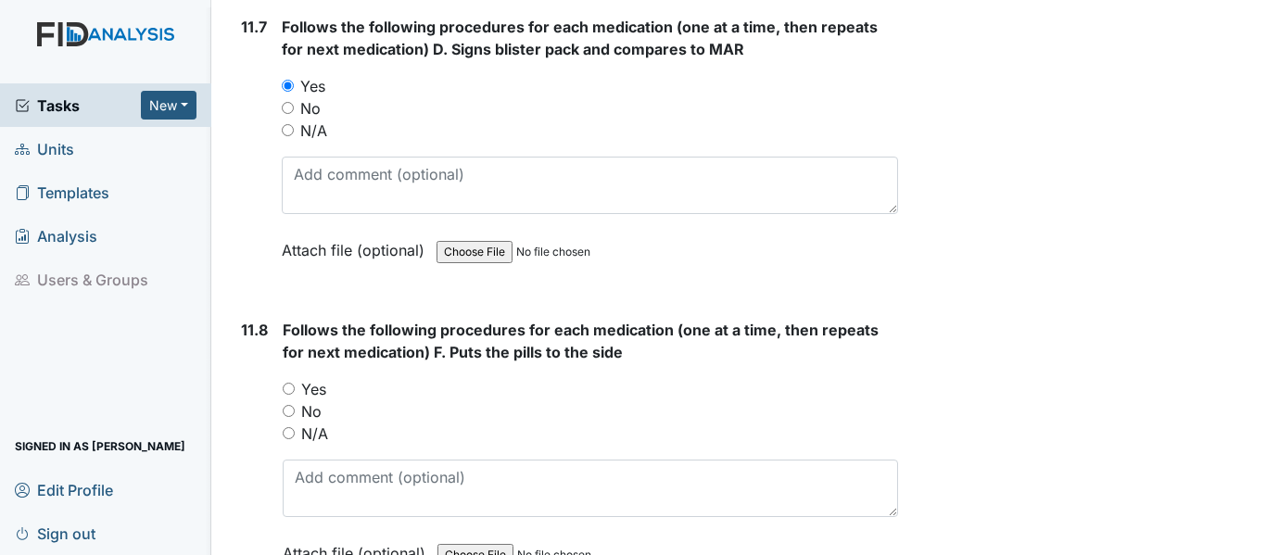
scroll to position [22886, 0]
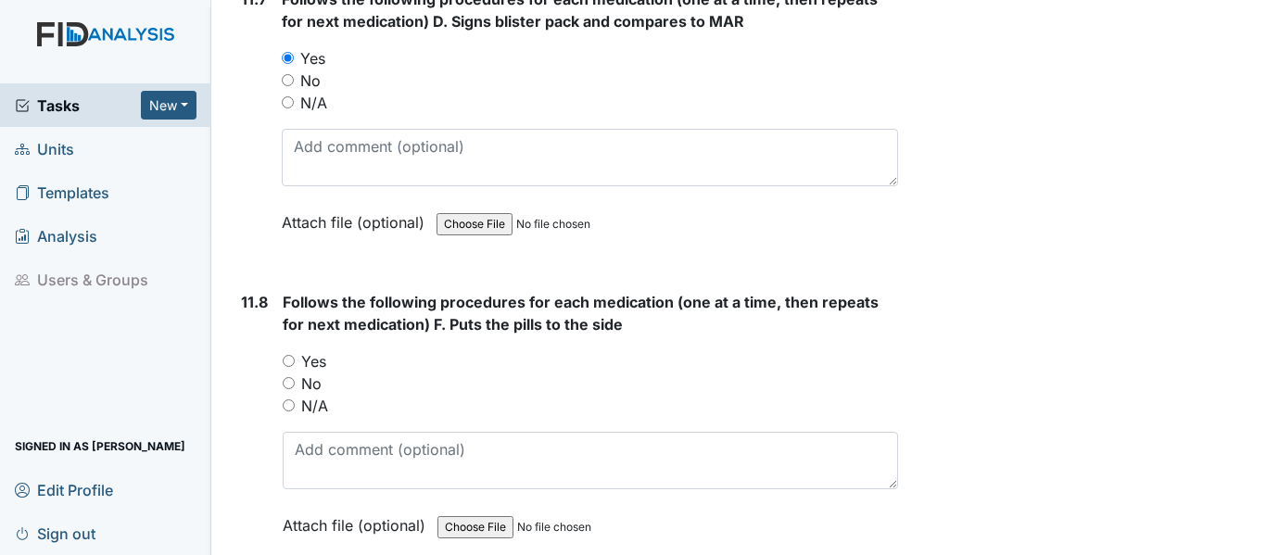
click at [311, 372] on label "Yes" at bounding box center [313, 361] width 25 height 22
click at [295, 367] on input "Yes" at bounding box center [289, 361] width 12 height 12
radio input "true"
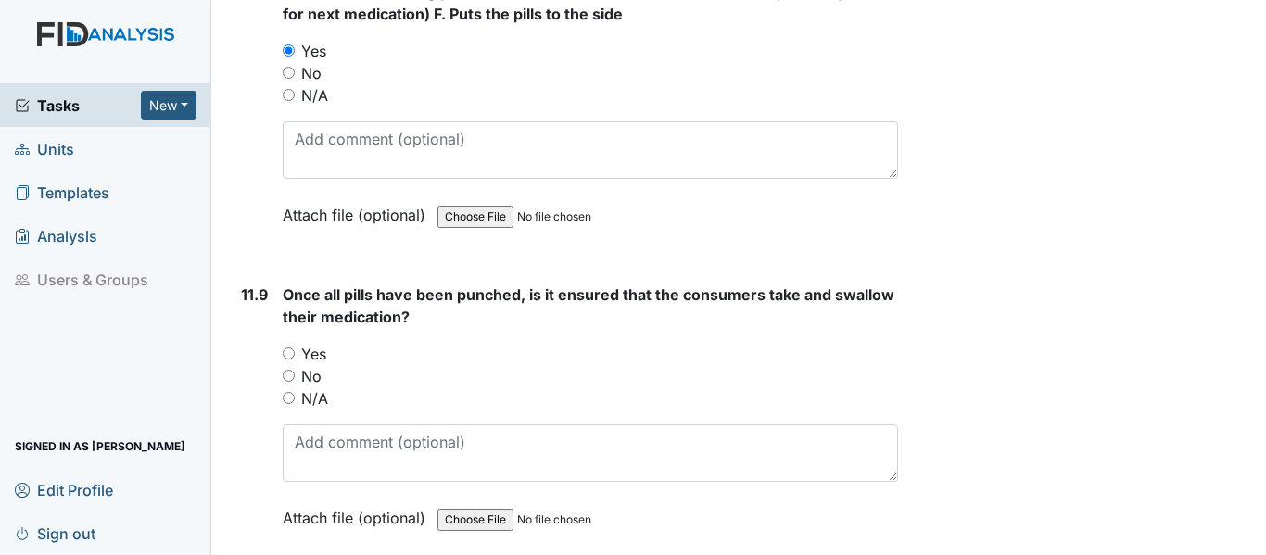
scroll to position [23257, 0]
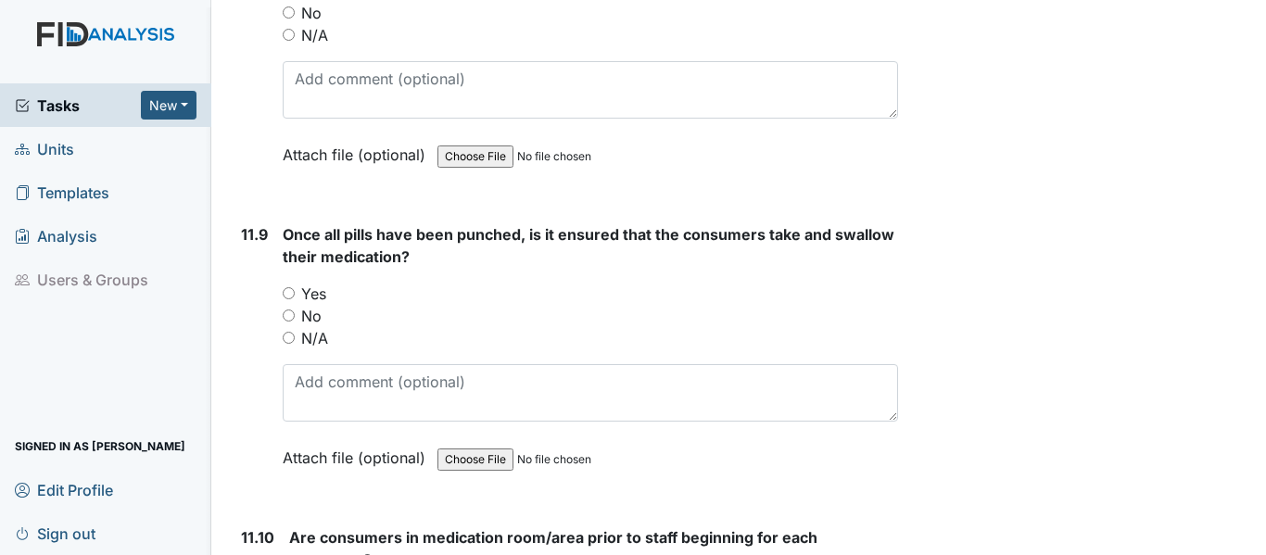
click at [308, 305] on label "Yes" at bounding box center [313, 294] width 25 height 22
click at [295, 299] on input "Yes" at bounding box center [289, 293] width 12 height 12
radio input "true"
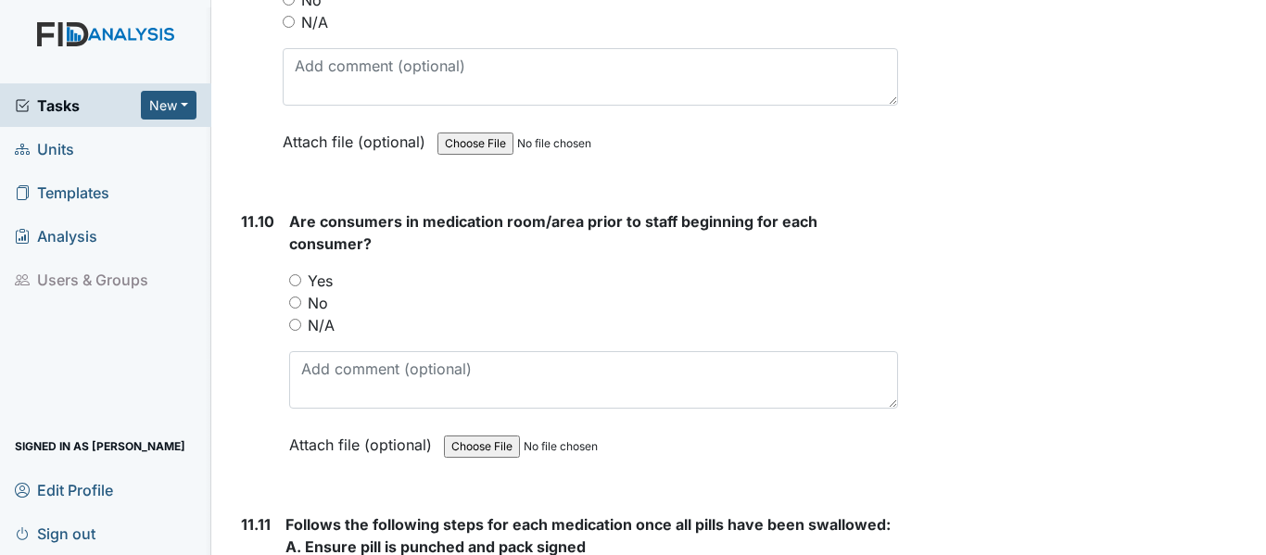
scroll to position [23627, 0]
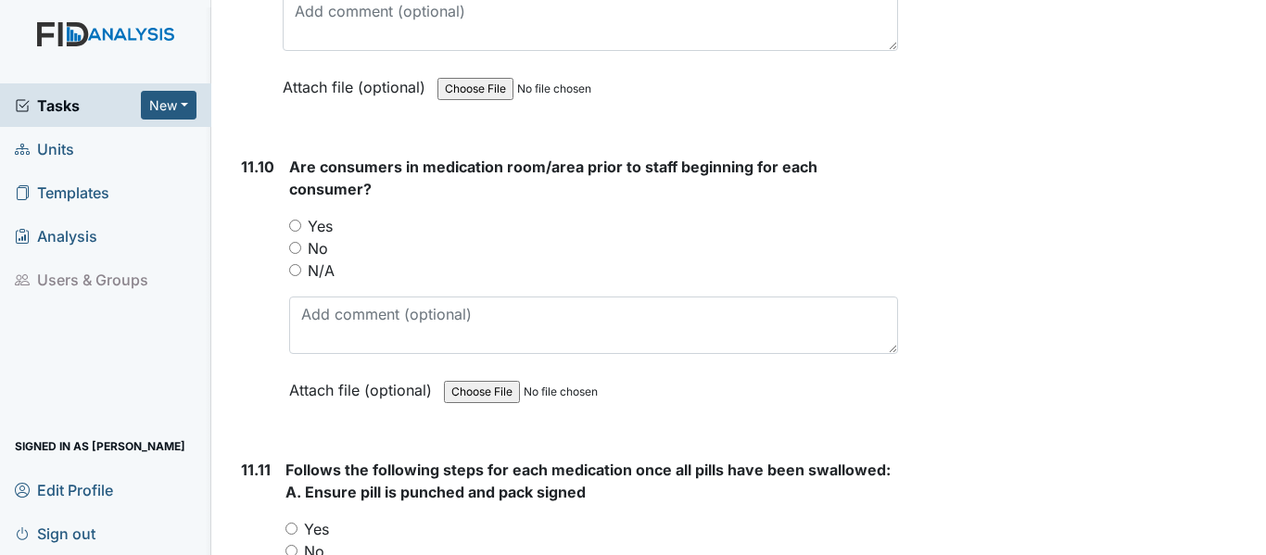
click at [315, 237] on label "Yes" at bounding box center [320, 226] width 25 height 22
click at [301, 232] on input "Yes" at bounding box center [295, 226] width 12 height 12
radio input "true"
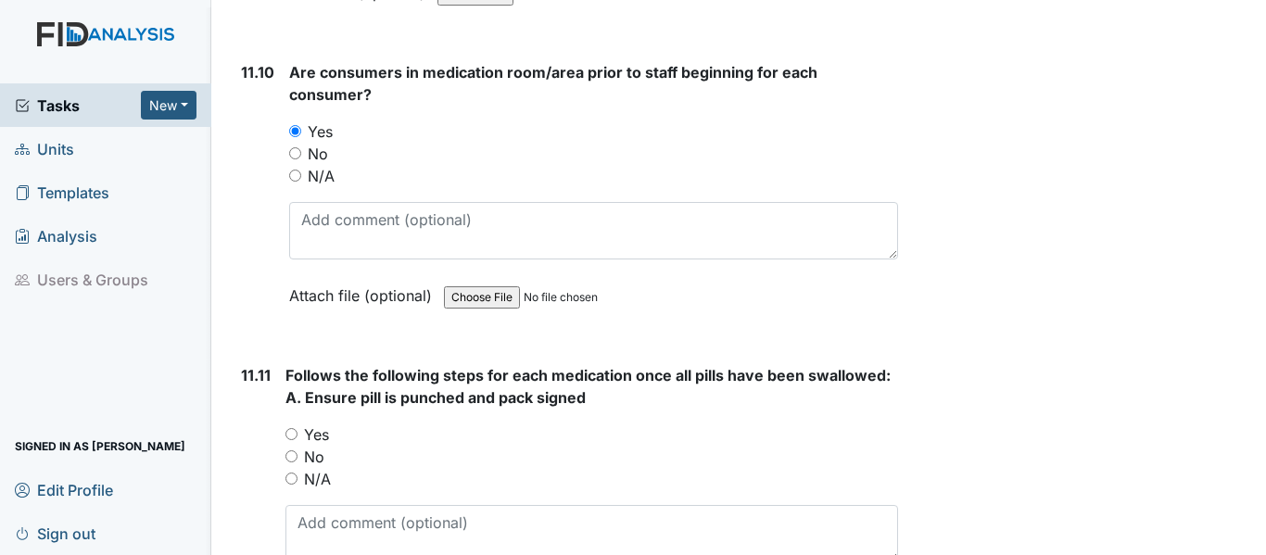
scroll to position [23998, 0]
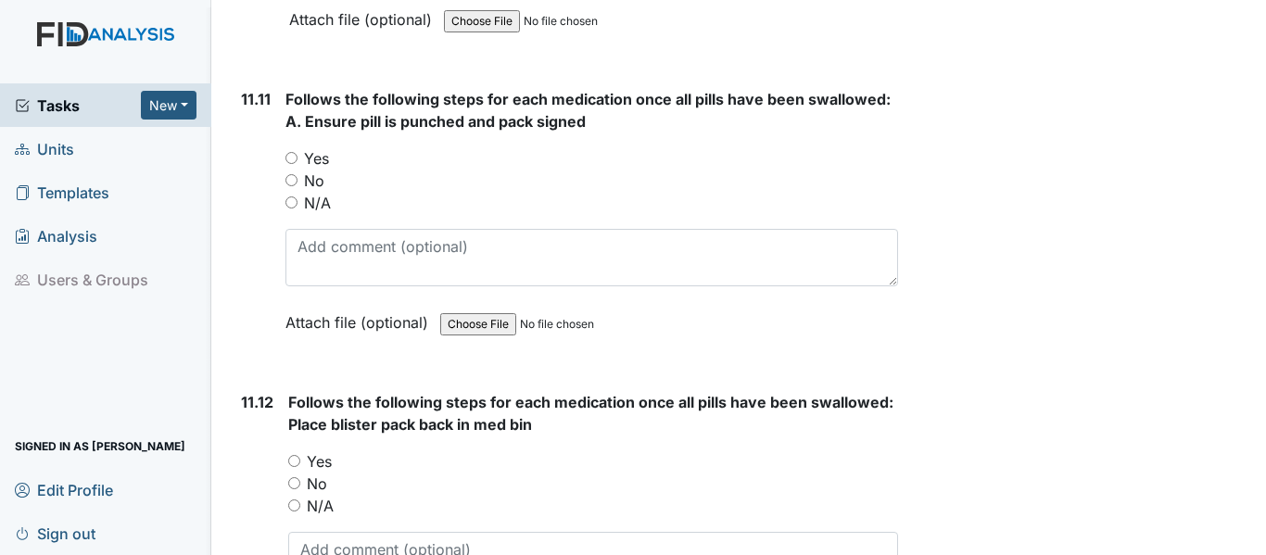
click at [313, 170] on label "Yes" at bounding box center [316, 158] width 25 height 22
click at [297, 164] on input "Yes" at bounding box center [291, 158] width 12 height 12
radio input "true"
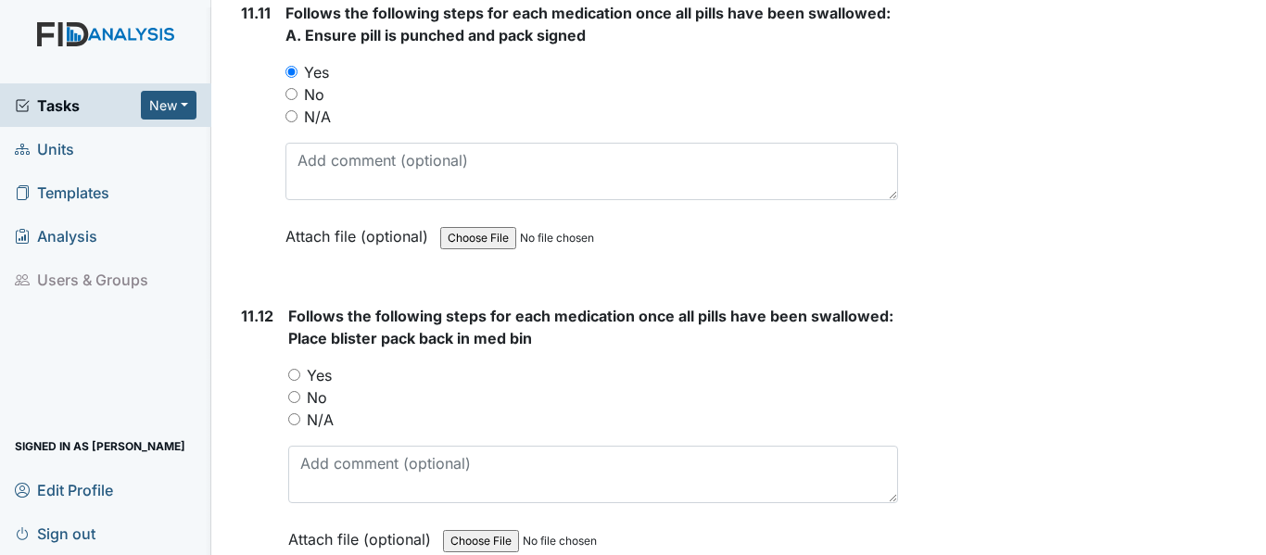
scroll to position [24183, 0]
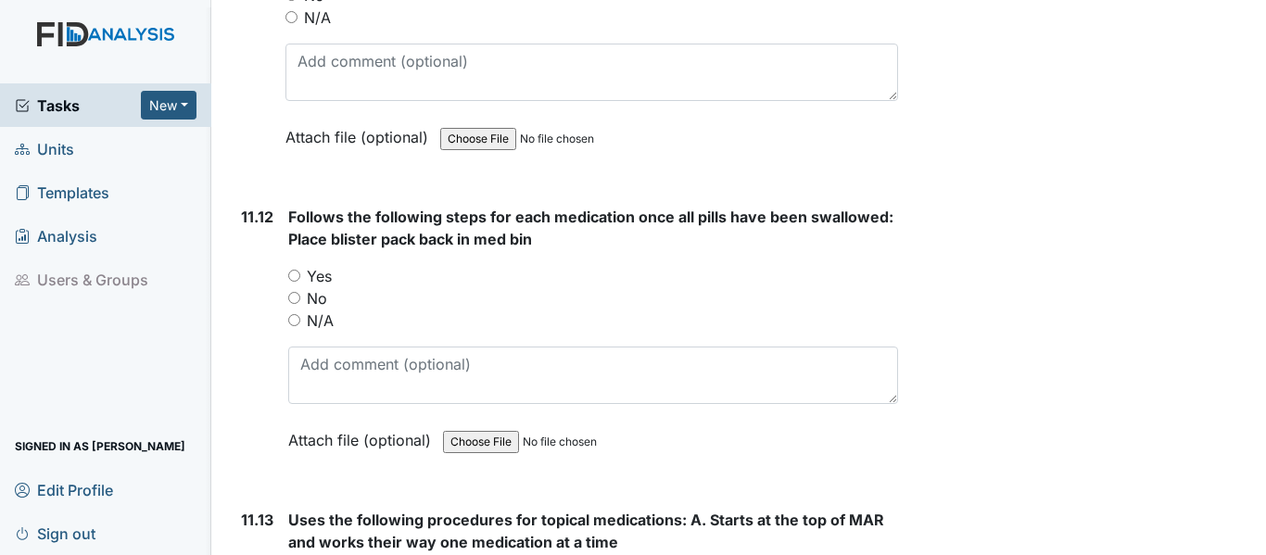
click at [320, 287] on label "Yes" at bounding box center [319, 276] width 25 height 22
click at [300, 282] on input "Yes" at bounding box center [294, 276] width 12 height 12
radio input "true"
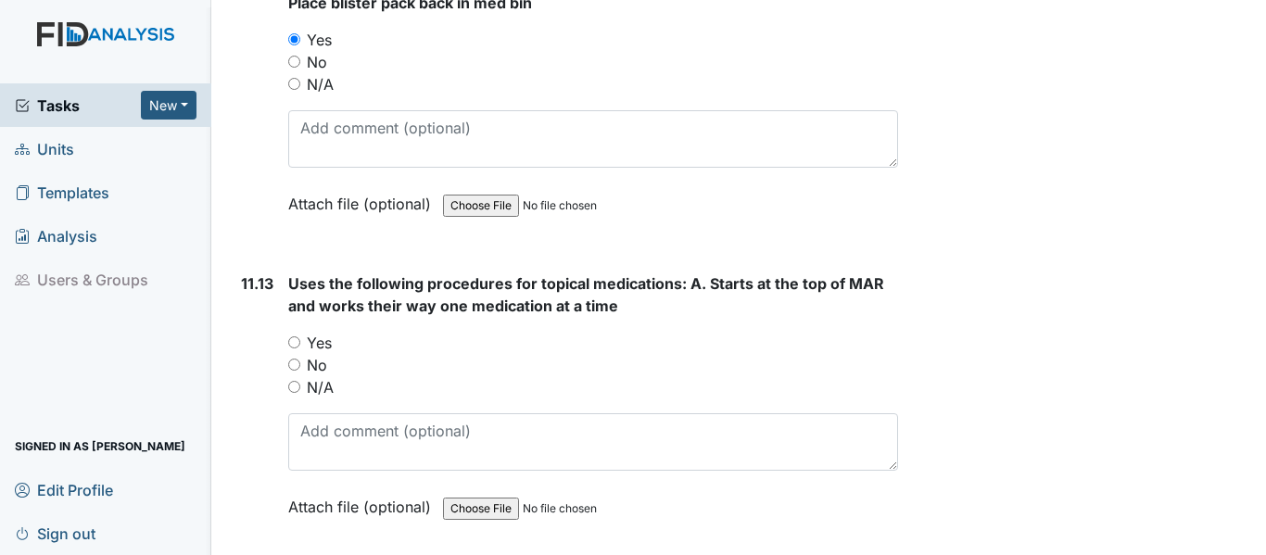
scroll to position [24461, 0]
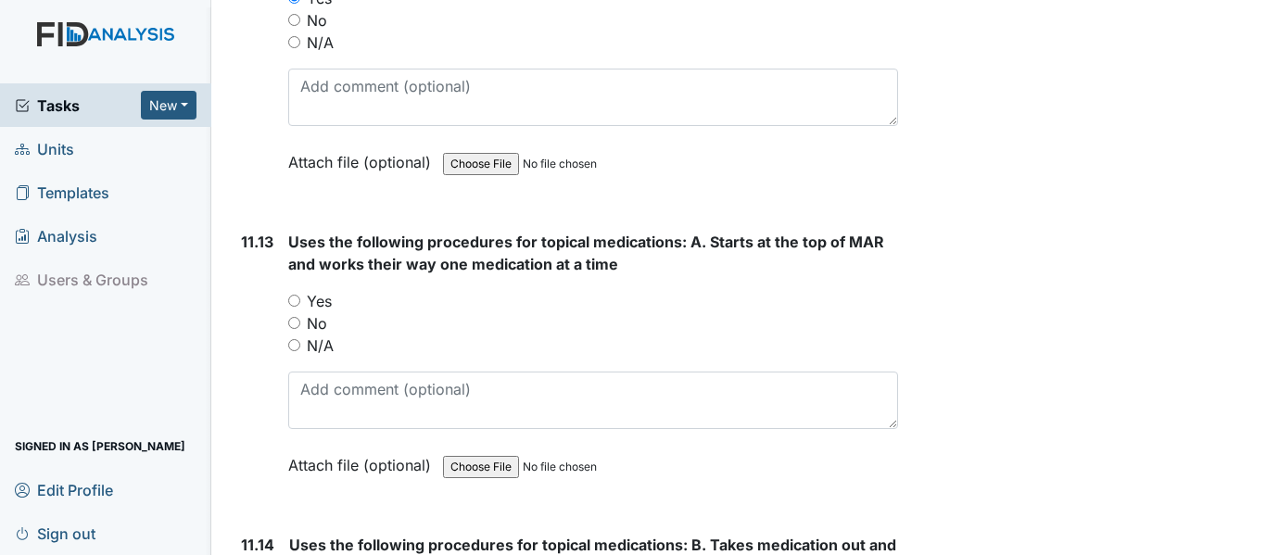
click at [302, 312] on div "Yes" at bounding box center [593, 301] width 610 height 22
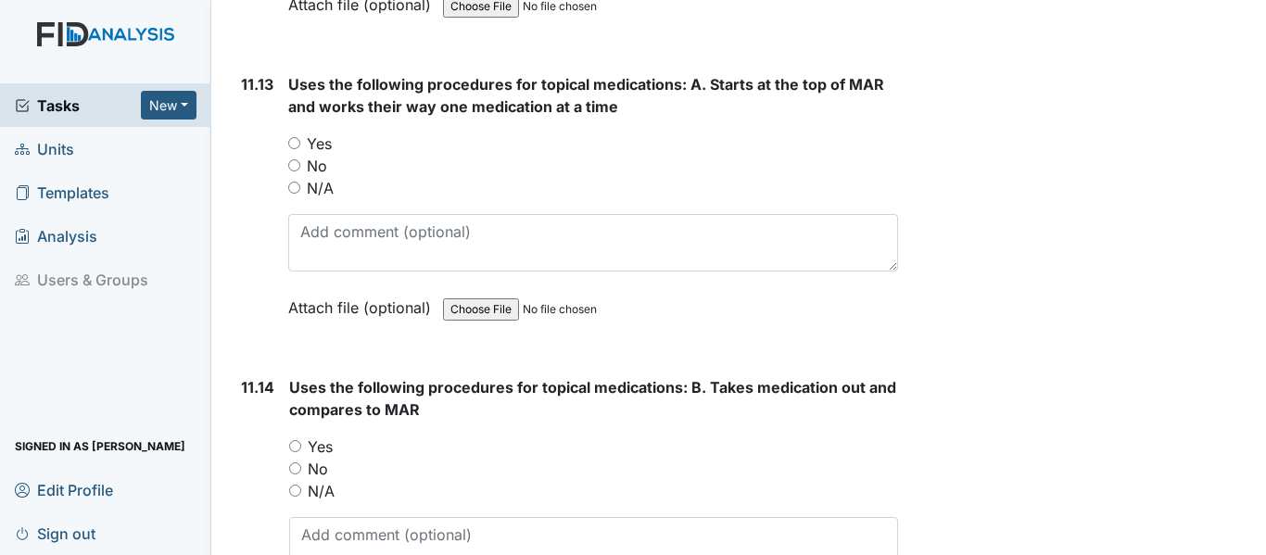
scroll to position [24739, 0]
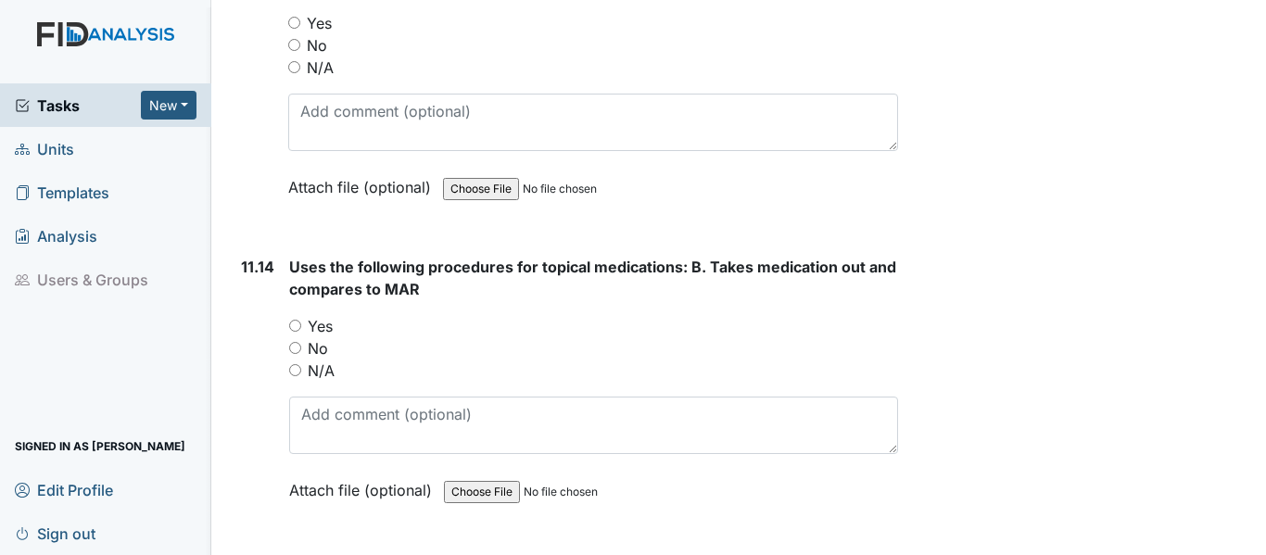
click at [328, 34] on label "Yes" at bounding box center [319, 23] width 25 height 22
click at [300, 29] on input "Yes" at bounding box center [294, 23] width 12 height 12
radio input "true"
click at [322, 337] on label "Yes" at bounding box center [320, 326] width 25 height 22
click at [301, 332] on input "Yes" at bounding box center [295, 326] width 12 height 12
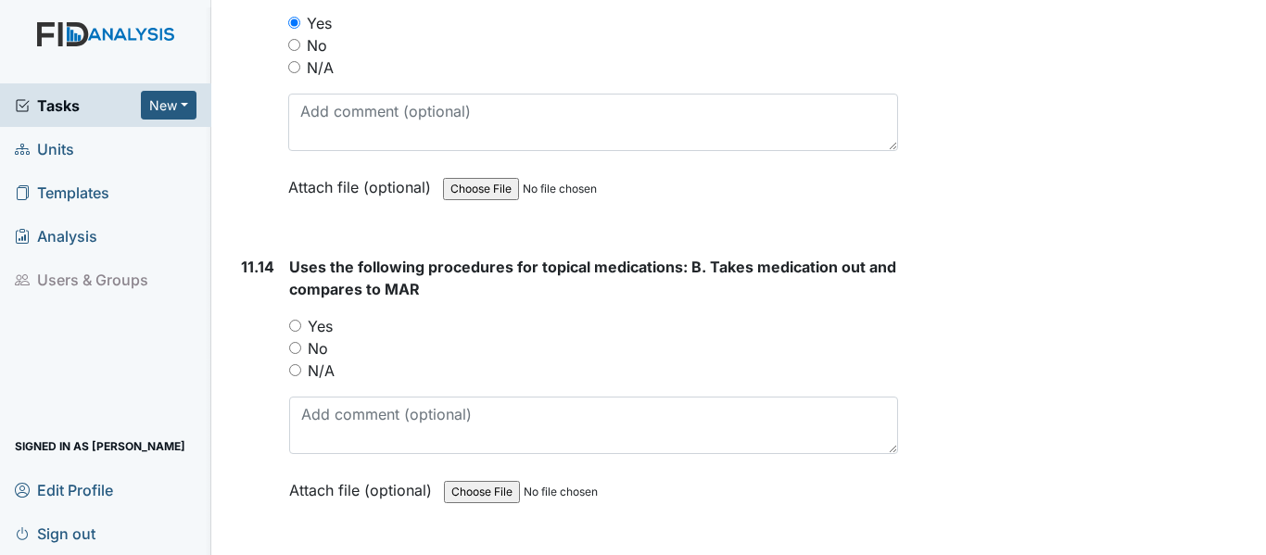
radio input "true"
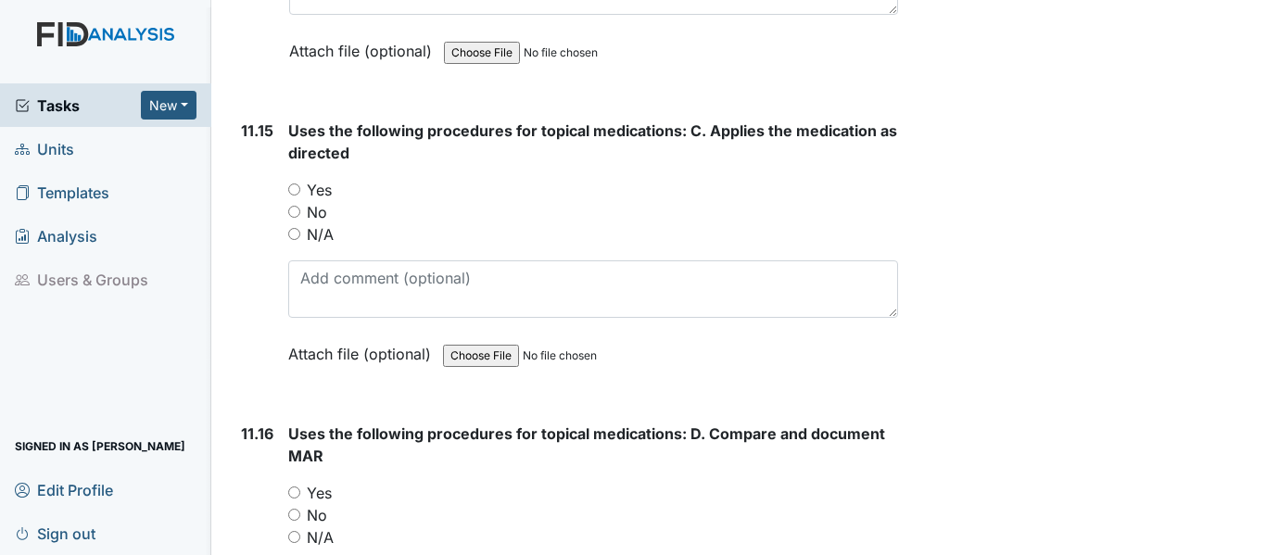
scroll to position [25202, 0]
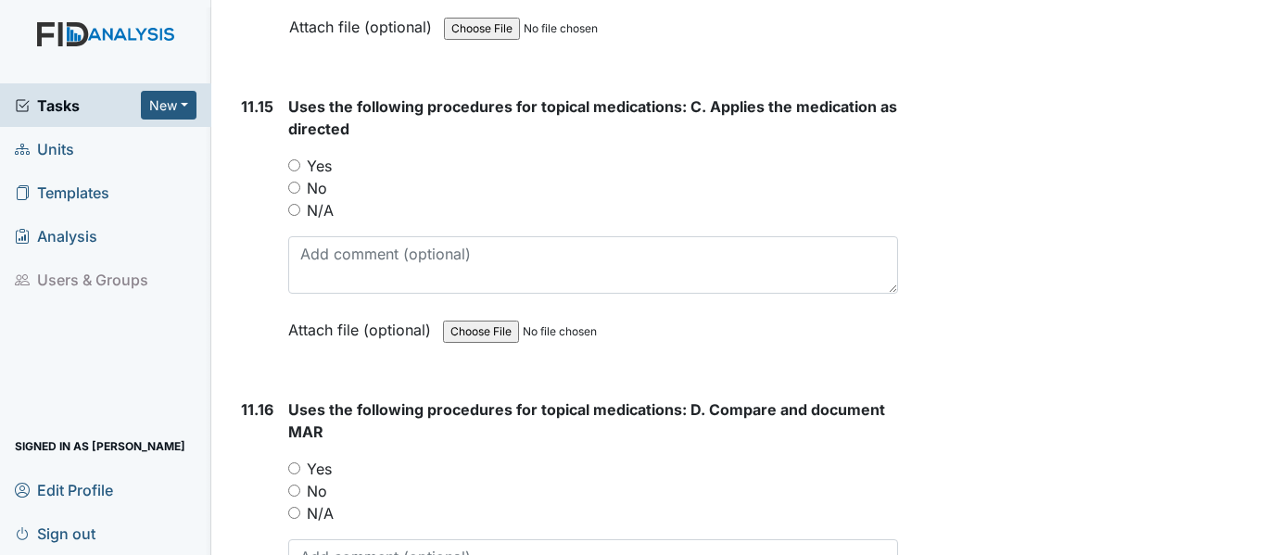
click at [304, 177] on div "Yes" at bounding box center [593, 166] width 610 height 22
click at [323, 177] on label "Yes" at bounding box center [319, 166] width 25 height 22
click at [300, 171] on input "Yes" at bounding box center [294, 165] width 12 height 12
radio input "true"
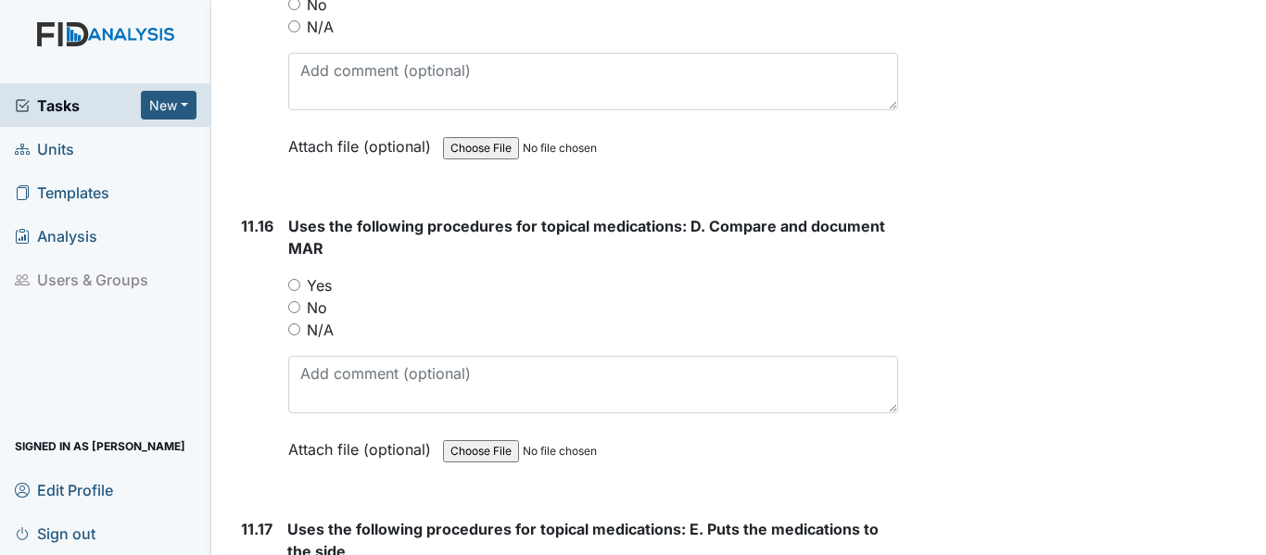
scroll to position [25388, 0]
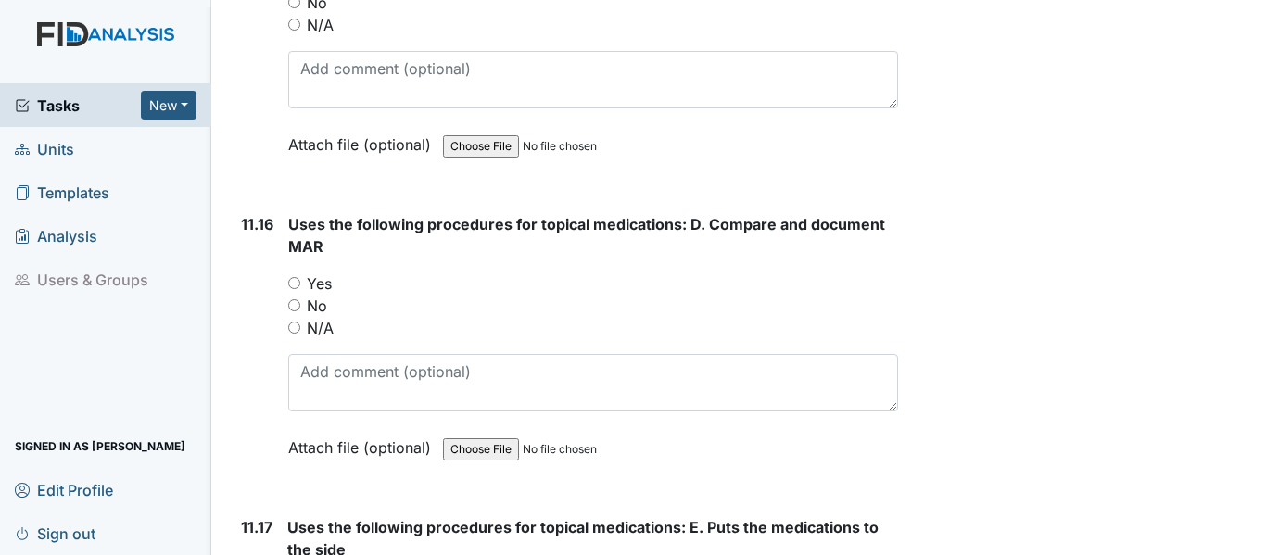
click at [328, 295] on label "Yes" at bounding box center [319, 283] width 25 height 22
click at [300, 289] on input "Yes" at bounding box center [294, 283] width 12 height 12
radio input "true"
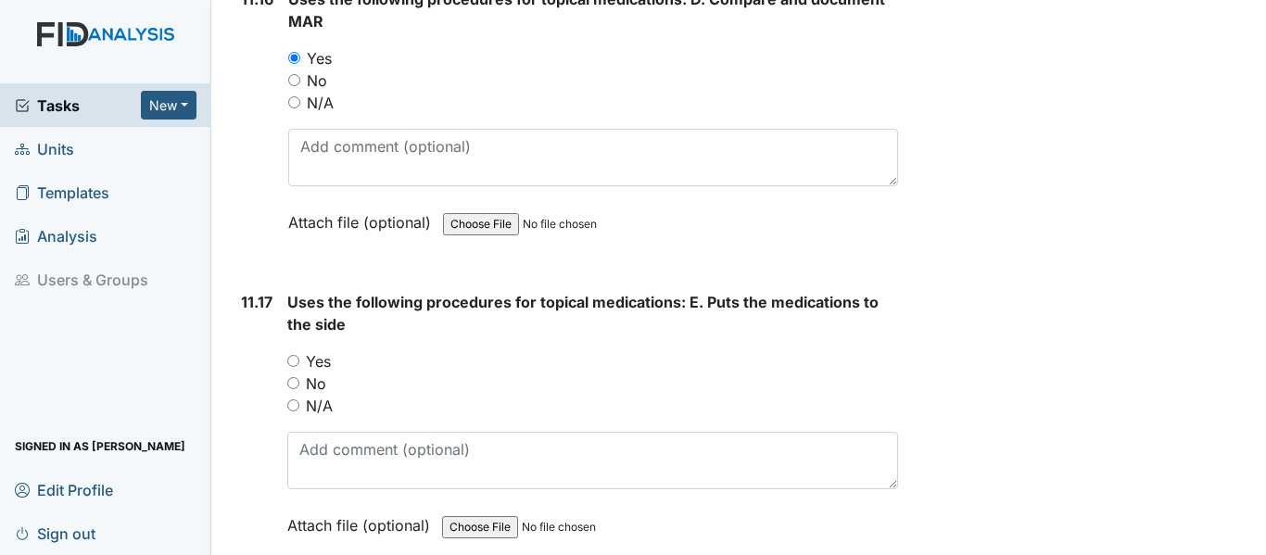
scroll to position [25666, 0]
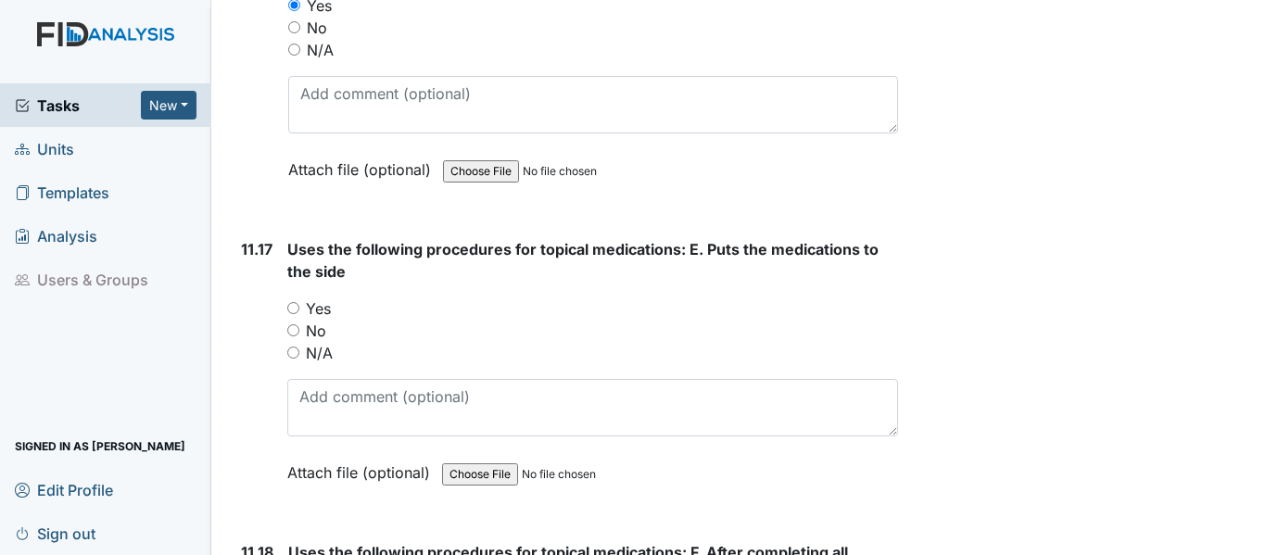
click at [314, 320] on label "Yes" at bounding box center [318, 308] width 25 height 22
click at [299, 314] on input "Yes" at bounding box center [293, 308] width 12 height 12
radio input "true"
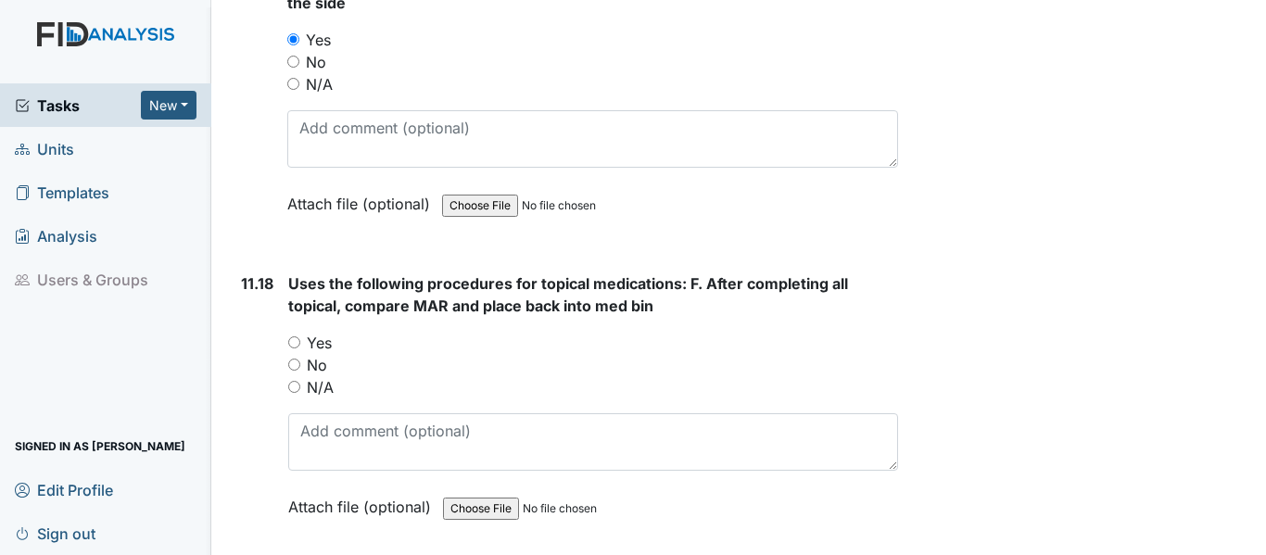
scroll to position [25944, 0]
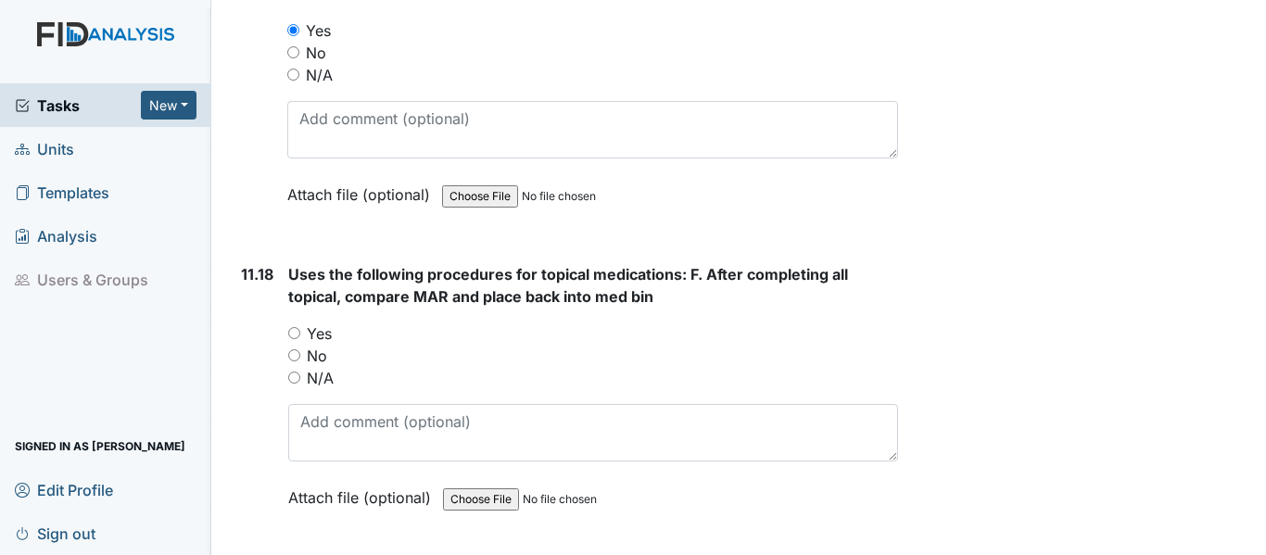
click at [320, 345] on label "Yes" at bounding box center [319, 333] width 25 height 22
click at [300, 339] on input "Yes" at bounding box center [294, 333] width 12 height 12
radio input "true"
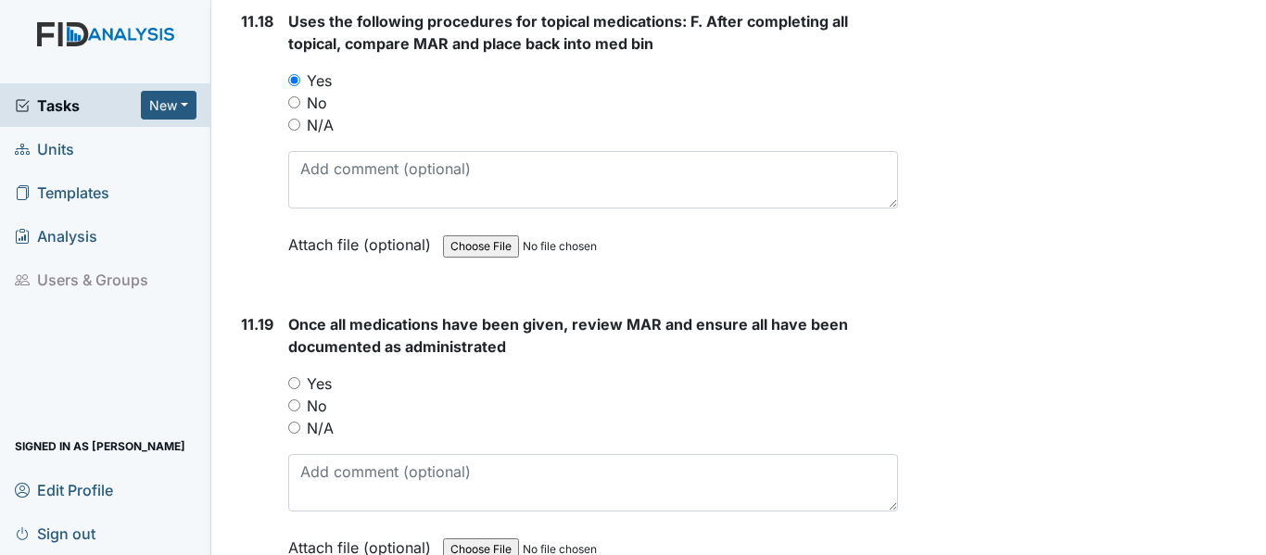
scroll to position [26222, 0]
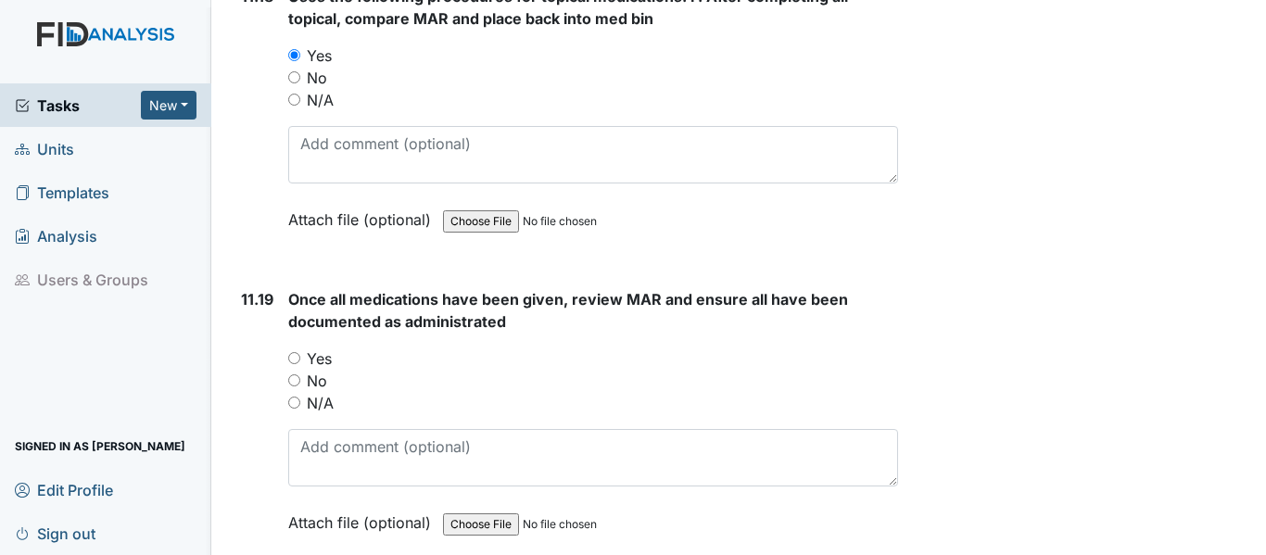
click at [326, 370] on label "Yes" at bounding box center [319, 358] width 25 height 22
click at [300, 364] on input "Yes" at bounding box center [294, 358] width 12 height 12
radio input "true"
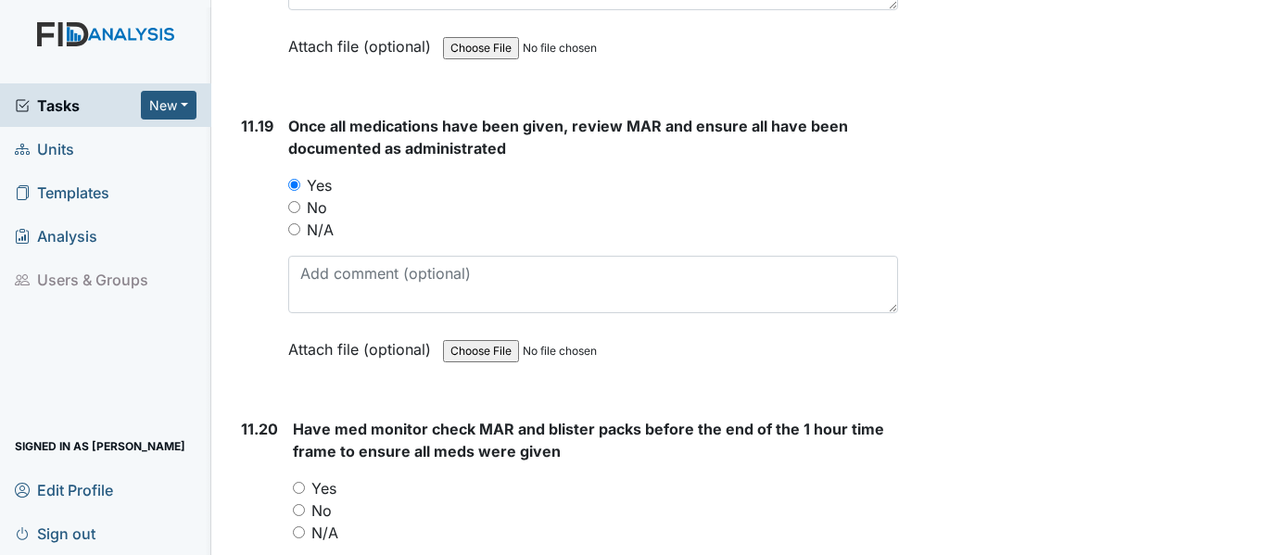
scroll to position [26500, 0]
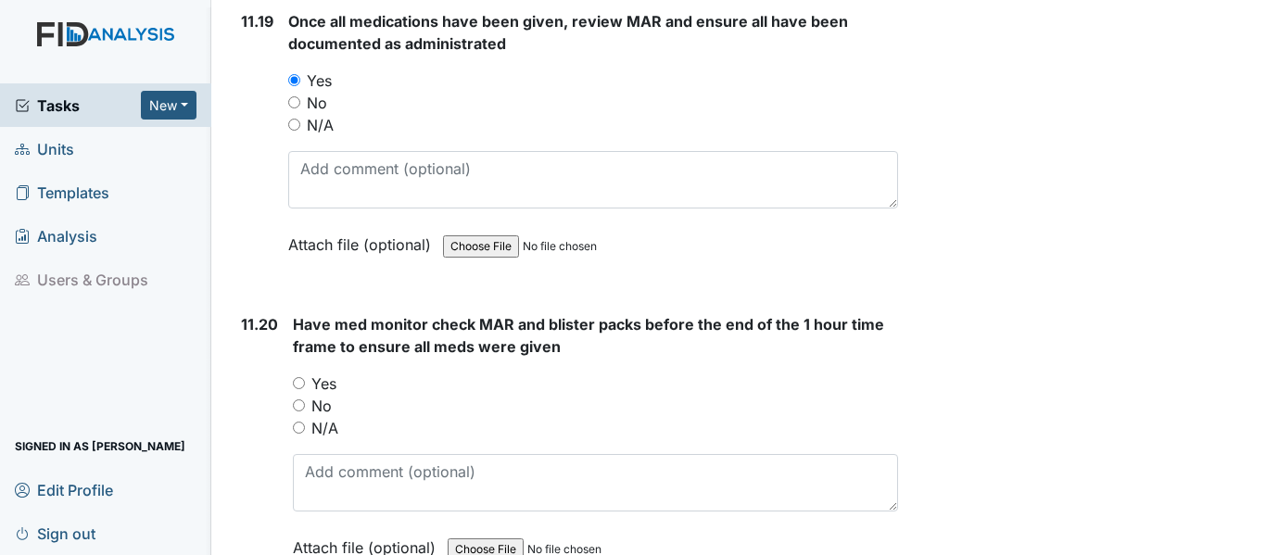
click at [328, 395] on label "Yes" at bounding box center [323, 383] width 25 height 22
click at [305, 389] on input "Yes" at bounding box center [299, 383] width 12 height 12
radio input "true"
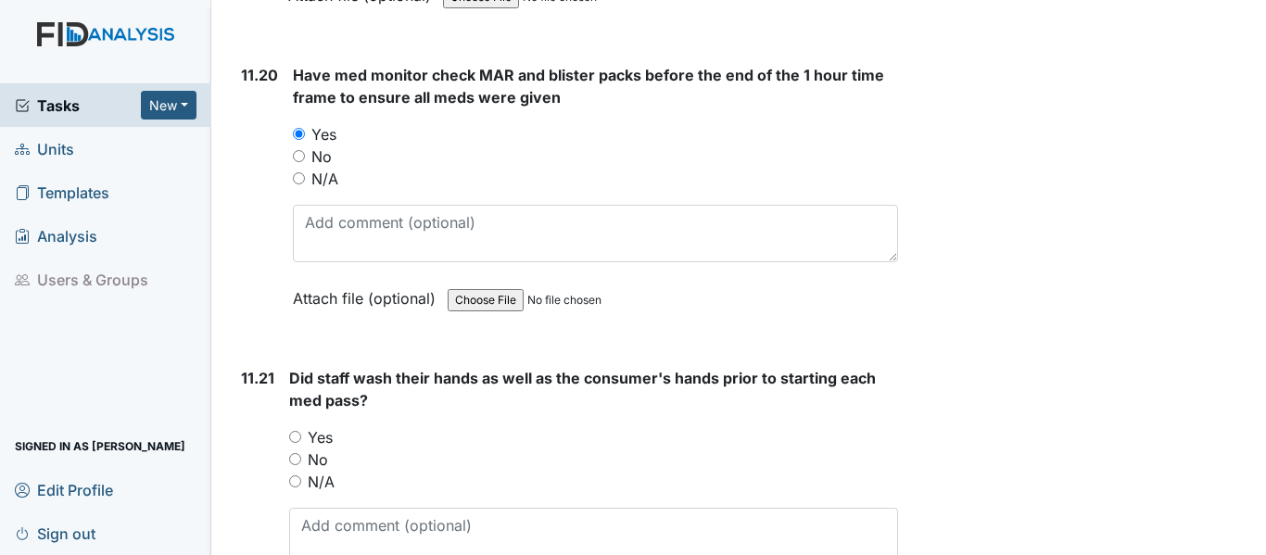
scroll to position [26778, 0]
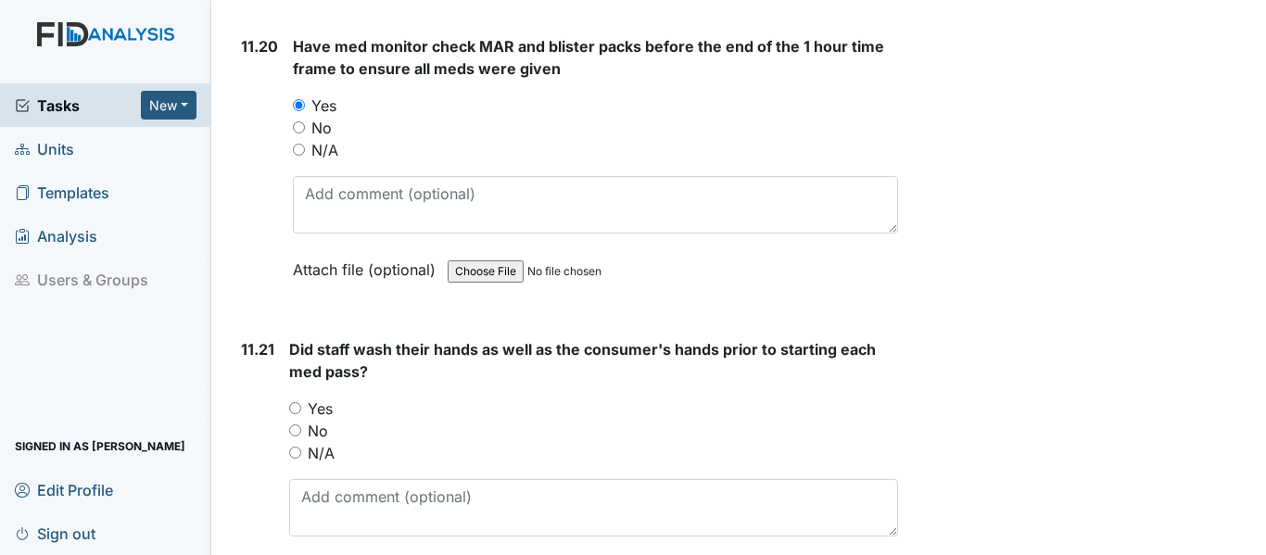
click at [321, 420] on label "Yes" at bounding box center [320, 408] width 25 height 22
click at [301, 414] on input "Yes" at bounding box center [295, 408] width 12 height 12
radio input "true"
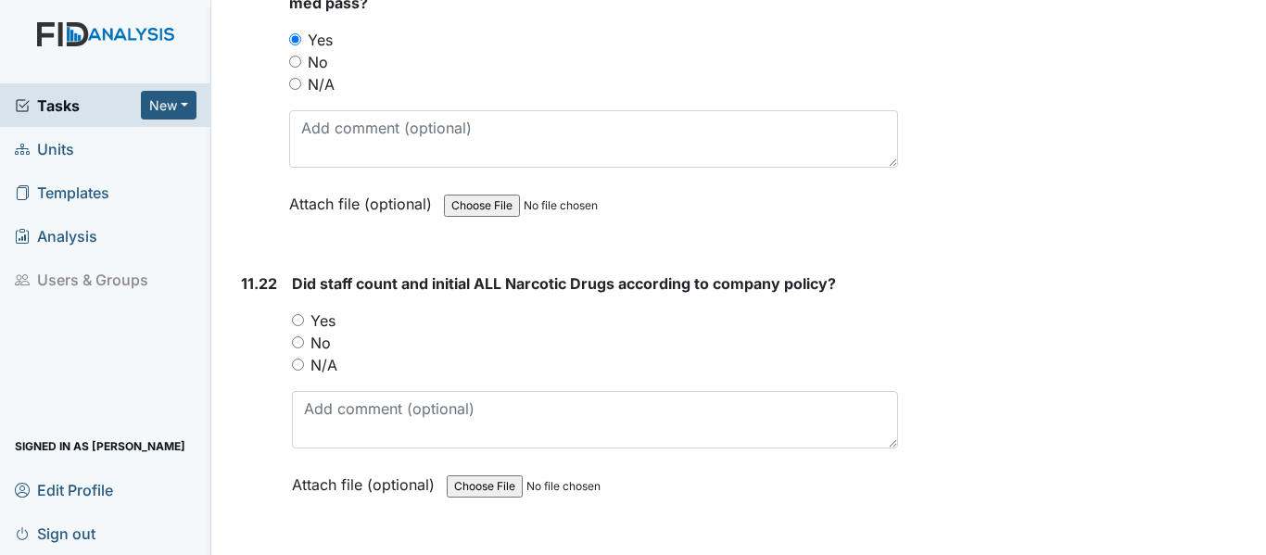
scroll to position [27148, 0]
click at [333, 330] on label "Yes" at bounding box center [322, 319] width 25 height 22
click at [304, 324] on input "Yes" at bounding box center [298, 318] width 12 height 12
radio input "true"
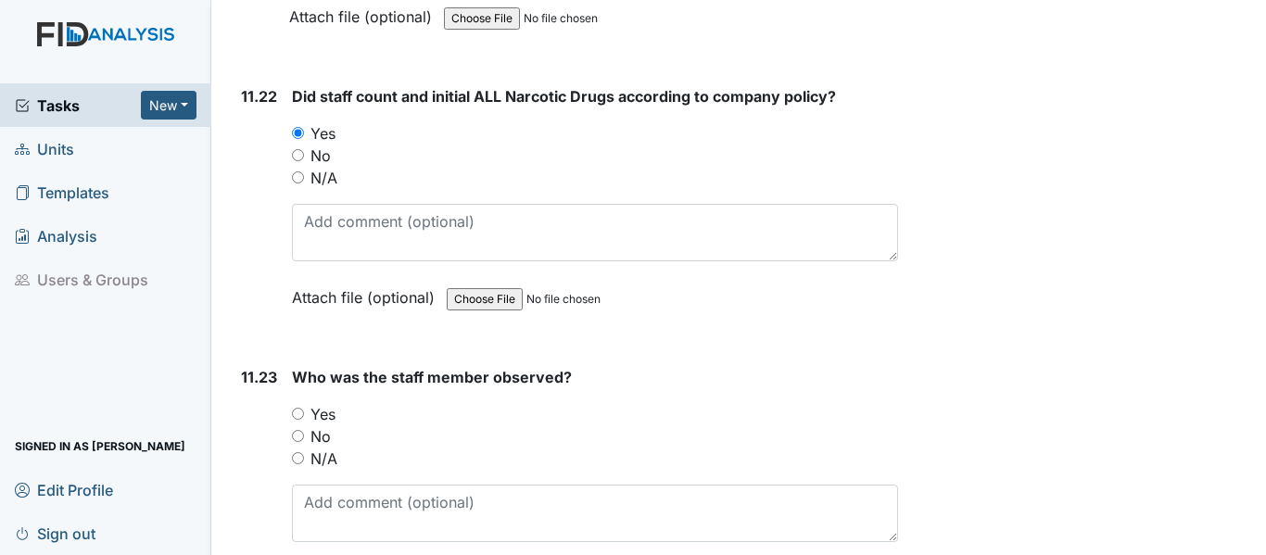
scroll to position [27426, 0]
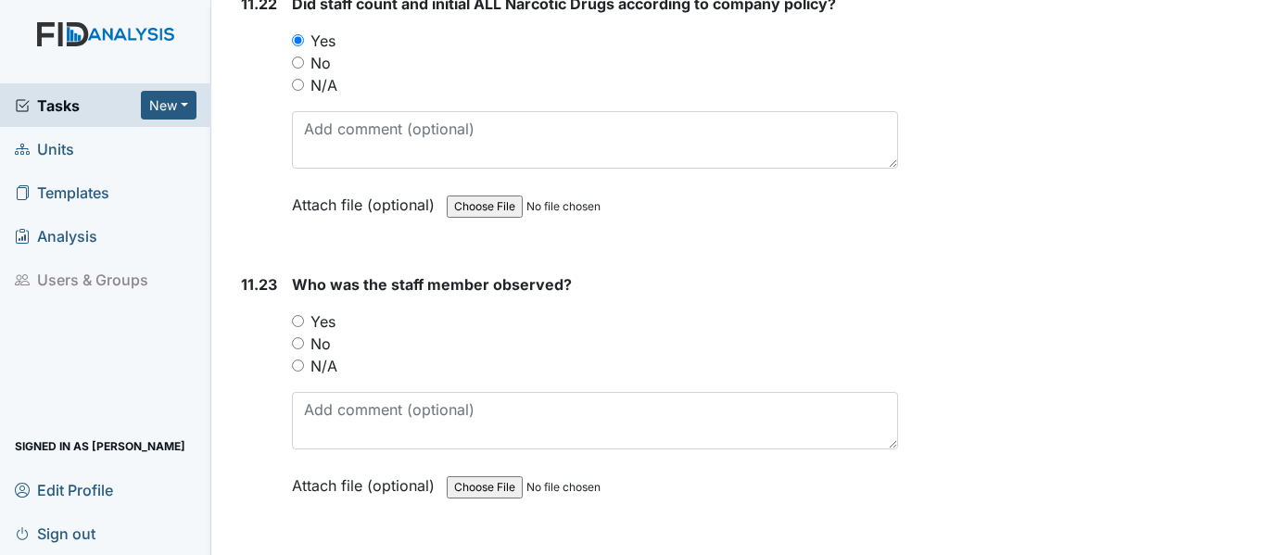
click at [317, 333] on label "Yes" at bounding box center [322, 321] width 25 height 22
click at [304, 327] on input "Yes" at bounding box center [298, 321] width 12 height 12
radio input "true"
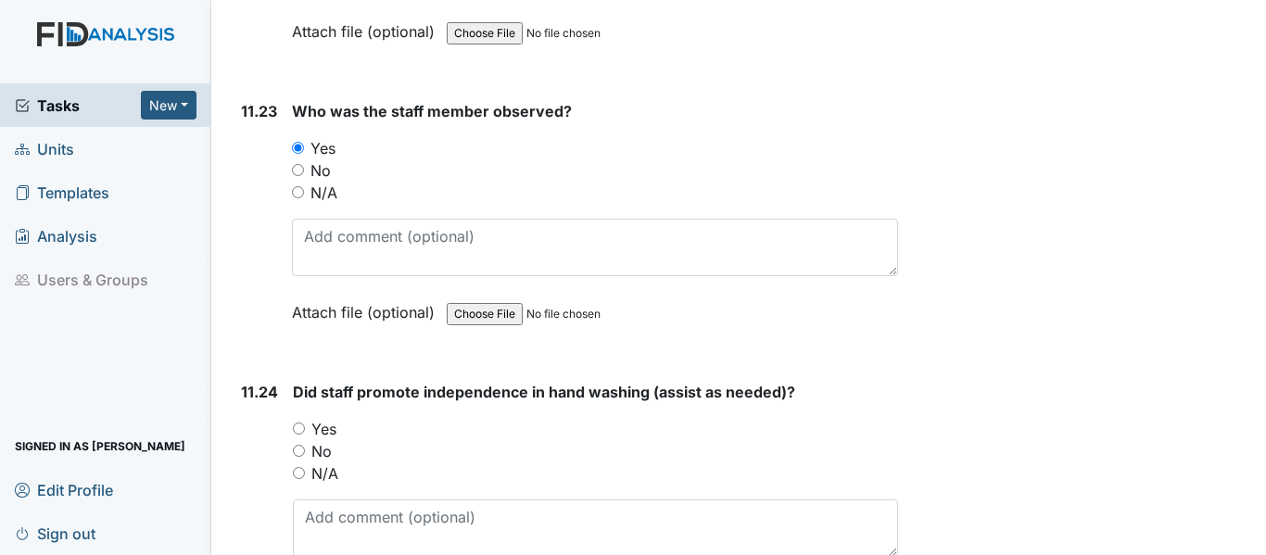
scroll to position [27611, 0]
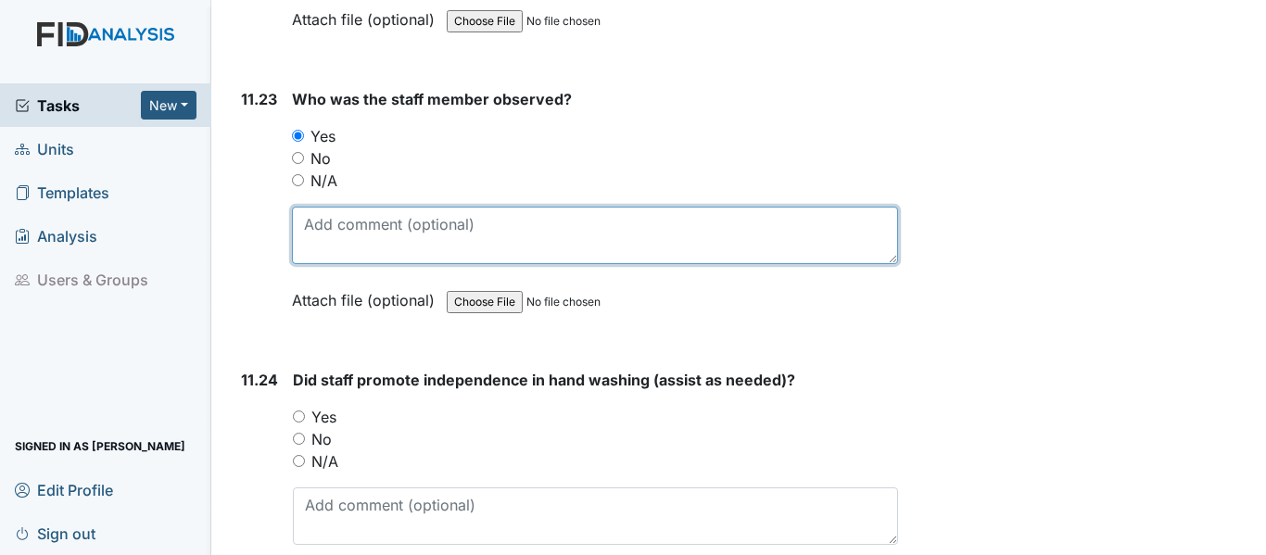
click at [386, 264] on textarea at bounding box center [595, 235] width 606 height 57
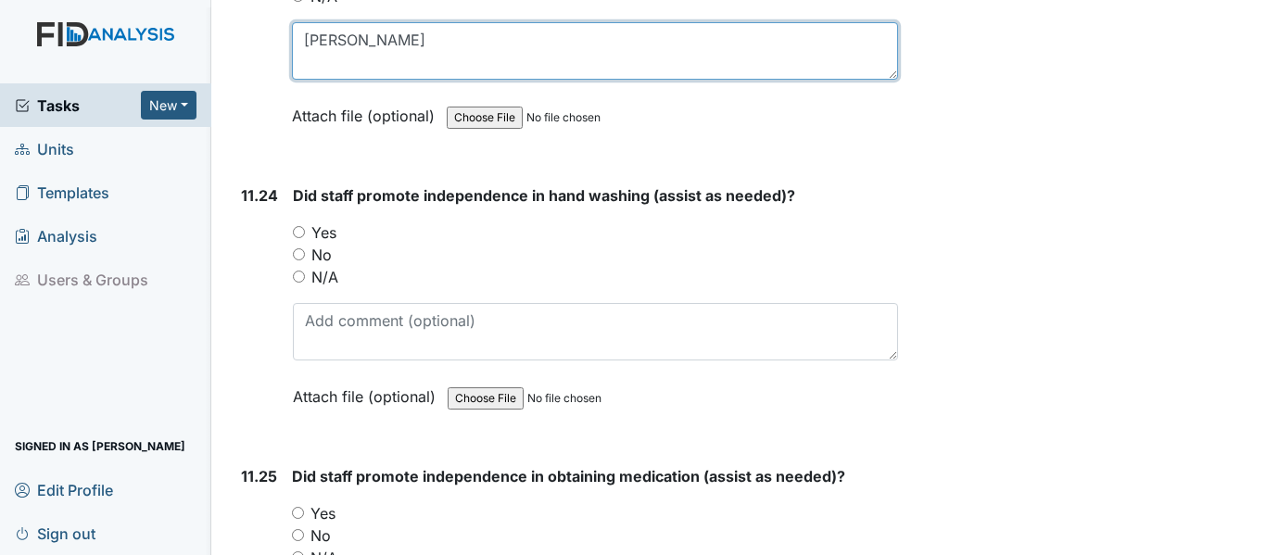
scroll to position [27797, 0]
type textarea "Eric"
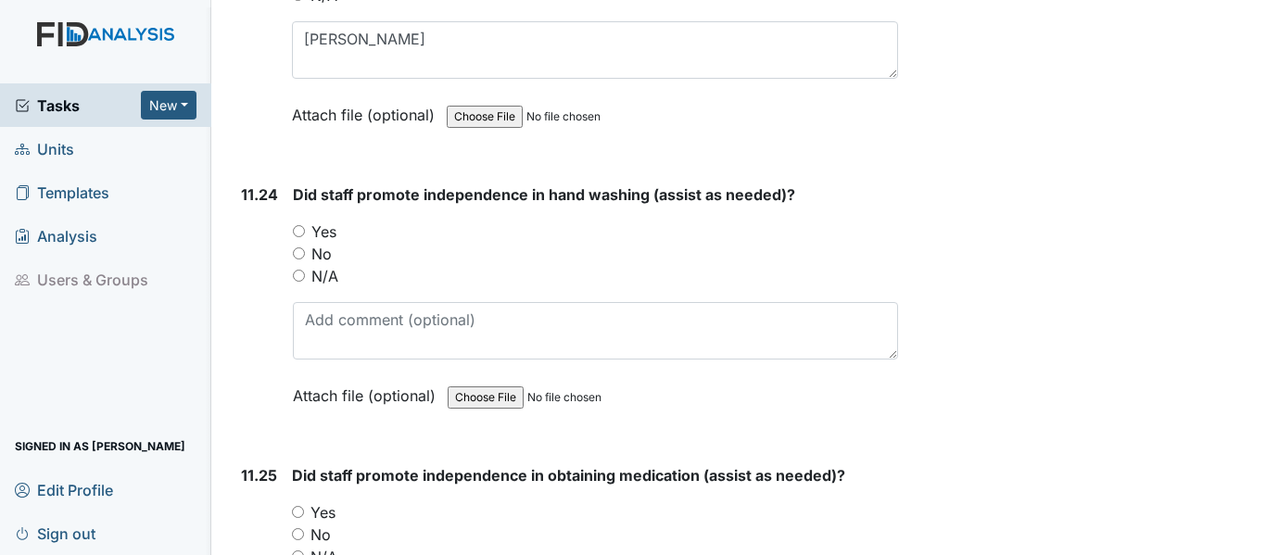
click at [288, 297] on div "11.24 Did staff promote independence in hand washing (assist as needed)? You mu…" at bounding box center [565, 308] width 664 height 251
click at [297, 237] on input "Yes" at bounding box center [299, 231] width 12 height 12
radio input "true"
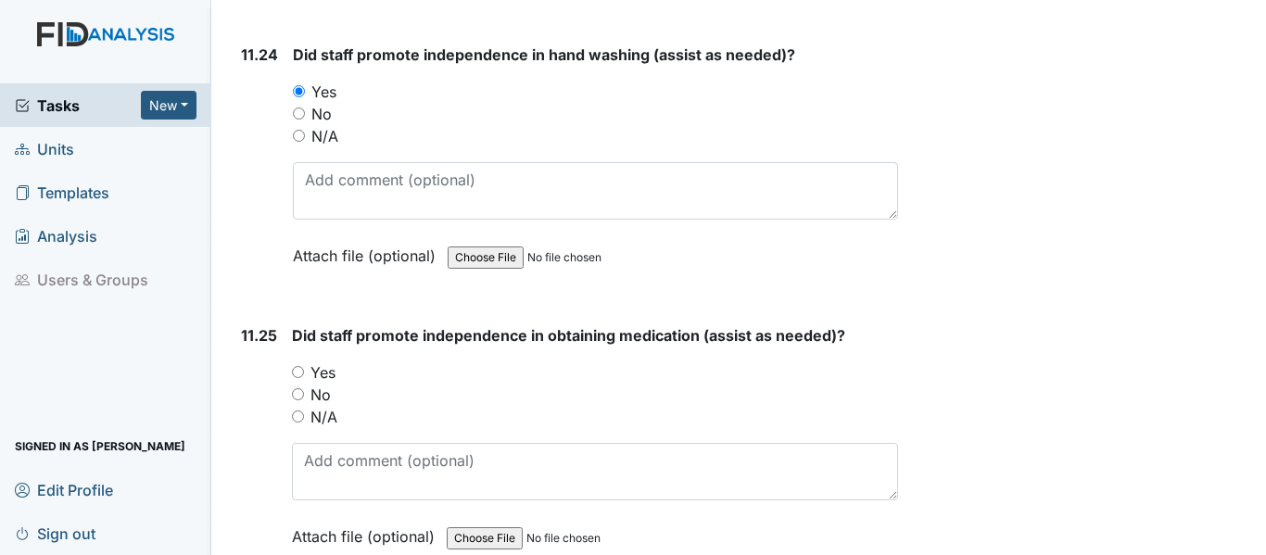
scroll to position [27982, 0]
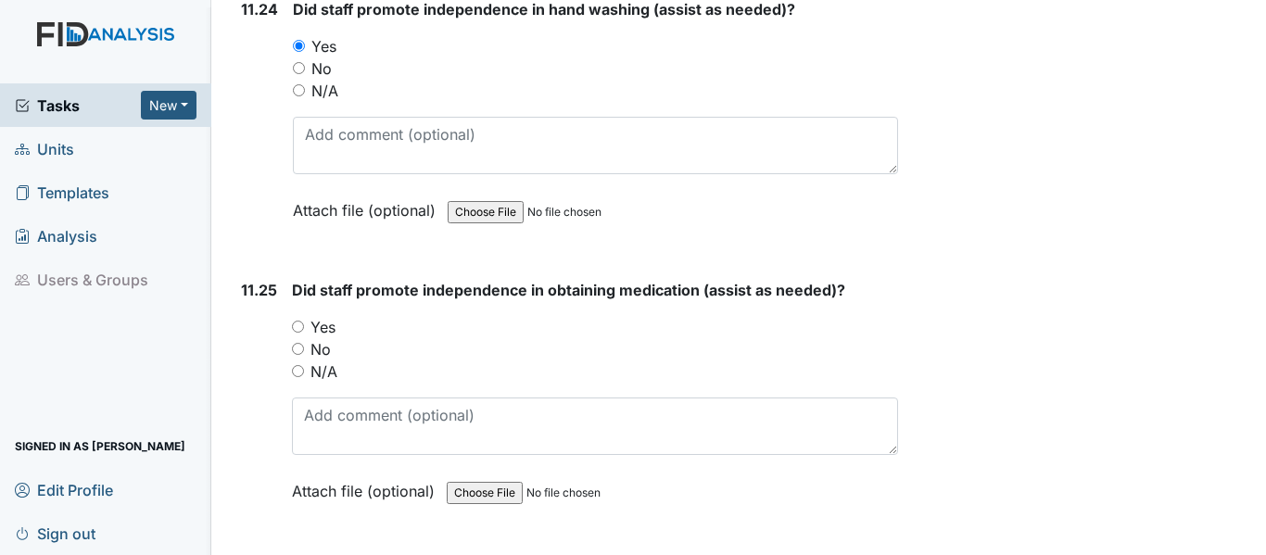
click at [297, 333] on input "Yes" at bounding box center [298, 327] width 12 height 12
radio input "true"
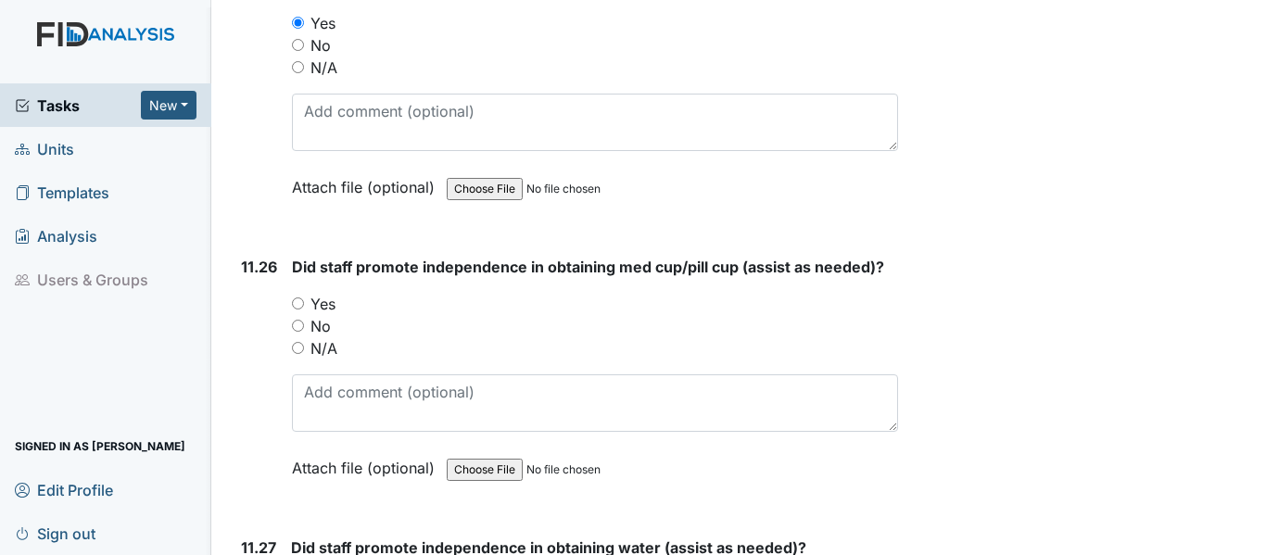
scroll to position [28353, 0]
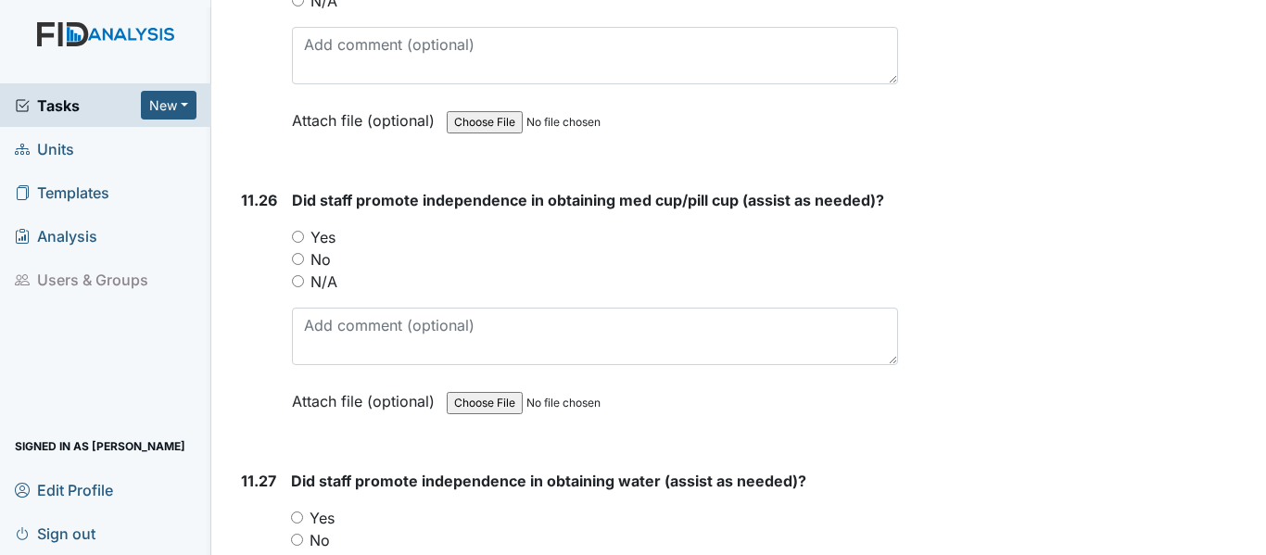
click at [298, 243] on input "Yes" at bounding box center [298, 237] width 12 height 12
radio input "true"
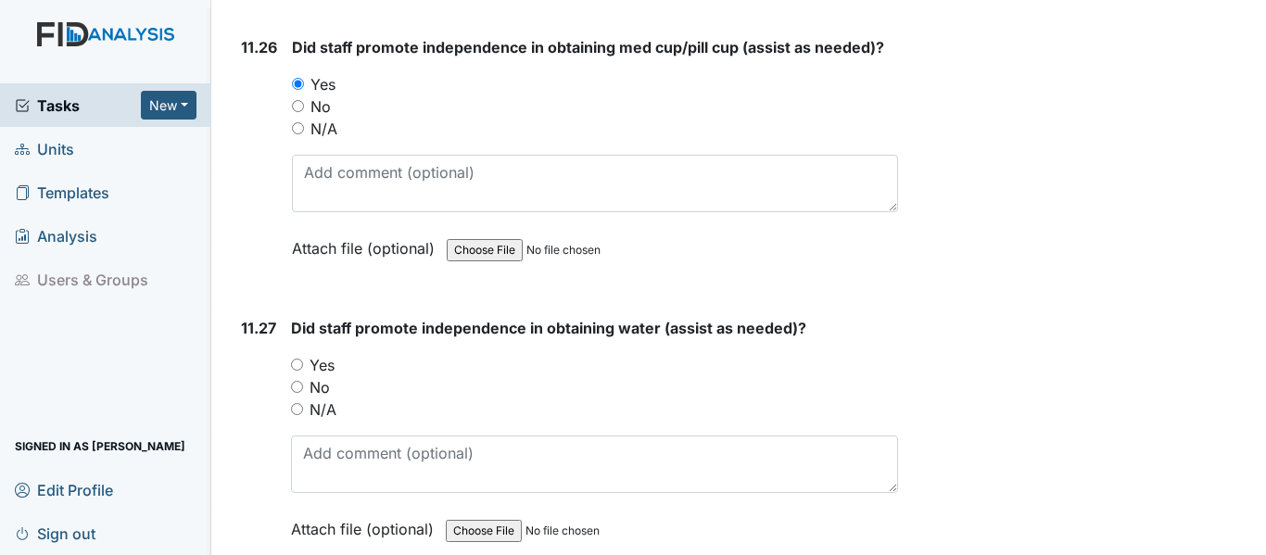
scroll to position [28538, 0]
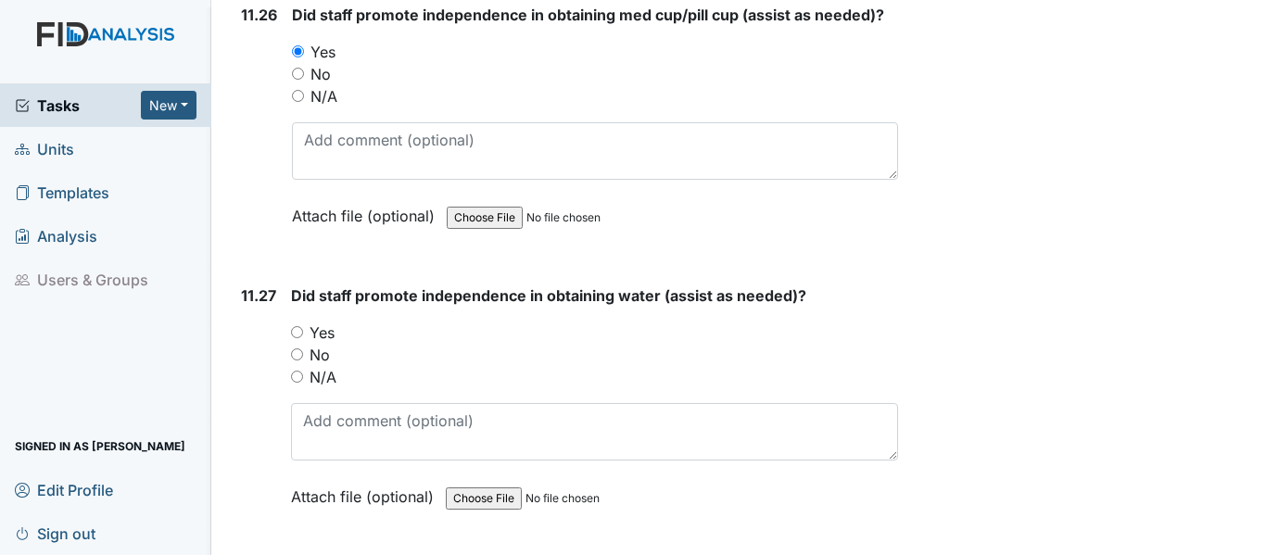
click at [307, 344] on div "Yes" at bounding box center [594, 333] width 607 height 22
click at [296, 338] on input "Yes" at bounding box center [297, 332] width 12 height 12
radio input "true"
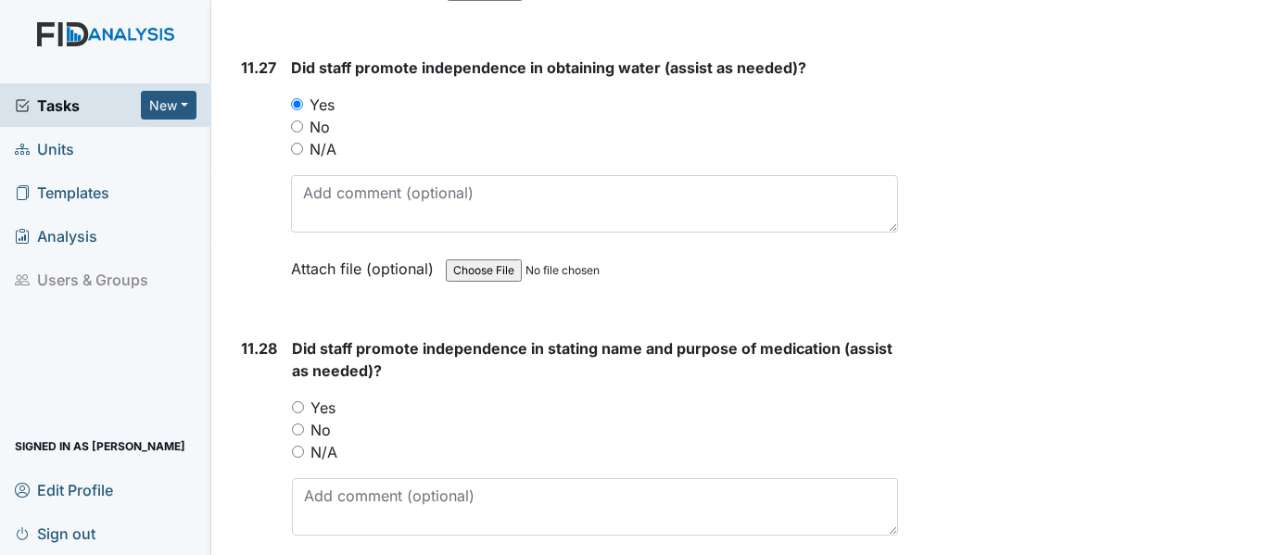
scroll to position [28816, 0]
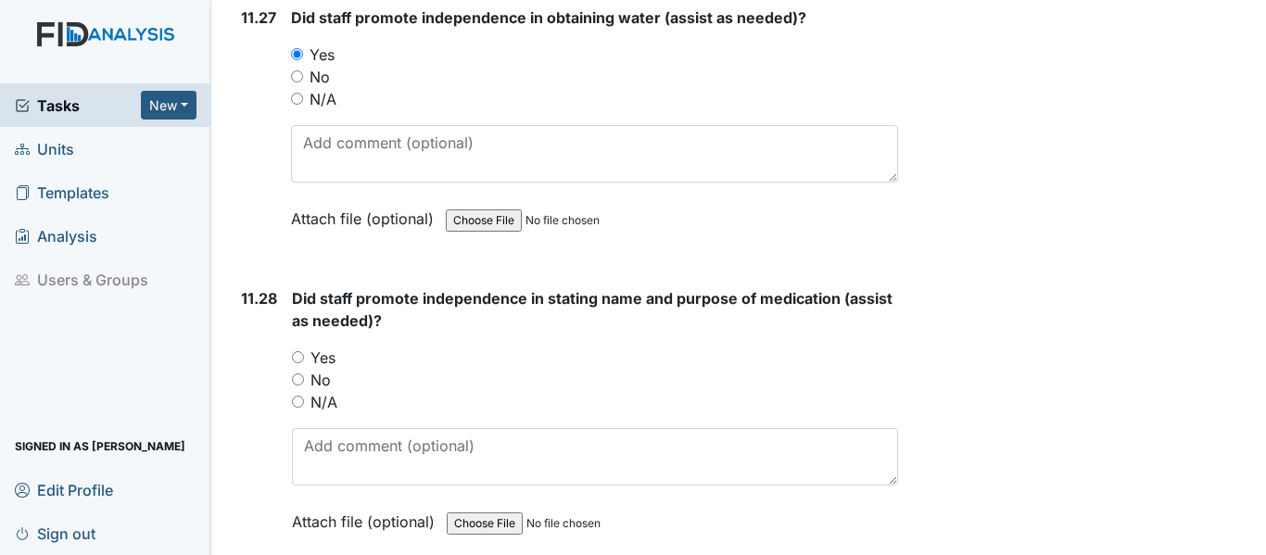
click at [304, 363] on input "Yes" at bounding box center [298, 357] width 12 height 12
radio input "true"
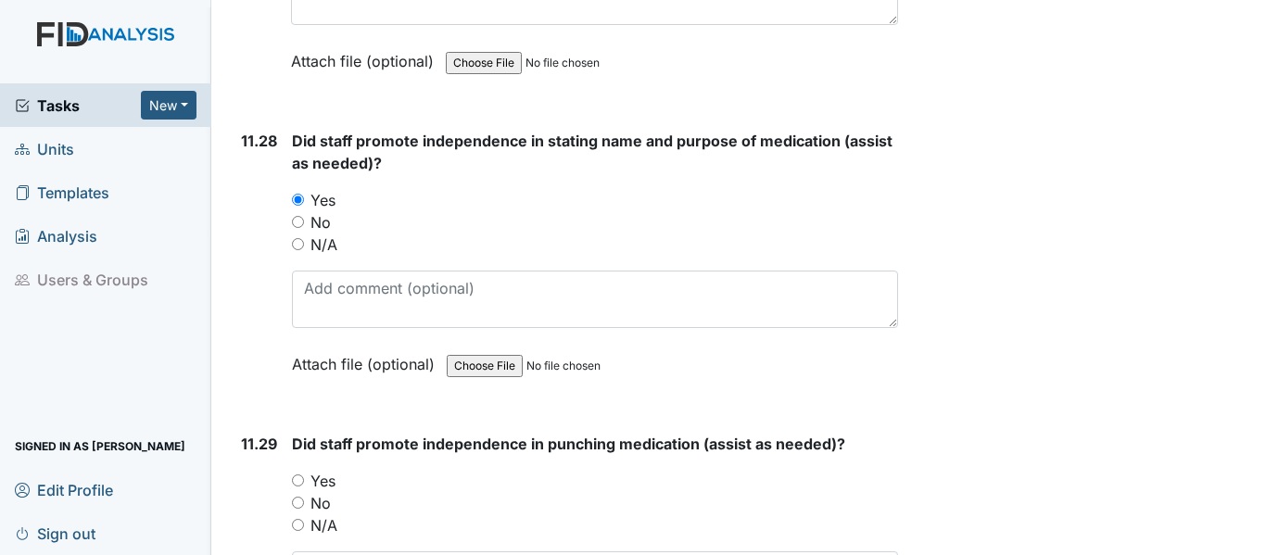
scroll to position [29094, 0]
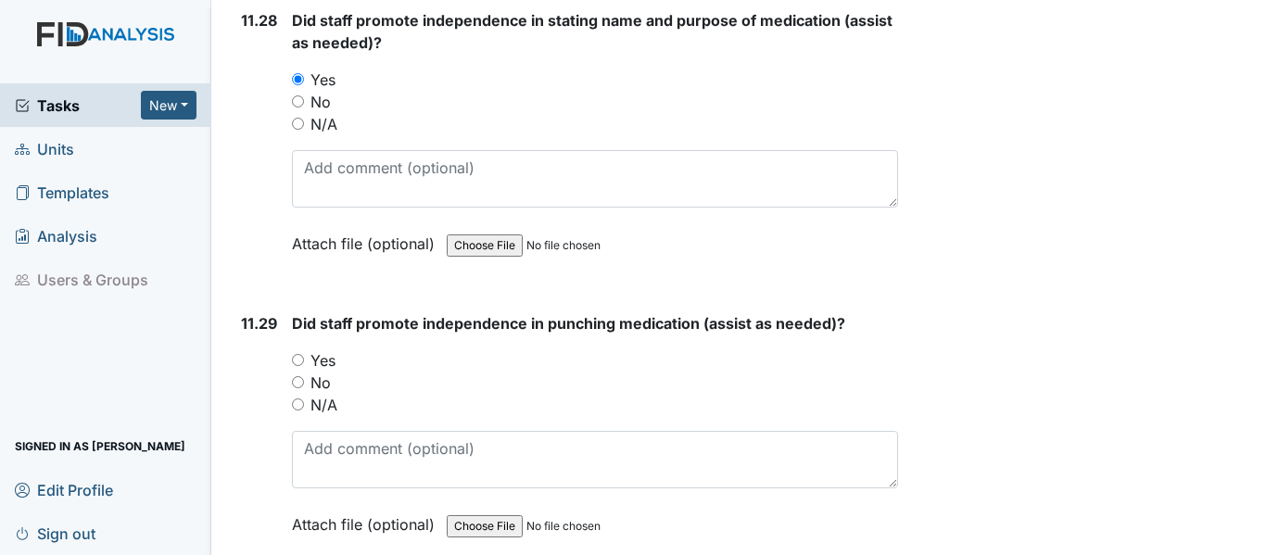
click at [300, 366] on input "Yes" at bounding box center [298, 360] width 12 height 12
radio input "true"
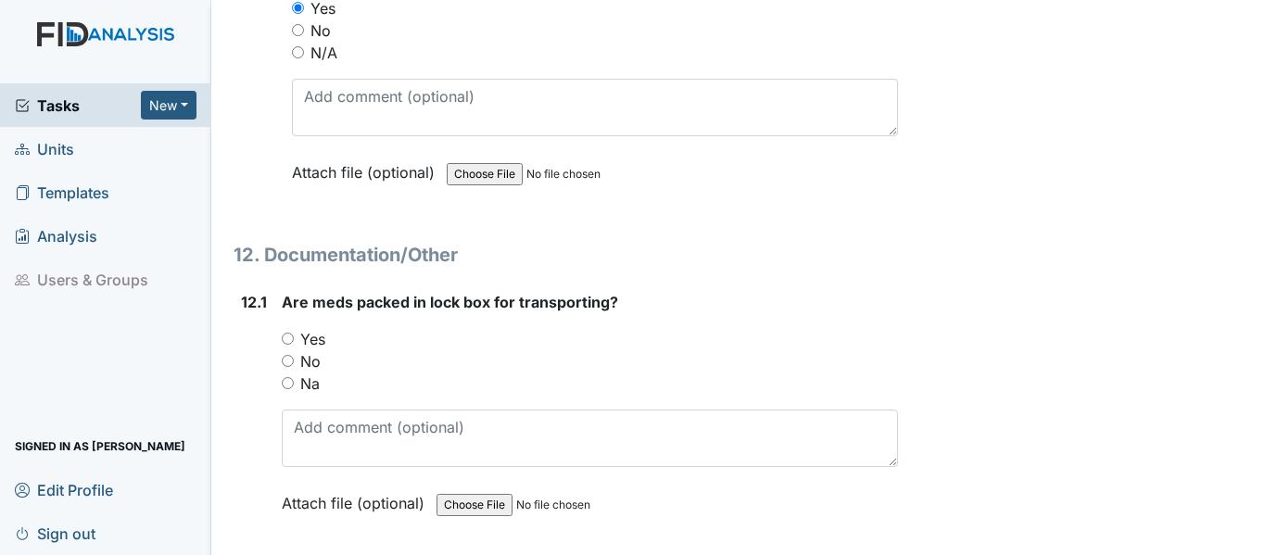
scroll to position [29557, 0]
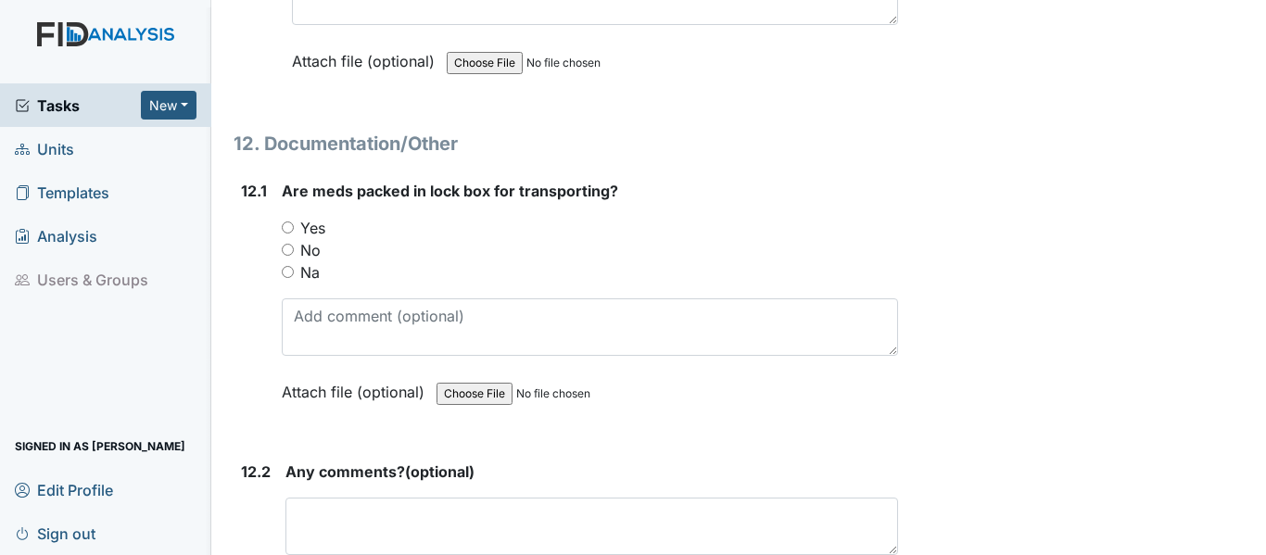
click at [301, 284] on label "Na" at bounding box center [309, 272] width 19 height 22
click at [294, 278] on input "Na" at bounding box center [288, 272] width 12 height 12
radio input "true"
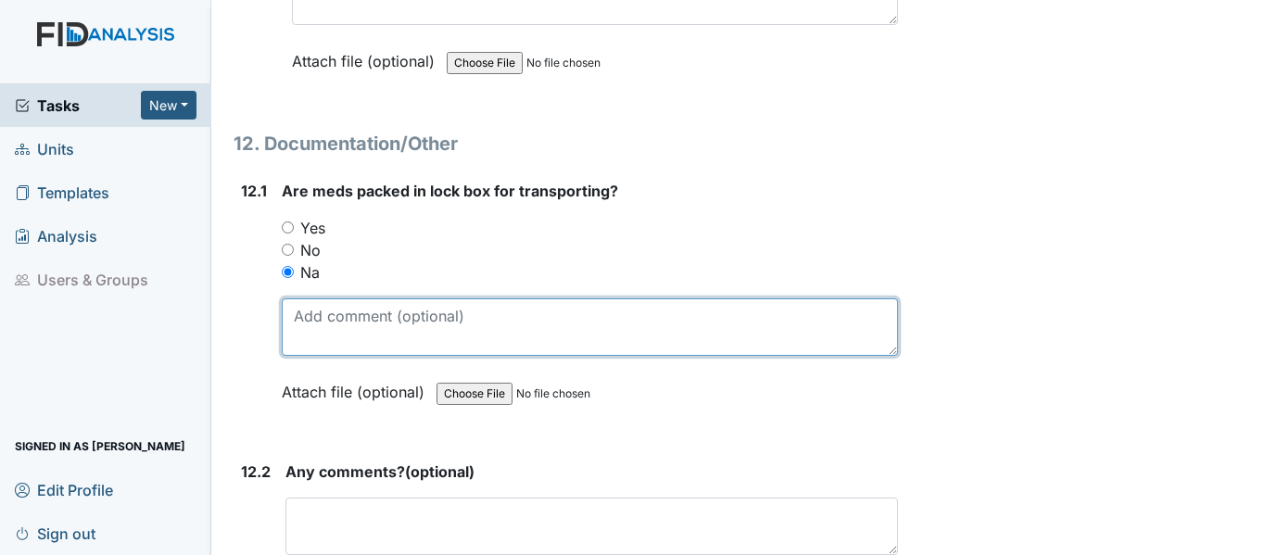
click at [344, 356] on textarea at bounding box center [590, 326] width 616 height 57
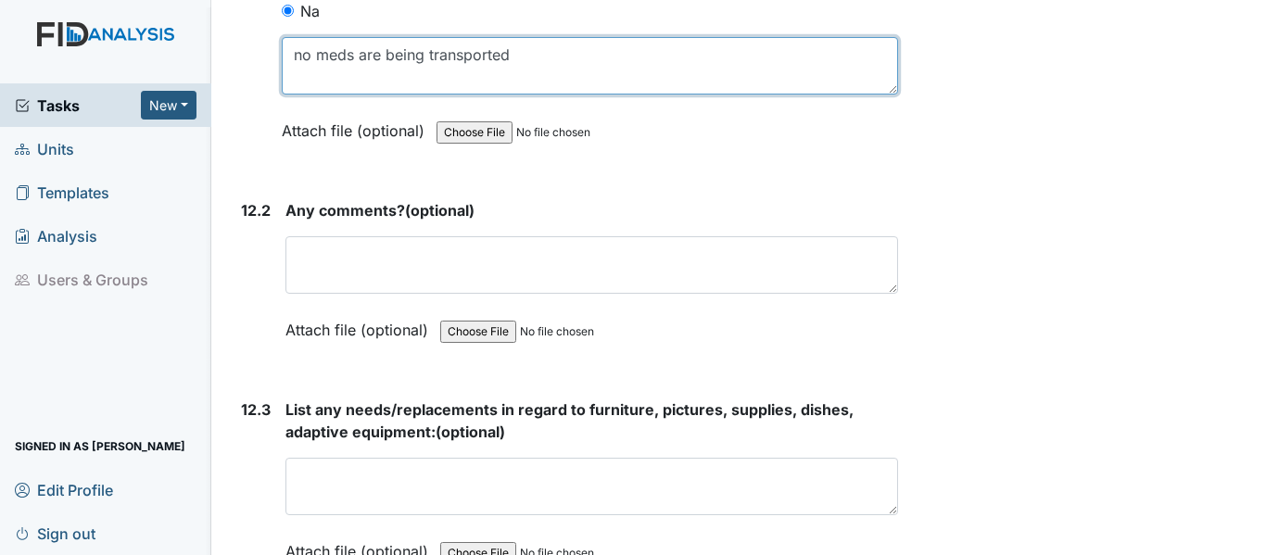
scroll to position [29835, 0]
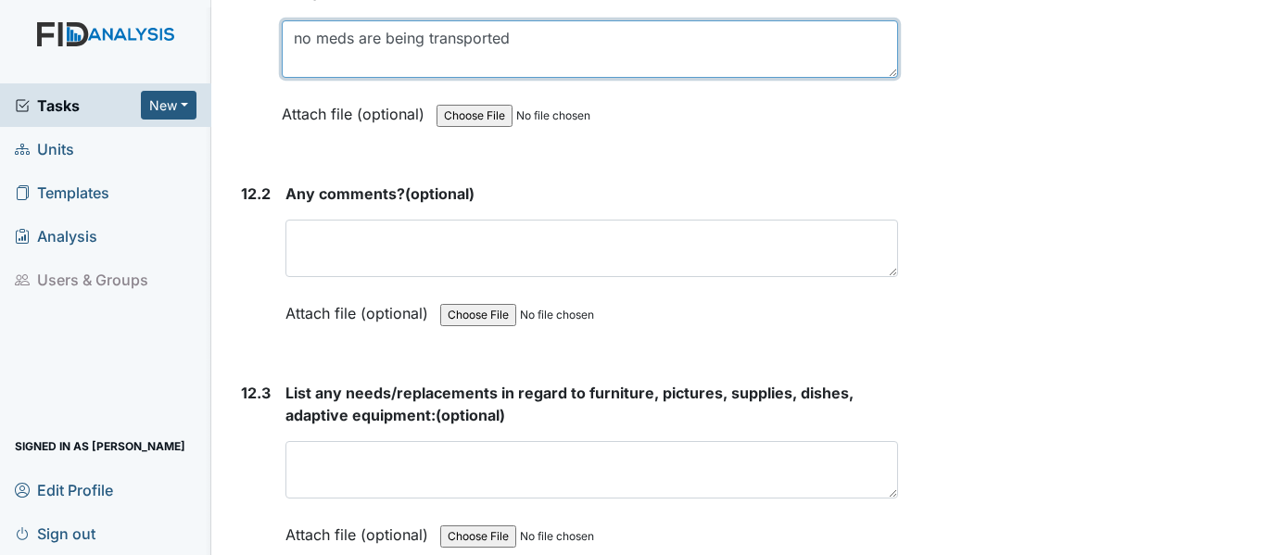
type textarea "no meds are being transported"
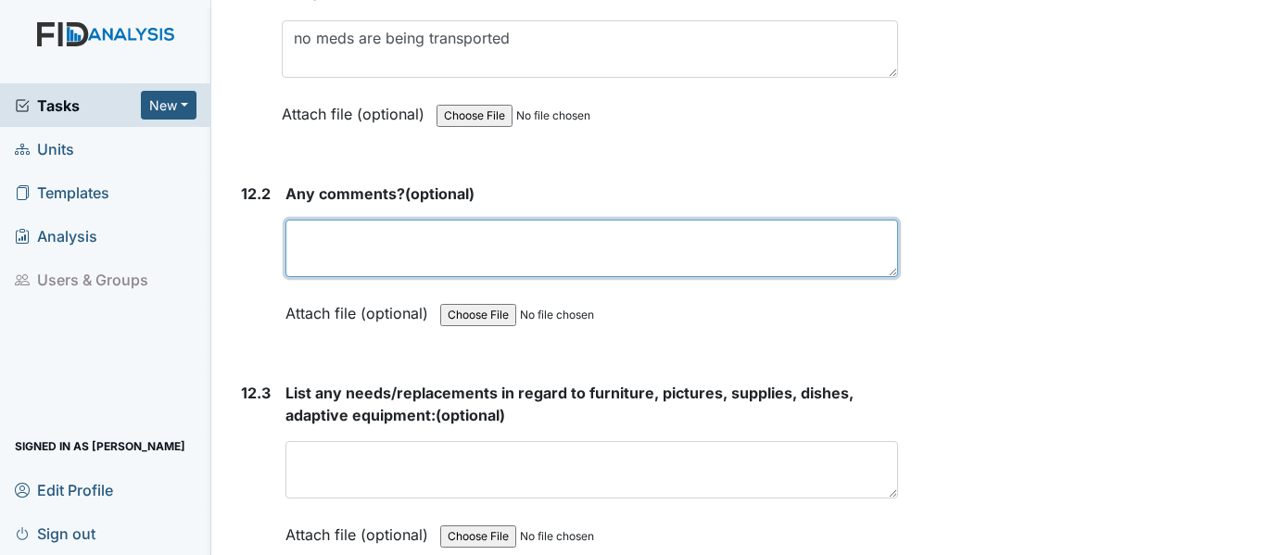
click at [388, 277] on textarea at bounding box center [591, 248] width 612 height 57
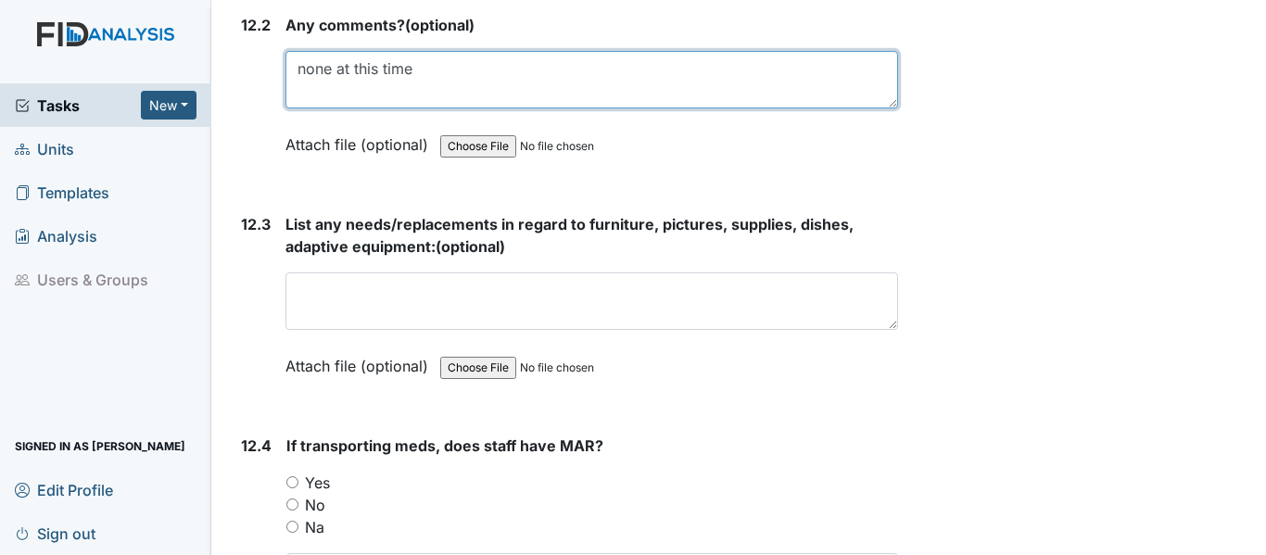
scroll to position [30021, 0]
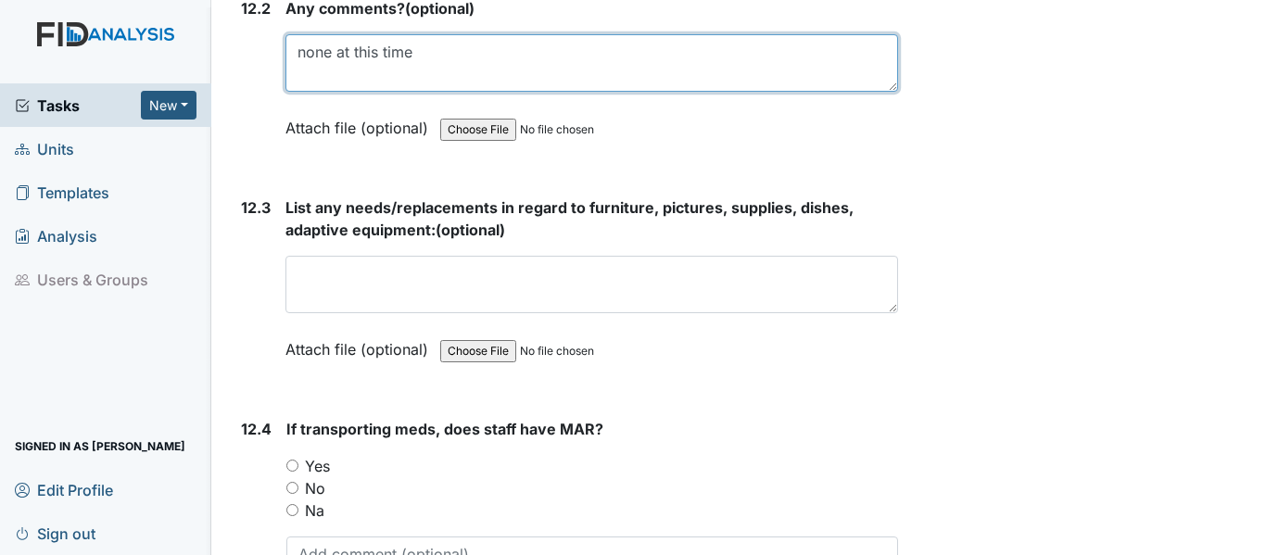
type textarea "none at this time"
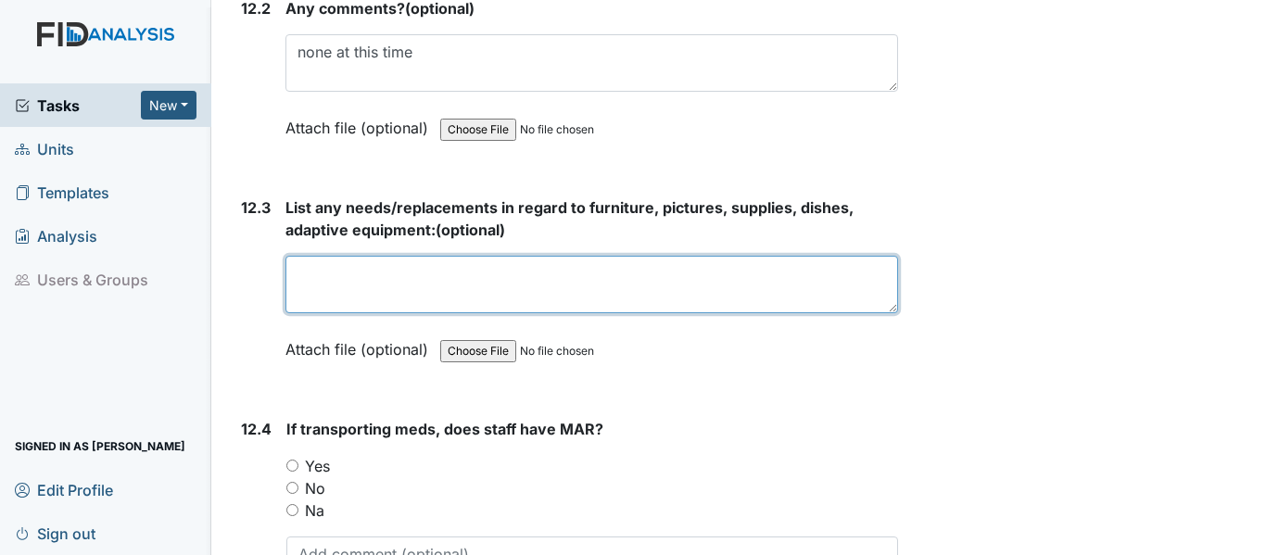
click at [536, 313] on textarea at bounding box center [591, 284] width 612 height 57
click at [454, 313] on textarea at bounding box center [591, 284] width 612 height 57
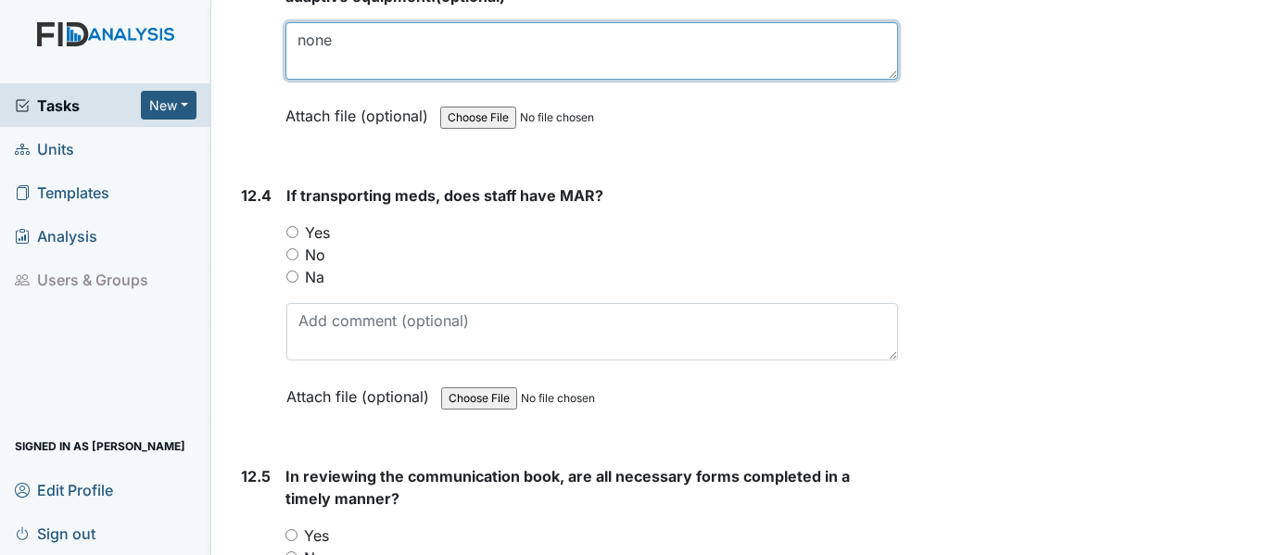
scroll to position [30299, 0]
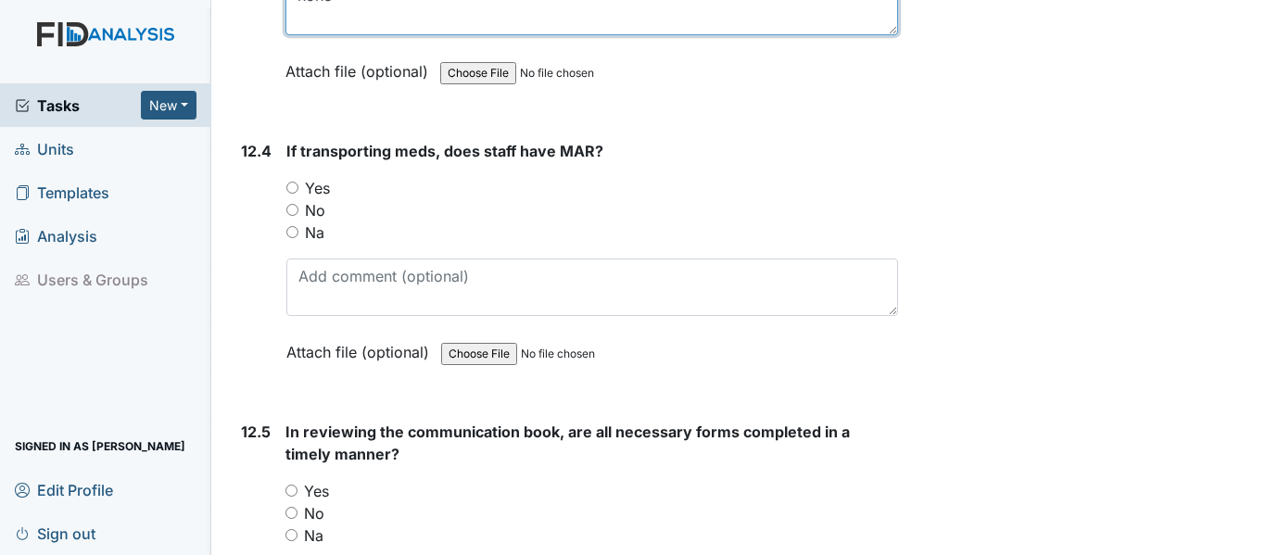
type textarea "none"
click at [288, 238] on input "Na" at bounding box center [292, 232] width 12 height 12
radio input "true"
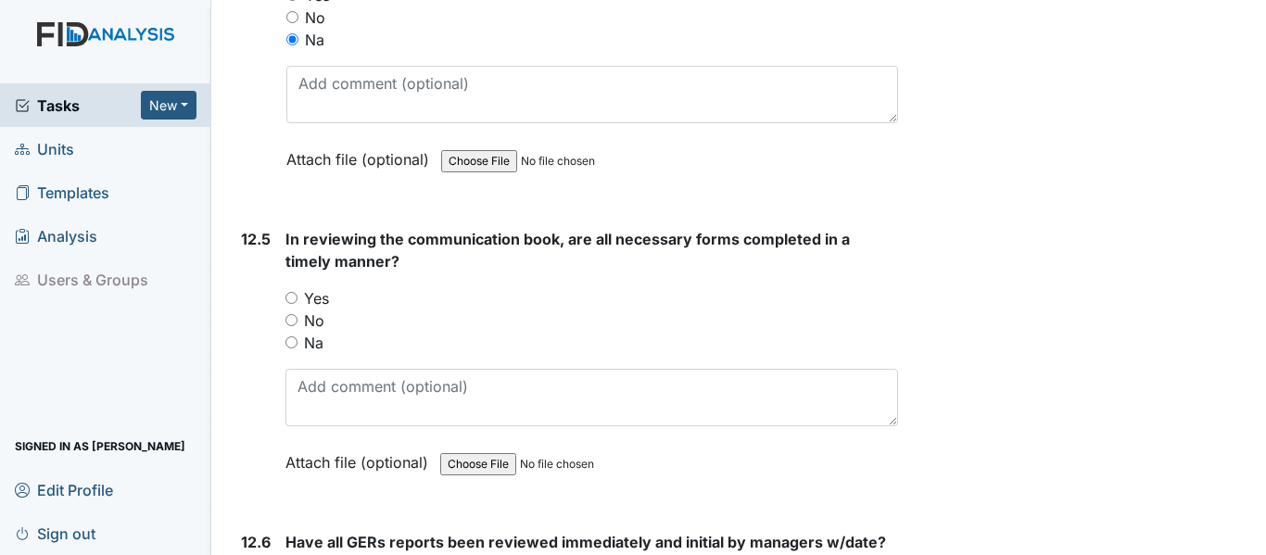
scroll to position [30576, 0]
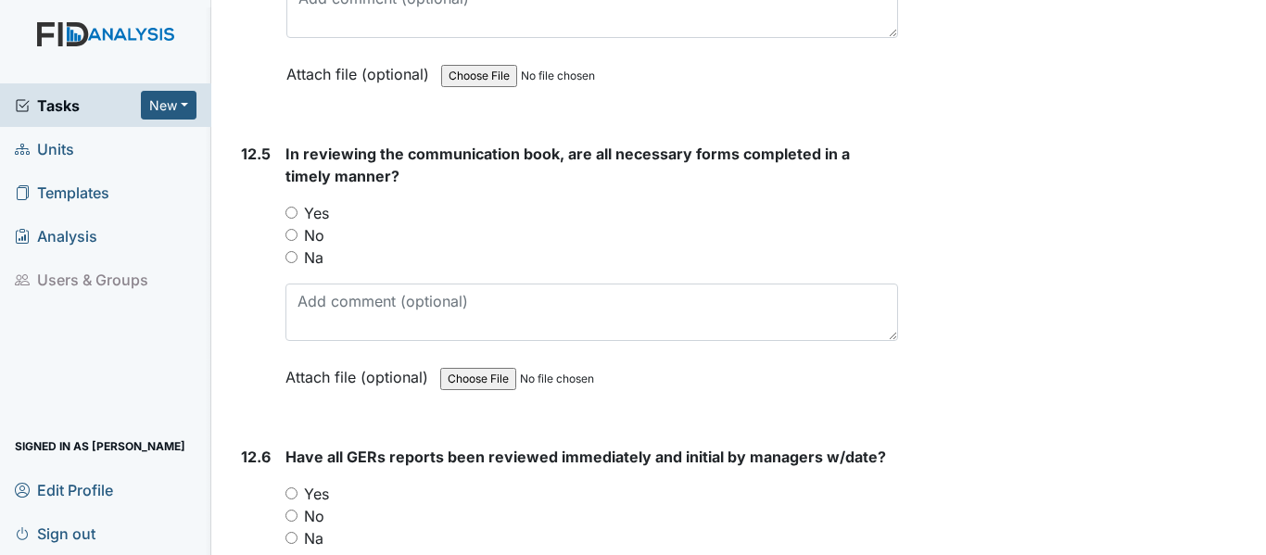
click at [293, 219] on input "Yes" at bounding box center [291, 213] width 12 height 12
radio input "true"
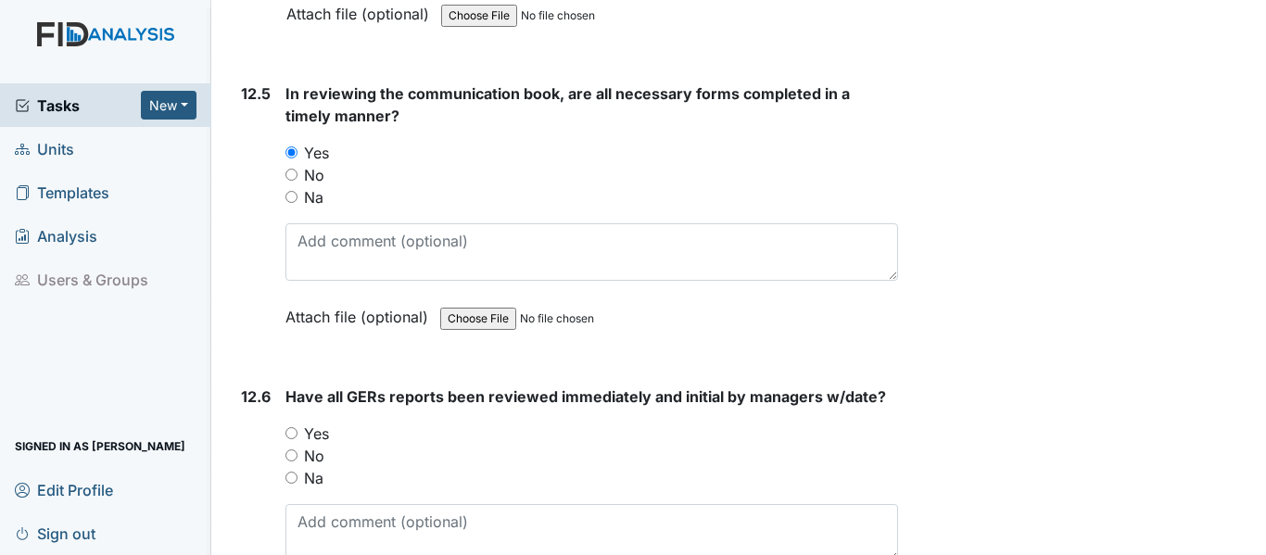
scroll to position [30762, 0]
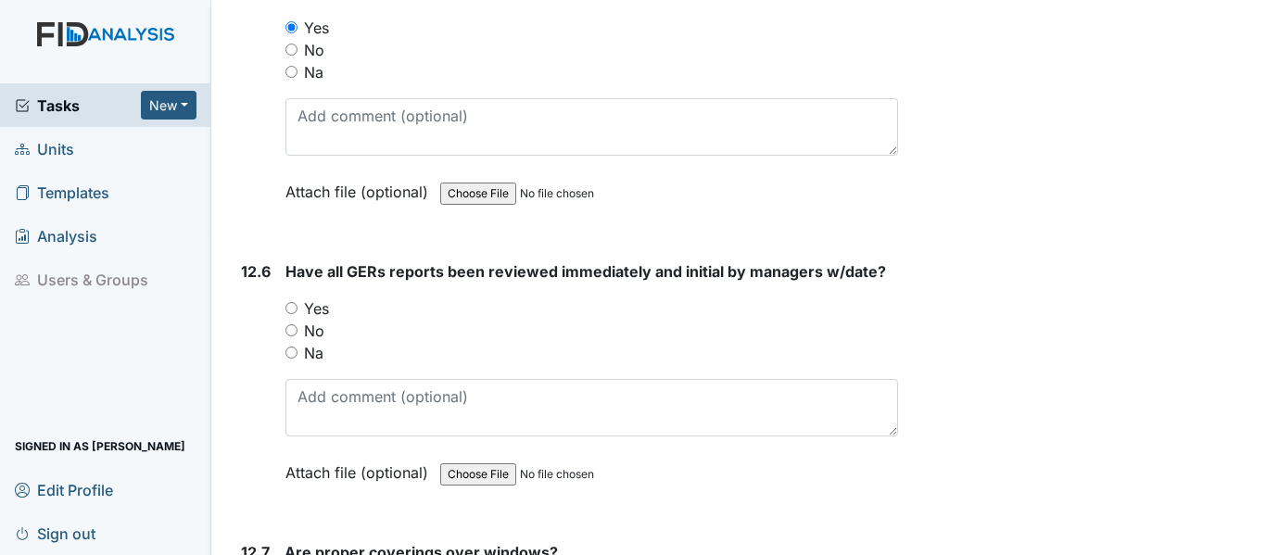
click at [288, 361] on div "Have all GERs reports been reviewed immediately and initial by managers w/date?…" at bounding box center [591, 378] width 612 height 236
click at [297, 320] on div "Yes" at bounding box center [591, 308] width 612 height 22
click at [298, 320] on div "Yes" at bounding box center [591, 308] width 612 height 22
click at [292, 314] on input "Yes" at bounding box center [291, 308] width 12 height 12
radio input "true"
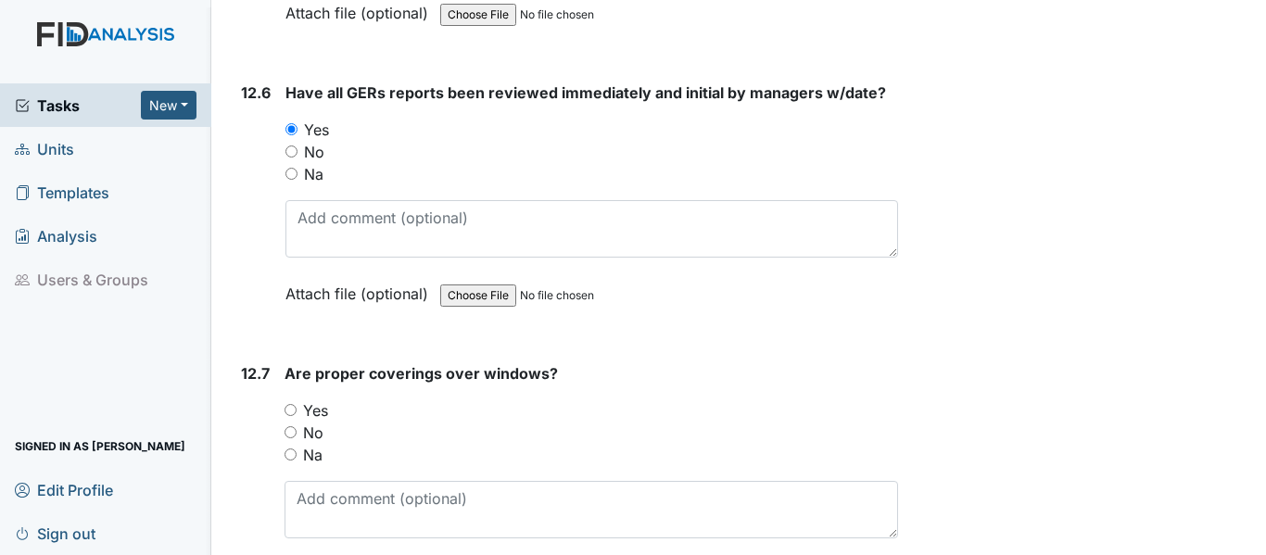
scroll to position [30947, 0]
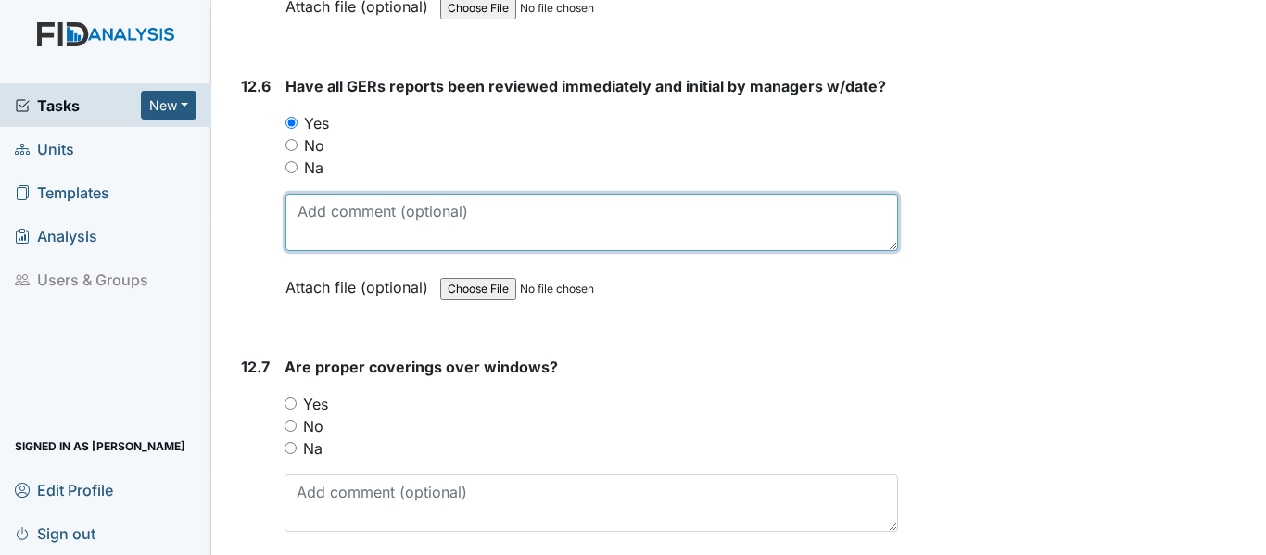
drag, startPoint x: 355, startPoint y: 269, endPoint x: 363, endPoint y: 264, distance: 9.5
click at [356, 251] on textarea at bounding box center [591, 222] width 612 height 57
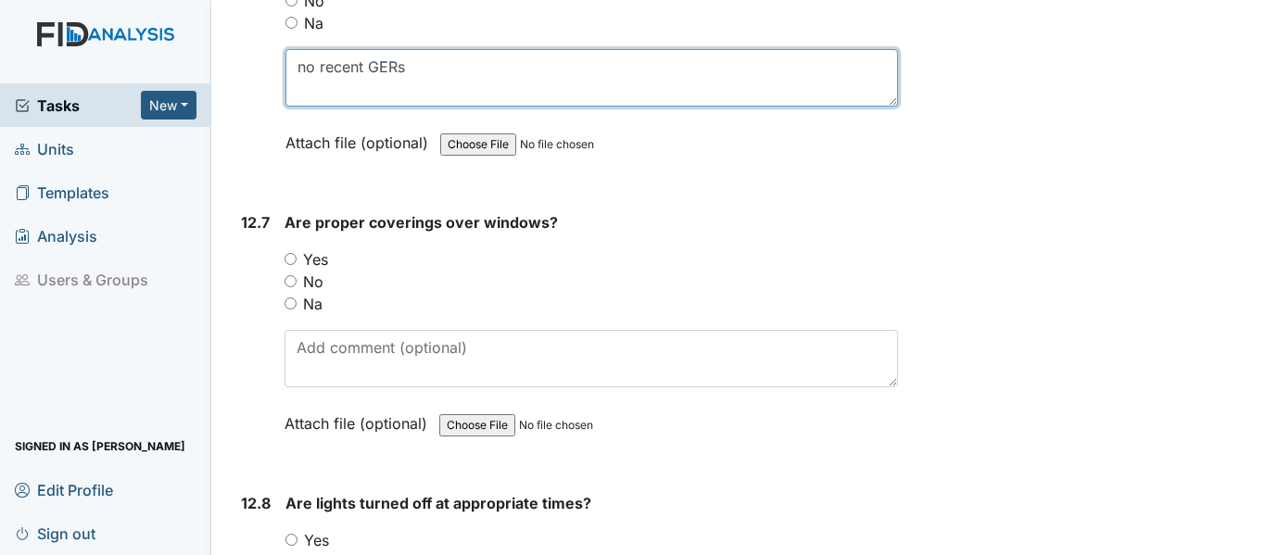
scroll to position [31132, 0]
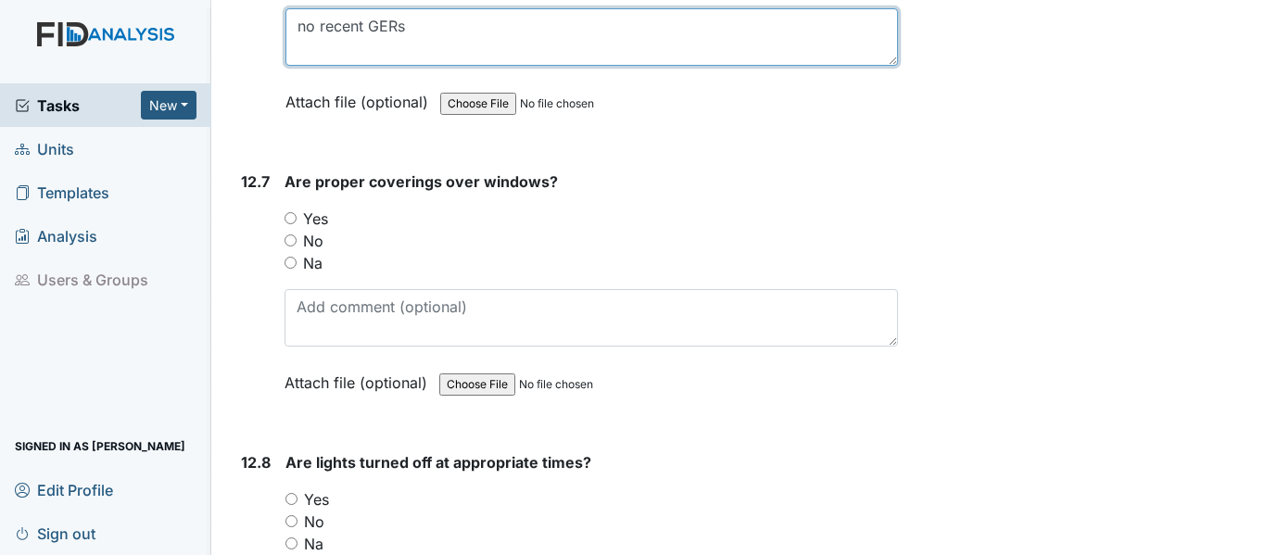
type textarea "no recent GERs"
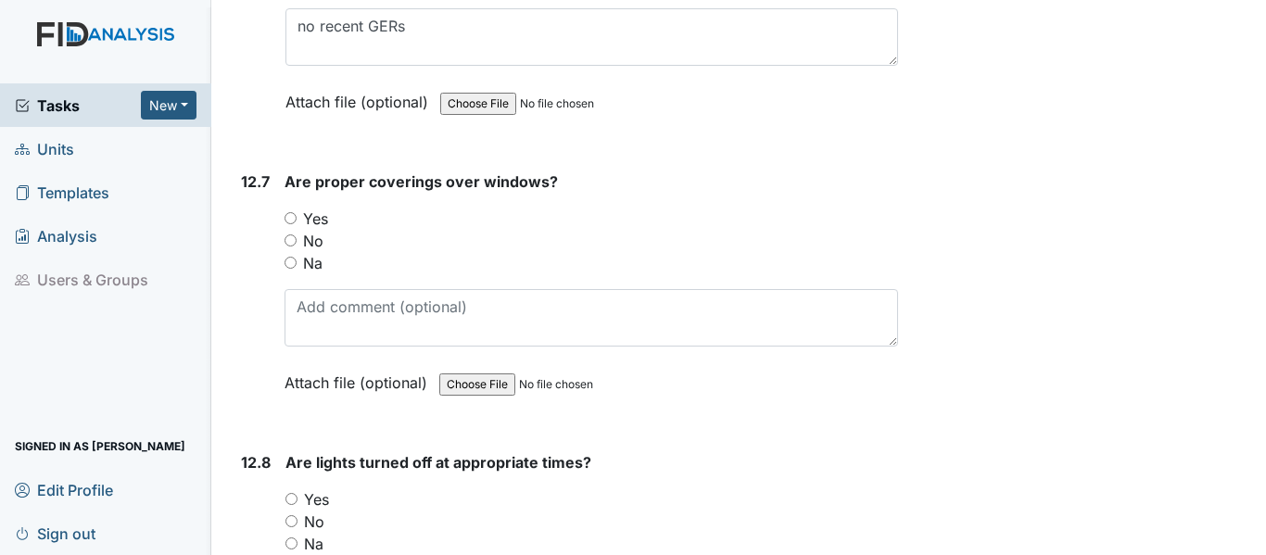
click at [287, 224] on input "Yes" at bounding box center [290, 218] width 12 height 12
radio input "true"
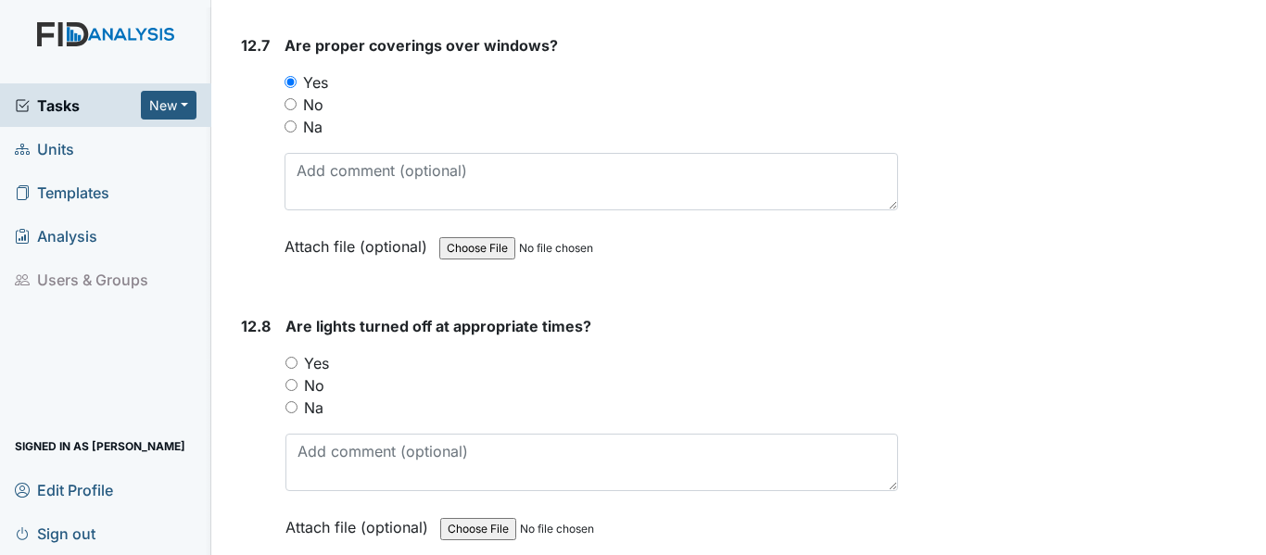
scroll to position [31318, 0]
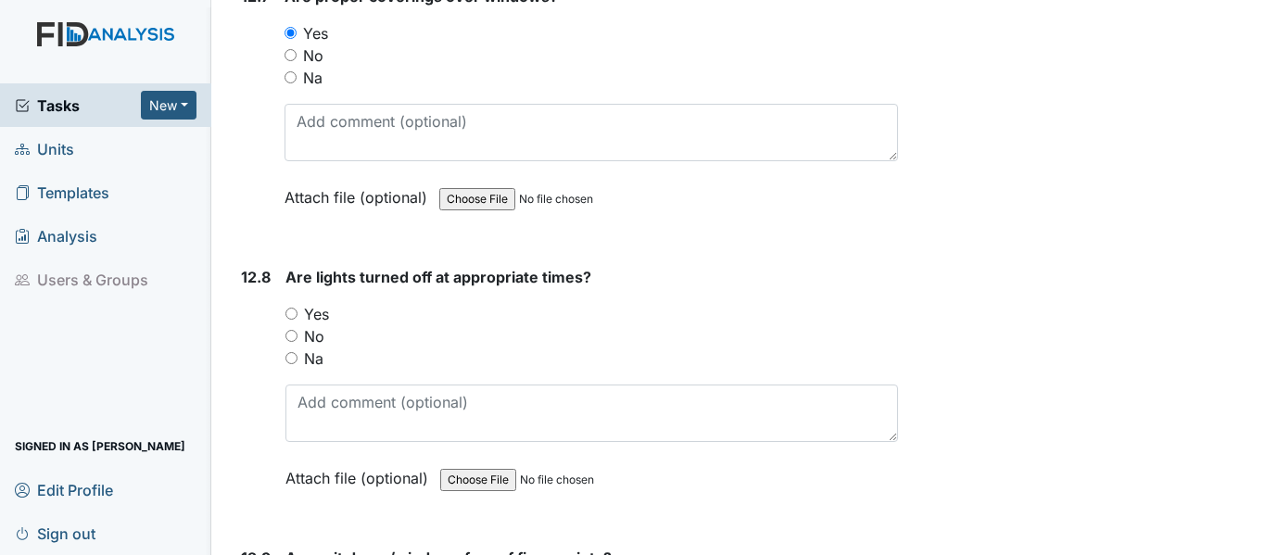
click at [289, 320] on input "Yes" at bounding box center [291, 314] width 12 height 12
radio input "true"
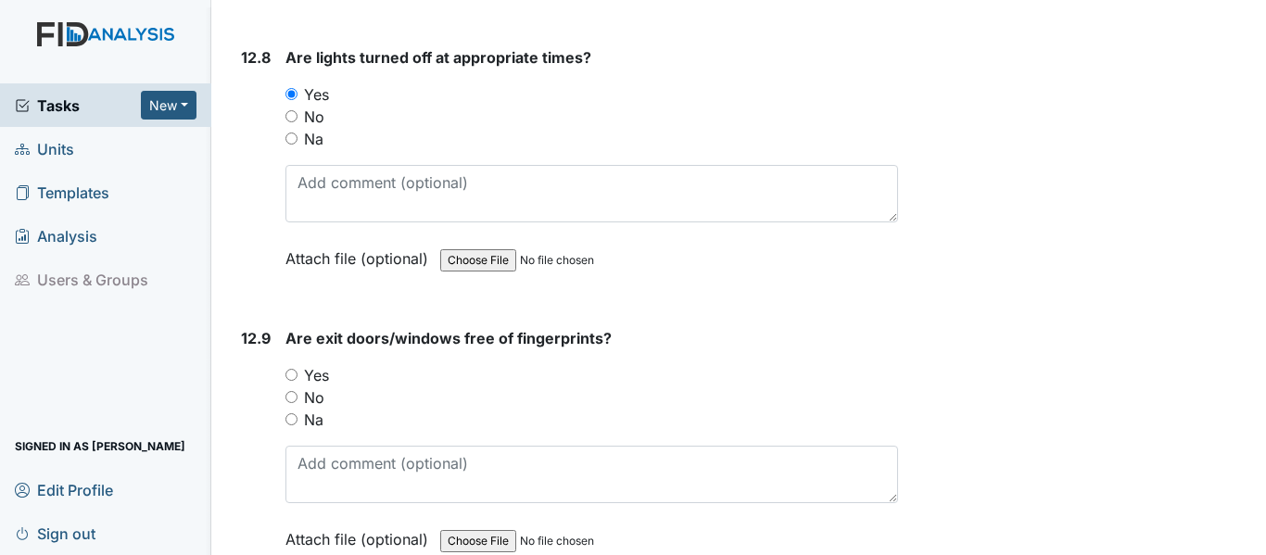
scroll to position [31596, 0]
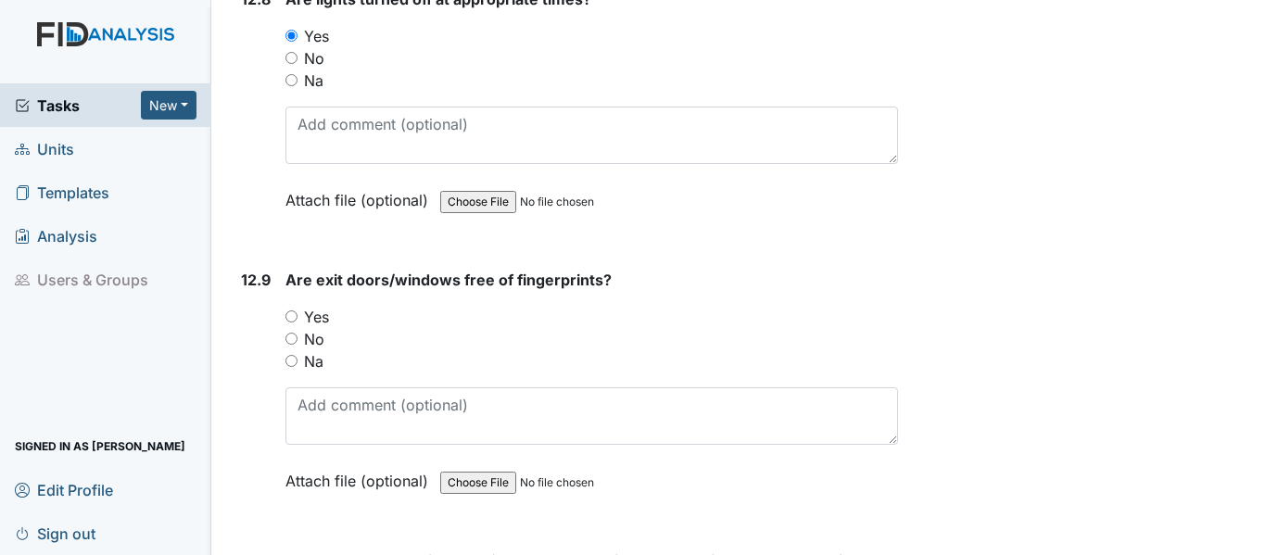
click at [289, 322] on input "Yes" at bounding box center [291, 316] width 12 height 12
radio input "true"
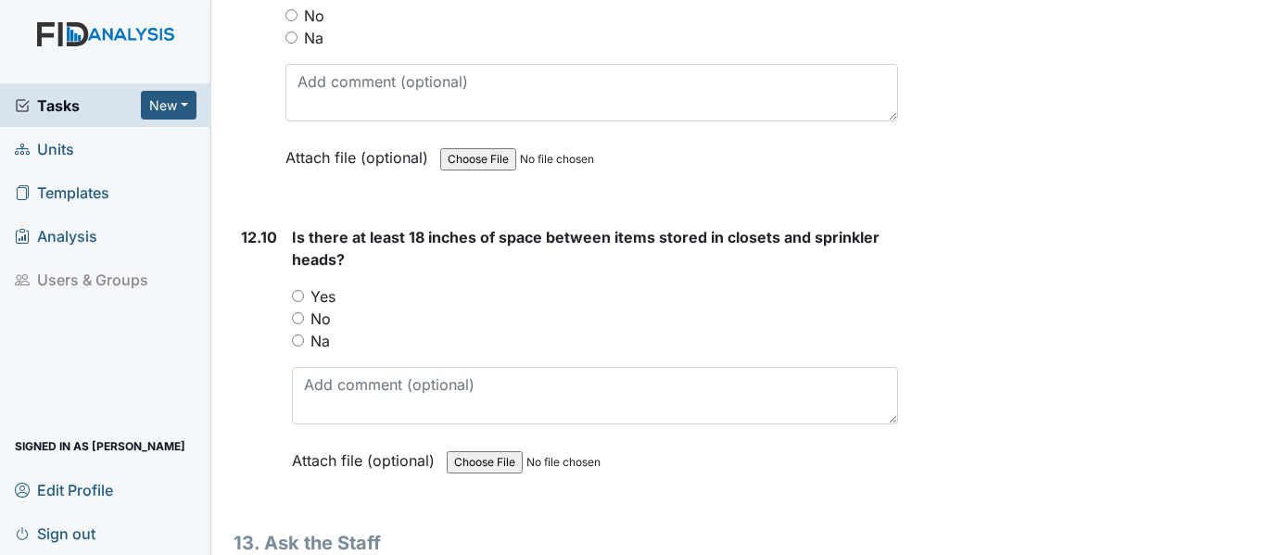
scroll to position [31966, 0]
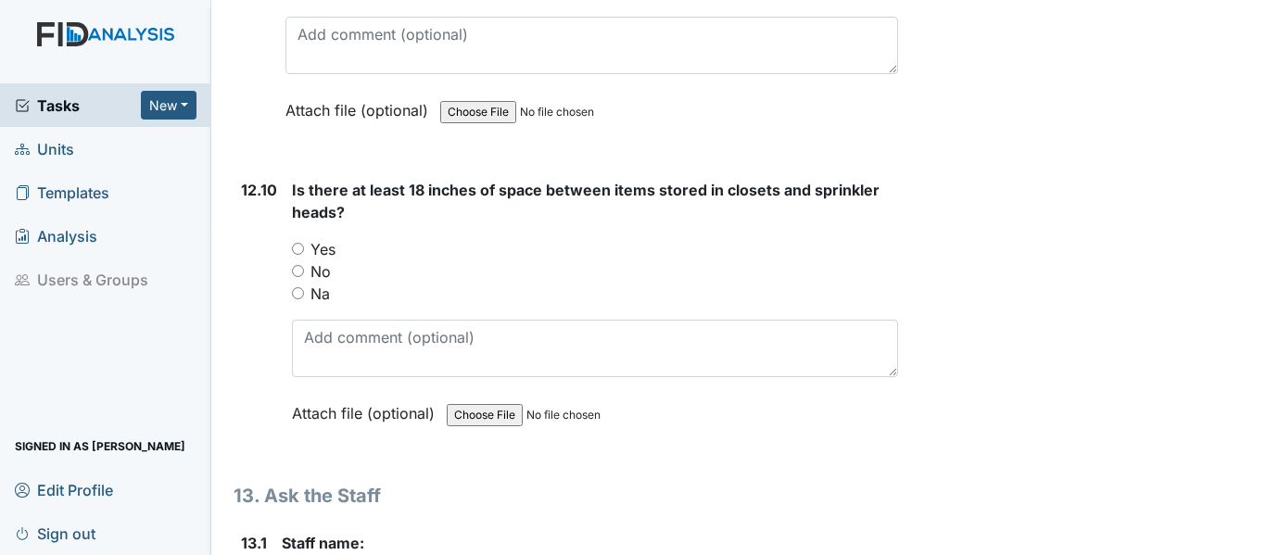
click at [293, 299] on input "Na" at bounding box center [298, 293] width 12 height 12
radio input "true"
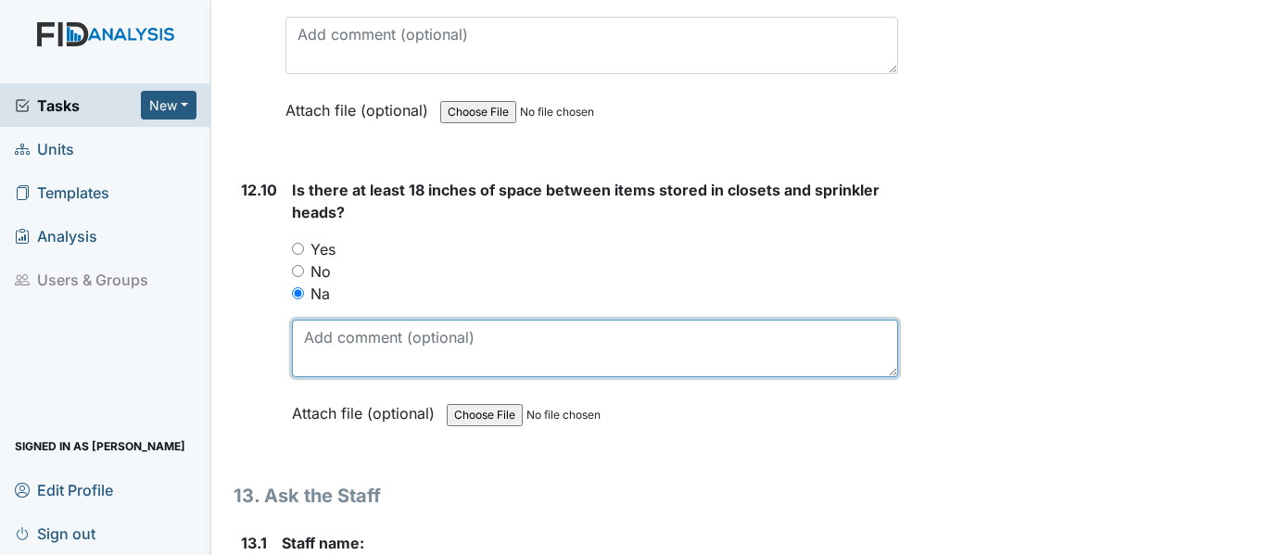
click at [324, 377] on textarea at bounding box center [595, 348] width 606 height 57
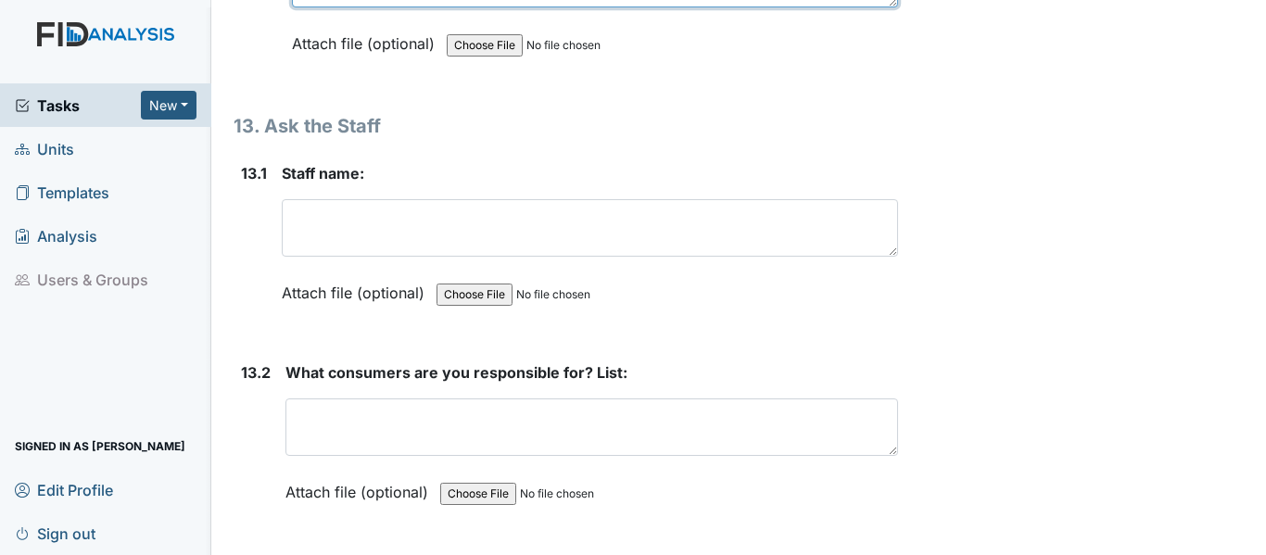
scroll to position [32337, 0]
type textarea "no sprinklers"
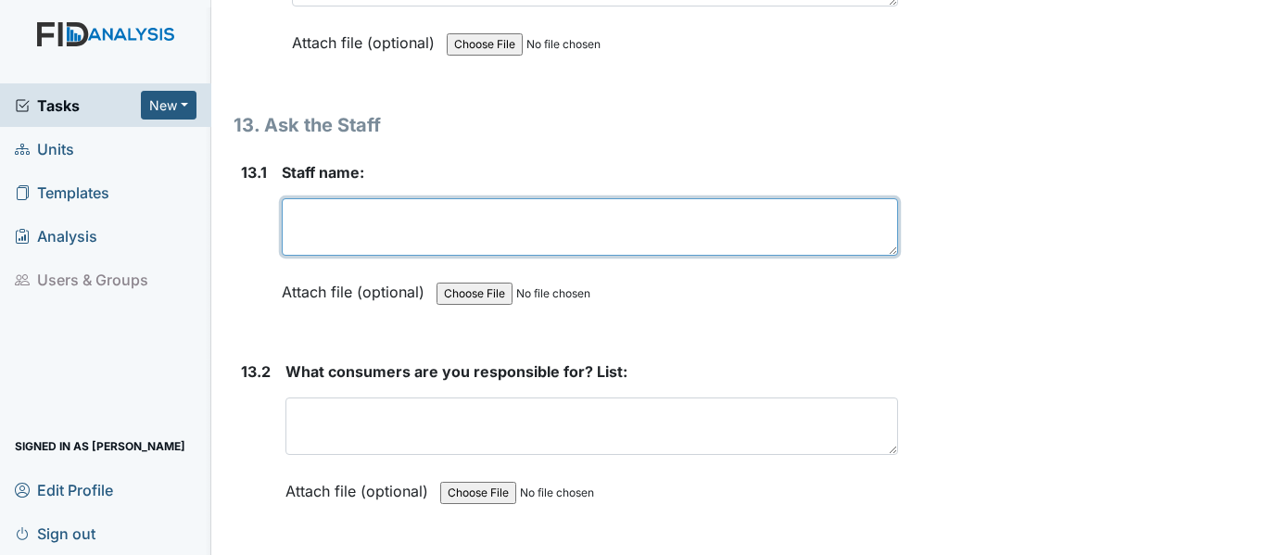
click at [380, 256] on textarea at bounding box center [590, 226] width 616 height 57
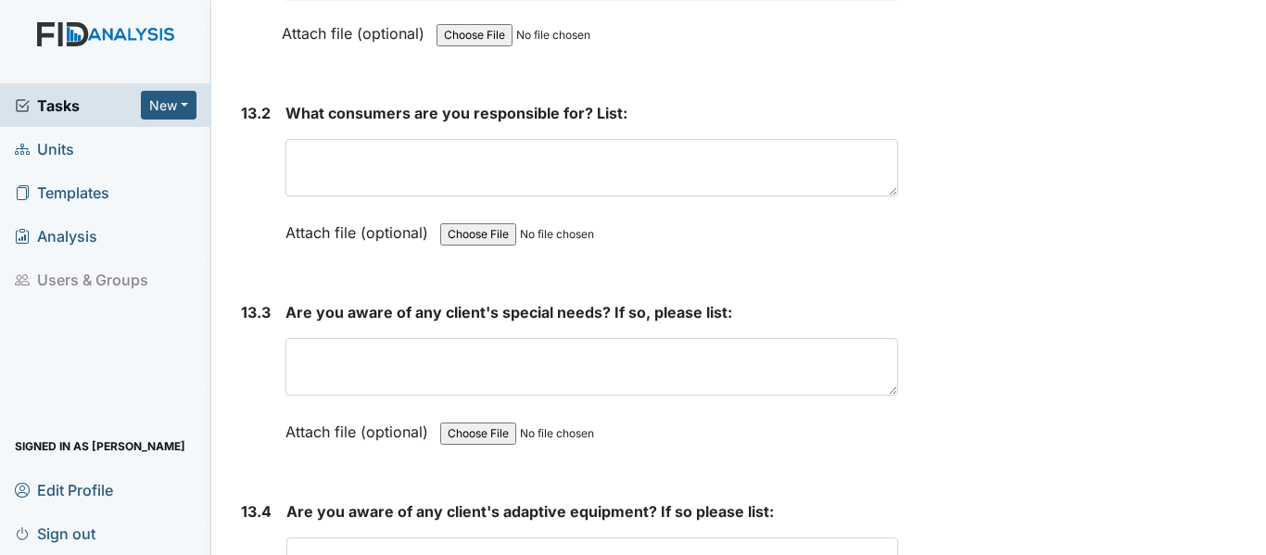
scroll to position [32615, 0]
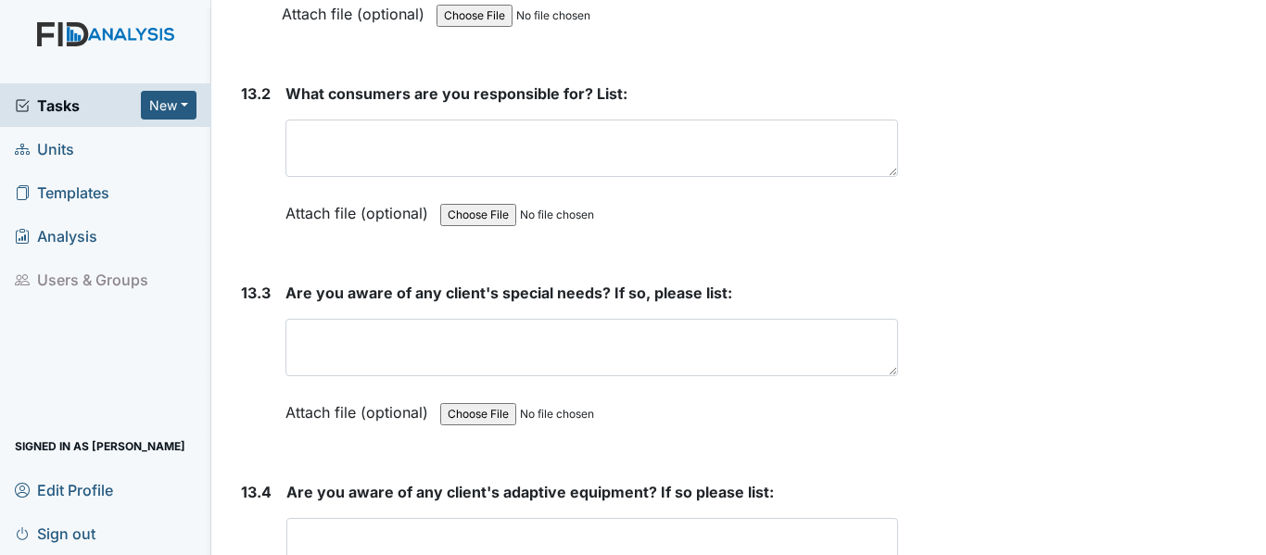
type textarea "Eric"
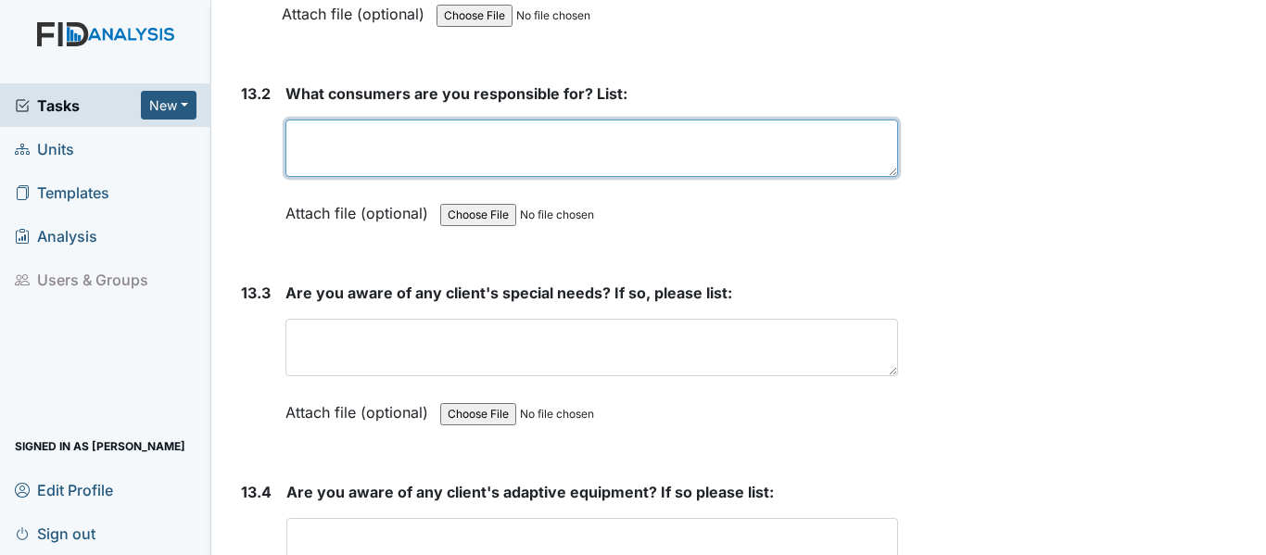
click at [517, 177] on textarea at bounding box center [591, 148] width 612 height 57
click at [437, 177] on textarea at bounding box center [591, 148] width 612 height 57
type textarea "B"
click at [678, 177] on textarea "Individual bedrooms, bathrooms, kitchen dishes, livingroom" at bounding box center [591, 148] width 612 height 57
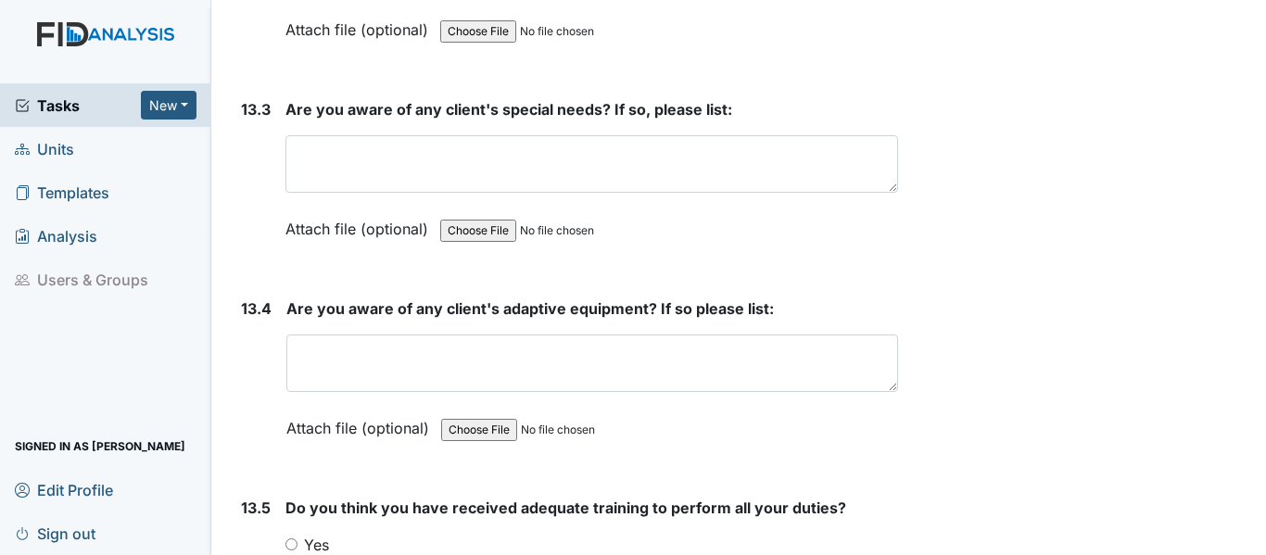
scroll to position [32800, 0]
type textarea "Individual bedrooms, bathrooms, kitchen dishes, Livingroom"
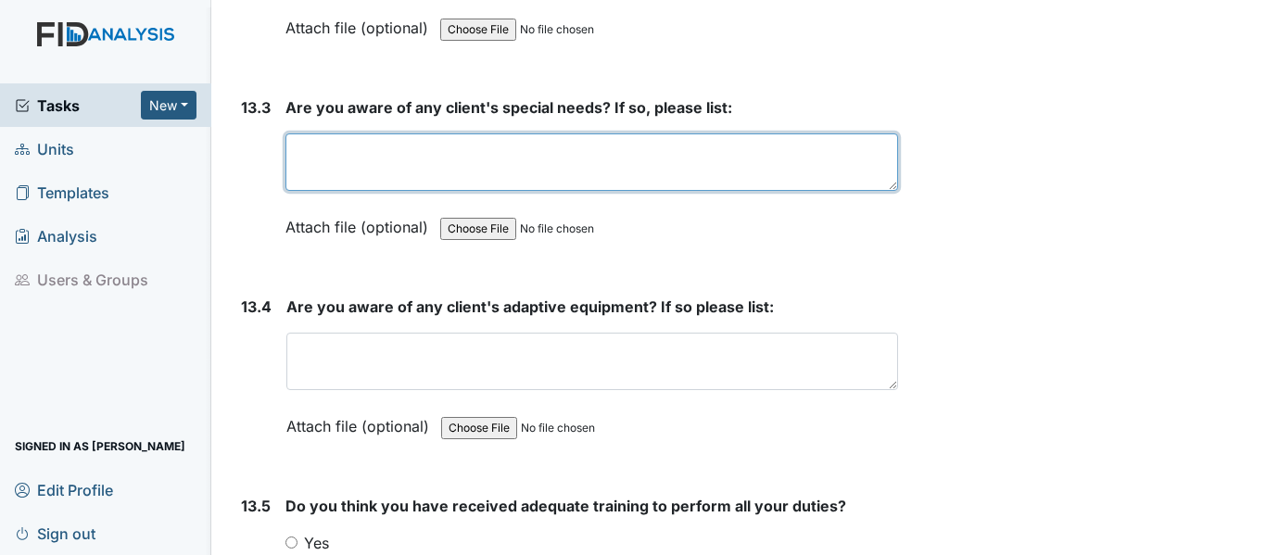
click at [533, 191] on textarea at bounding box center [591, 161] width 612 height 57
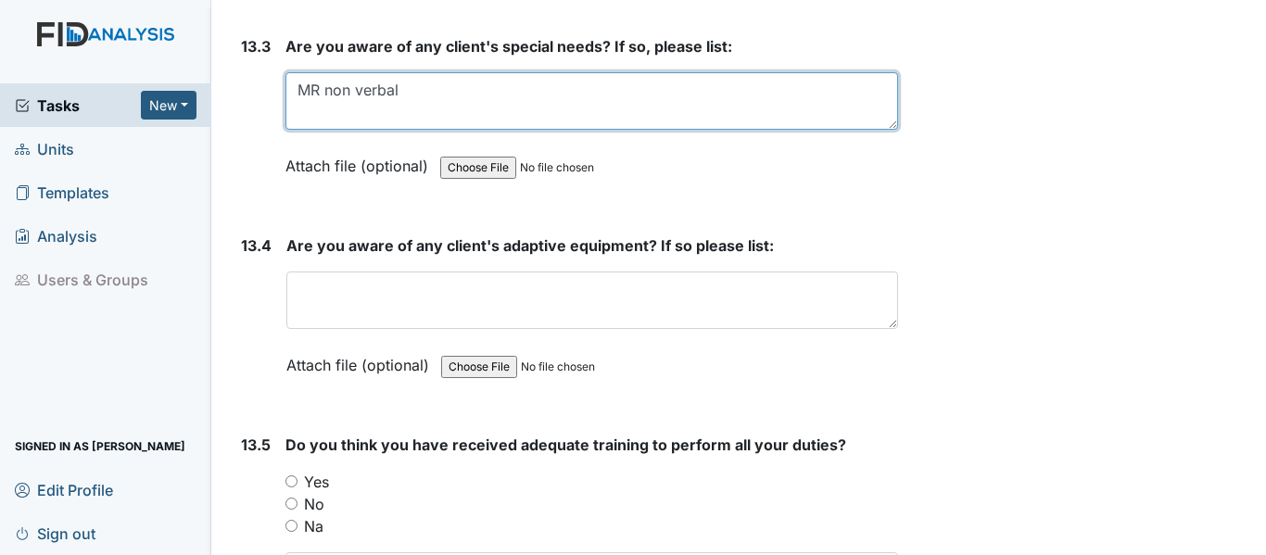
scroll to position [32986, 0]
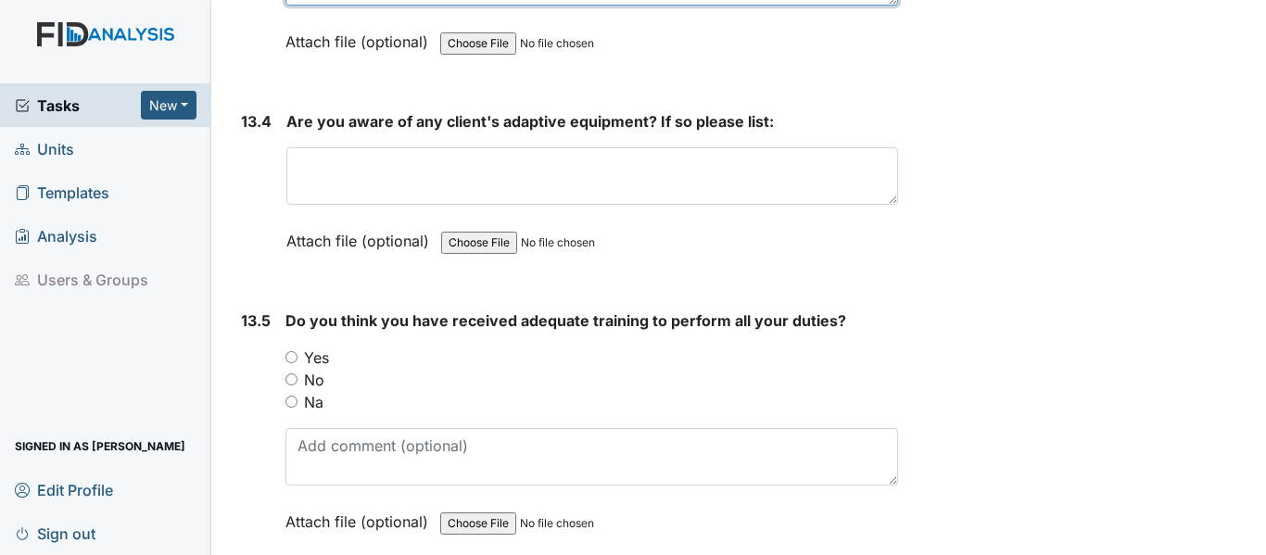
type textarea "MR non verbal"
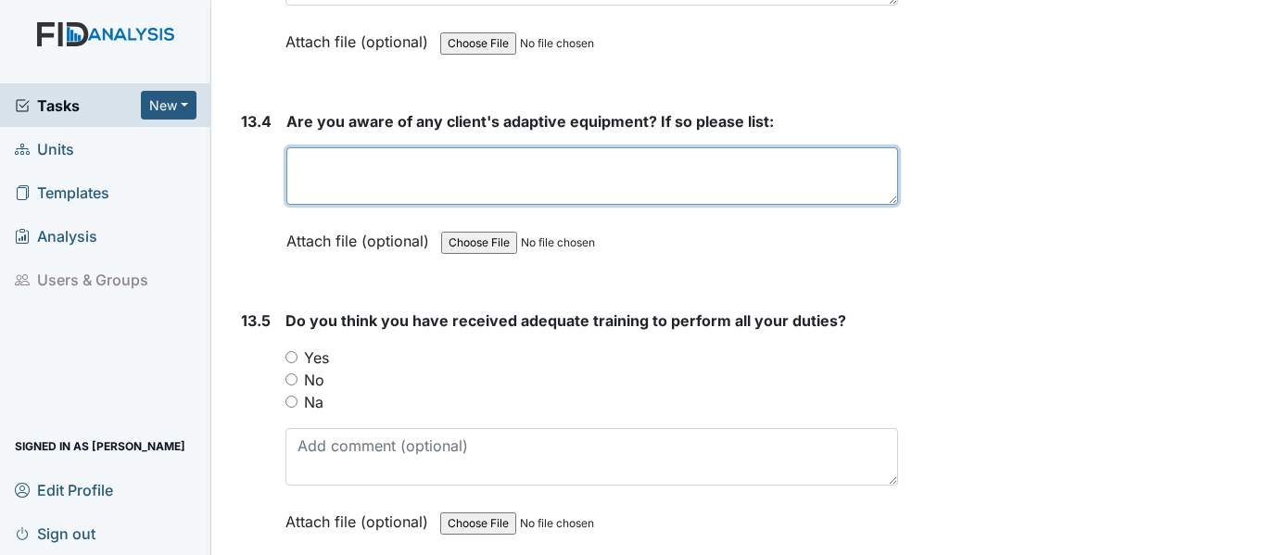
click at [536, 205] on textarea at bounding box center [592, 175] width 612 height 57
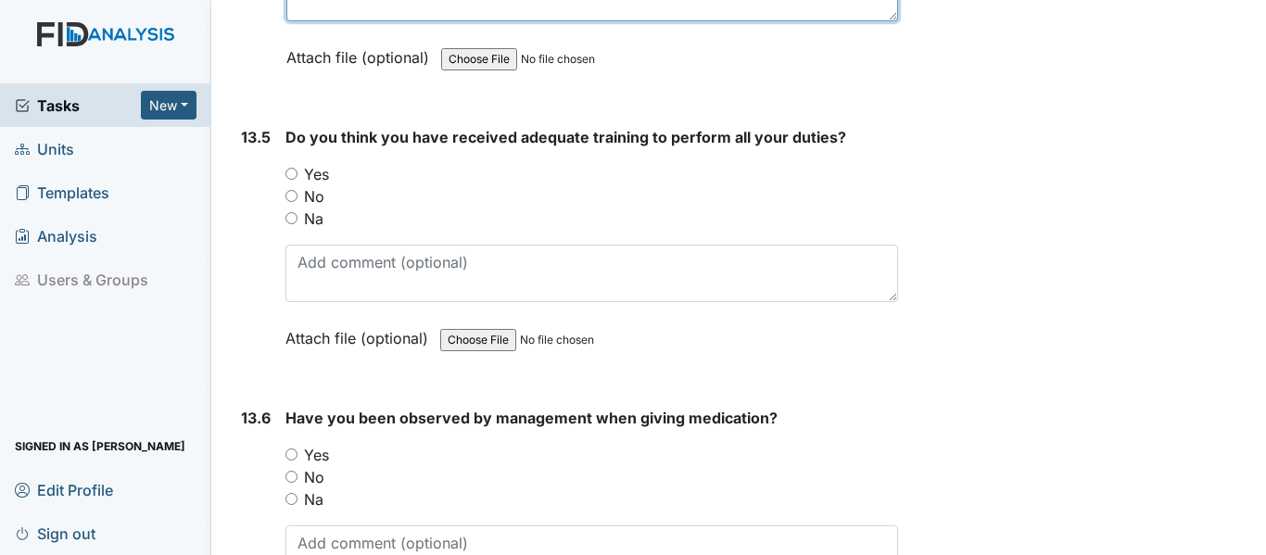
scroll to position [33171, 0]
type textarea "WR-hearing aid and rollator, RJ - walker"
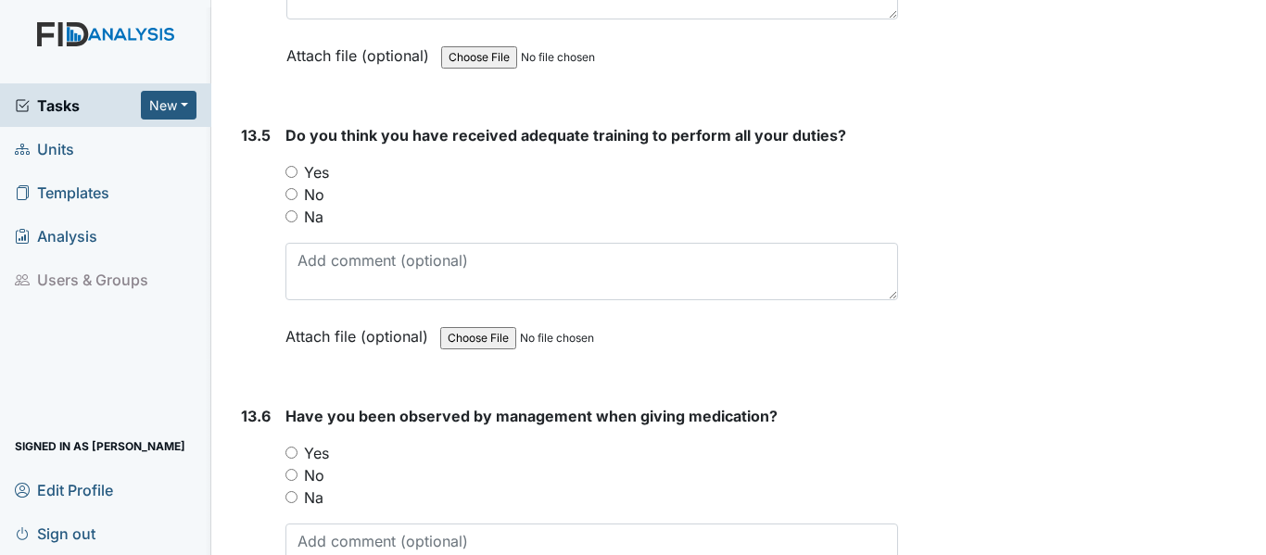
click at [308, 183] on label "Yes" at bounding box center [316, 172] width 25 height 22
click at [297, 178] on input "Yes" at bounding box center [291, 172] width 12 height 12
radio input "true"
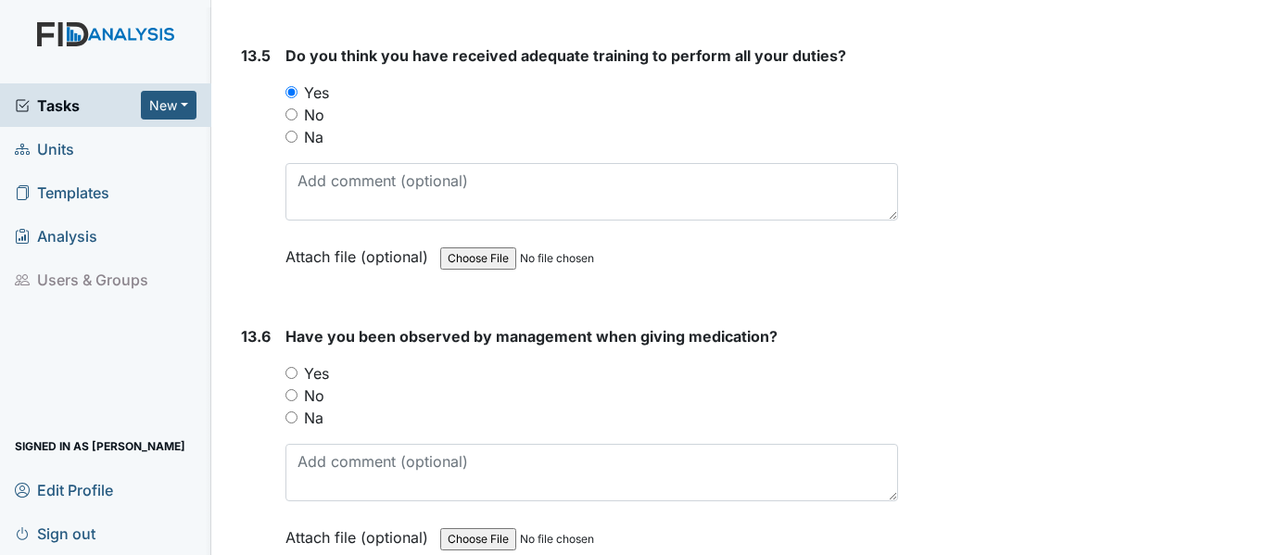
scroll to position [33449, 0]
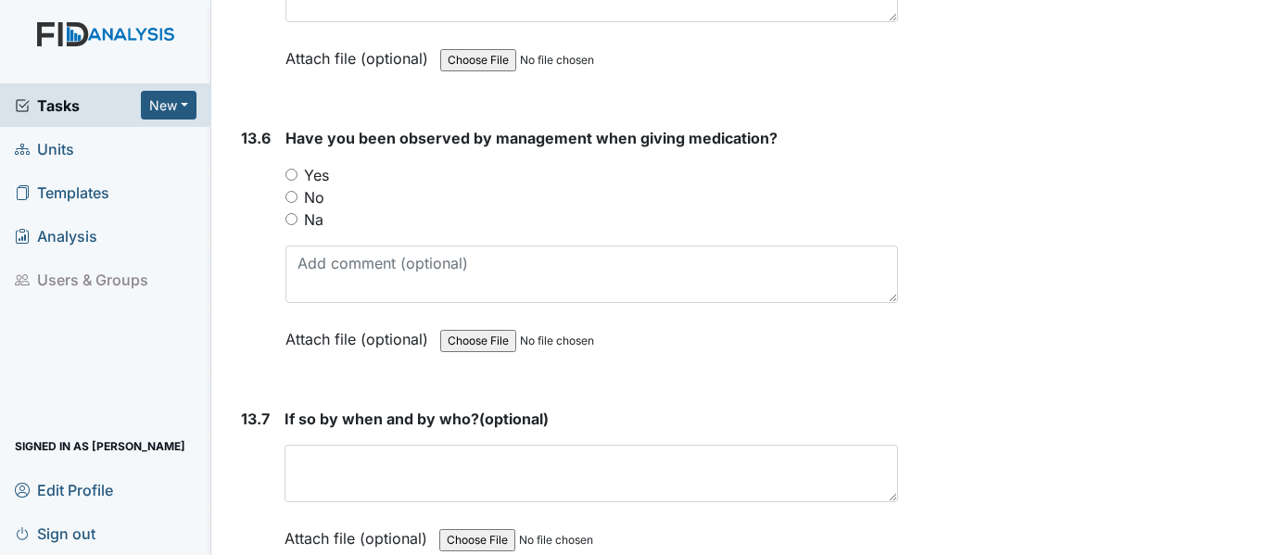
click at [316, 186] on label "Yes" at bounding box center [316, 175] width 25 height 22
click at [297, 181] on input "Yes" at bounding box center [291, 175] width 12 height 12
radio input "true"
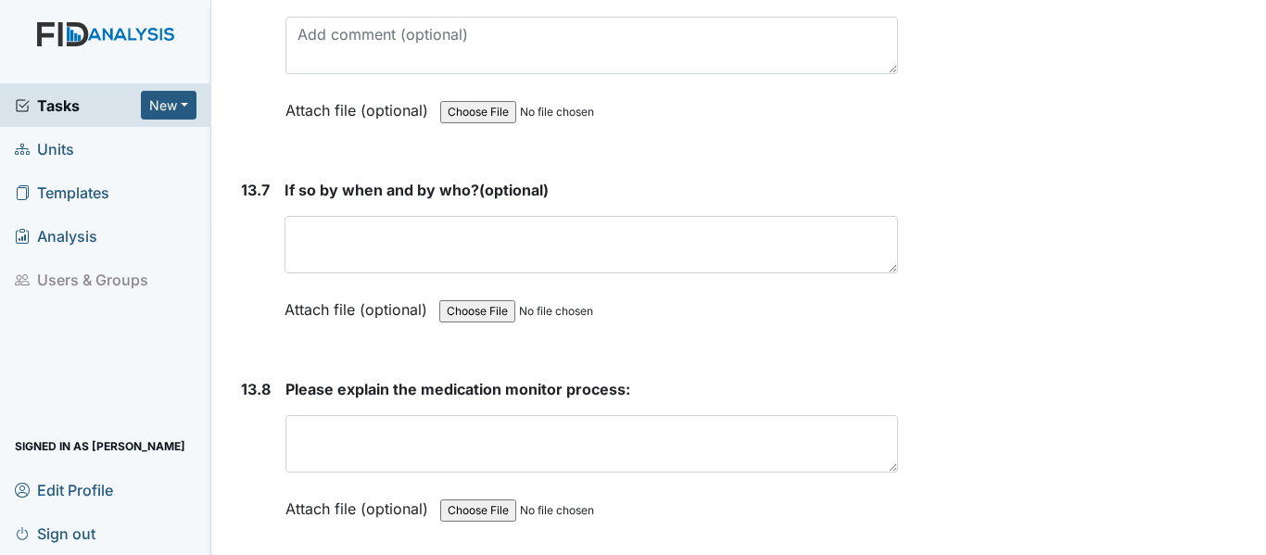
scroll to position [33727, 0]
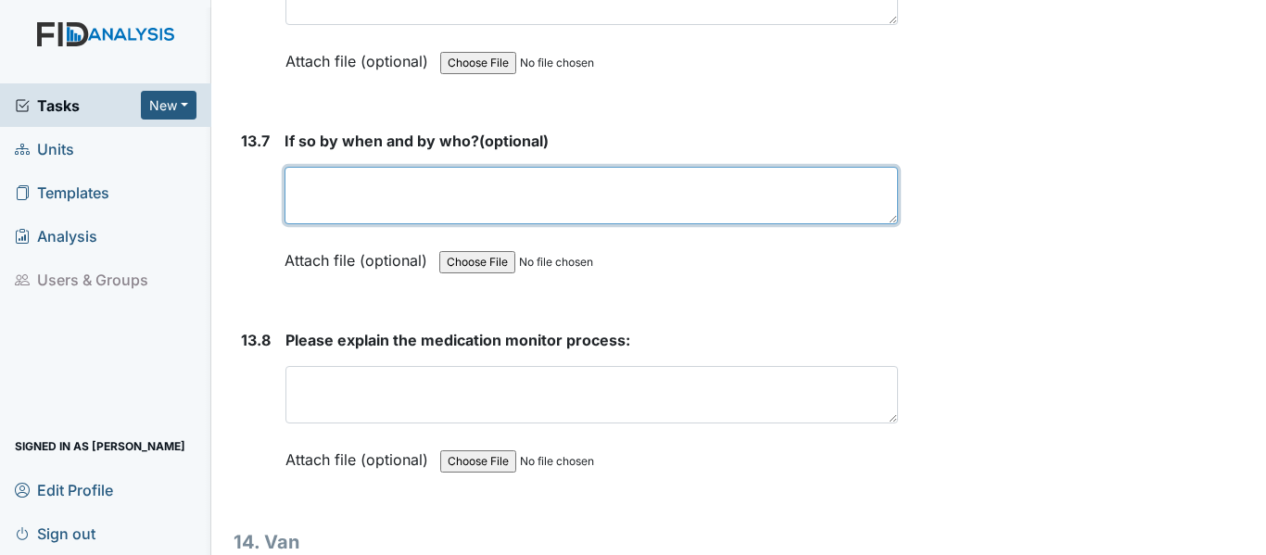
click at [372, 224] on textarea at bounding box center [590, 195] width 613 height 57
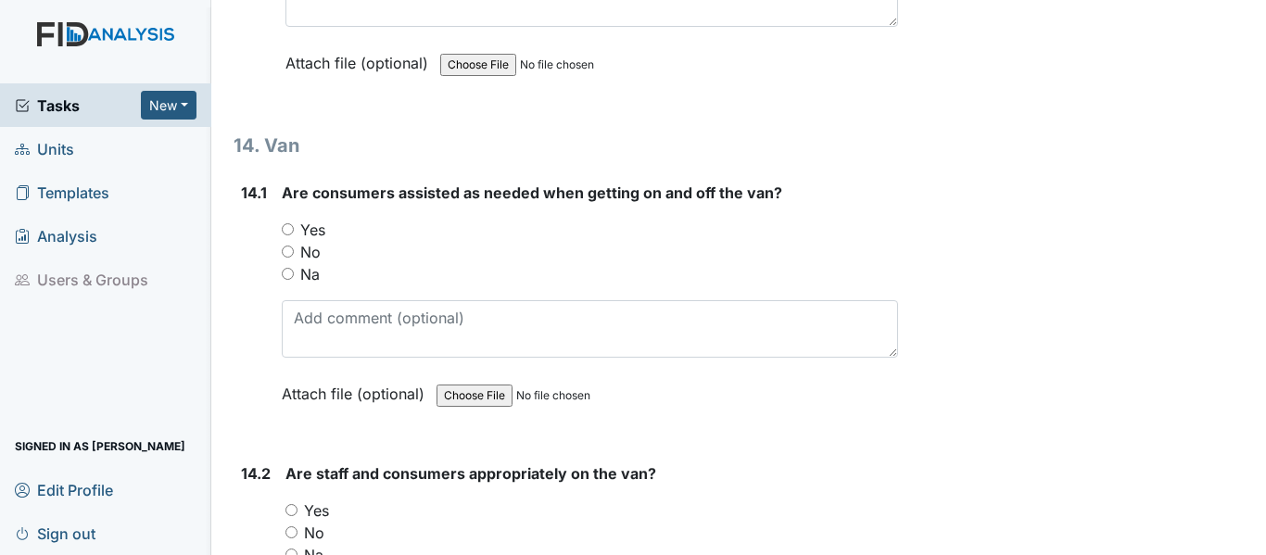
scroll to position [34190, 0]
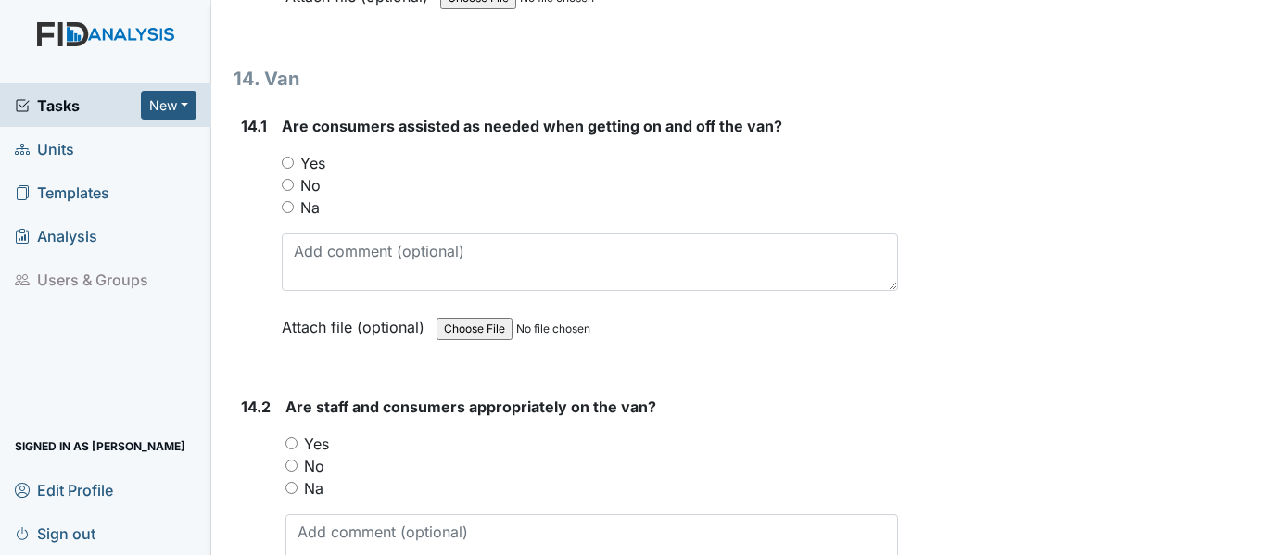
type textarea "Marquita Today"
click at [314, 174] on label "Yes" at bounding box center [312, 163] width 25 height 22
click at [294, 169] on input "Yes" at bounding box center [288, 163] width 12 height 12
radio input "true"
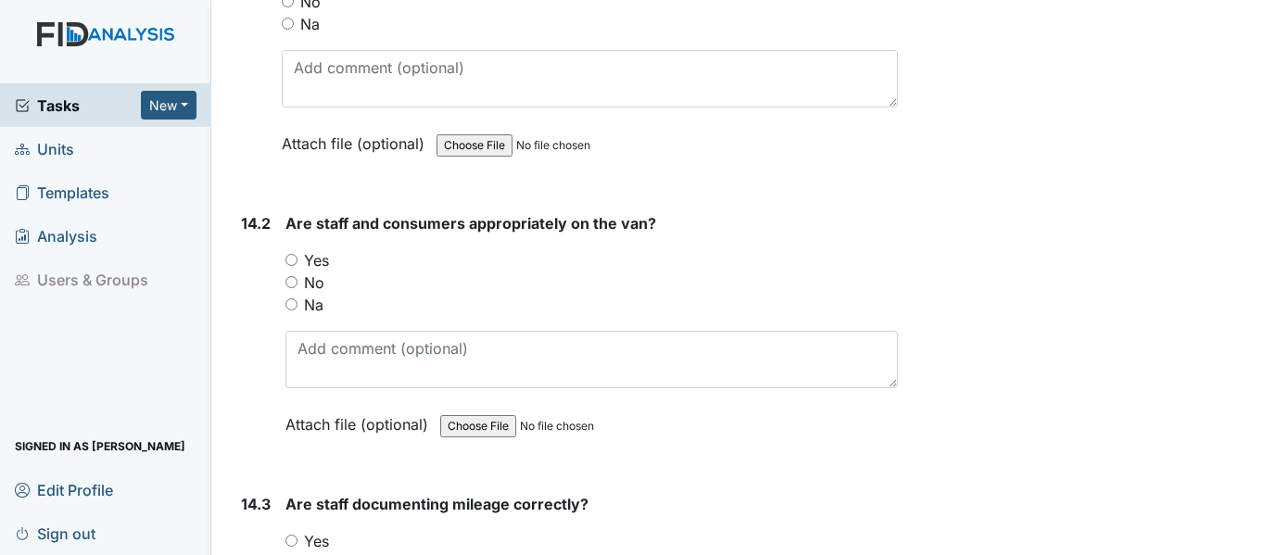
scroll to position [34375, 0]
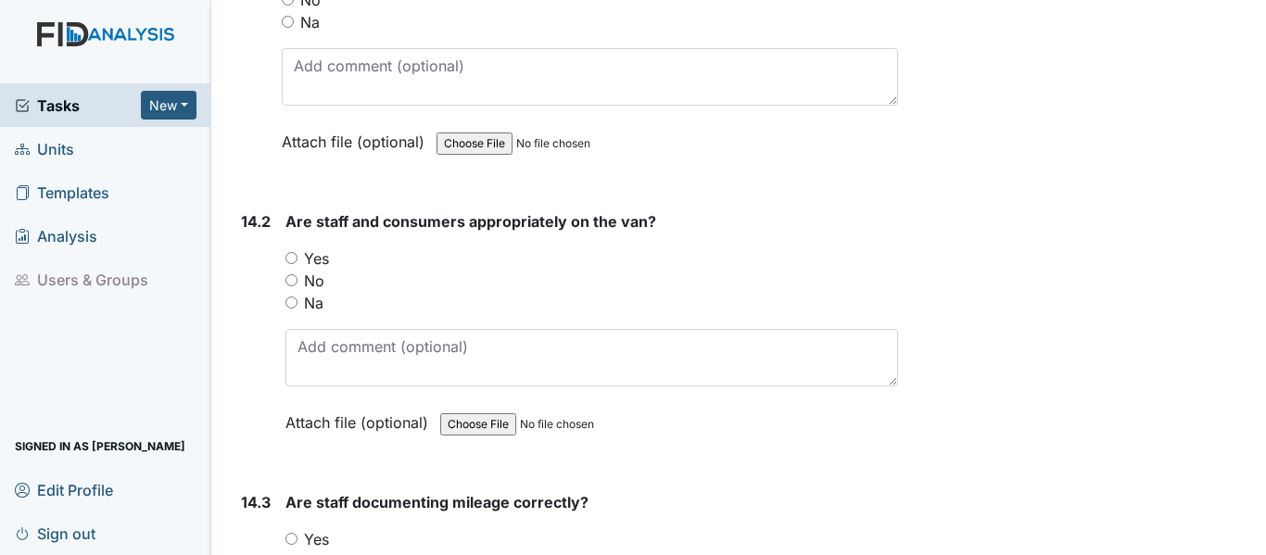
click at [312, 310] on div "Are staff and consumers appropriately on the van? You must select one of the be…" at bounding box center [591, 328] width 612 height 236
click at [311, 270] on label "Yes" at bounding box center [316, 258] width 25 height 22
click at [297, 264] on input "Yes" at bounding box center [291, 258] width 12 height 12
radio input "true"
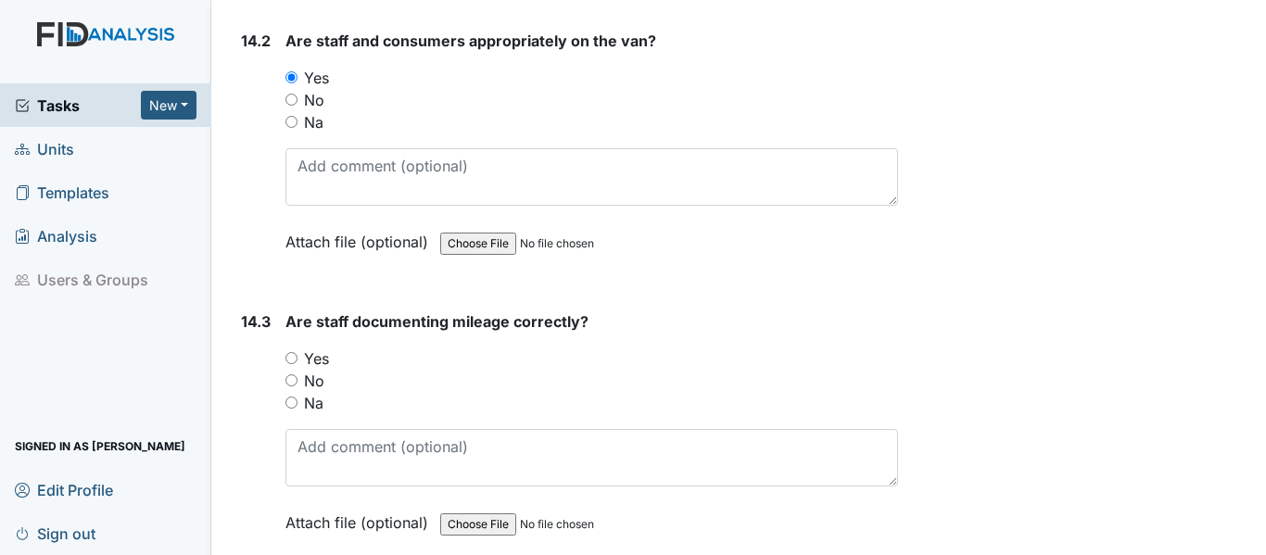
scroll to position [34561, 0]
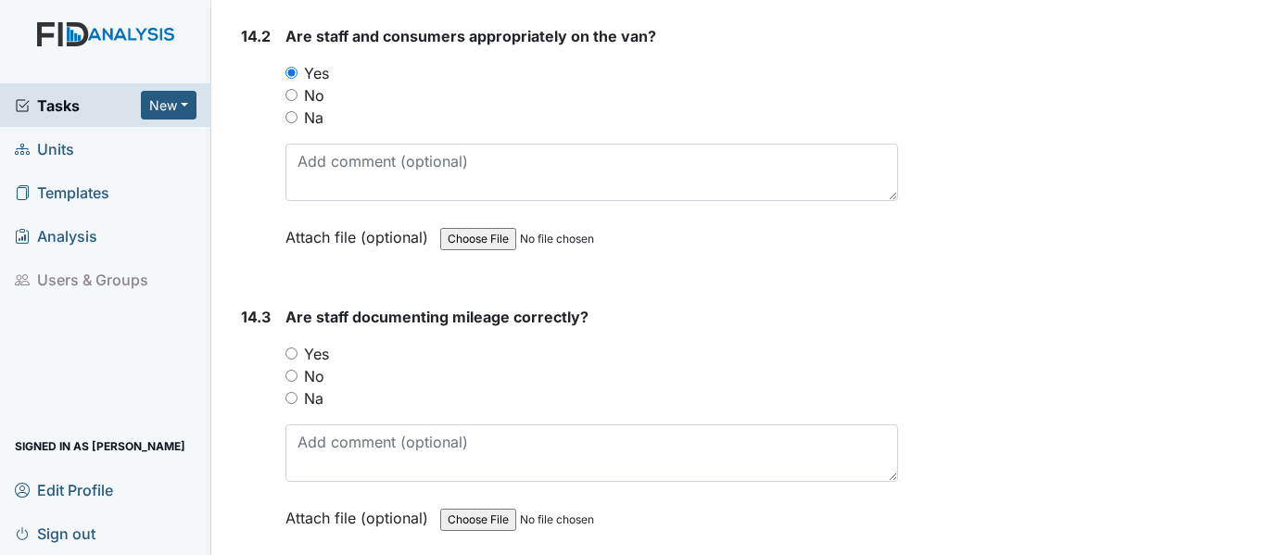
click at [332, 365] on div "Yes" at bounding box center [591, 354] width 612 height 22
click at [329, 365] on label "Yes" at bounding box center [316, 354] width 25 height 22
click at [297, 360] on input "Yes" at bounding box center [291, 353] width 12 height 12
radio input "true"
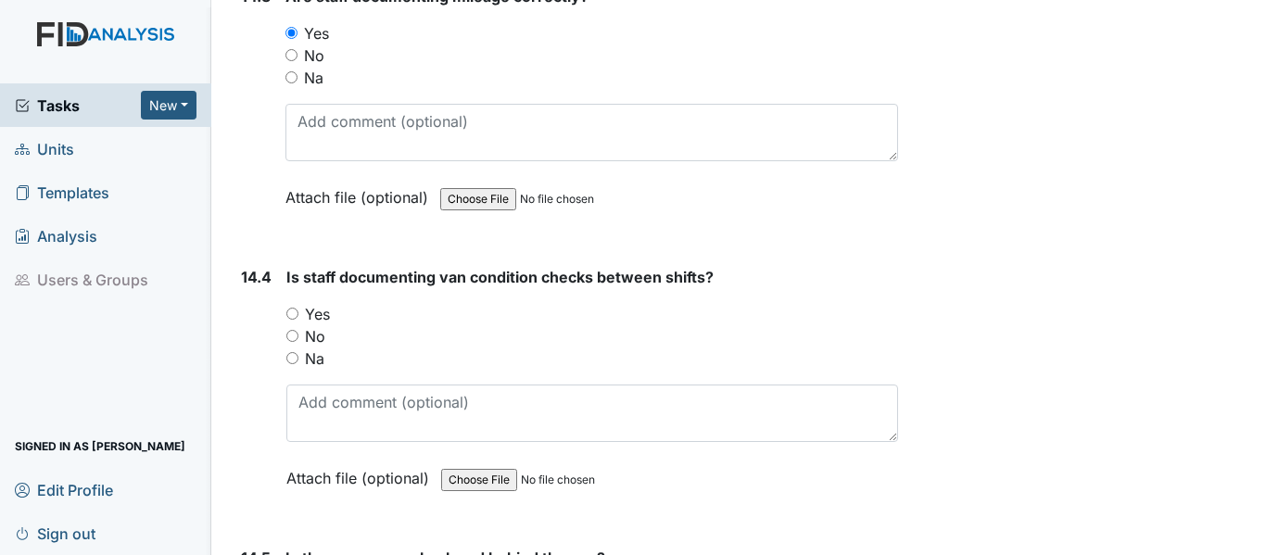
scroll to position [34931, 0]
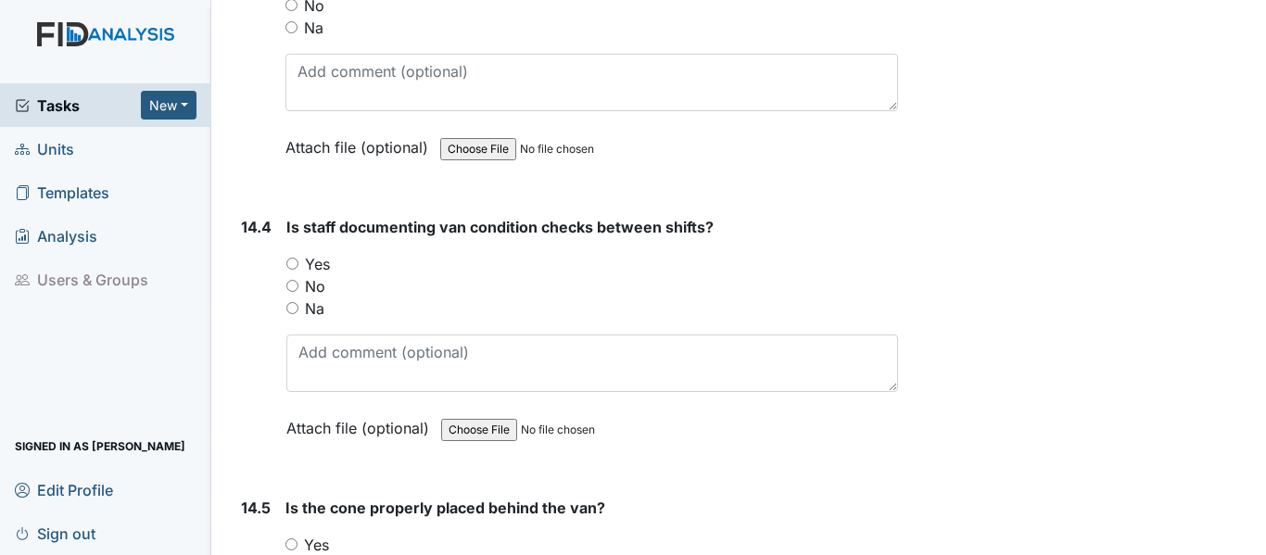
click at [306, 275] on label "Yes" at bounding box center [317, 264] width 25 height 22
click at [298, 270] on input "Yes" at bounding box center [292, 264] width 12 height 12
radio input "true"
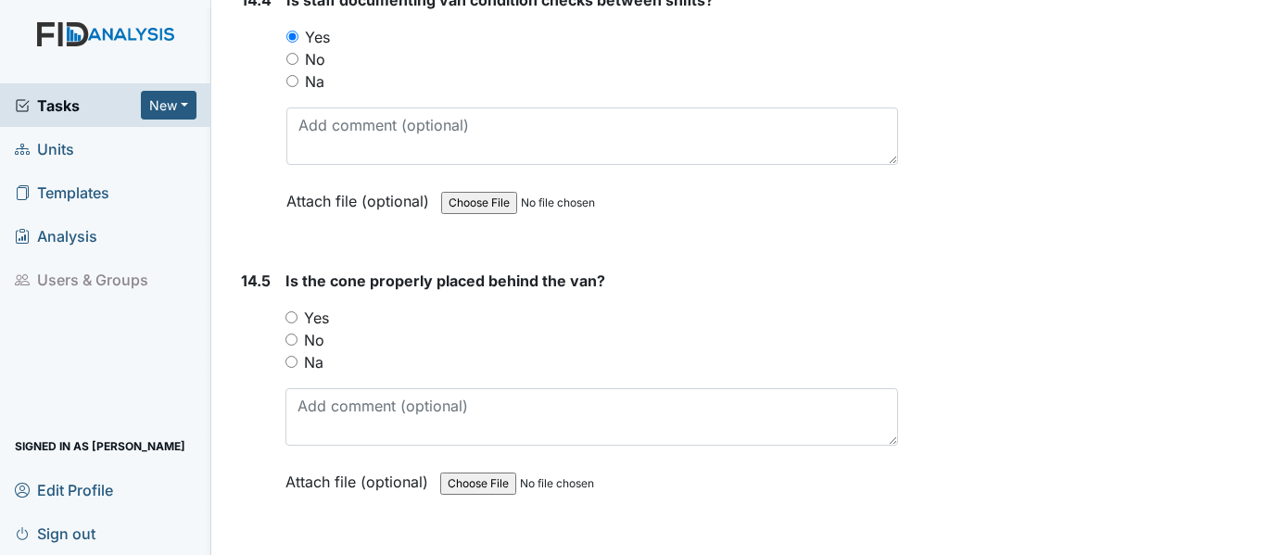
scroll to position [35209, 0]
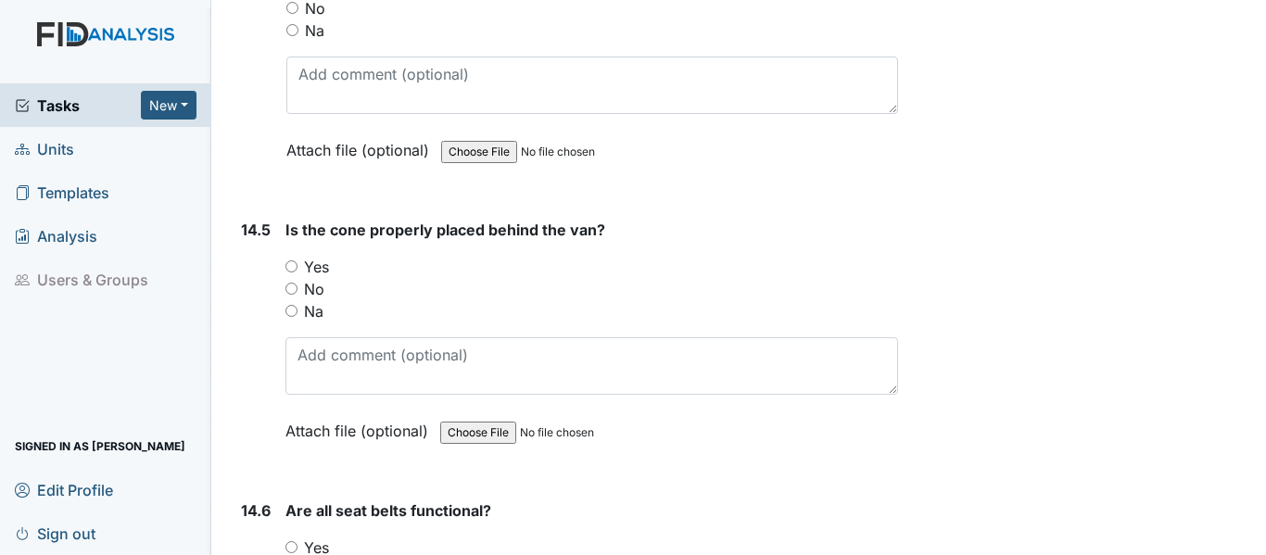
click at [322, 278] on label "Yes" at bounding box center [316, 267] width 25 height 22
click at [297, 272] on input "Yes" at bounding box center [291, 266] width 12 height 12
radio input "true"
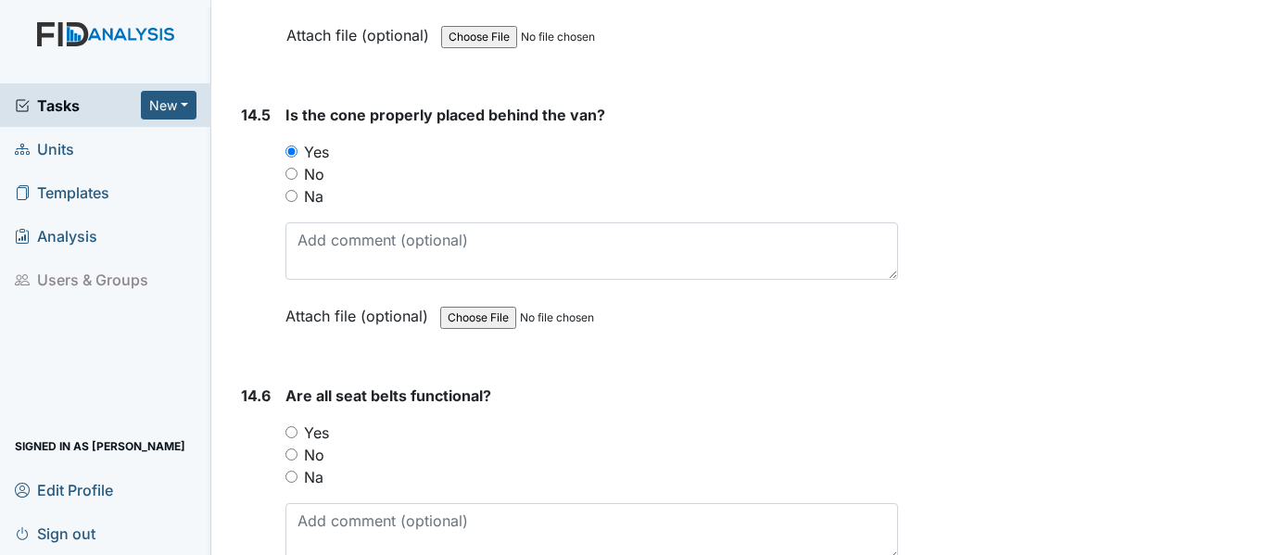
scroll to position [35580, 0]
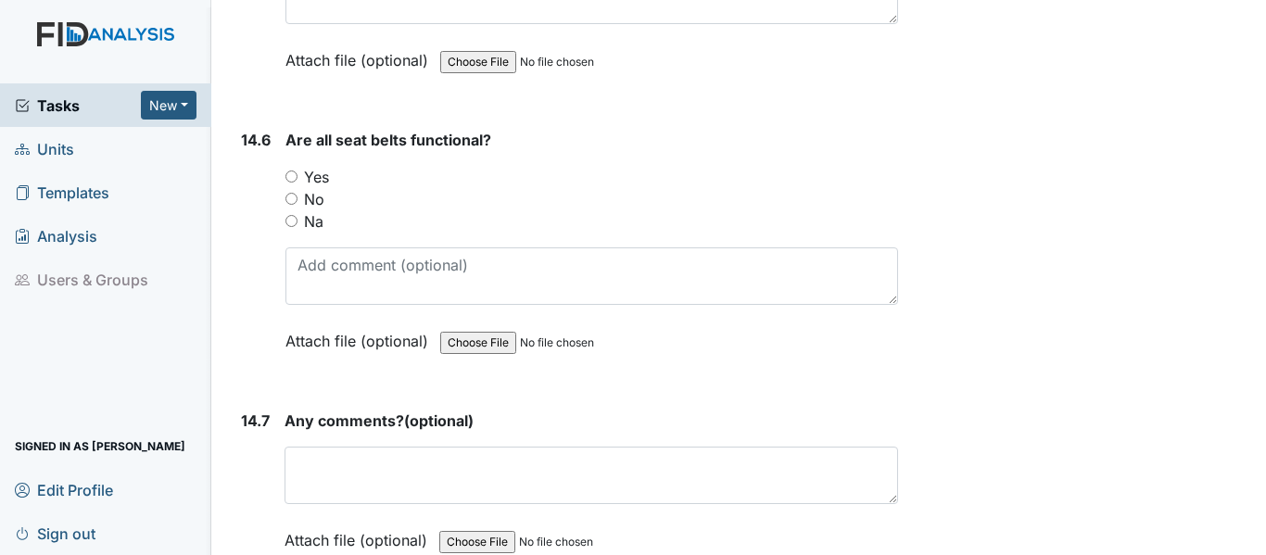
click at [306, 188] on label "Yes" at bounding box center [316, 177] width 25 height 22
click at [297, 183] on input "Yes" at bounding box center [291, 176] width 12 height 12
radio input "true"
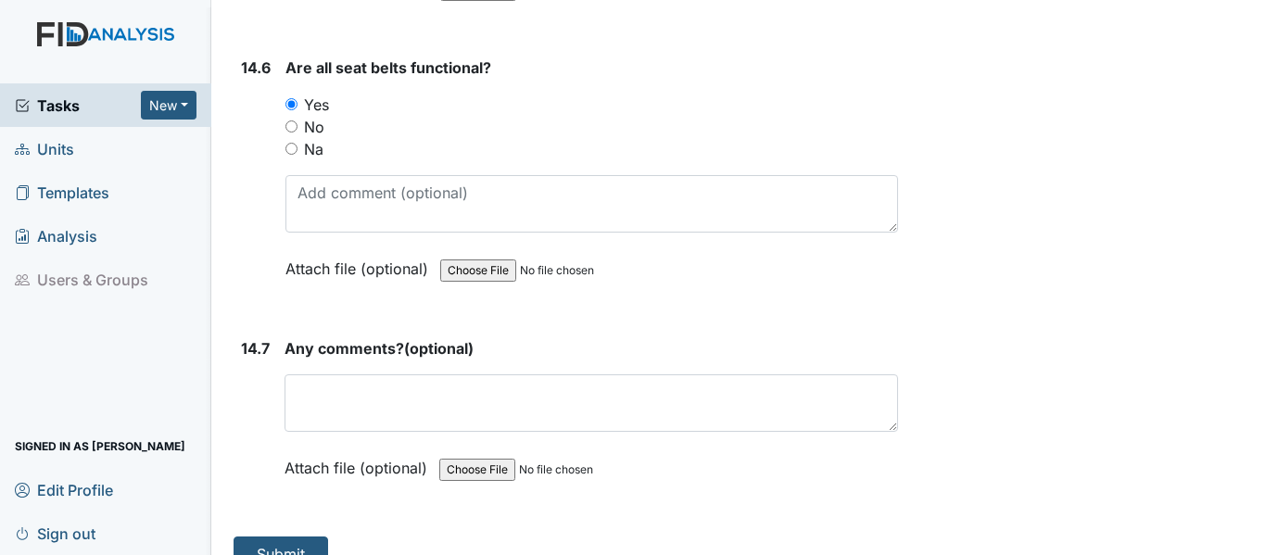
scroll to position [35750, 0]
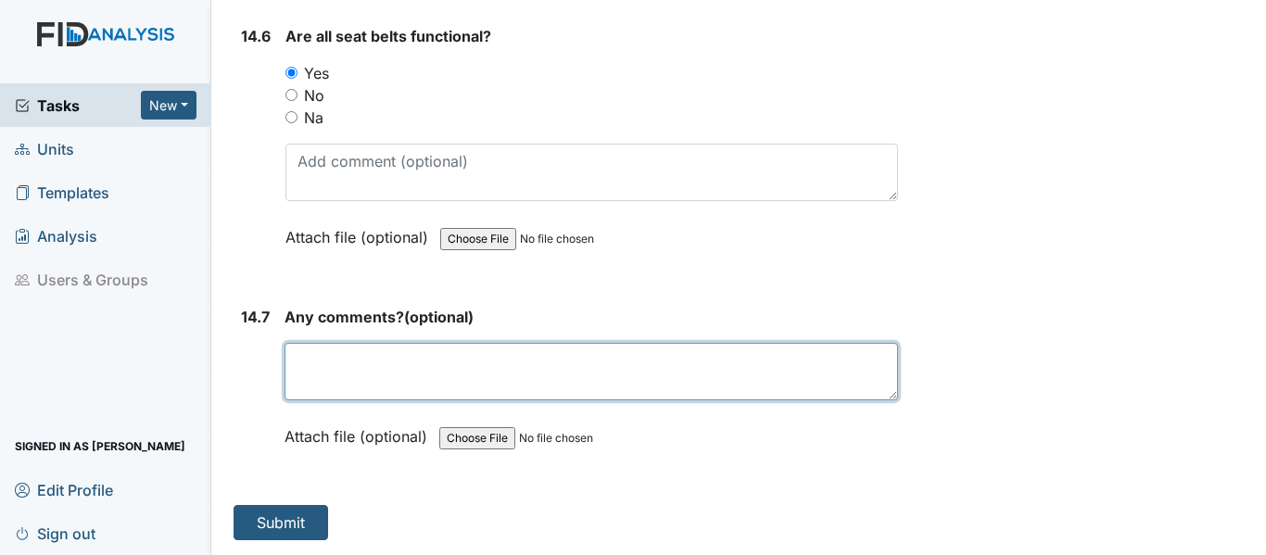
click at [337, 358] on textarea at bounding box center [590, 371] width 613 height 57
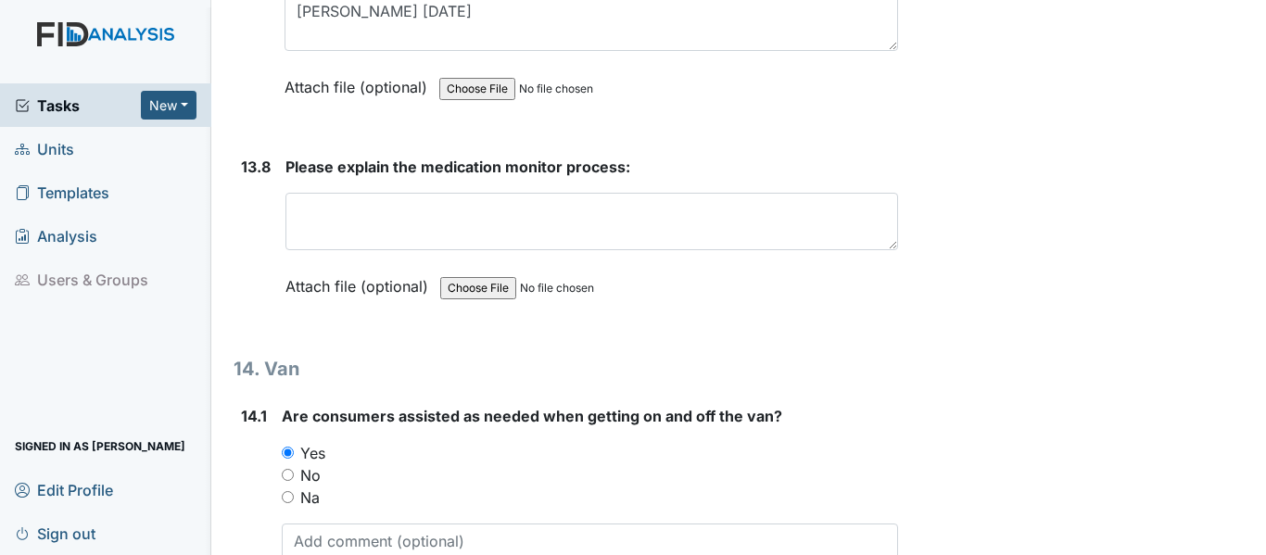
scroll to position [33897, 0]
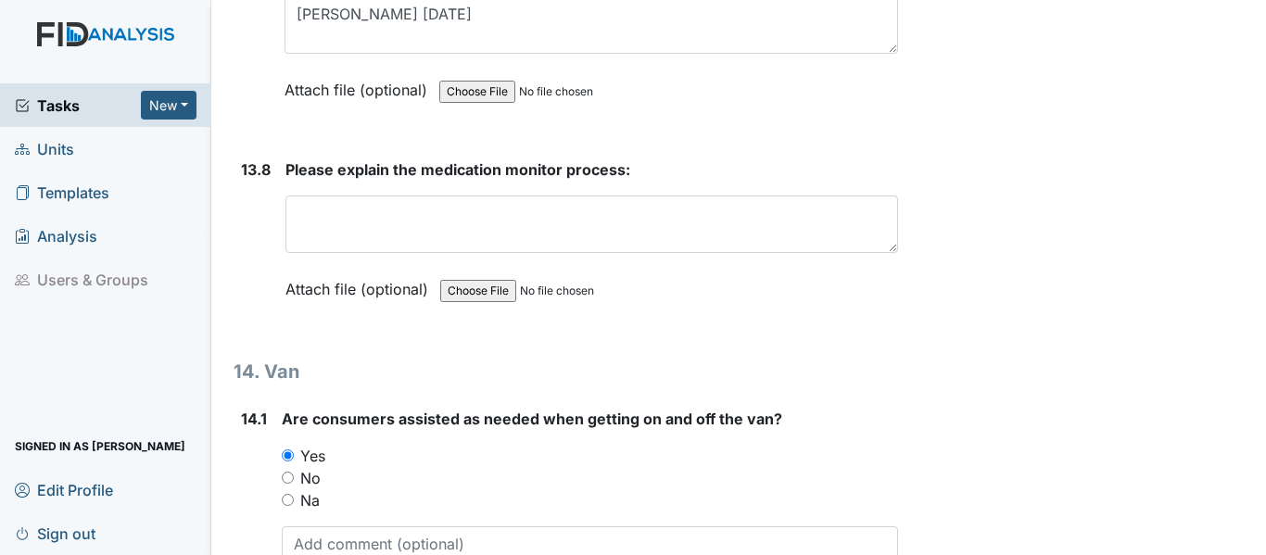
type textarea "nothing at this time"
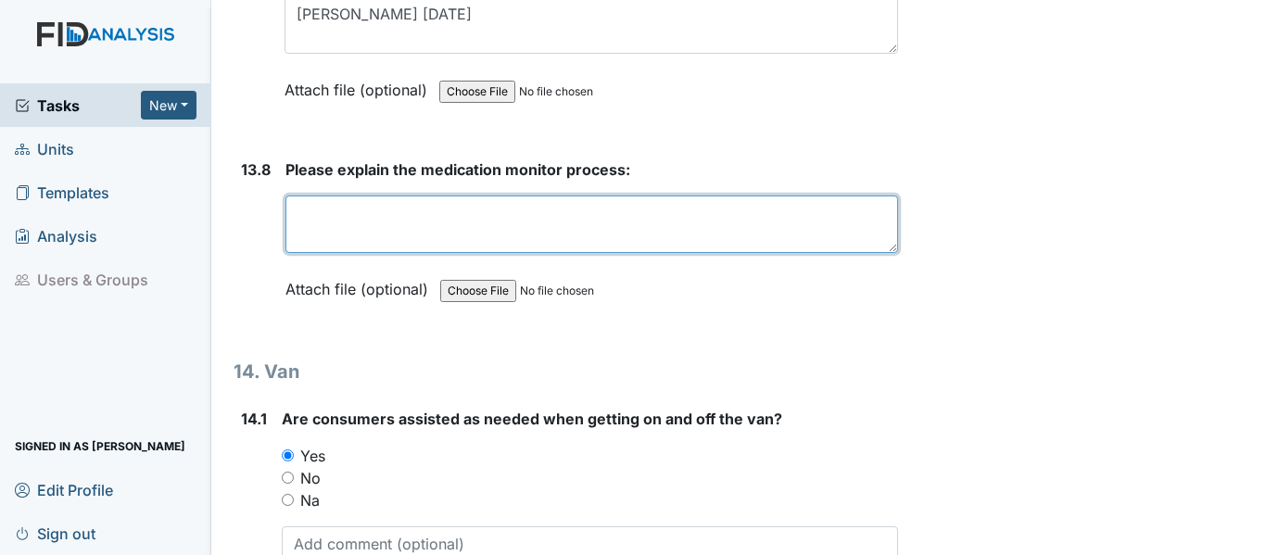
click at [407, 253] on textarea at bounding box center [591, 224] width 612 height 57
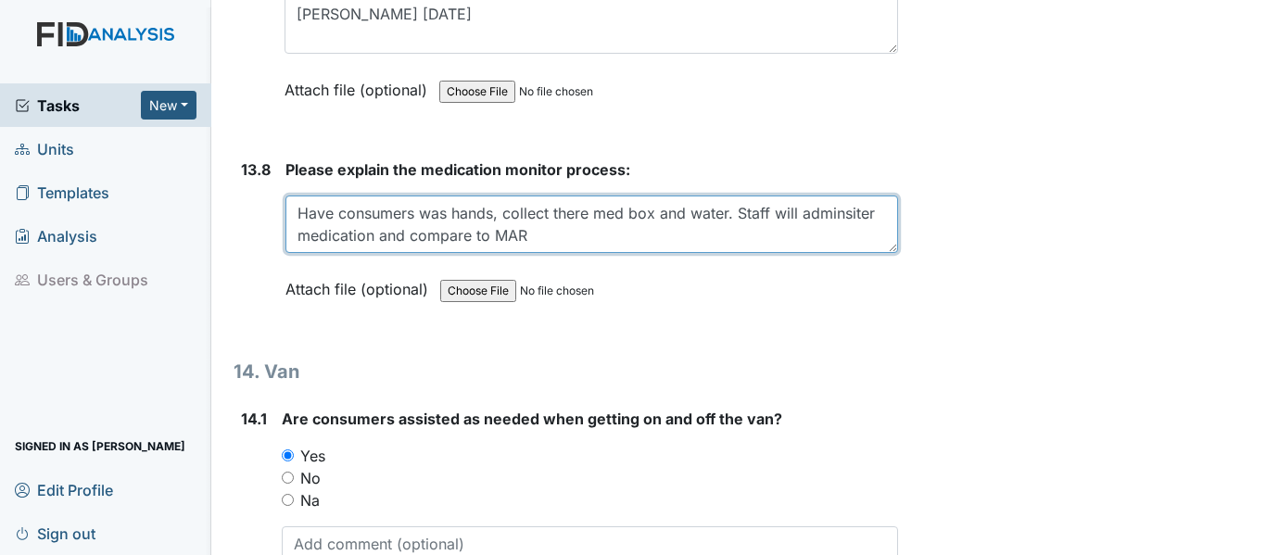
click at [826, 253] on textarea "Have consumers was hands, collect there med box and water. Staff will adminsite…" at bounding box center [591, 224] width 612 height 57
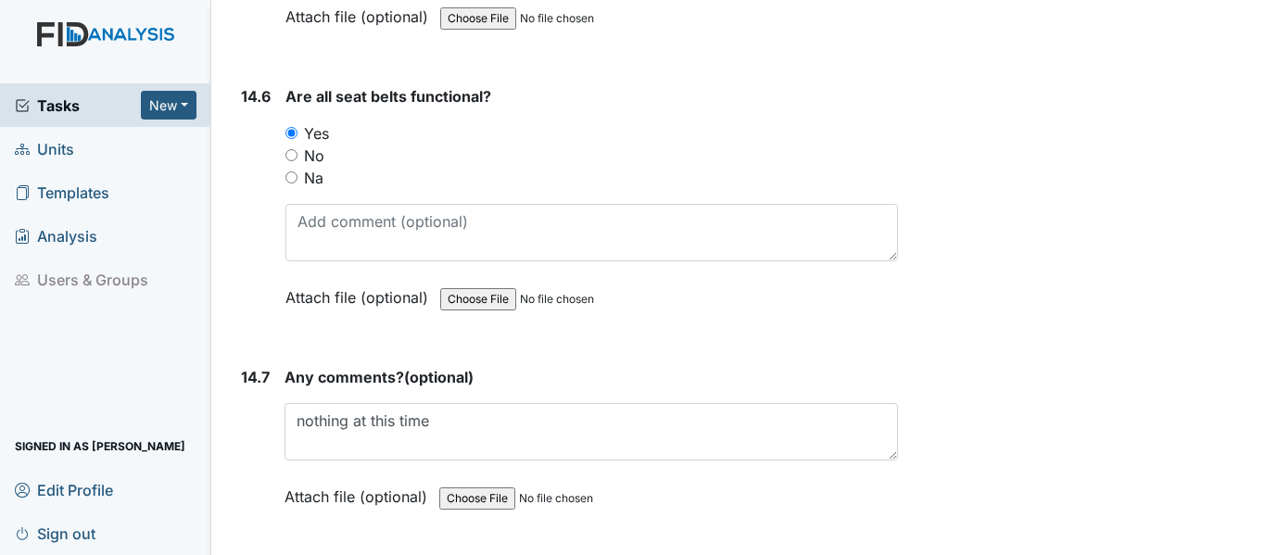
scroll to position [35750, 0]
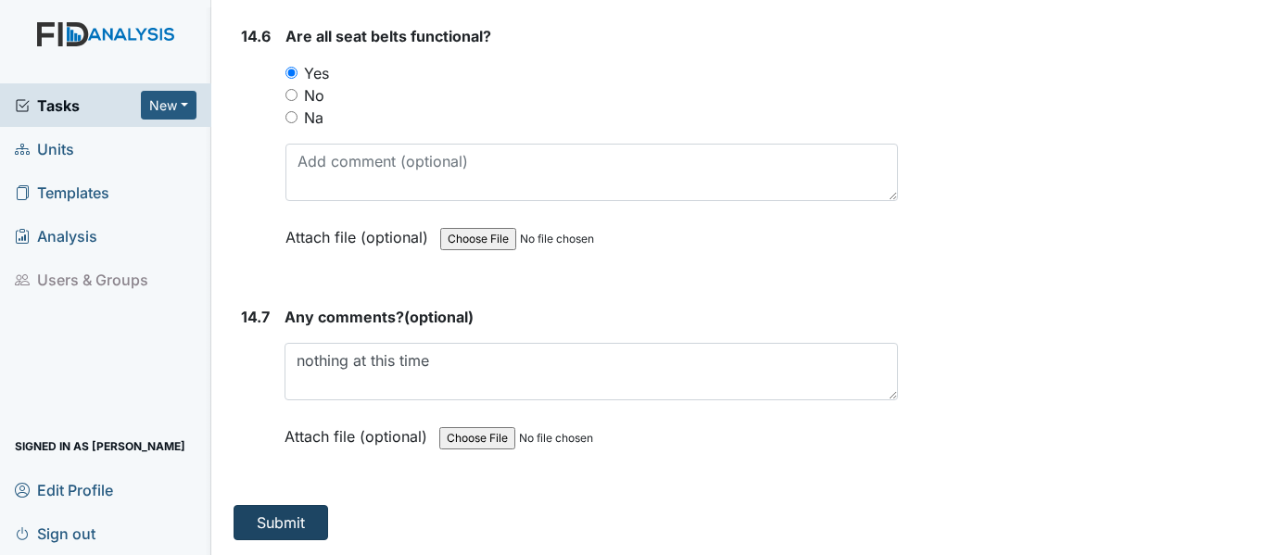
type textarea "Have consumers was hands, collect there med box and water. Staff will administe…"
click at [303, 524] on button "Submit" at bounding box center [280, 522] width 95 height 35
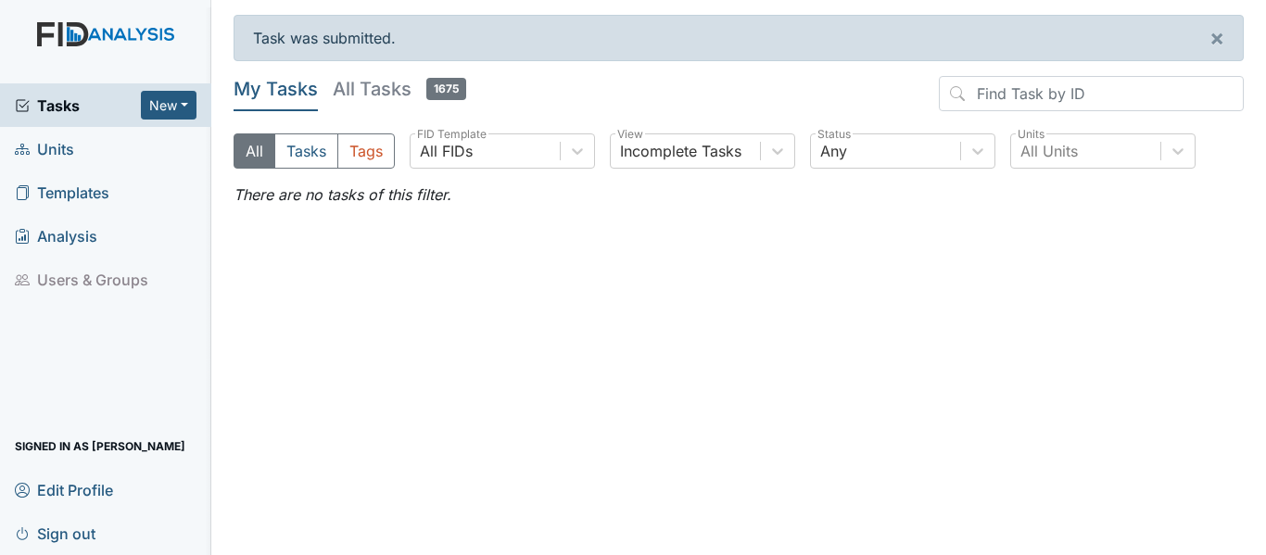
click at [78, 154] on link "Units" at bounding box center [105, 149] width 211 height 44
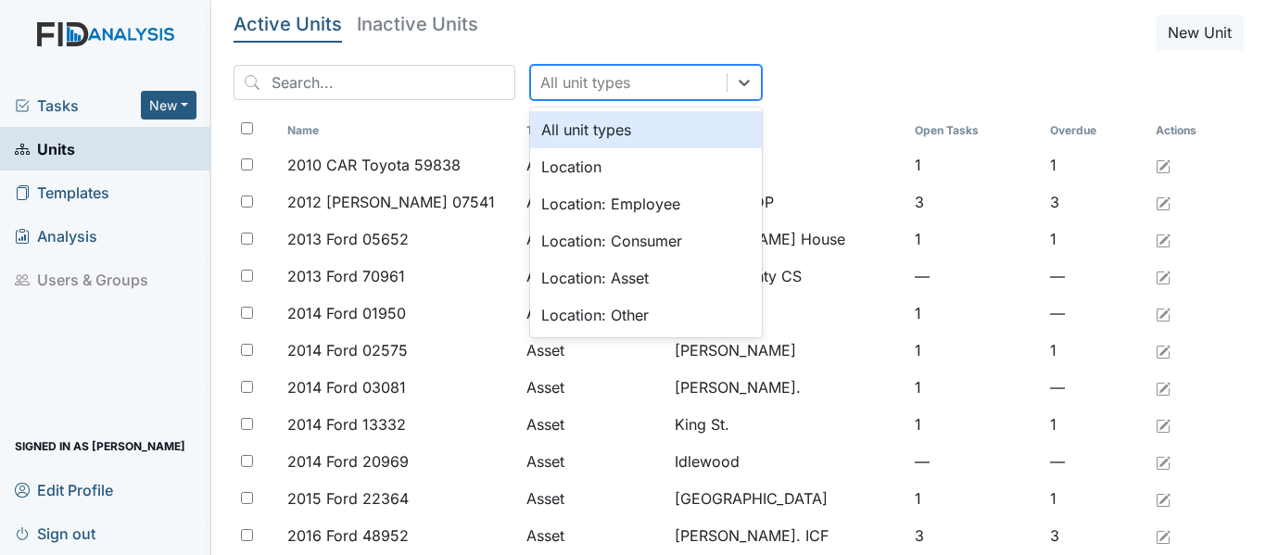
click at [691, 90] on div "All unit types" at bounding box center [629, 82] width 196 height 33
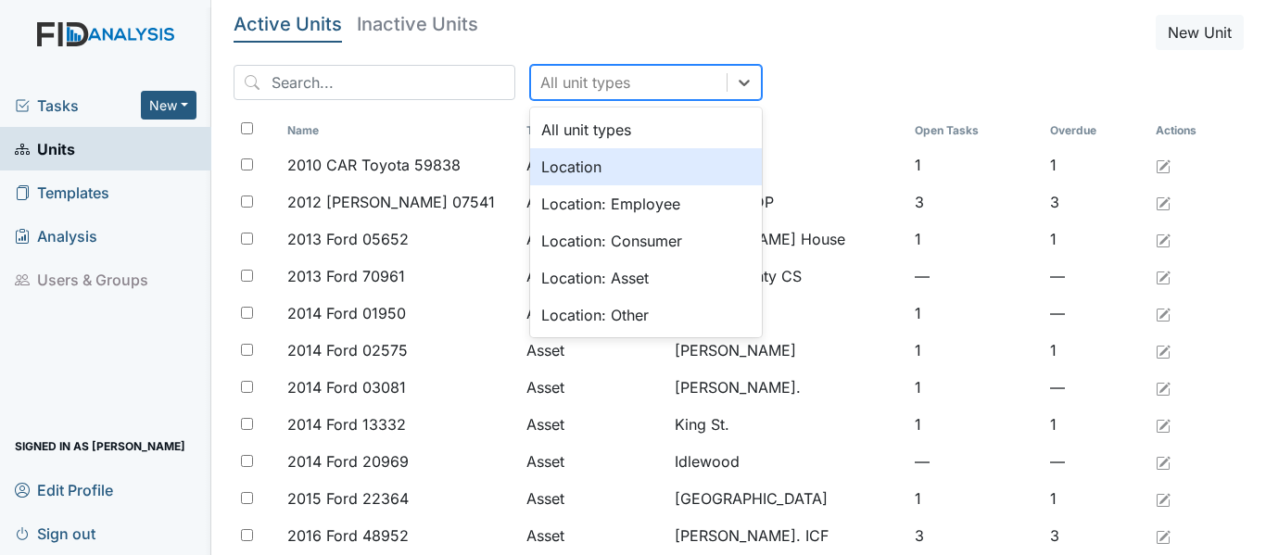
click at [663, 171] on div "Location" at bounding box center [646, 166] width 232 height 37
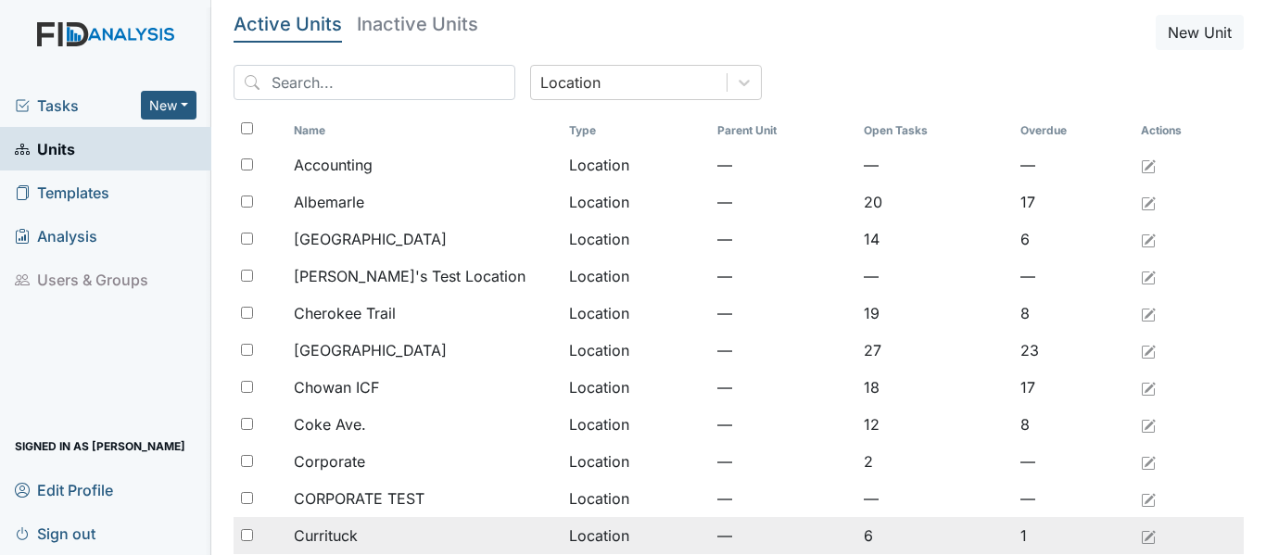
click at [324, 543] on span "Currituck" at bounding box center [326, 535] width 64 height 22
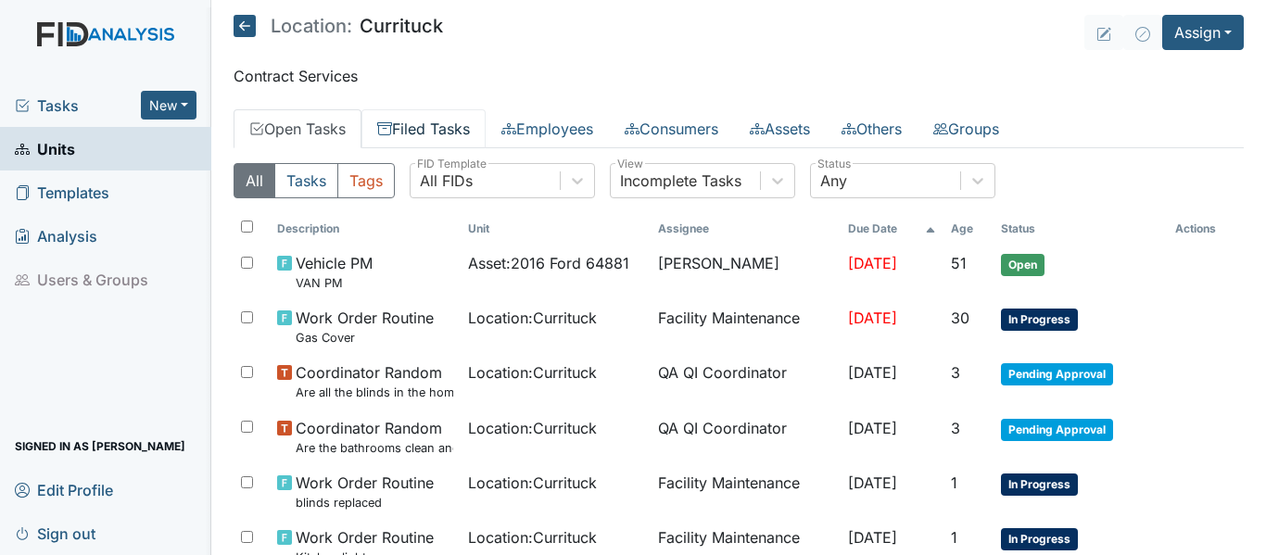
click at [465, 117] on link "Filed Tasks" at bounding box center [423, 128] width 124 height 39
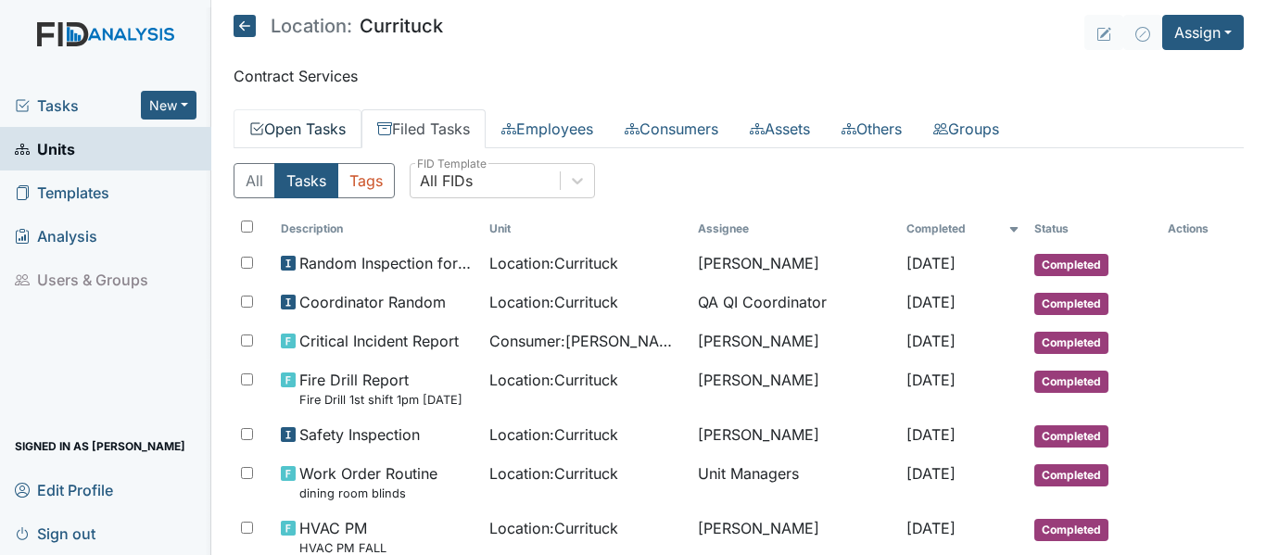
click at [336, 139] on link "Open Tasks" at bounding box center [297, 128] width 128 height 39
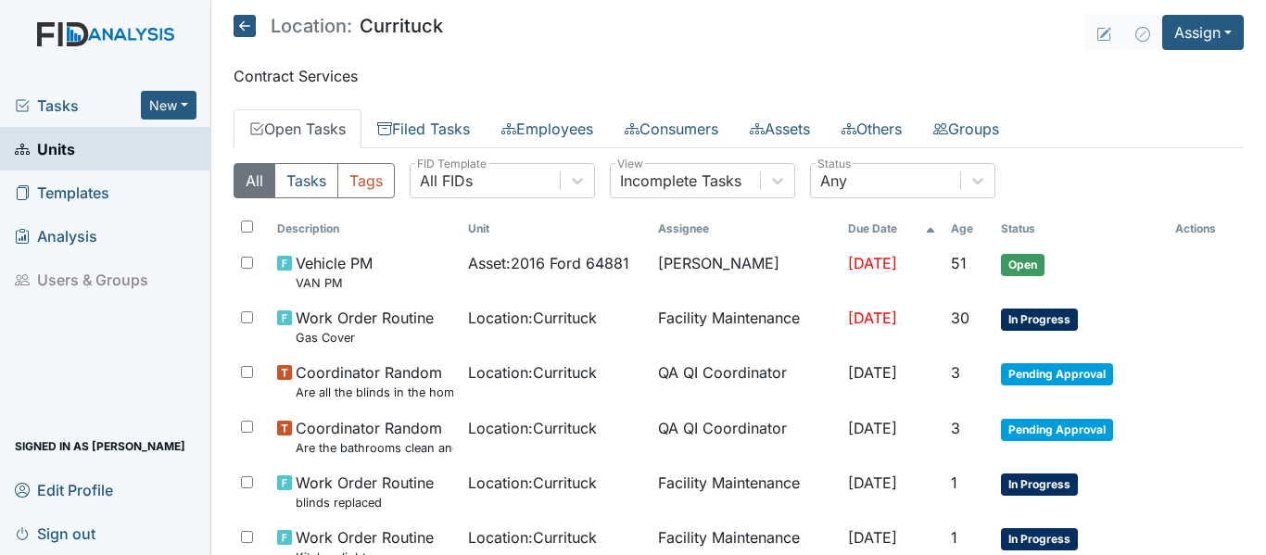
click at [245, 19] on icon at bounding box center [244, 26] width 22 height 22
